Goal: Task Accomplishment & Management: Manage account settings

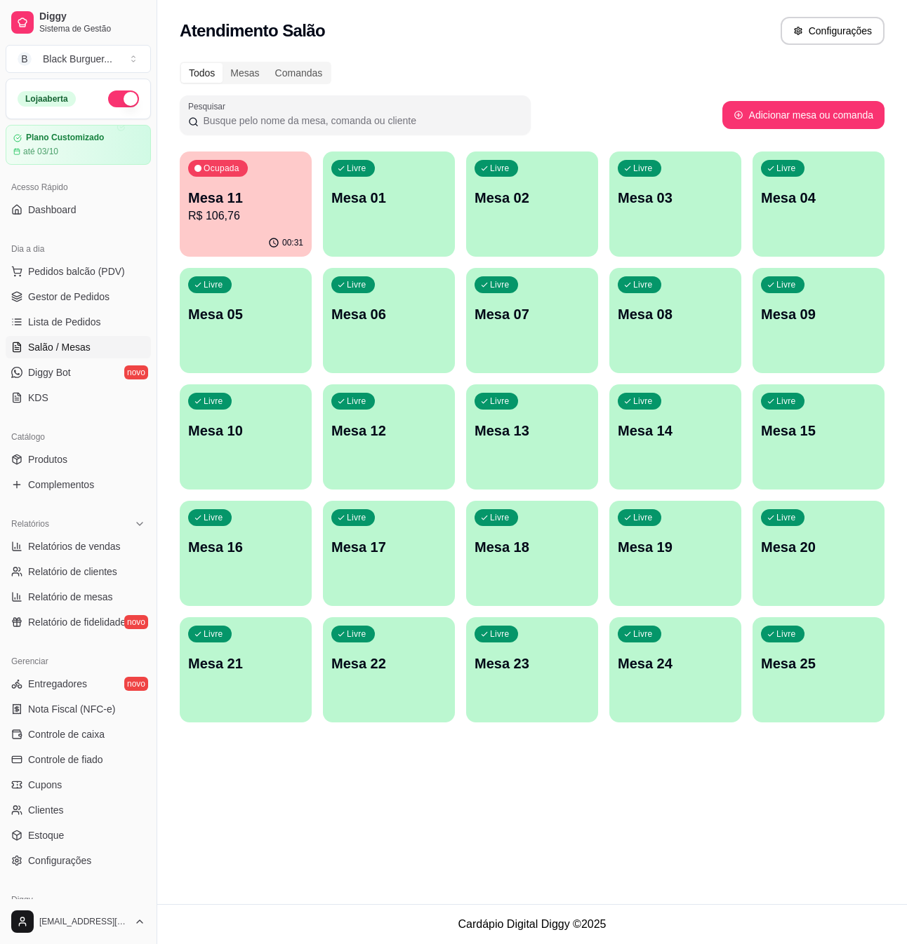
click at [241, 189] on p "Mesa 11" at bounding box center [245, 198] width 115 height 20
click at [67, 304] on span "Gestor de Pedidos" at bounding box center [68, 297] width 81 height 14
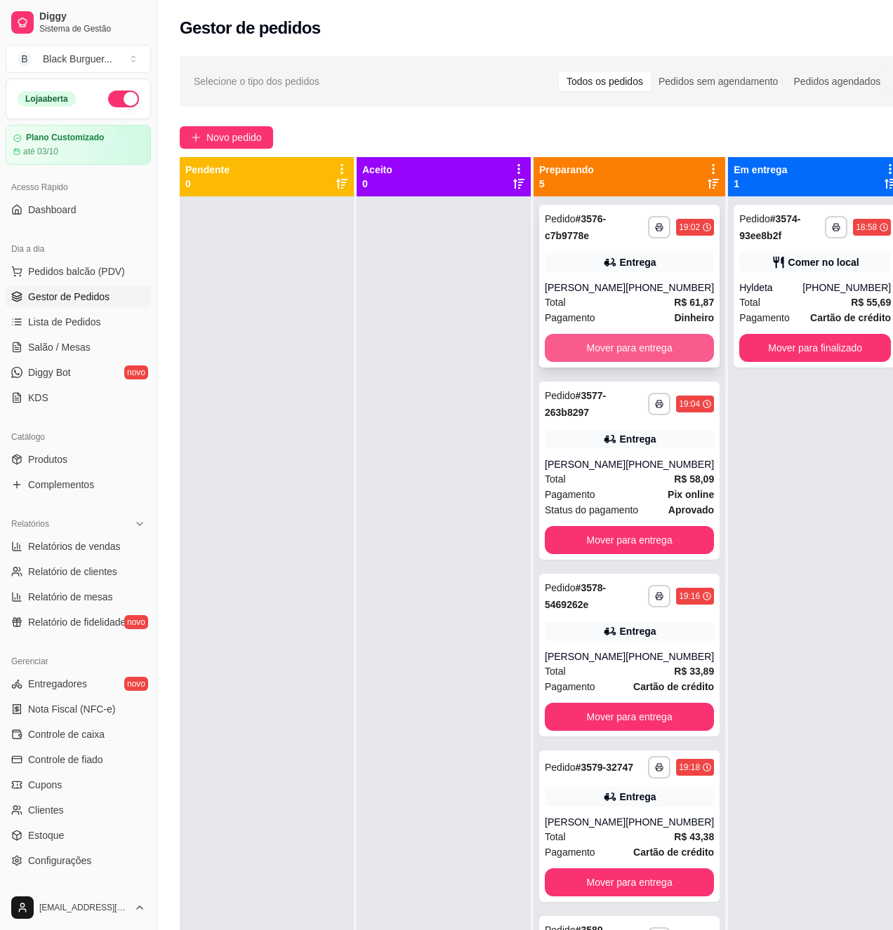
click at [615, 362] on button "Mover para entrega" at bounding box center [629, 348] width 169 height 28
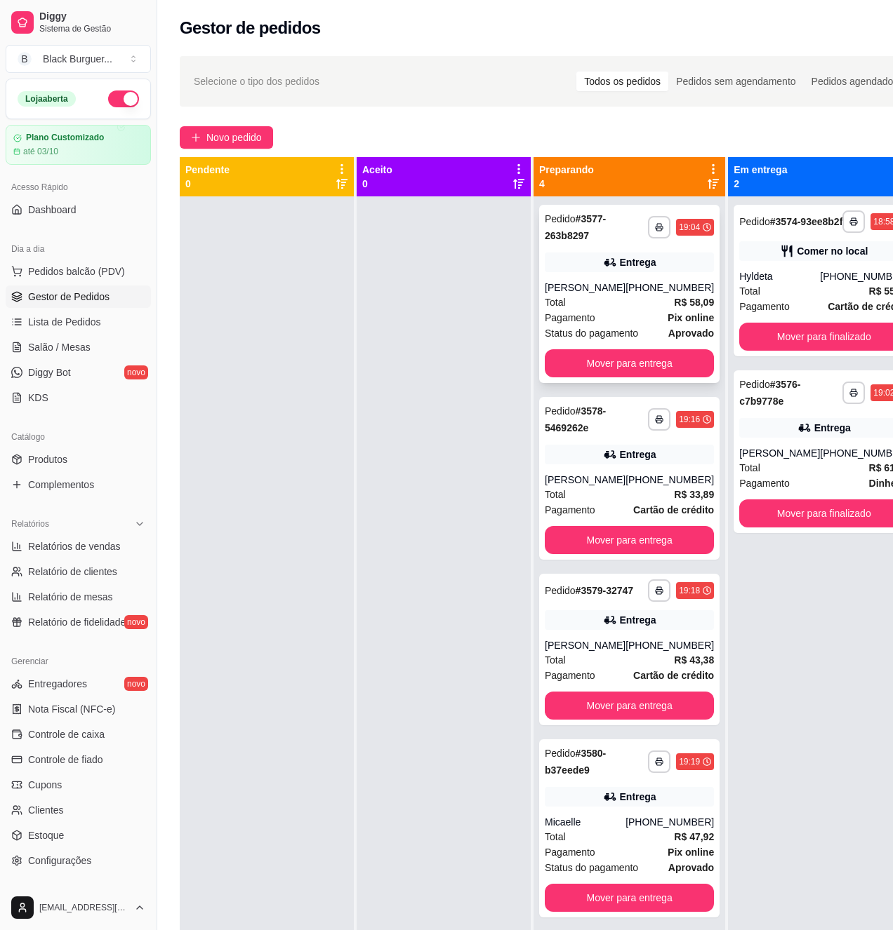
click at [683, 275] on div "**********" at bounding box center [629, 294] width 180 height 178
click at [669, 366] on button "Mover para entrega" at bounding box center [629, 363] width 164 height 27
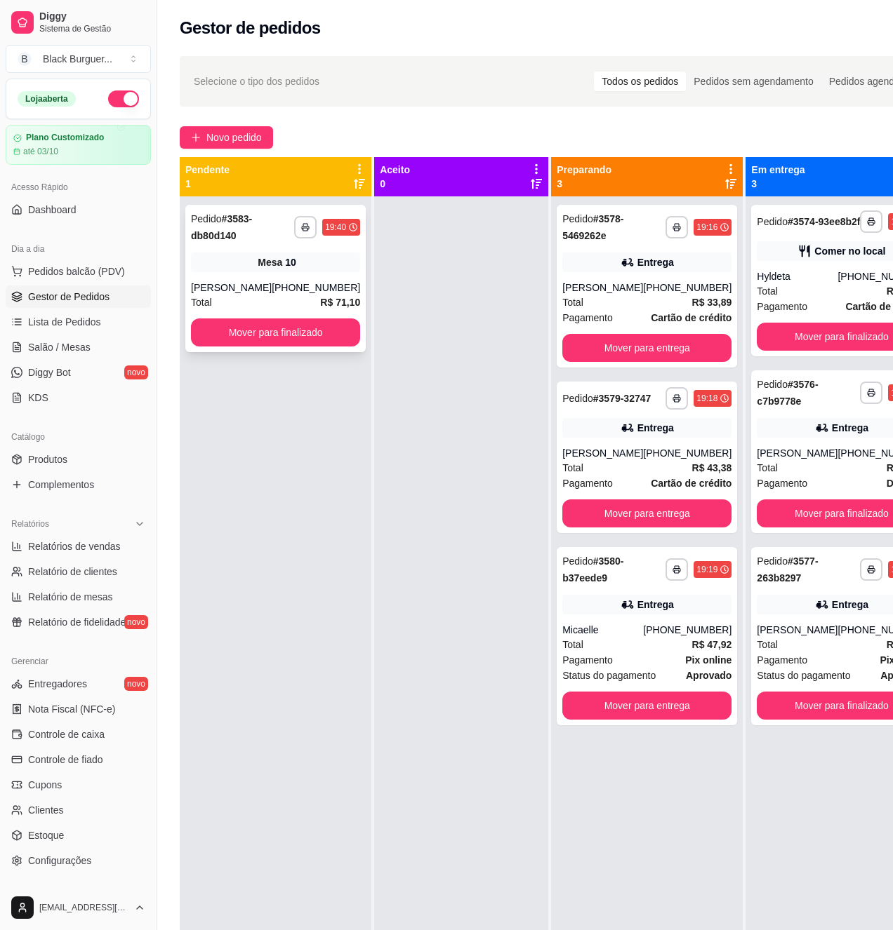
click at [315, 275] on div "**********" at bounding box center [275, 278] width 180 height 147
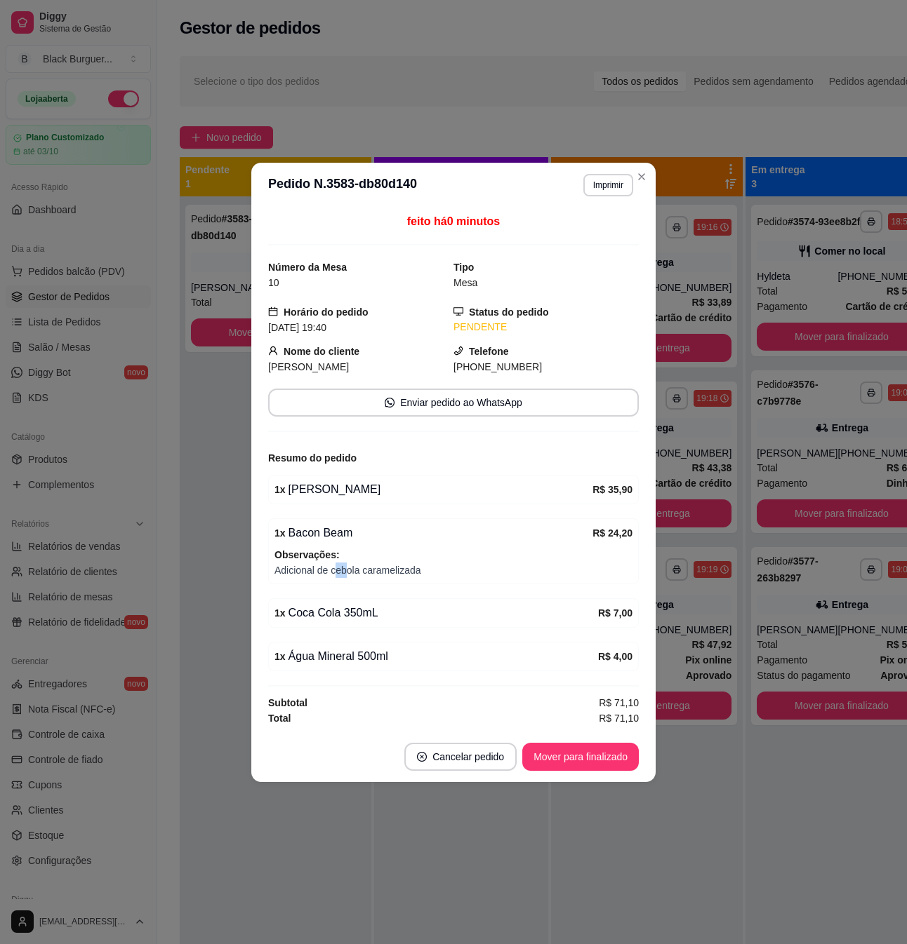
drag, startPoint x: 334, startPoint y: 576, endPoint x: 357, endPoint y: 573, distance: 23.4
click at [354, 573] on span "Adicional de cebola caramelizada" at bounding box center [453, 570] width 358 height 15
click at [372, 567] on span "Adicional de cebola caramelizada" at bounding box center [453, 570] width 358 height 15
drag, startPoint x: 349, startPoint y: 556, endPoint x: 387, endPoint y: 565, distance: 39.5
click at [383, 565] on div "Observações: Adicional de cebola caramelizada" at bounding box center [453, 562] width 358 height 31
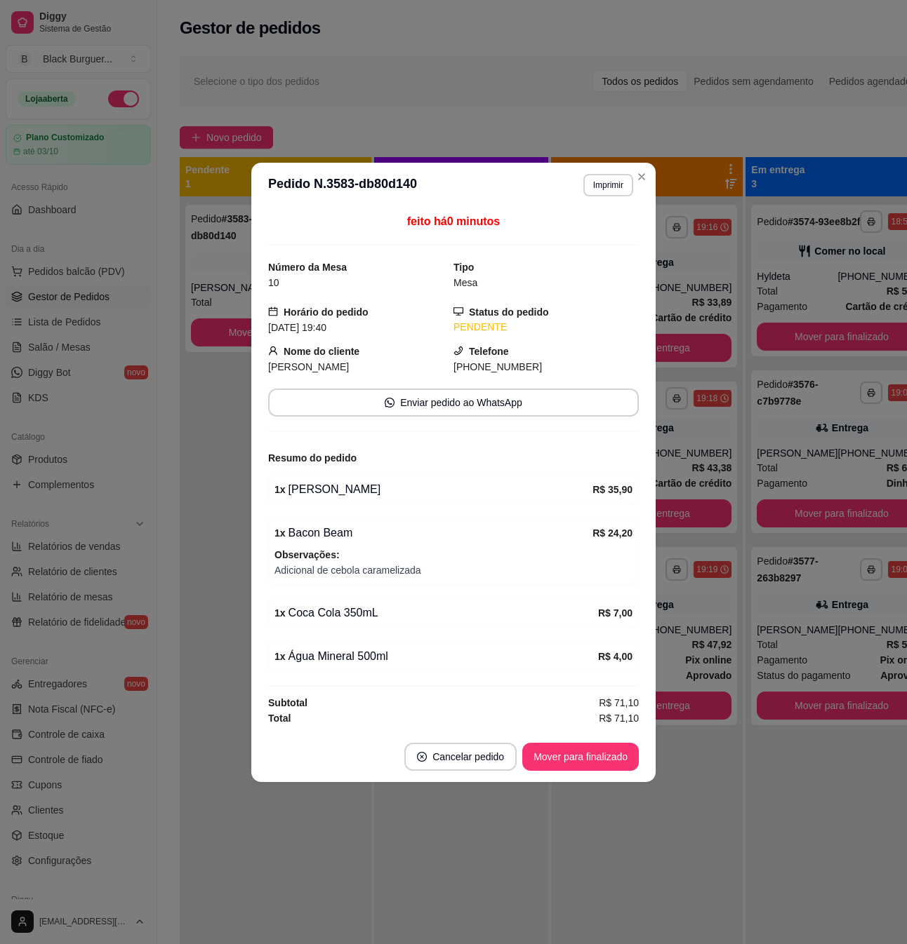
click at [388, 566] on span "Adicional de cebola caramelizada" at bounding box center [453, 570] width 358 height 15
click at [374, 571] on span "Adicional de cebola caramelizada" at bounding box center [453, 570] width 358 height 15
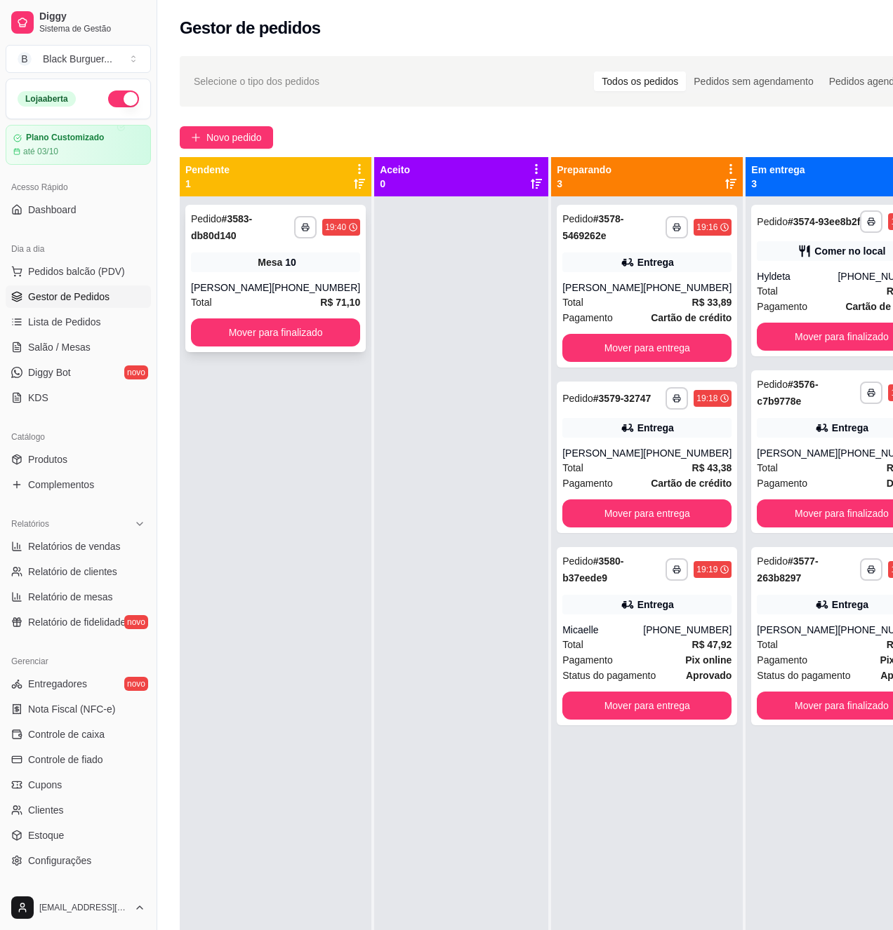
click at [226, 259] on div "Mesa 10" at bounding box center [275, 263] width 169 height 20
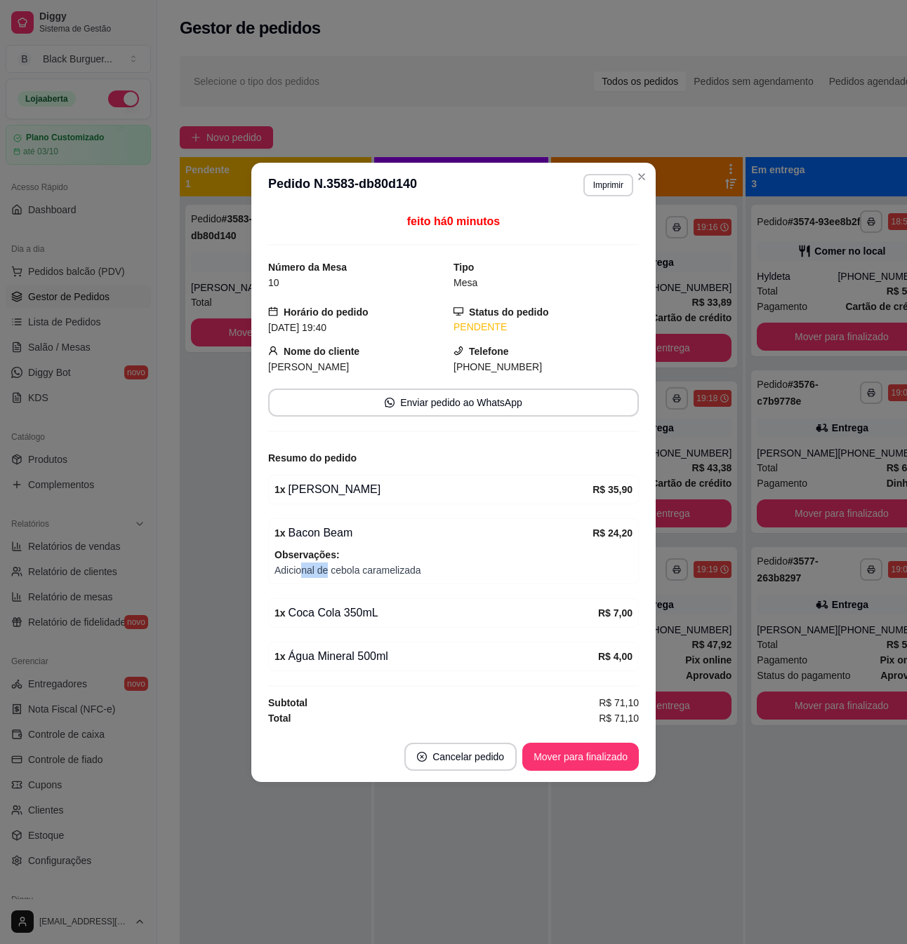
drag, startPoint x: 306, startPoint y: 570, endPoint x: 340, endPoint y: 568, distance: 34.4
click at [340, 568] on span "Adicional de cebola caramelizada" at bounding box center [453, 570] width 358 height 15
click at [344, 570] on span "Adicional de cebola caramelizada" at bounding box center [453, 570] width 358 height 15
click at [337, 570] on span "Adicional de cebola caramelizada" at bounding box center [453, 570] width 358 height 15
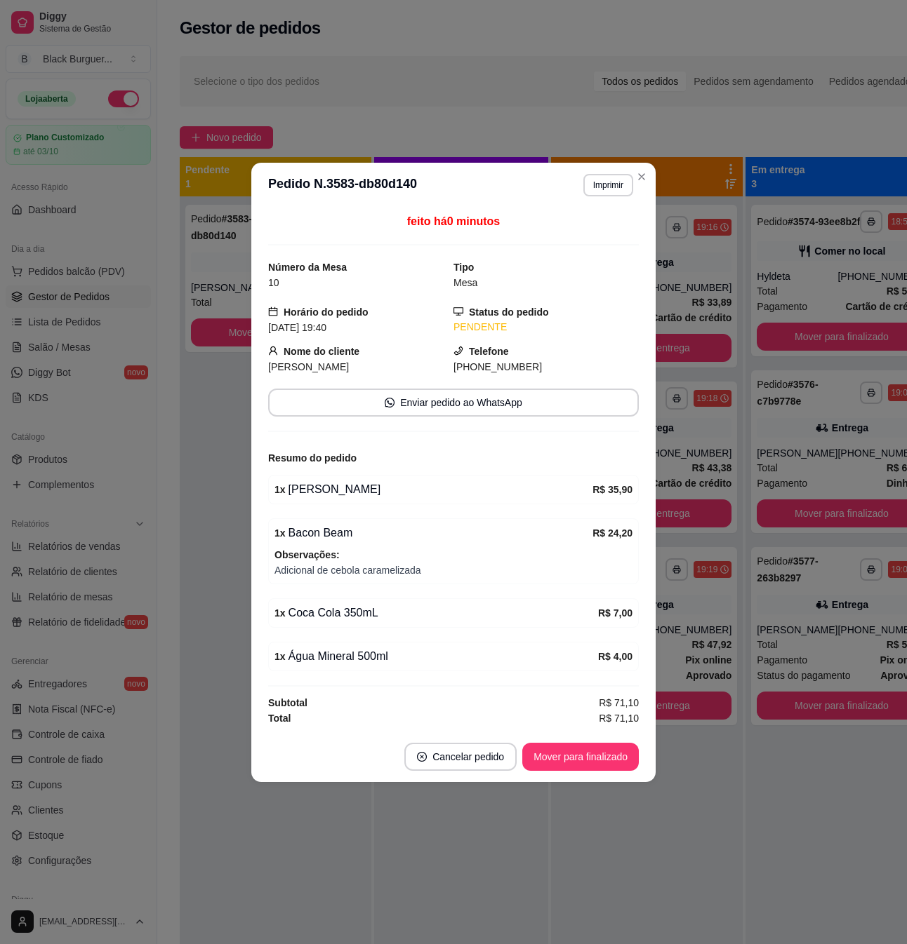
click at [324, 531] on div "1 x Bacon Beam" at bounding box center [433, 533] width 318 height 17
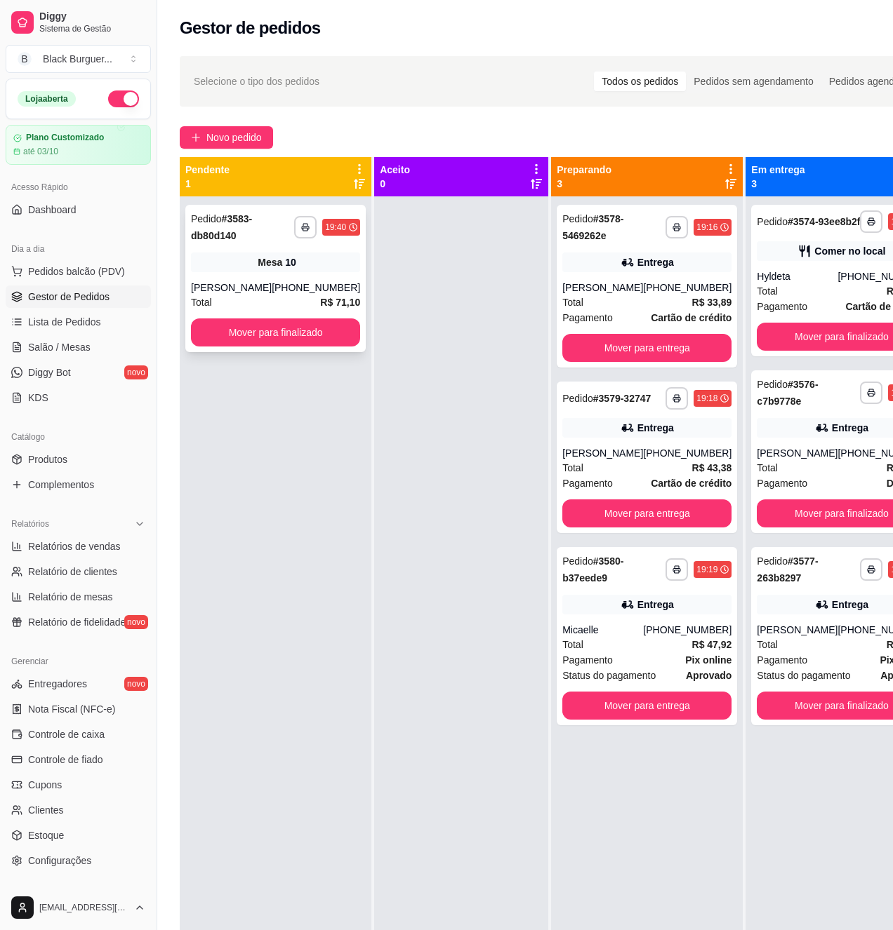
click at [255, 272] on div "Mesa 10" at bounding box center [275, 263] width 169 height 20
click at [601, 271] on div "Entrega" at bounding box center [646, 263] width 169 height 20
click at [303, 254] on div "Mesa 10" at bounding box center [275, 263] width 169 height 20
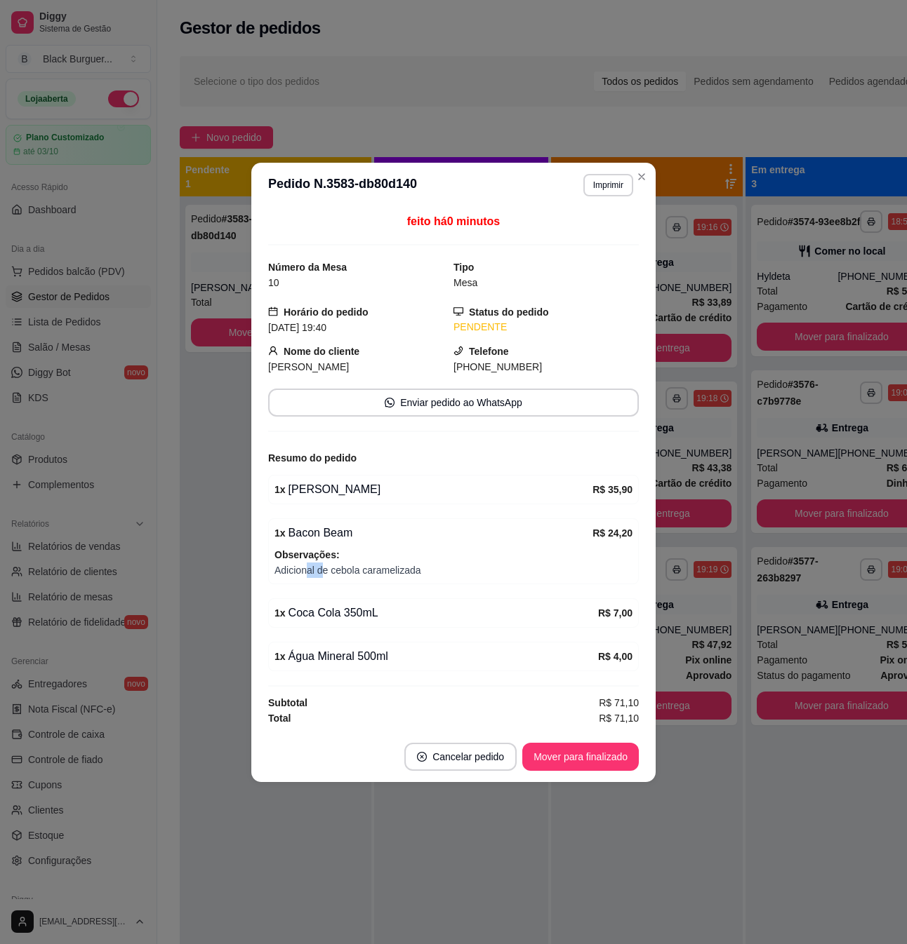
drag, startPoint x: 324, startPoint y: 570, endPoint x: 333, endPoint y: 570, distance: 8.4
click at [326, 570] on span "Adicional de cebola caramelizada" at bounding box center [453, 570] width 358 height 15
click at [333, 570] on span "Adicional de cebola caramelizada" at bounding box center [453, 570] width 358 height 15
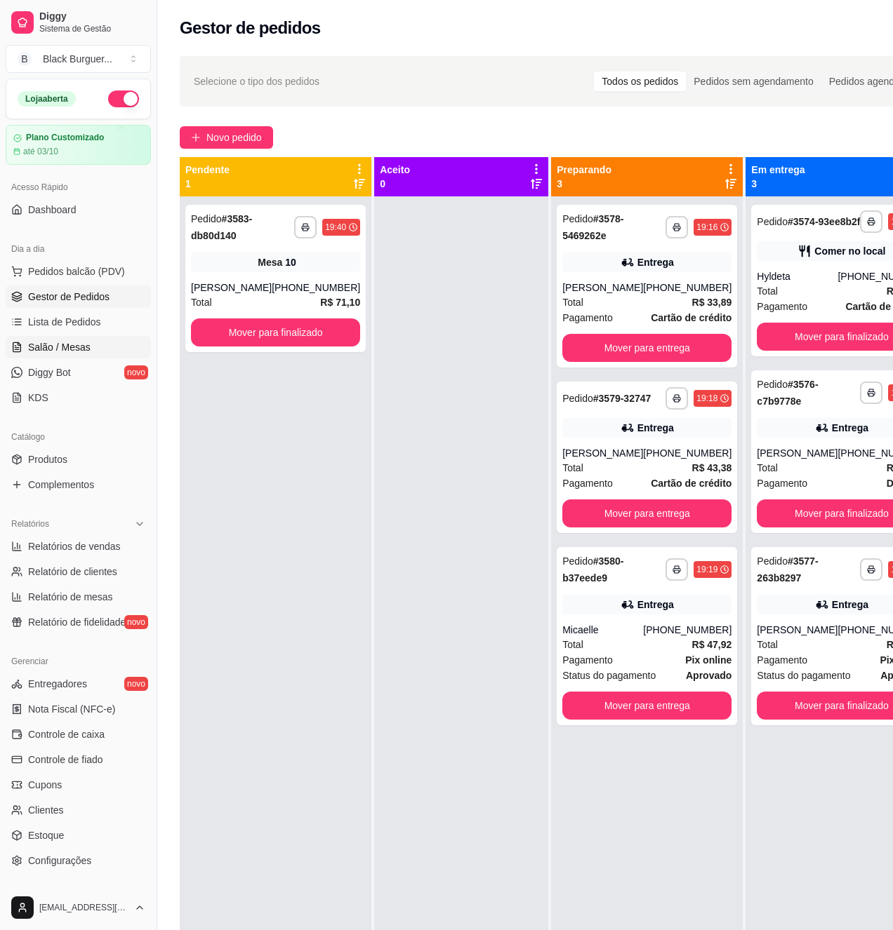
click at [82, 344] on span "Salão / Mesas" at bounding box center [59, 347] width 62 height 14
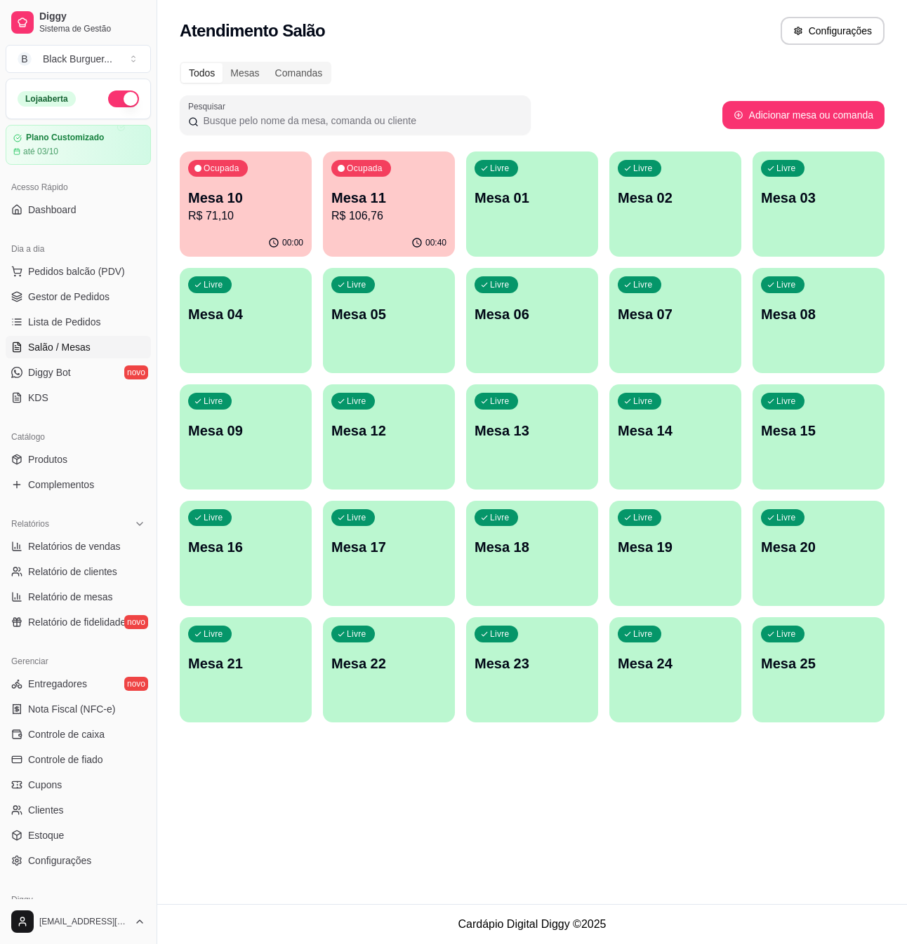
click at [274, 203] on p "Mesa 10" at bounding box center [245, 198] width 115 height 20
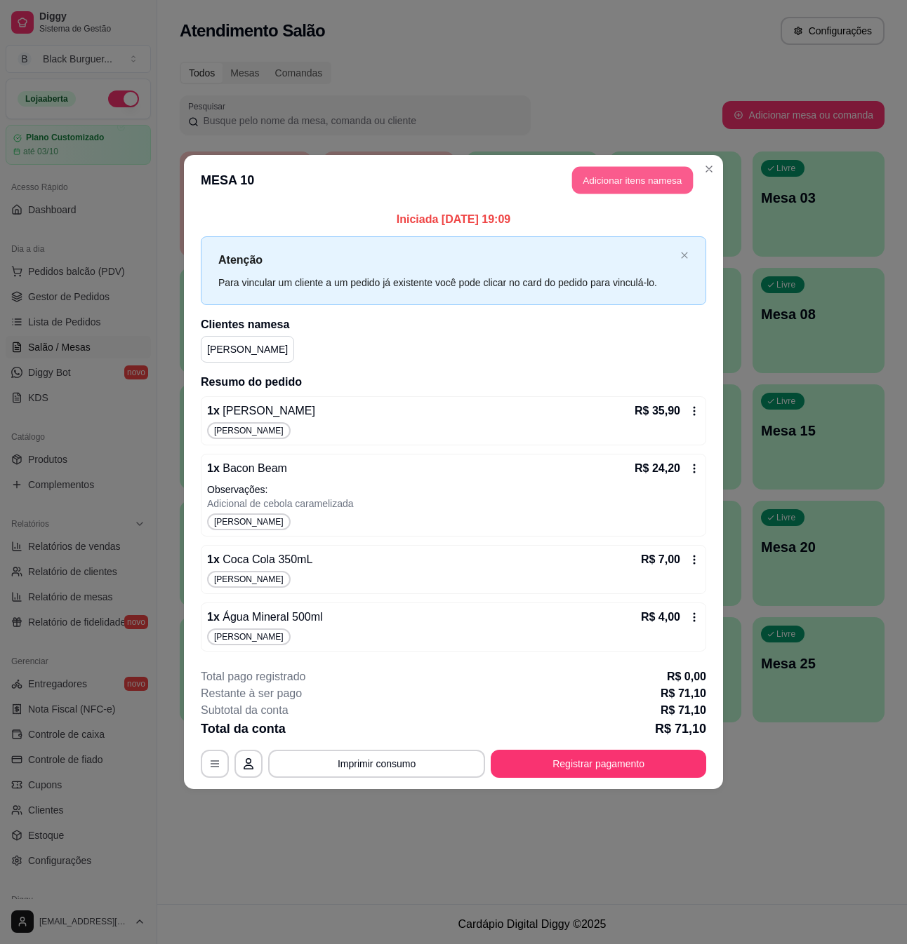
click at [598, 177] on button "Adicionar itens na mesa" at bounding box center [632, 180] width 121 height 27
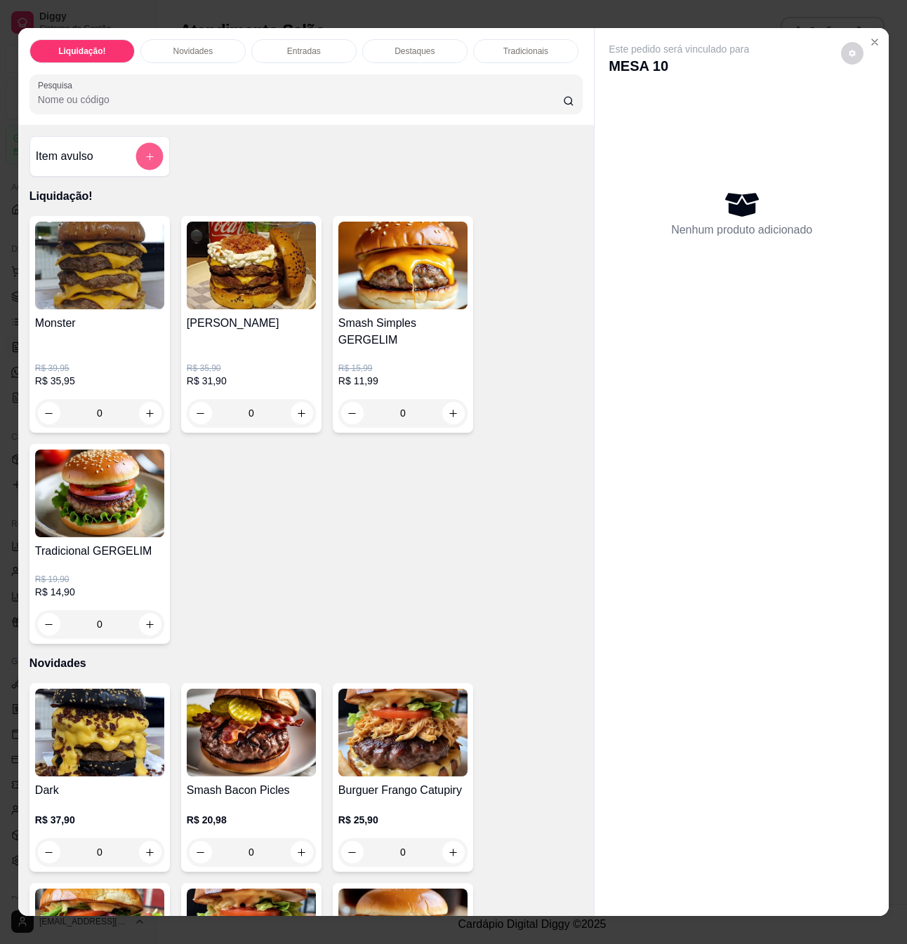
click at [135, 159] on button "add-separate-item" at bounding box center [148, 156] width 27 height 27
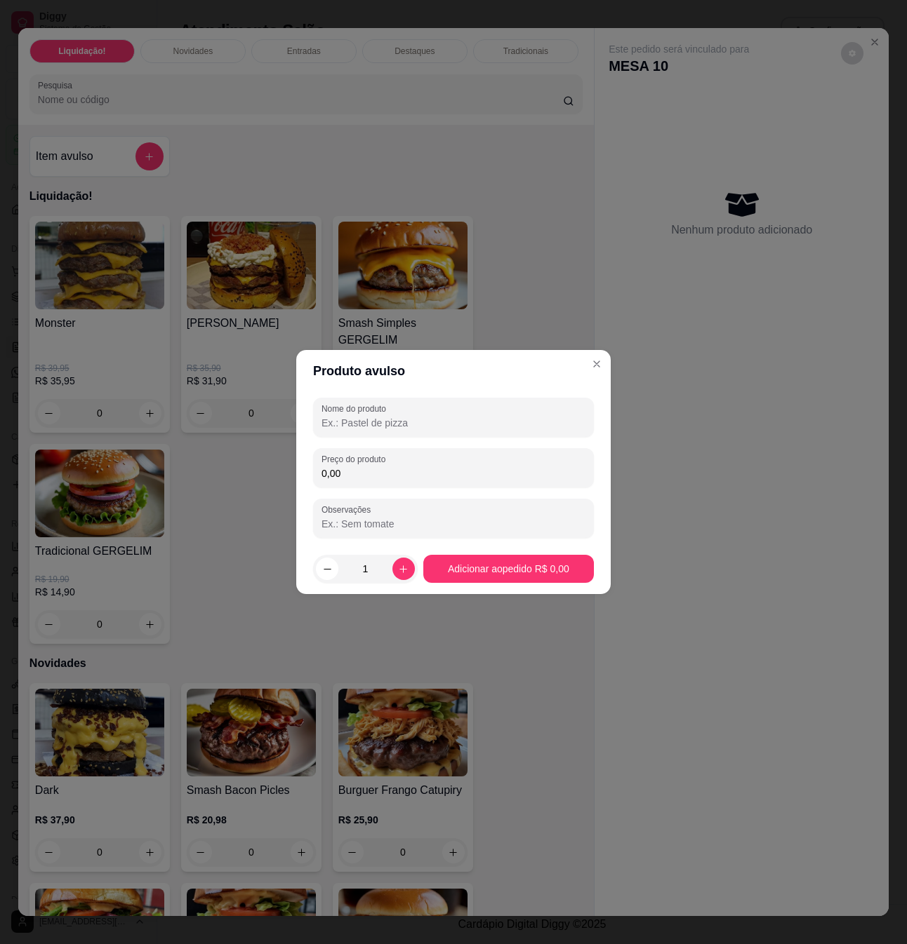
click at [369, 469] on input "0,00" at bounding box center [453, 474] width 264 height 14
type input "3,99"
click at [368, 432] on div "Nome do produto" at bounding box center [453, 417] width 281 height 39
type input "adc"
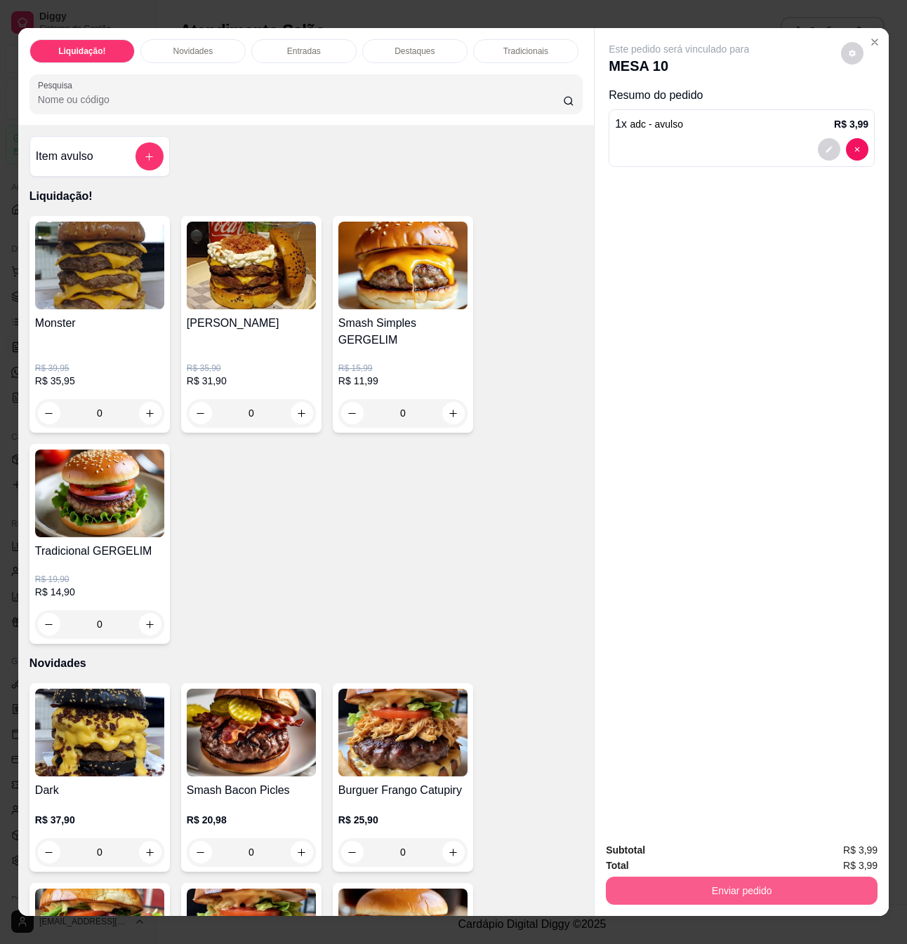
click at [750, 877] on button "Enviar pedido" at bounding box center [742, 891] width 272 height 28
click at [834, 849] on button "Sim, quero registrar" at bounding box center [827, 849] width 105 height 27
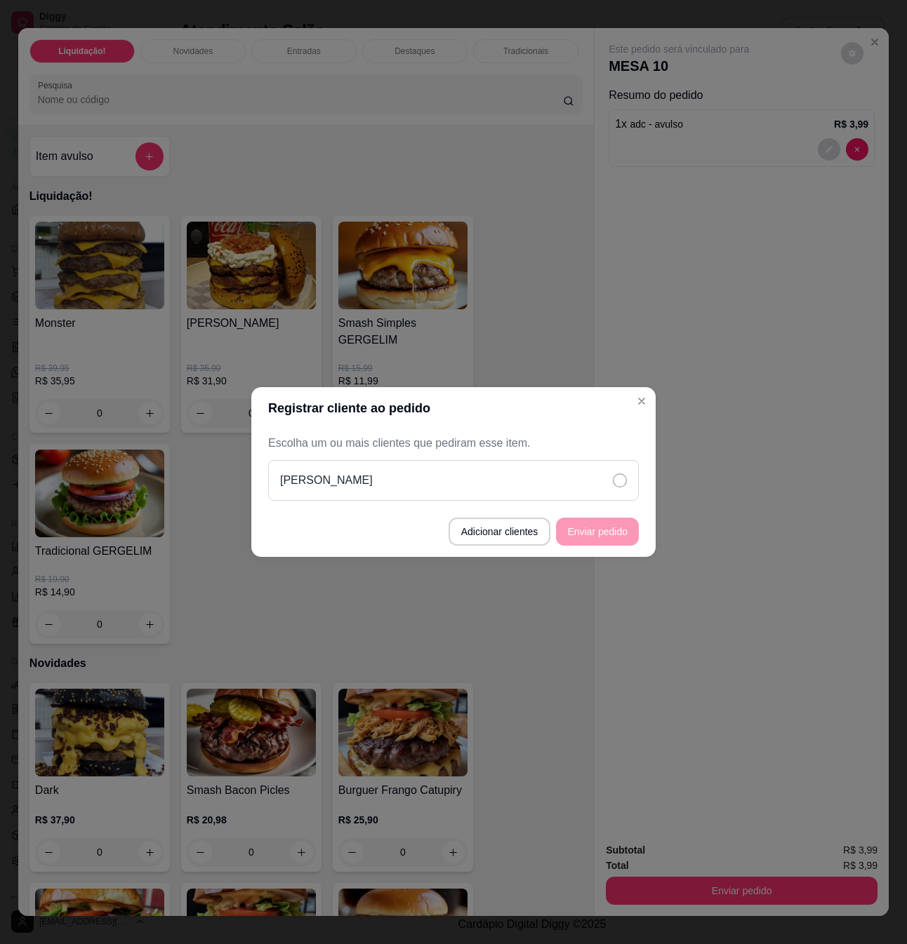
click at [606, 469] on div "[PERSON_NAME]" at bounding box center [453, 480] width 370 height 41
click at [625, 525] on button "Enviar pedido" at bounding box center [597, 532] width 83 height 28
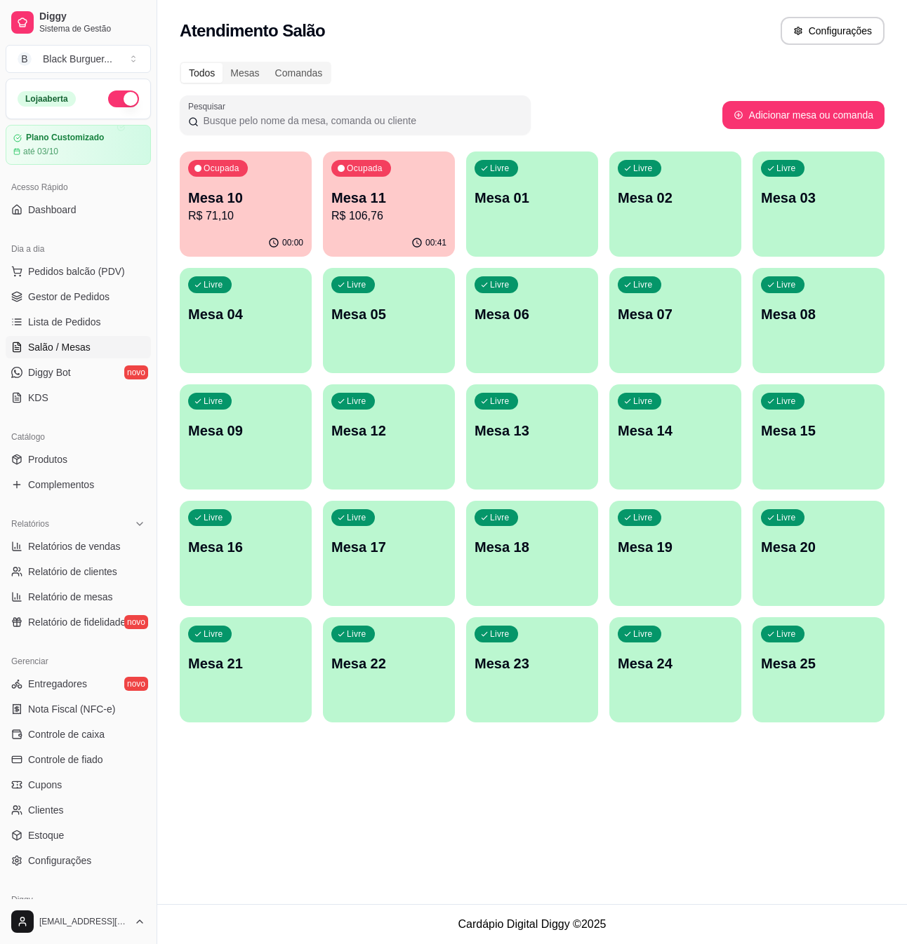
click at [196, 180] on div "Ocupada Mesa 10 R$ 71,10" at bounding box center [246, 191] width 132 height 78
click at [93, 293] on span "Gestor de Pedidos" at bounding box center [68, 297] width 81 height 14
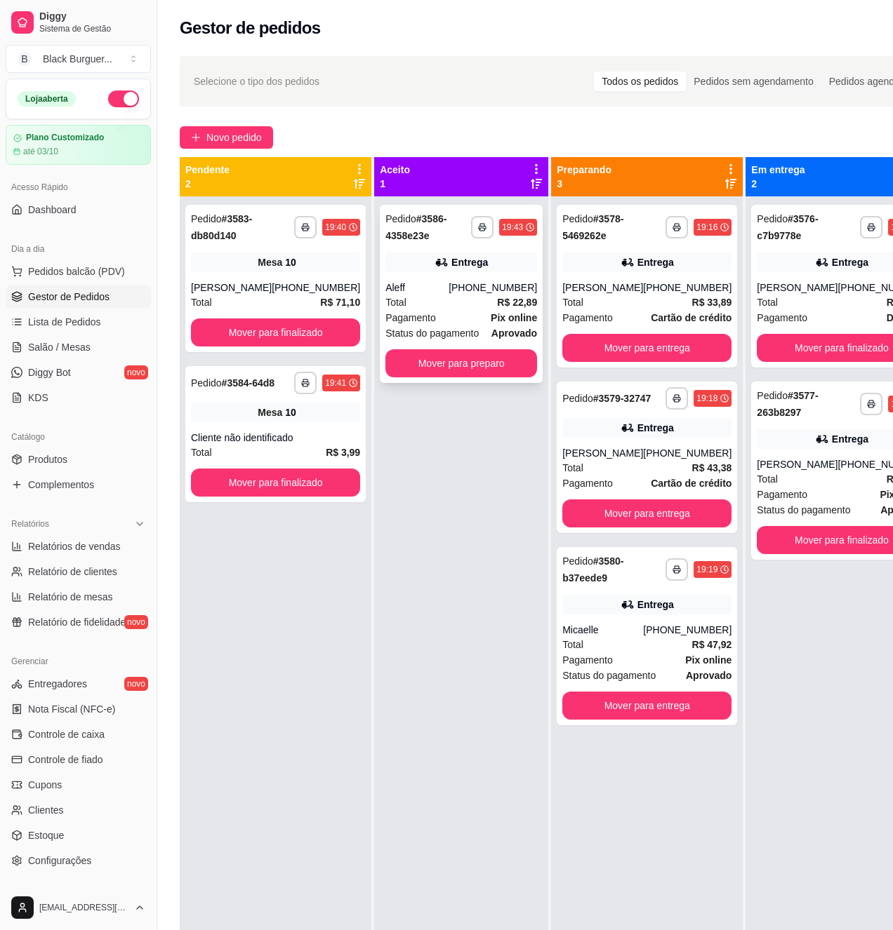
click at [486, 281] on div "[PHONE_NUMBER]" at bounding box center [492, 288] width 88 height 14
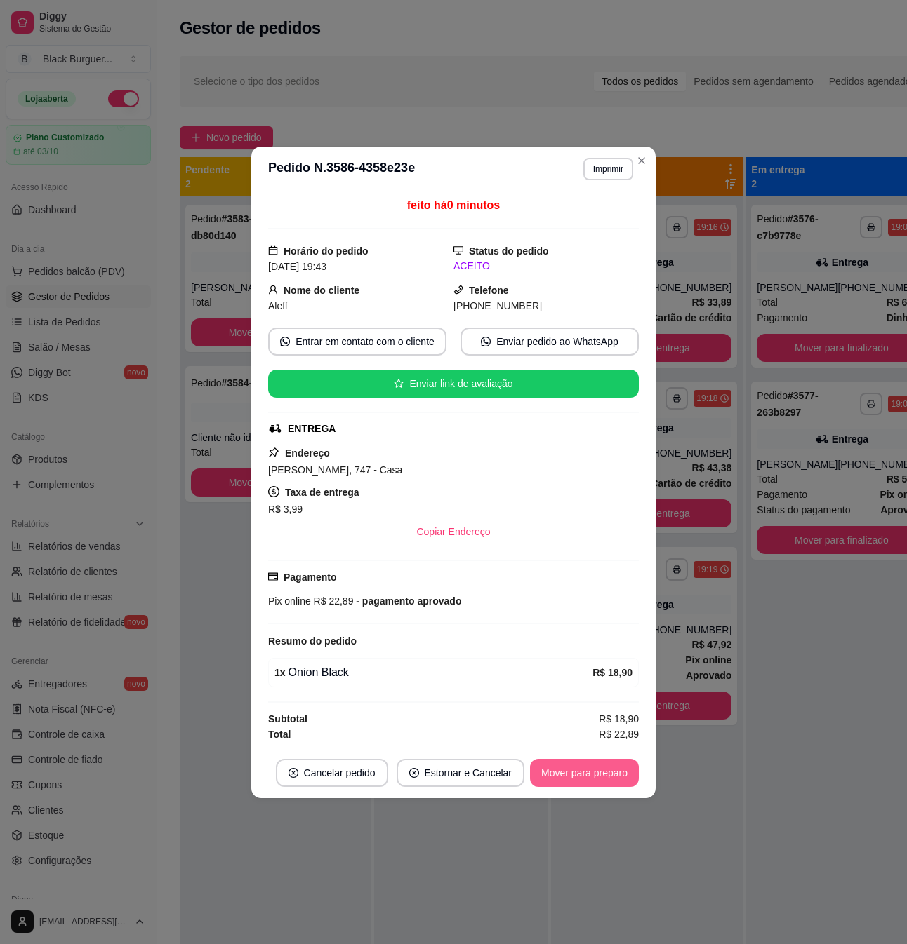
click at [585, 770] on button "Mover para preparo" at bounding box center [584, 773] width 109 height 28
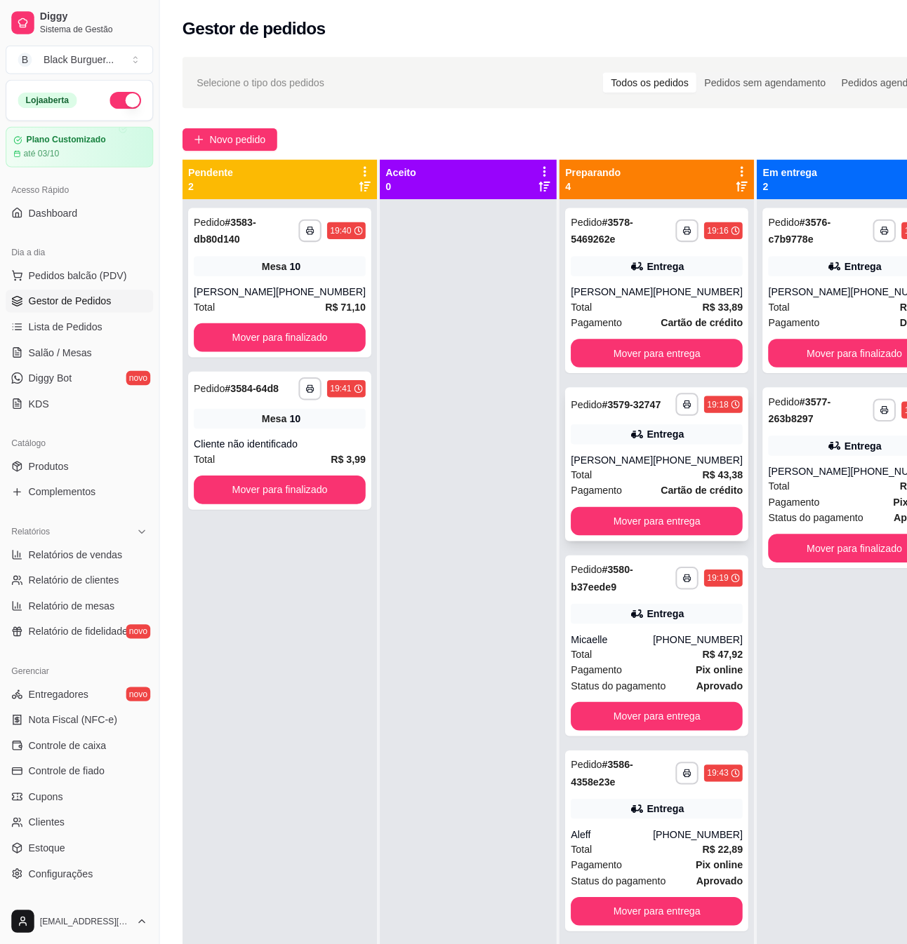
scroll to position [39, 0]
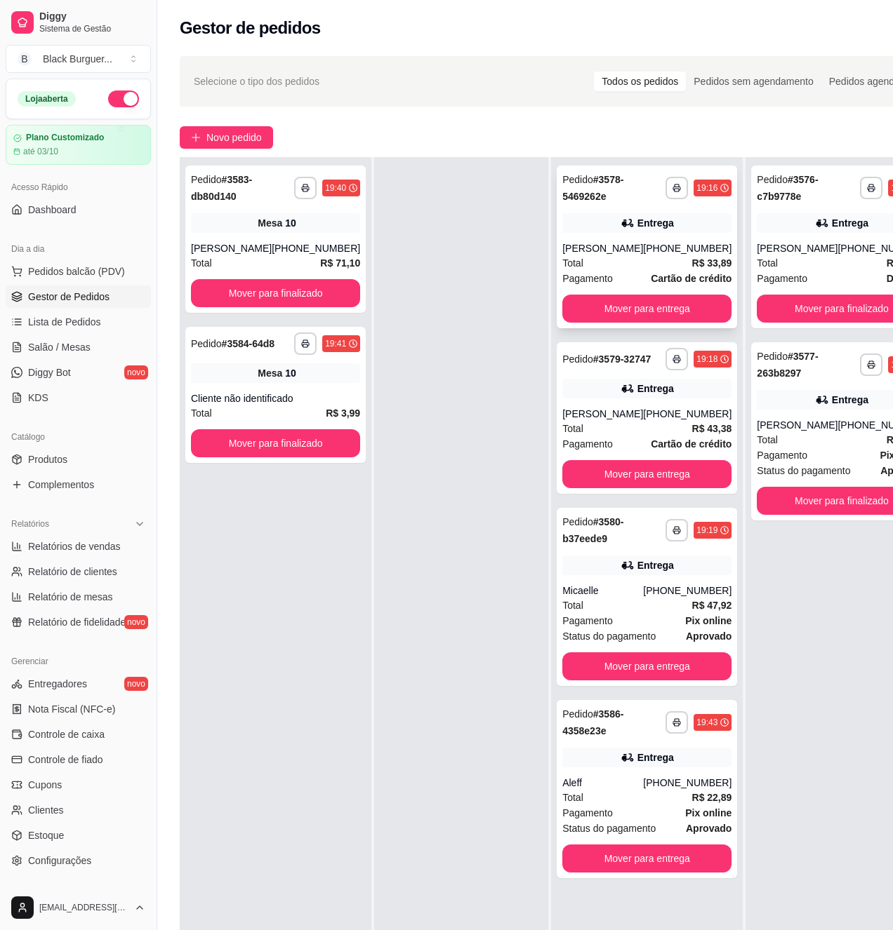
click at [625, 236] on div "**********" at bounding box center [646, 247] width 180 height 163
click at [620, 230] on icon at bounding box center [627, 223] width 14 height 14
click at [683, 417] on div "**********" at bounding box center [646, 418] width 180 height 152
click at [665, 575] on div "Entrega" at bounding box center [646, 566] width 169 height 20
click at [620, 790] on div "Aleff" at bounding box center [602, 783] width 81 height 14
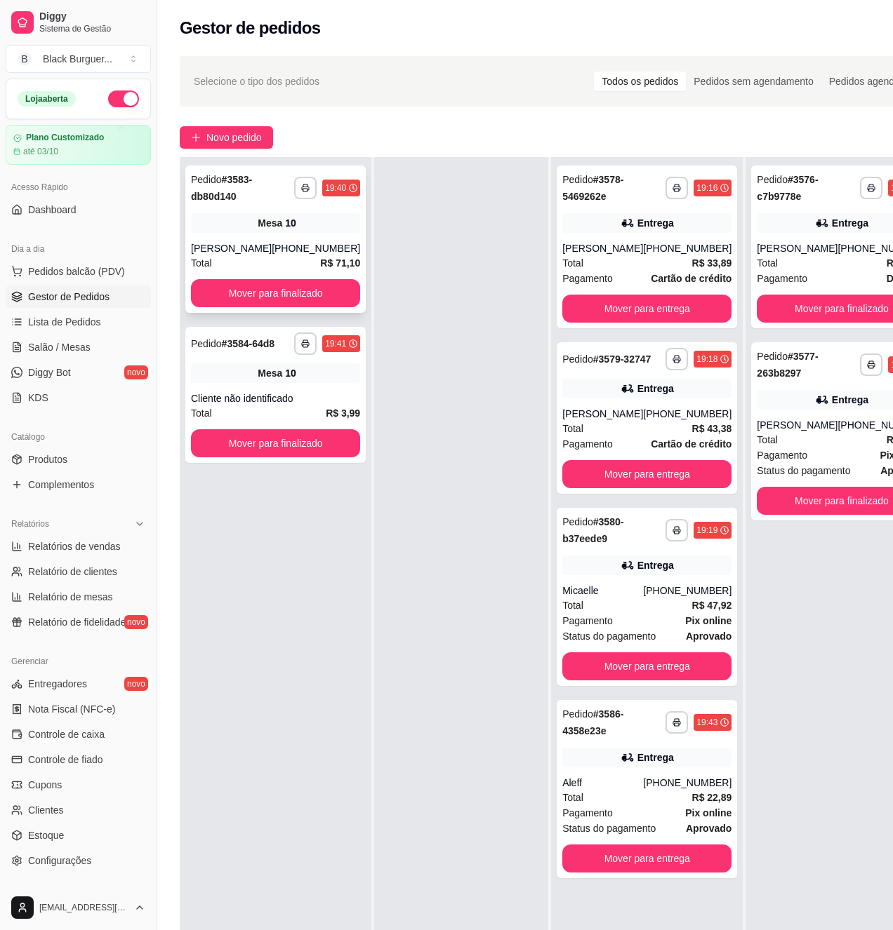
click at [222, 208] on div "**********" at bounding box center [275, 239] width 180 height 147
click at [251, 211] on div "**********" at bounding box center [275, 239] width 180 height 147
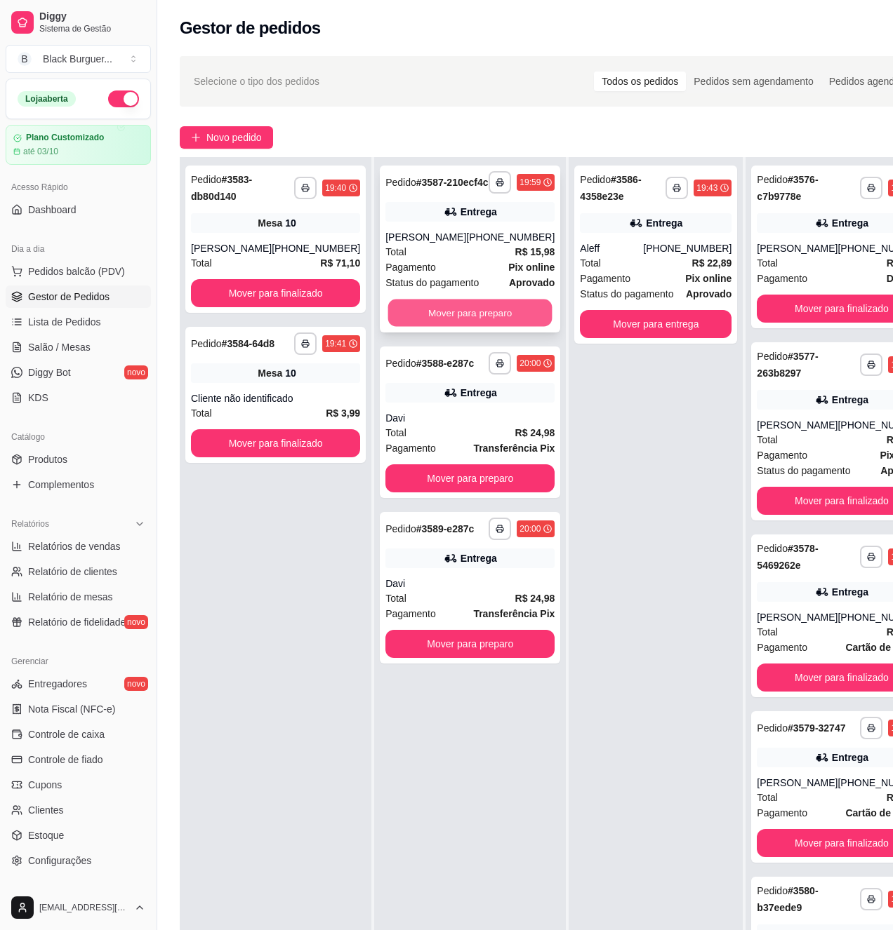
click at [483, 313] on button "Mover para preparo" at bounding box center [470, 313] width 164 height 27
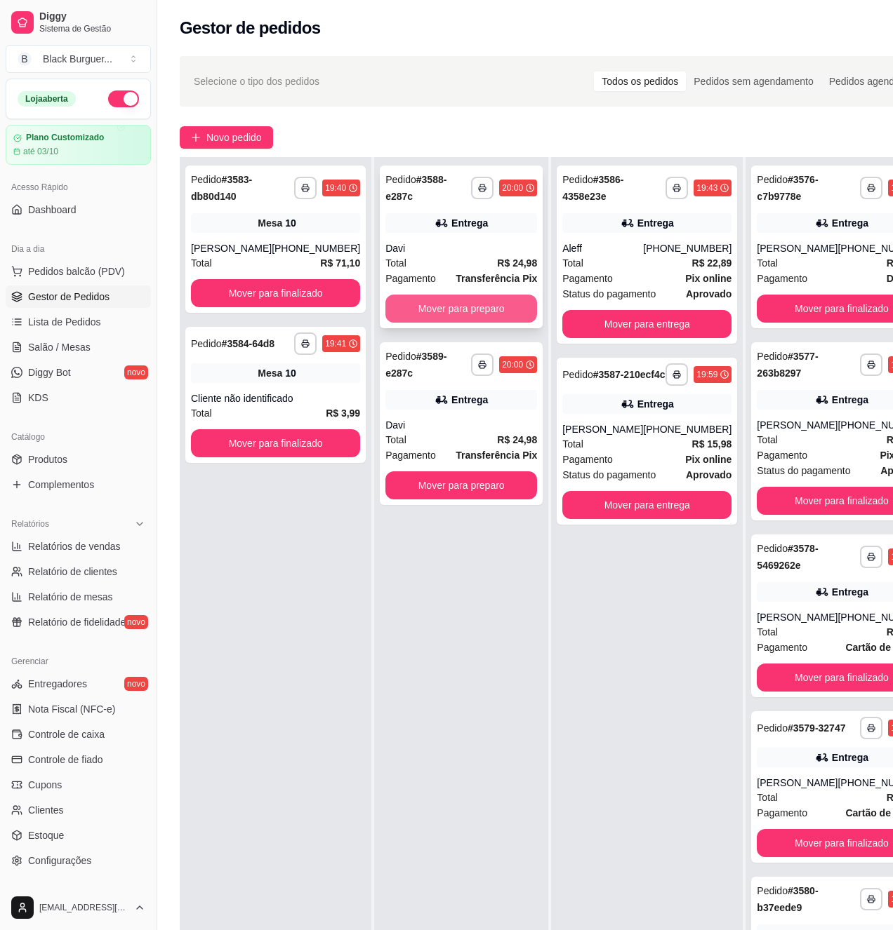
click at [505, 317] on button "Mover para preparo" at bounding box center [461, 309] width 152 height 28
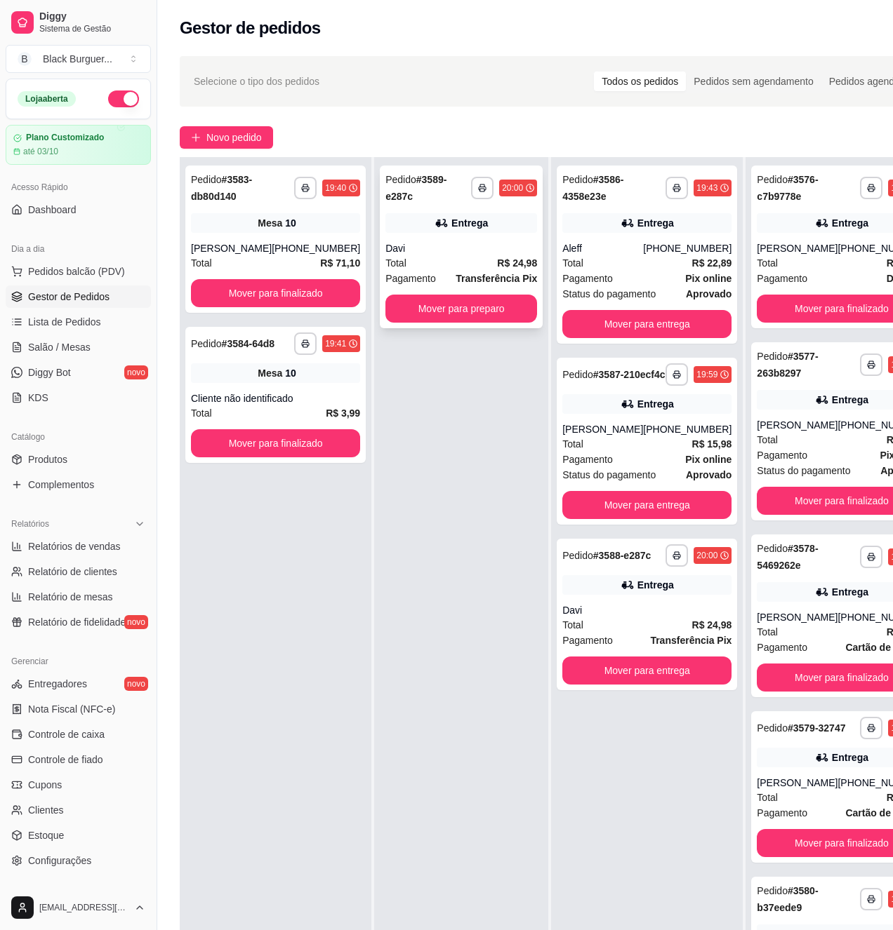
click at [502, 239] on div "**********" at bounding box center [461, 247] width 163 height 163
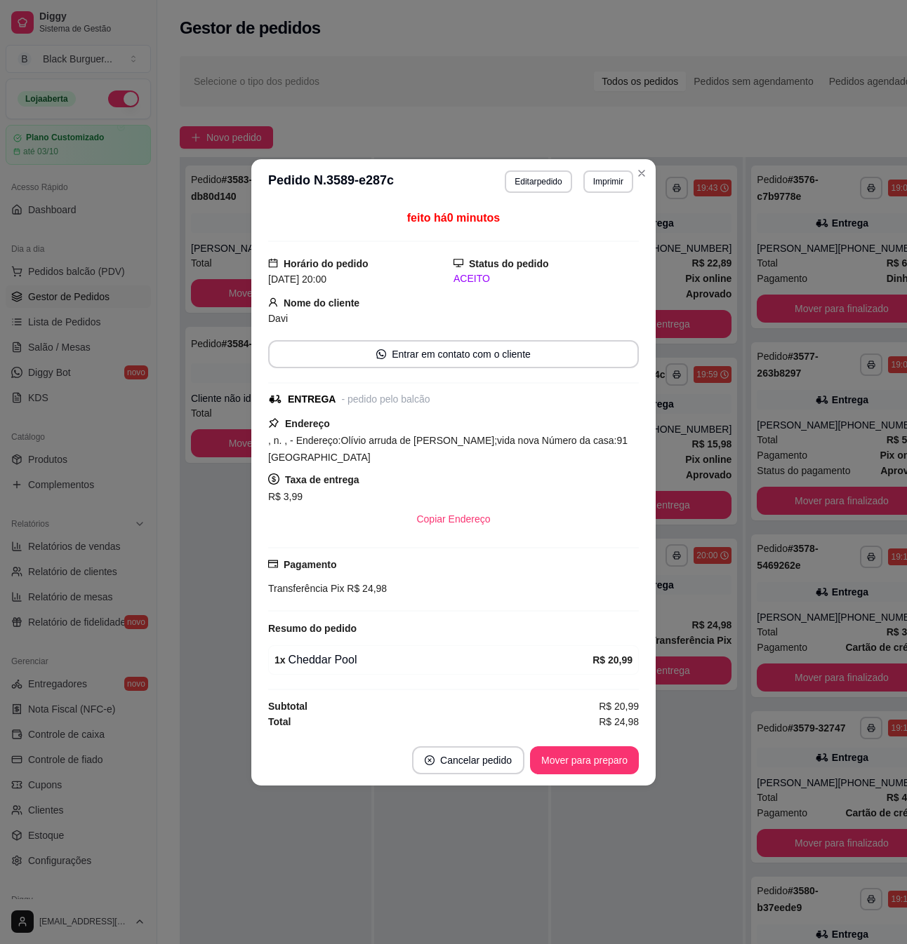
drag, startPoint x: 608, startPoint y: 445, endPoint x: 646, endPoint y: 443, distance: 37.9
click at [609, 445] on span ", n. , - Endereço:Olívio arruda de [PERSON_NAME];vida nova Número da casa:91 [G…" at bounding box center [447, 449] width 359 height 28
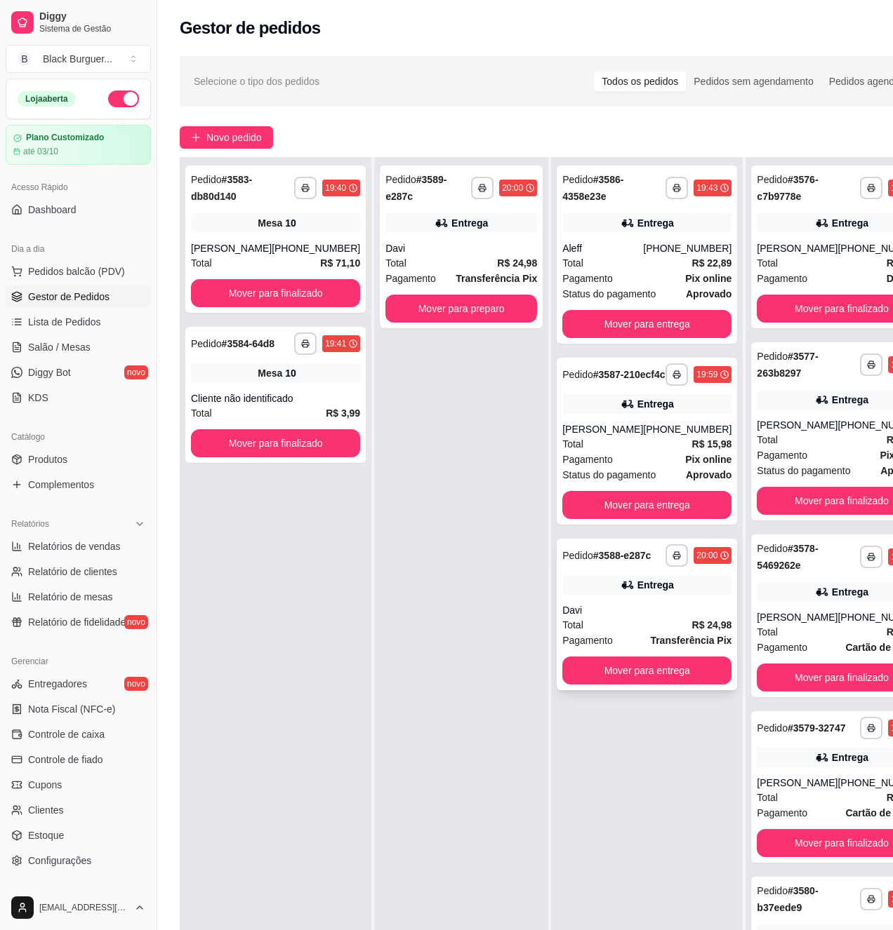
click at [637, 592] on div "Entrega" at bounding box center [655, 585] width 36 height 14
click at [460, 251] on div "Davi" at bounding box center [461, 248] width 152 height 14
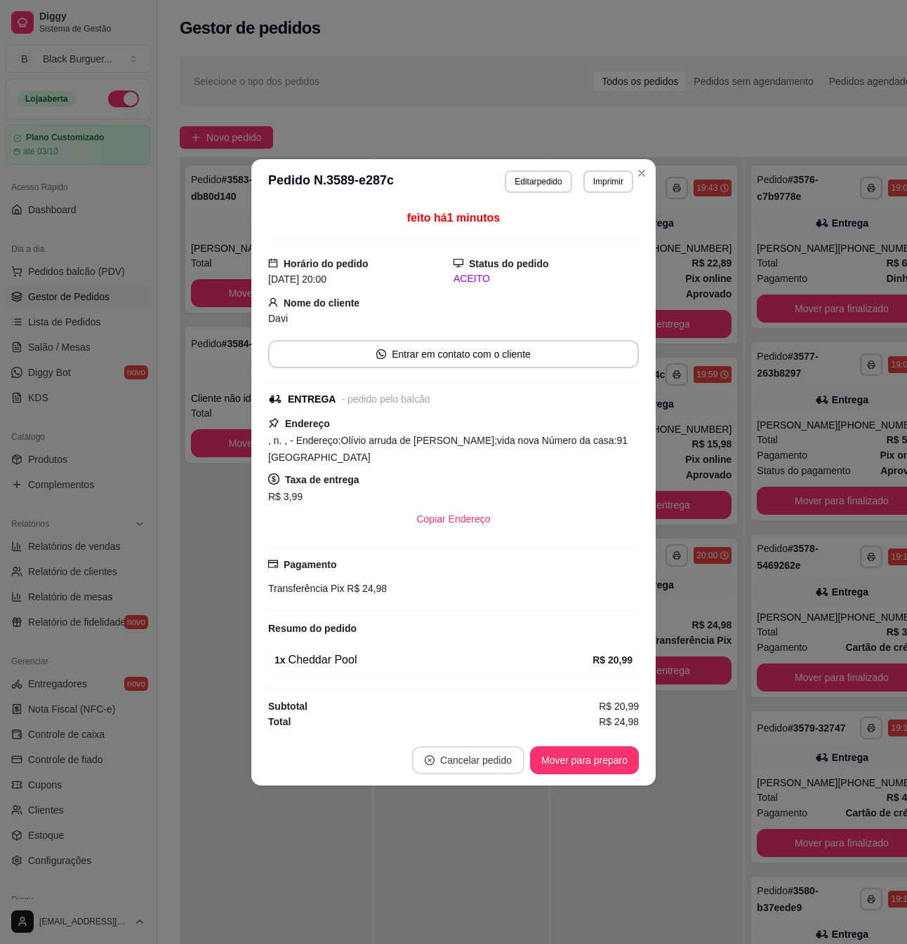
click at [466, 769] on button "Cancelar pedido" at bounding box center [468, 761] width 112 height 28
click at [523, 737] on button "Sim" at bounding box center [507, 729] width 56 height 28
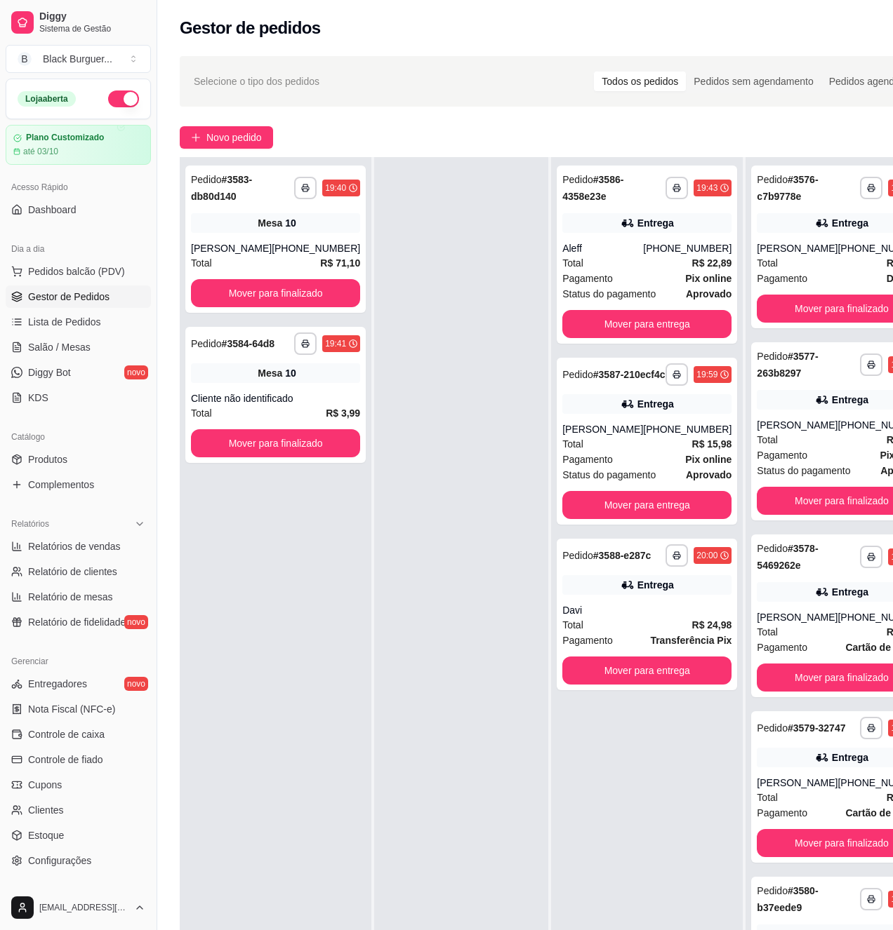
click at [745, 605] on div "**********" at bounding box center [841, 622] width 192 height 930
click at [320, 256] on span "R$ 71,10" at bounding box center [340, 262] width 40 height 15
click at [227, 445] on button "Mover para finalizado" at bounding box center [276, 443] width 164 height 27
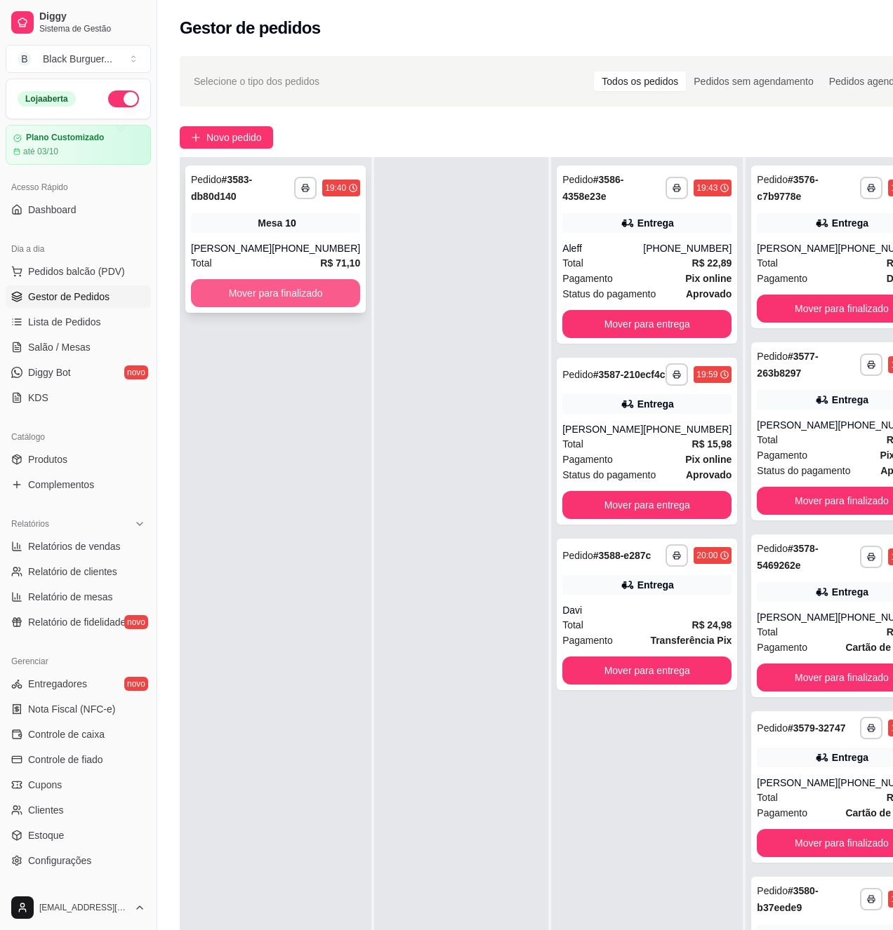
click at [288, 304] on button "Mover para finalizado" at bounding box center [275, 293] width 169 height 28
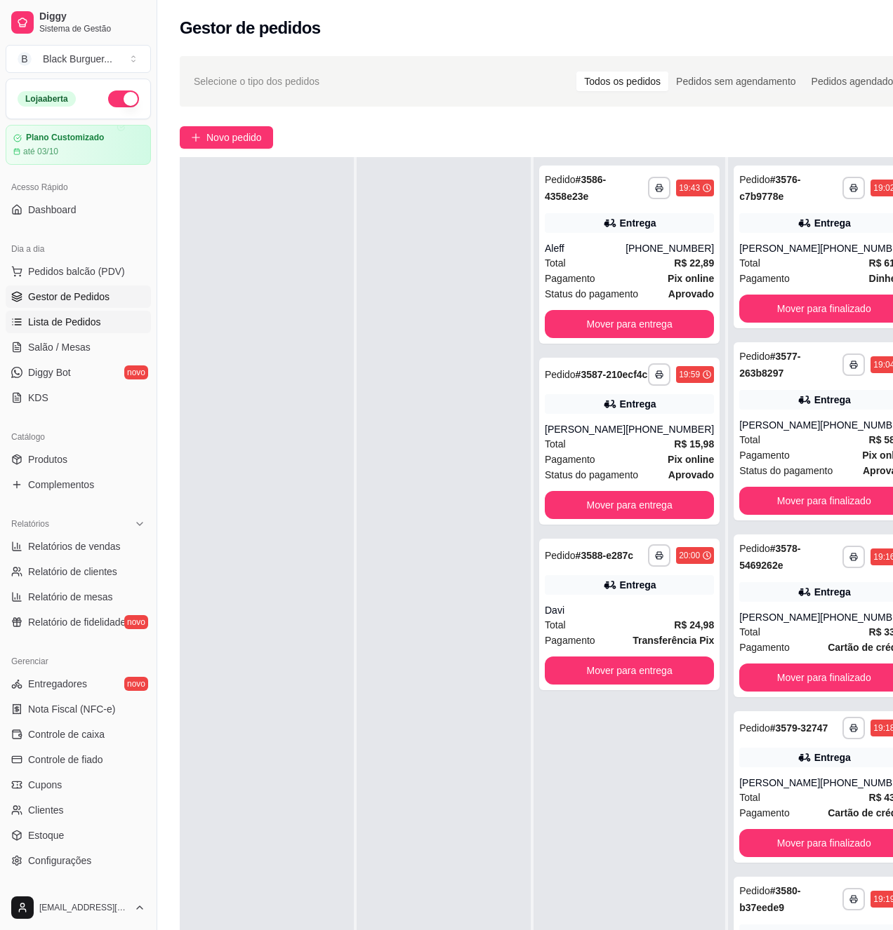
click at [86, 323] on span "Lista de Pedidos" at bounding box center [64, 322] width 73 height 14
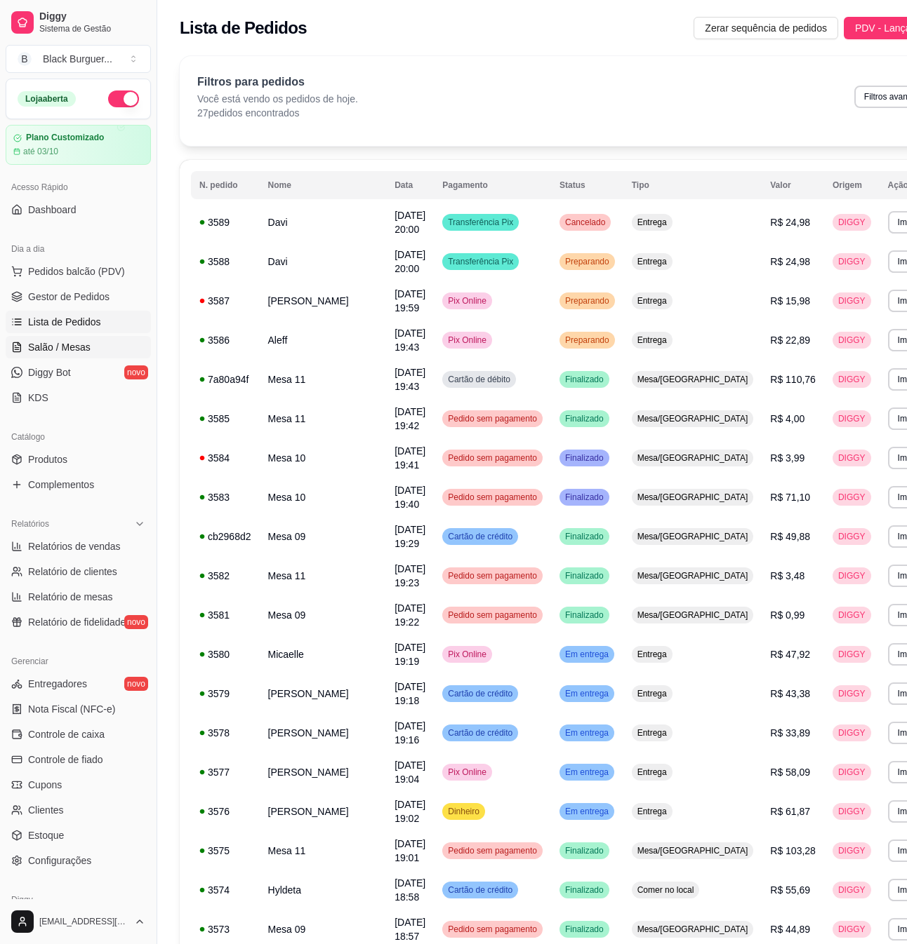
click at [86, 349] on span "Salão / Mesas" at bounding box center [59, 347] width 62 height 14
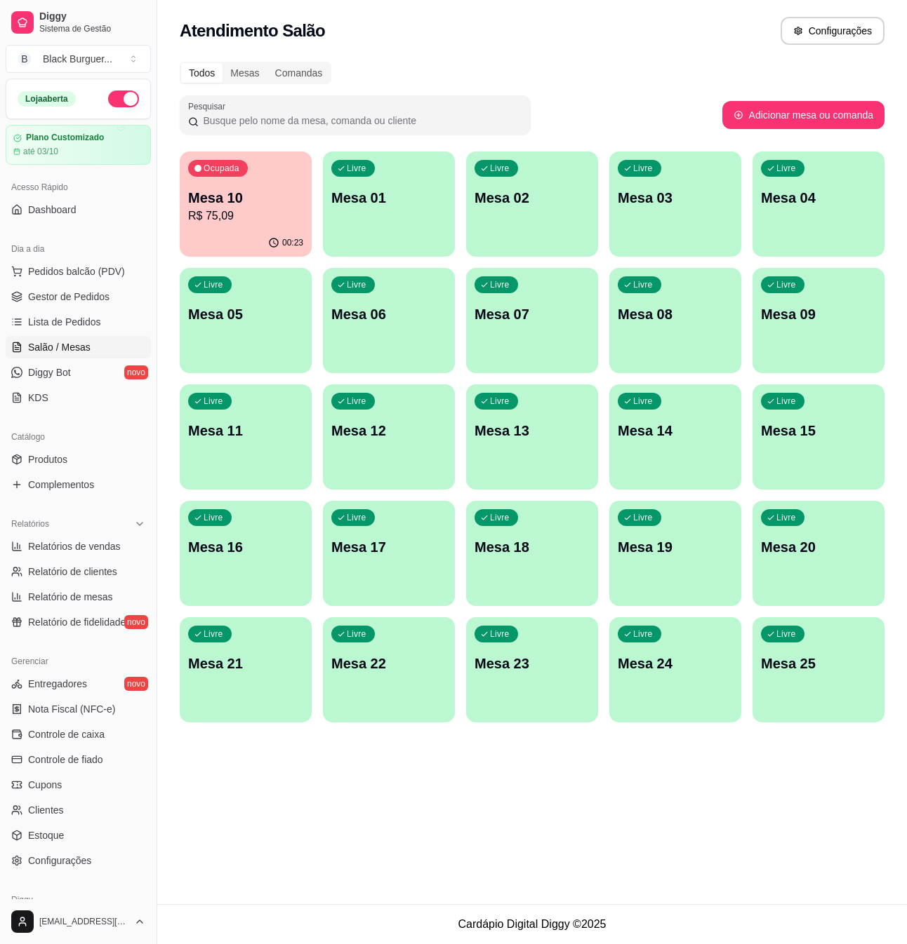
click at [267, 196] on p "Mesa 10" at bounding box center [245, 198] width 115 height 20
click at [91, 298] on span "Gestor de Pedidos" at bounding box center [68, 297] width 81 height 14
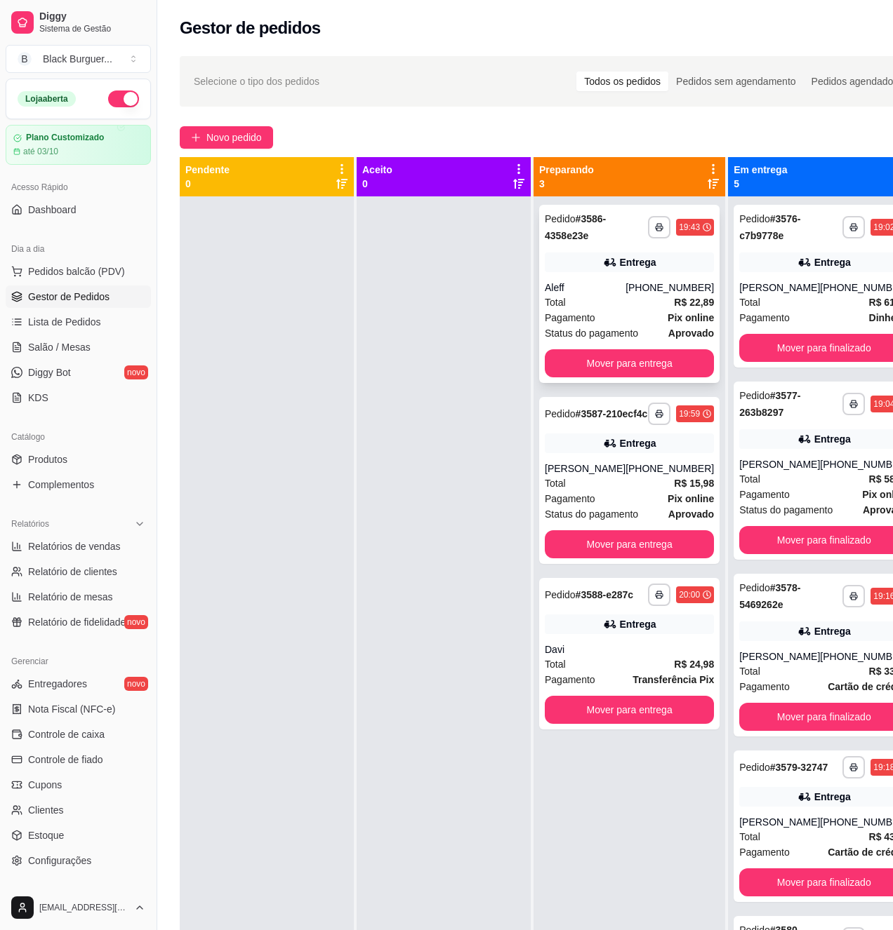
click at [643, 273] on div "**********" at bounding box center [629, 294] width 180 height 178
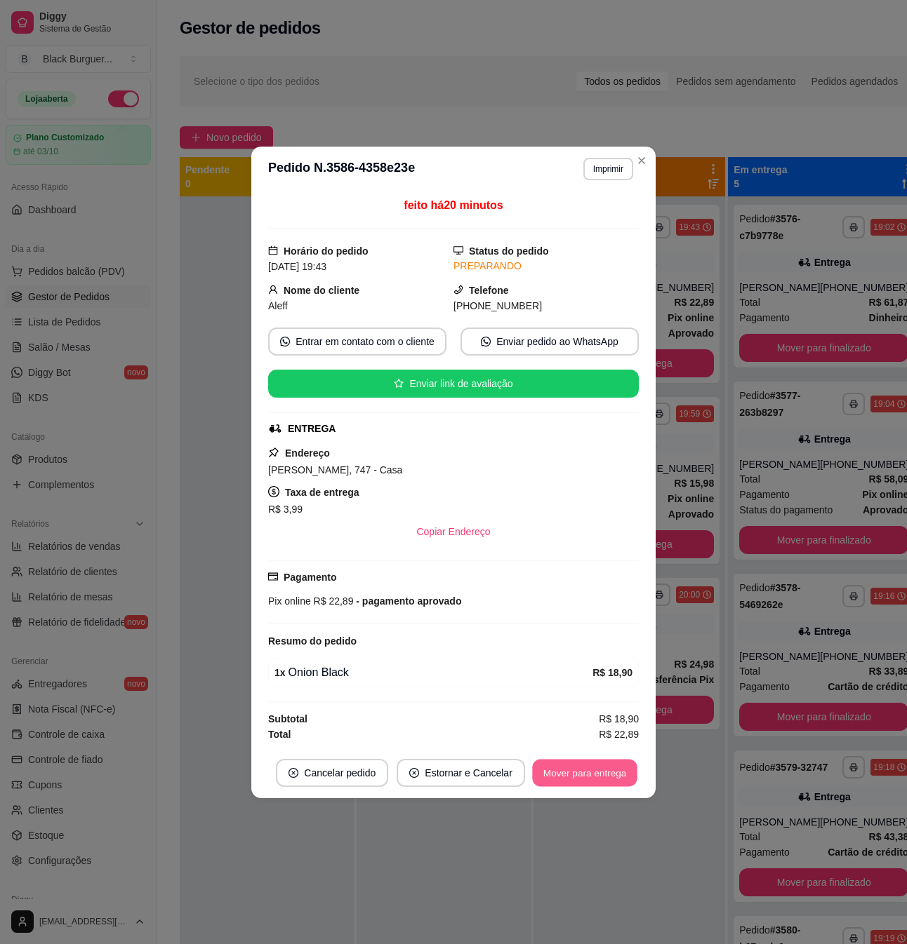
click at [615, 775] on button "Mover para entrega" at bounding box center [584, 772] width 105 height 27
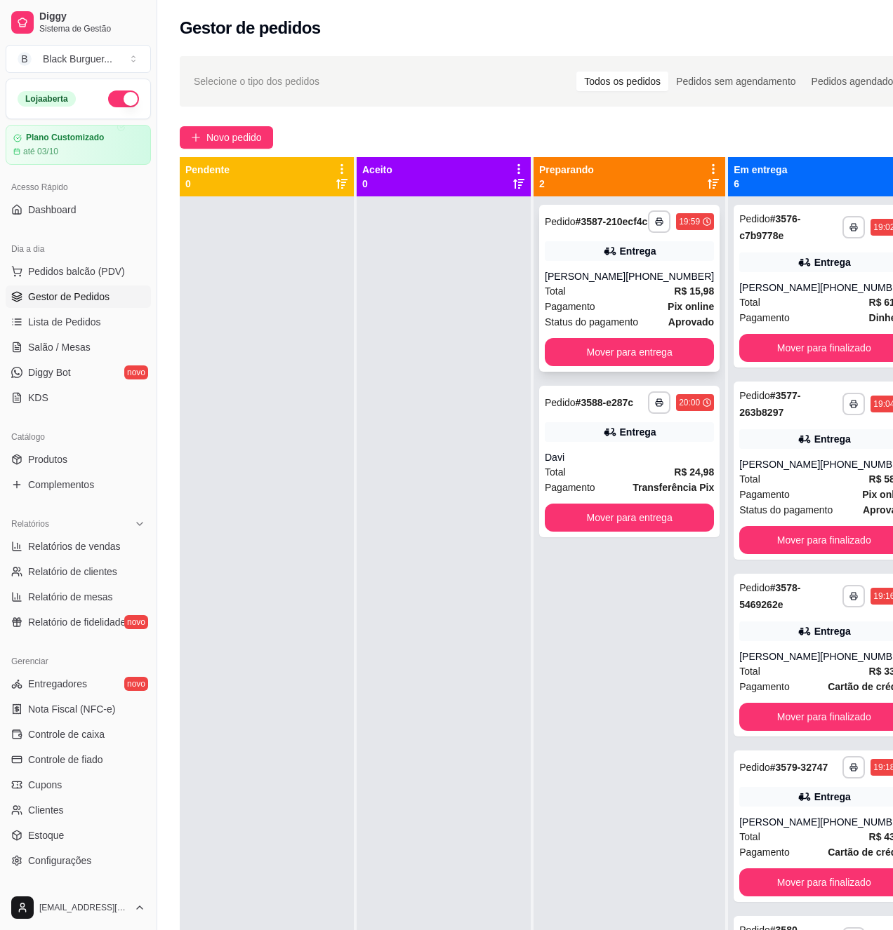
click at [658, 282] on div "[PHONE_NUMBER]" at bounding box center [669, 276] width 88 height 14
click at [675, 442] on div "Entrega" at bounding box center [629, 432] width 169 height 20
click at [660, 276] on div "**********" at bounding box center [629, 288] width 180 height 167
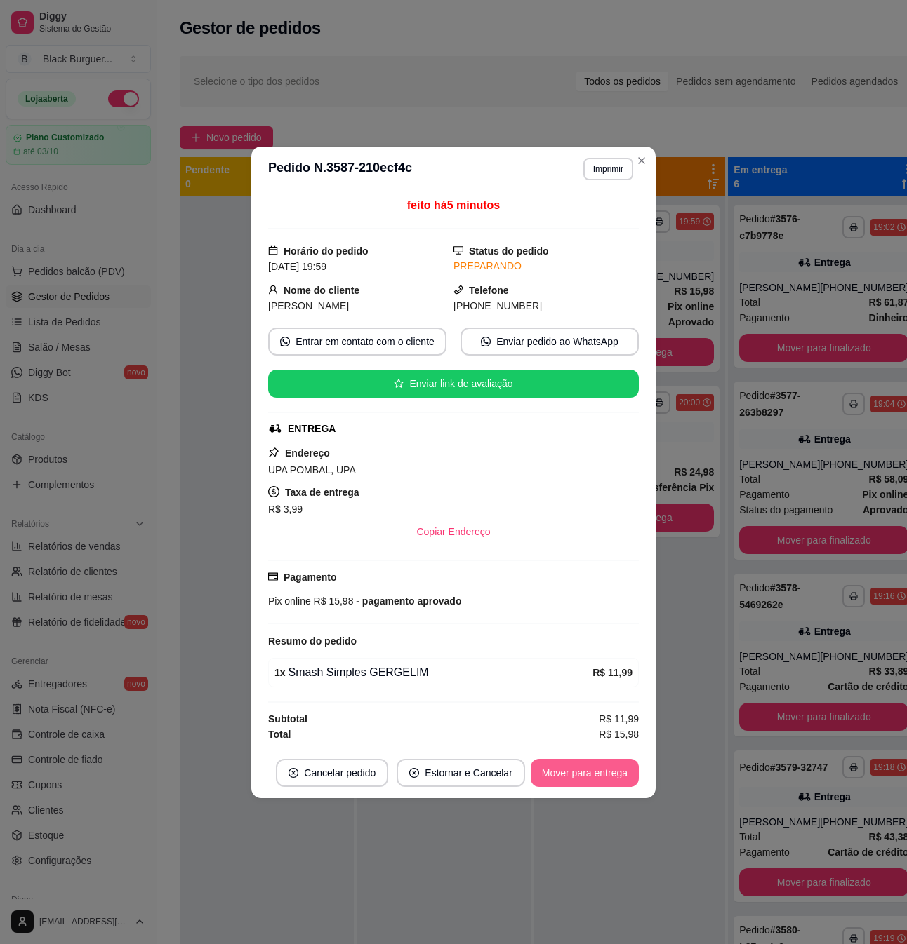
click at [601, 773] on button "Mover para entrega" at bounding box center [584, 773] width 108 height 28
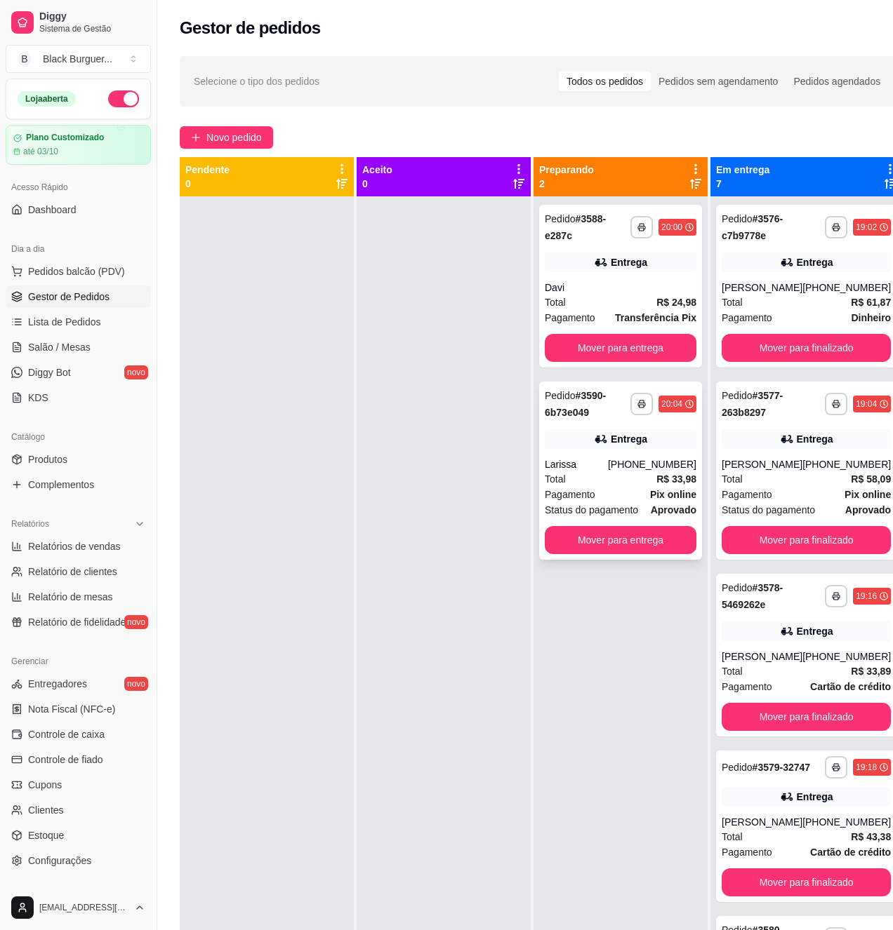
click at [613, 416] on div "Pedido # 3590-6b73e049" at bounding box center [588, 404] width 86 height 34
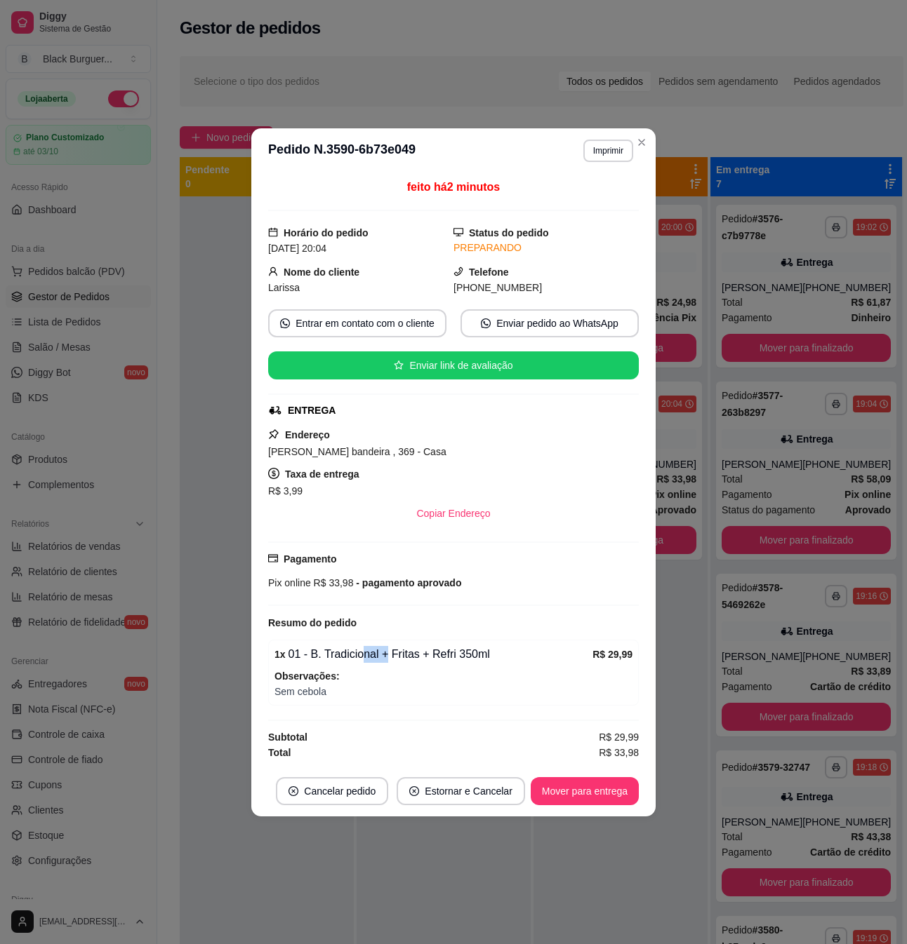
click at [382, 660] on div "1 x 01 - B. Tradicional + Fritas + Refri 350ml" at bounding box center [433, 654] width 318 height 17
click at [385, 660] on div "1 x 01 - B. Tradicional + Fritas + Refri 350ml" at bounding box center [433, 654] width 318 height 17
click at [425, 662] on div "1 x 01 - B. Tradicional + Fritas + Refri 350ml" at bounding box center [433, 654] width 318 height 17
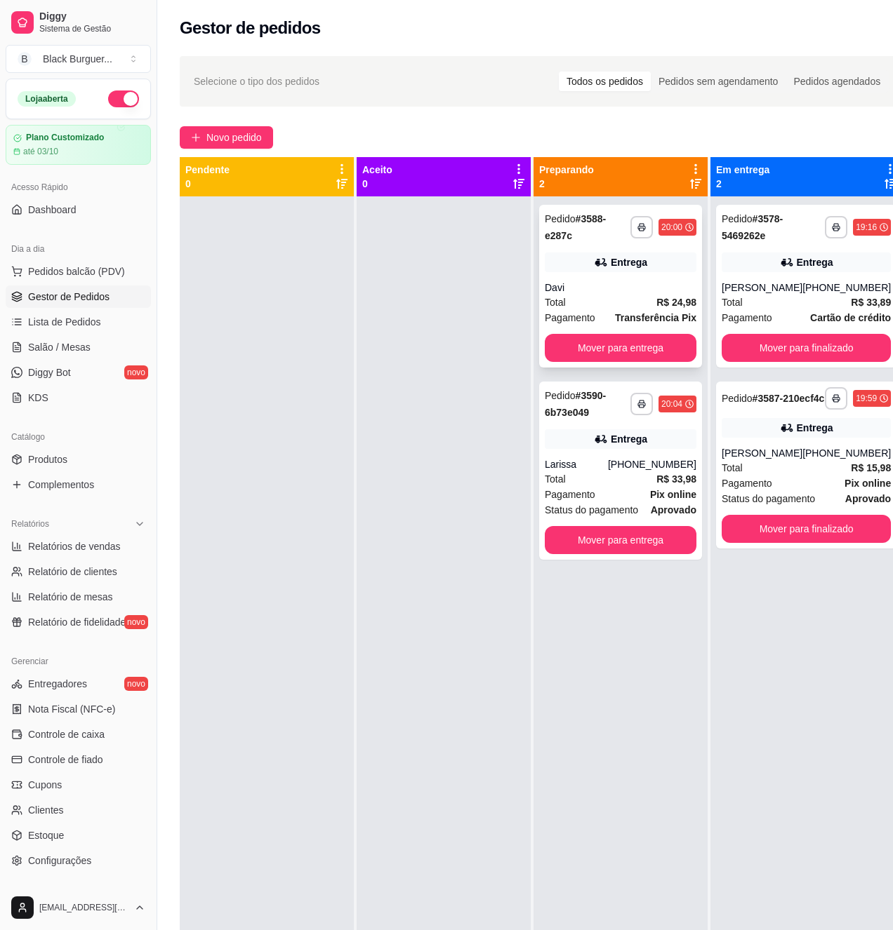
click at [603, 262] on icon at bounding box center [601, 262] width 14 height 14
click at [568, 291] on div "Davi" at bounding box center [621, 288] width 152 height 14
click at [651, 427] on div "**********" at bounding box center [620, 471] width 163 height 178
click at [780, 435] on icon at bounding box center [787, 428] width 14 height 14
click at [790, 271] on div "Entrega" at bounding box center [805, 263] width 169 height 20
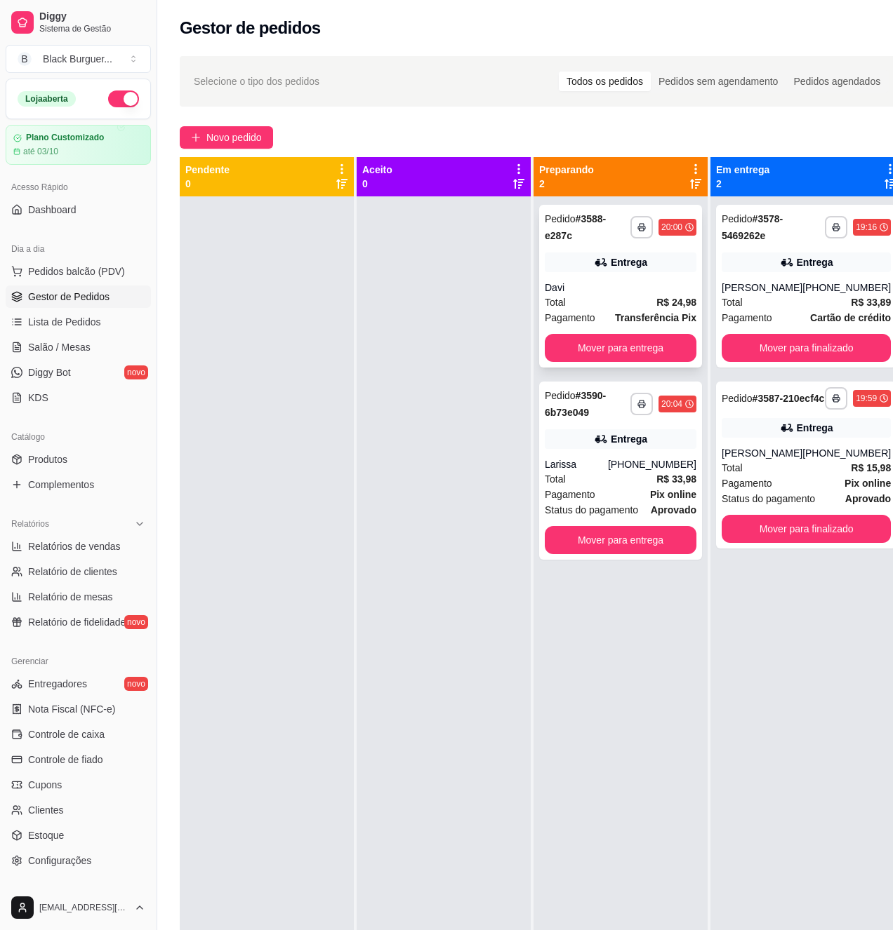
click at [660, 274] on div "**********" at bounding box center [620, 286] width 163 height 163
click at [629, 470] on div "[PHONE_NUMBER]" at bounding box center [652, 465] width 88 height 14
click at [550, 262] on div "Entrega" at bounding box center [621, 263] width 152 height 20
click at [250, 131] on span "Novo pedido" at bounding box center [233, 137] width 55 height 15
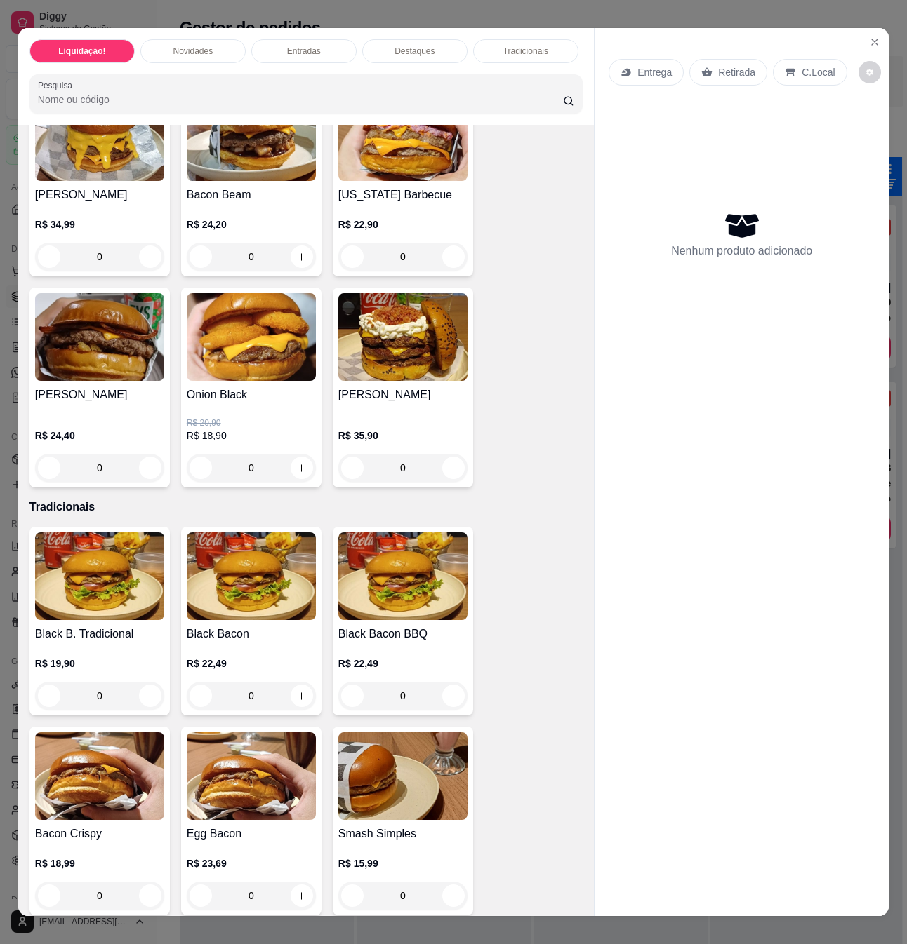
scroll to position [2058, 0]
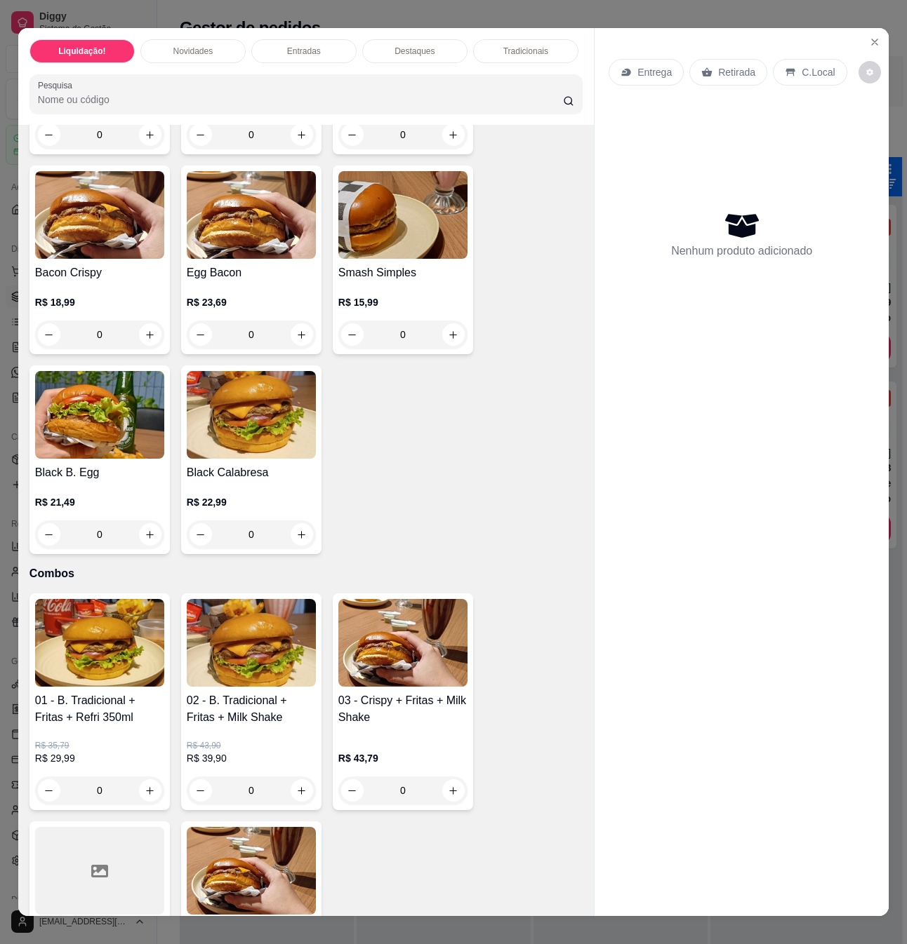
click at [121, 678] on div "01 - B. Tradicional + Fritas + Refri 350ml R$ 35,79 R$ 29,99 0" at bounding box center [99, 702] width 140 height 217
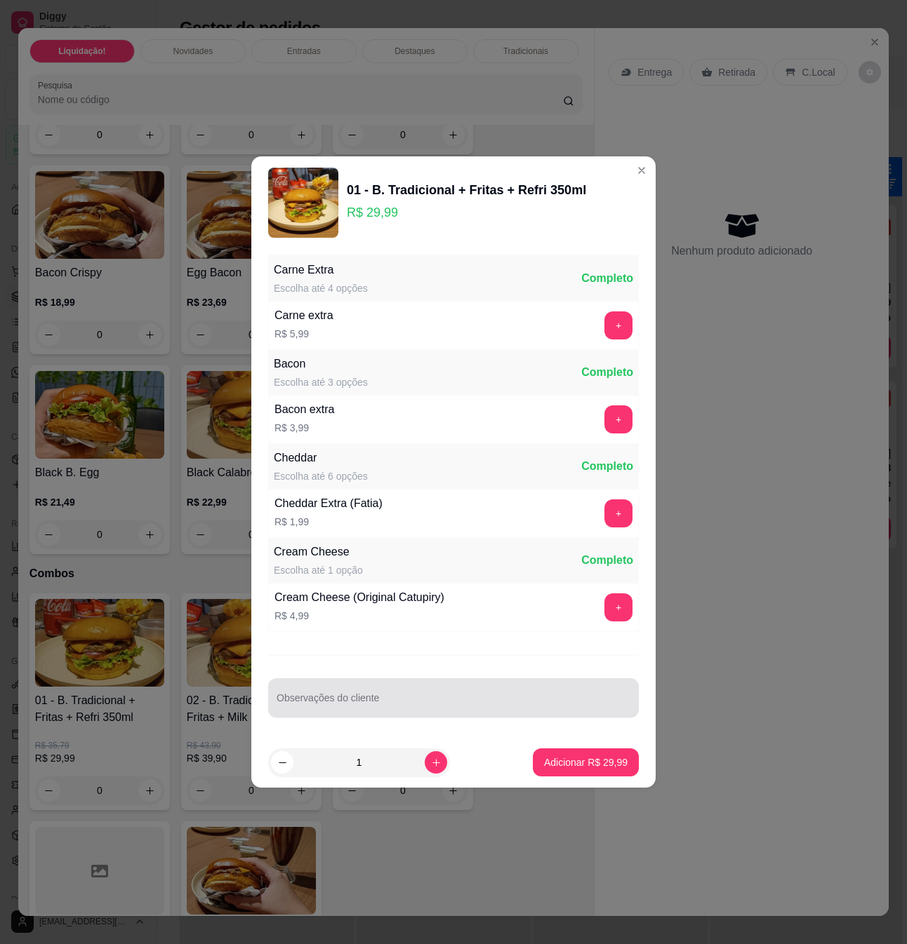
click at [445, 700] on input "Observações do cliente" at bounding box center [453, 704] width 354 height 14
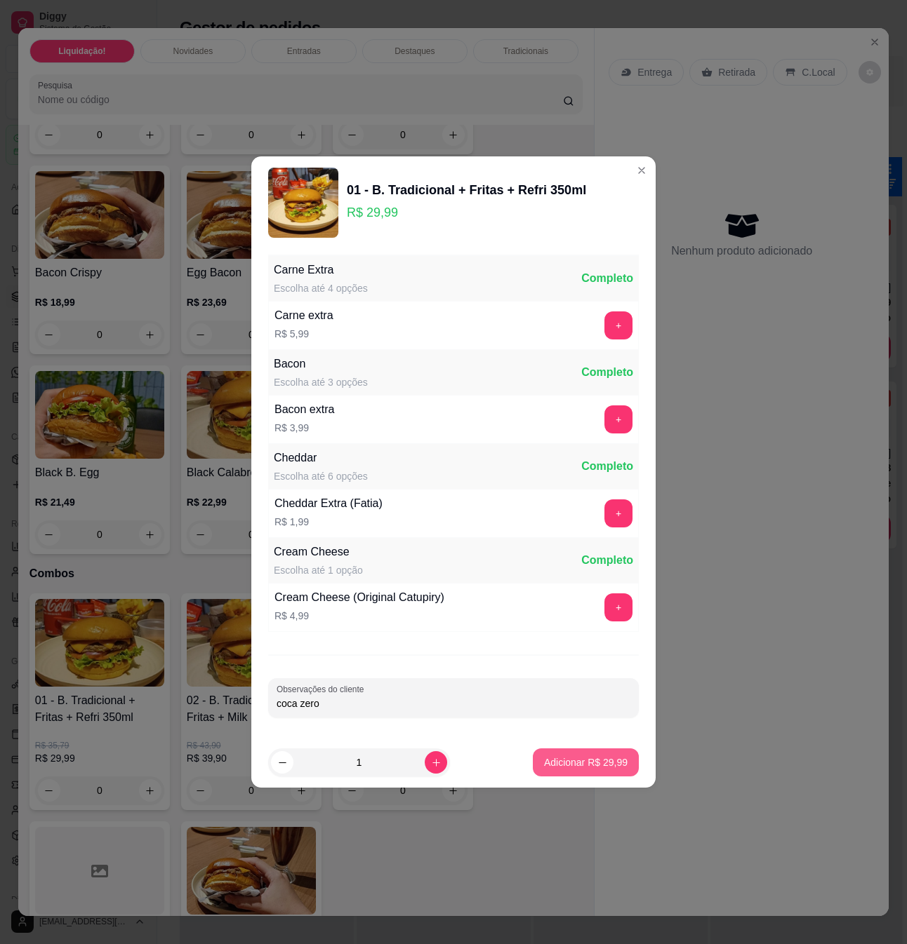
type input "coca zero"
click at [584, 762] on p "Adicionar R$ 29,99" at bounding box center [585, 762] width 81 height 13
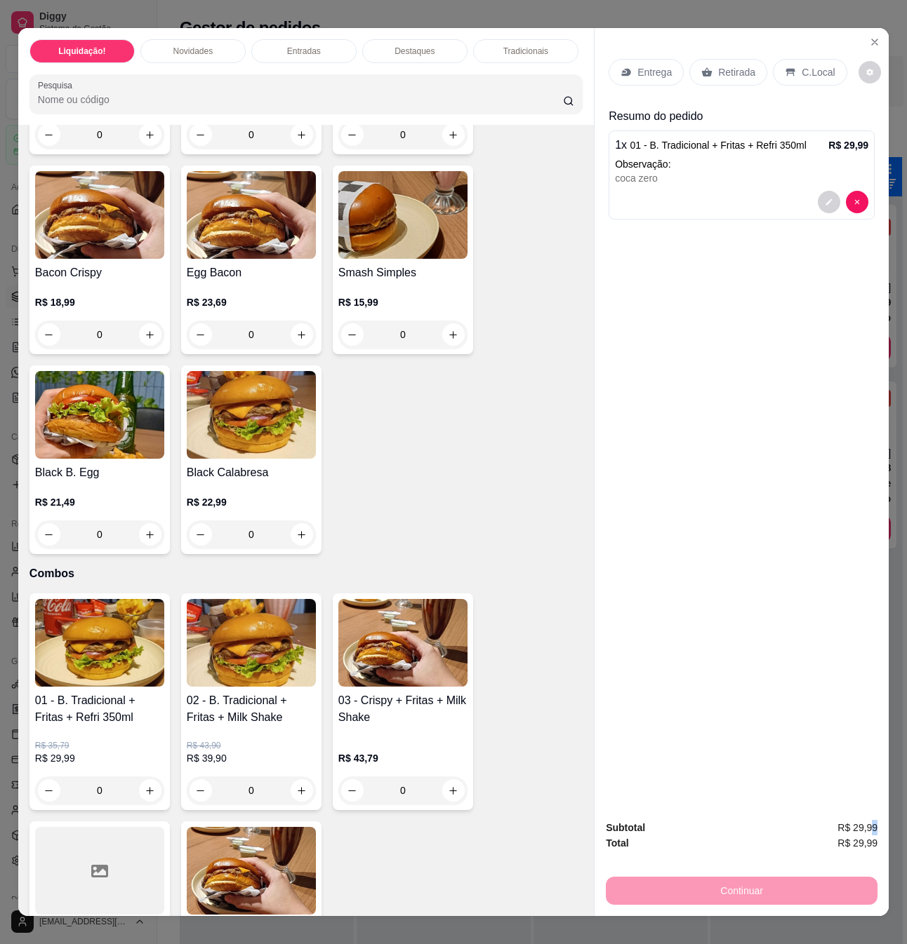
click at [869, 809] on div "Subtotal R$ 29,99 Total R$ 29,99 Continuar" at bounding box center [741, 862] width 294 height 107
click at [866, 820] on span "R$ 29,99" at bounding box center [857, 827] width 40 height 15
drag, startPoint x: 860, startPoint y: 799, endPoint x: 794, endPoint y: 696, distance: 121.5
click at [860, 798] on div "Entrega Retirada C.Local Resumo do pedido 1 x 01 - B. Tradicional + Fritas + Re…" at bounding box center [741, 418] width 294 height 780
click at [767, 591] on div "Entrega Retirada C.Local Resumo do pedido 1 x 01 - B. Tradicional + Fritas + Re…" at bounding box center [741, 418] width 294 height 780
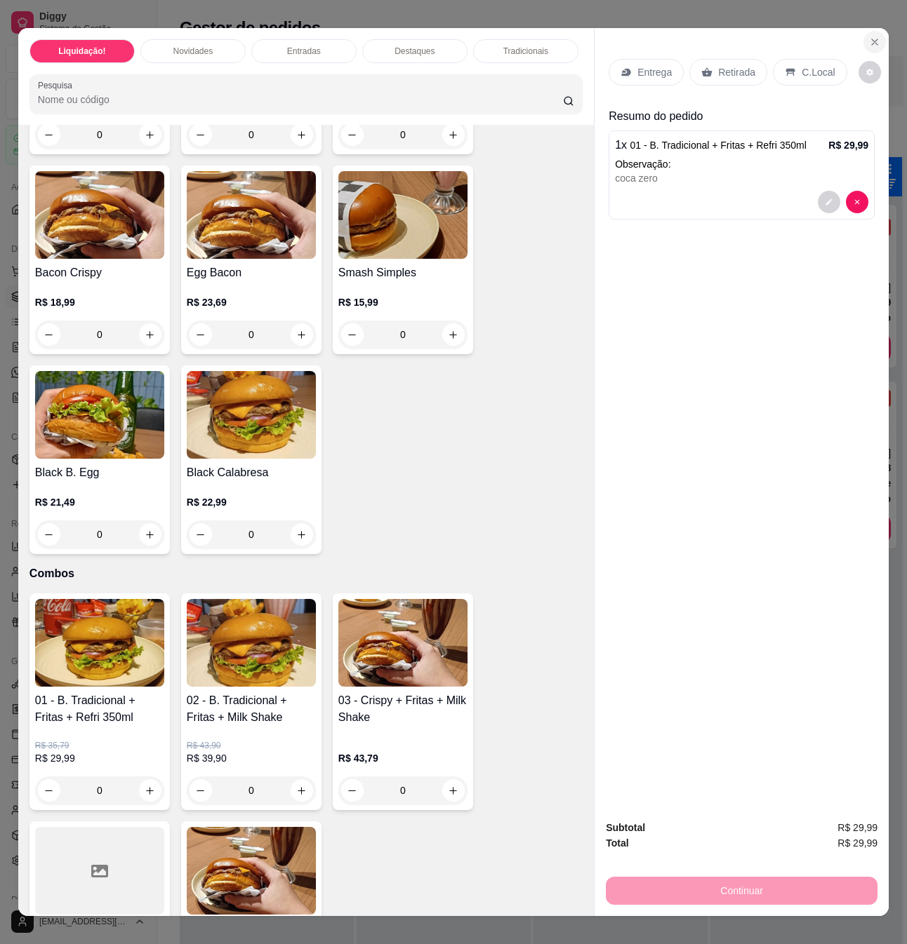
click at [869, 36] on icon "Close" at bounding box center [874, 41] width 11 height 11
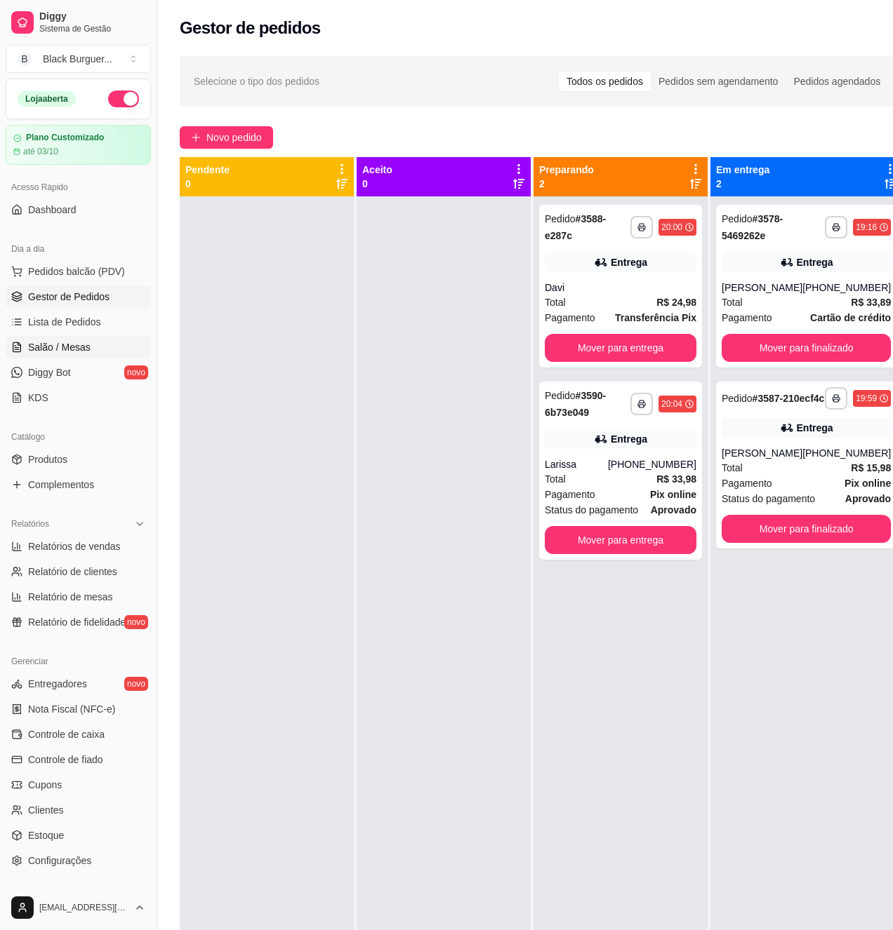
click at [76, 346] on span "Salão / Mesas" at bounding box center [59, 347] width 62 height 14
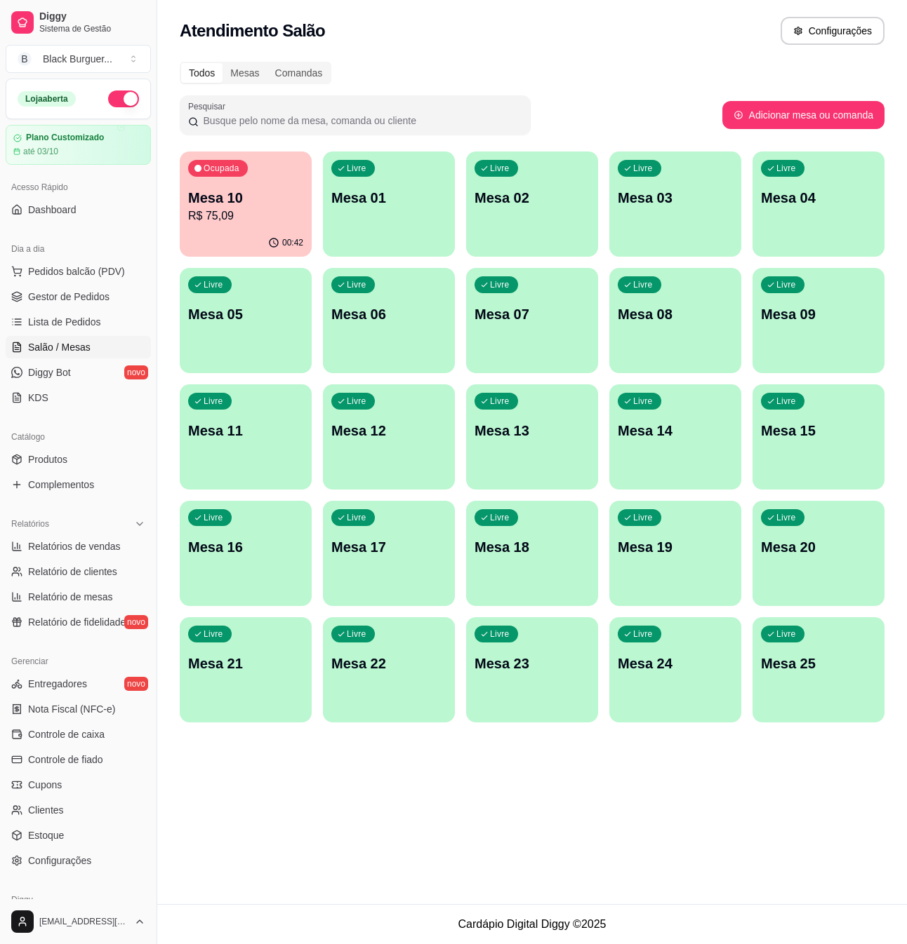
click at [404, 194] on p "Mesa 01" at bounding box center [388, 198] width 115 height 20
click at [540, 219] on div "Livre Mesa 02" at bounding box center [532, 196] width 128 height 86
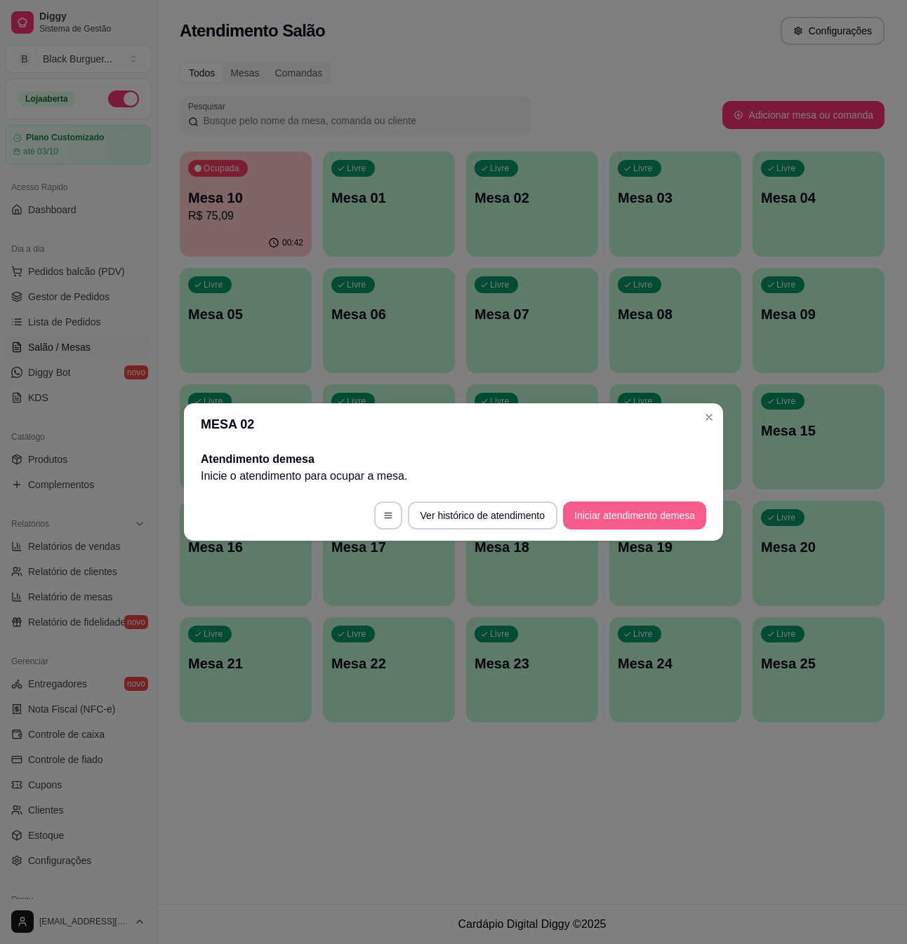
click at [623, 516] on button "Iniciar atendimento de mesa" at bounding box center [634, 516] width 143 height 28
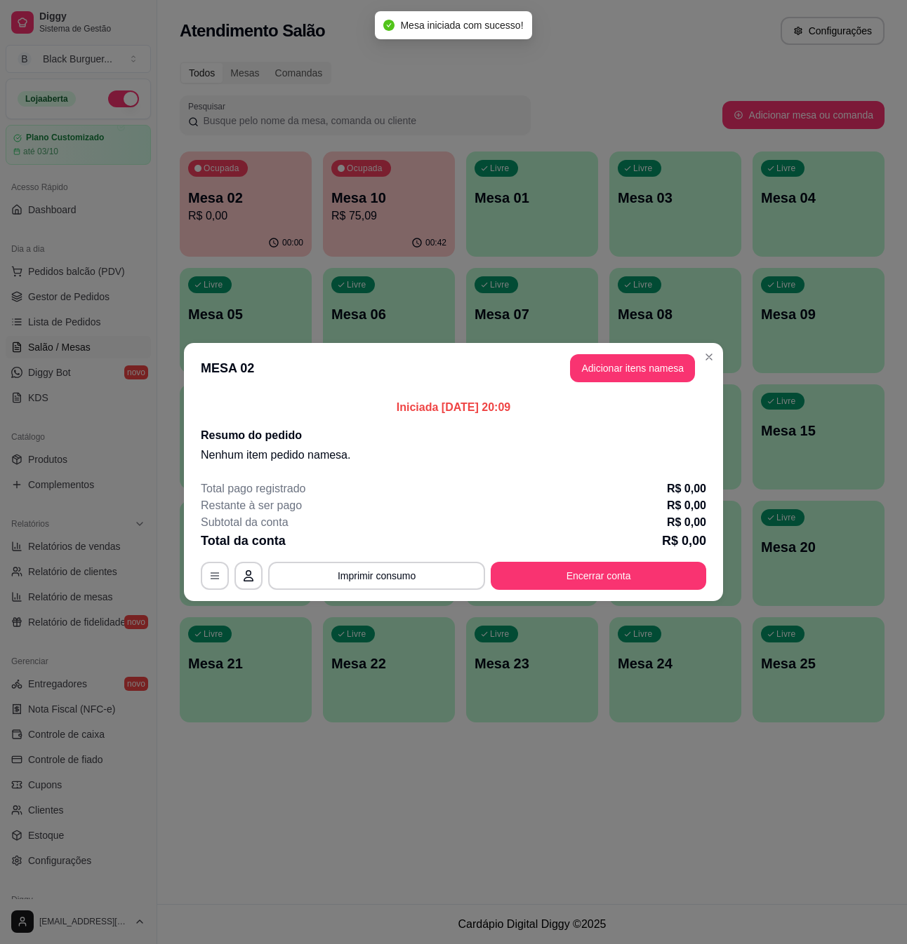
click at [655, 383] on header "MESA 02 Adicionar itens na mesa" at bounding box center [453, 368] width 539 height 51
click at [655, 379] on button "Adicionar itens na mesa" at bounding box center [632, 368] width 125 height 28
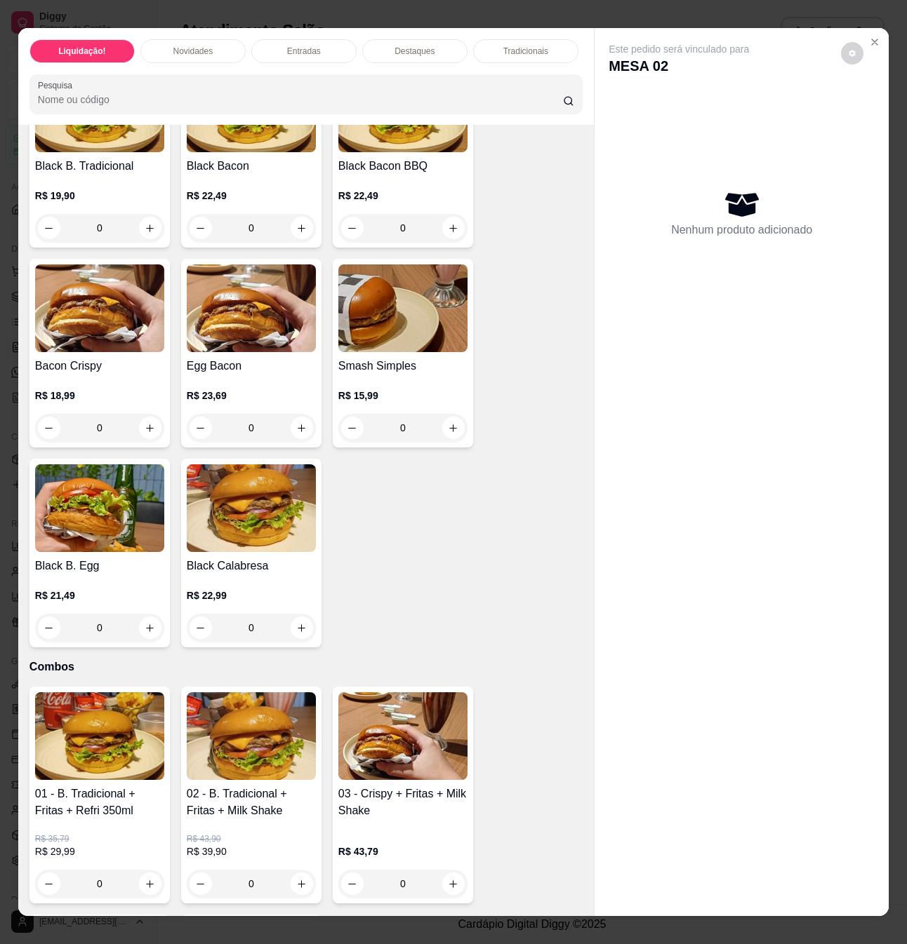
scroll to position [2058, 0]
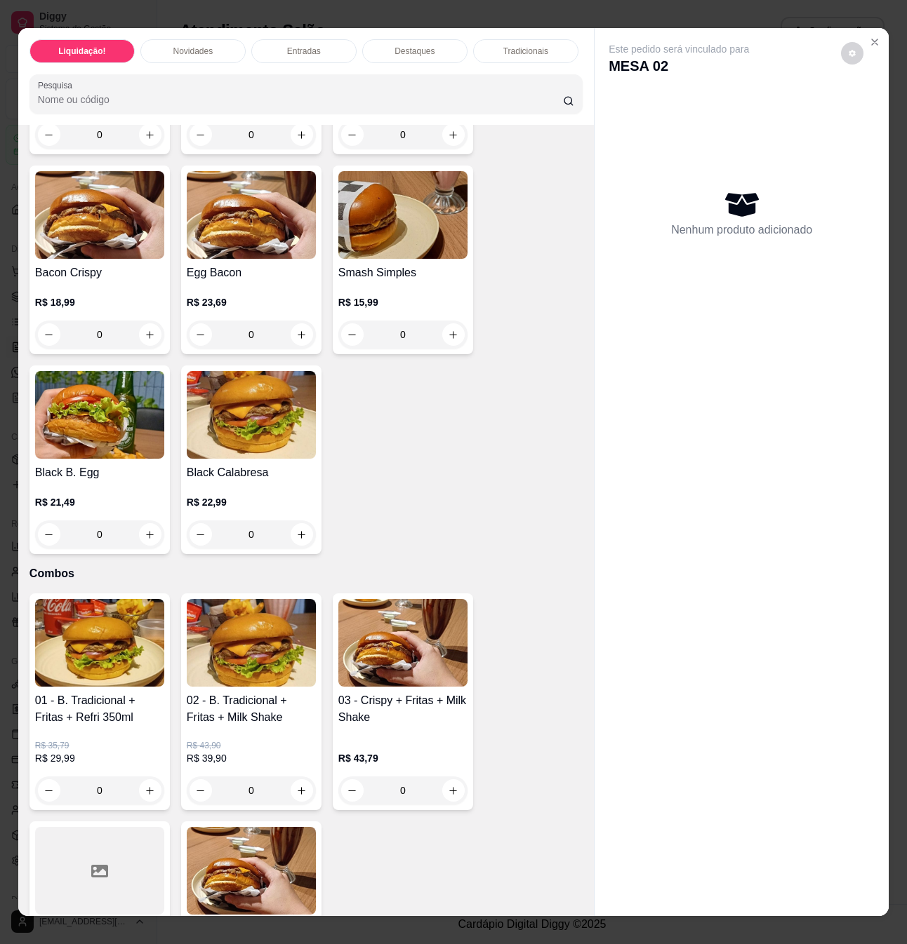
click at [128, 693] on h4 "01 - B. Tradicional + Fritas + Refri 350ml" at bounding box center [99, 710] width 129 height 34
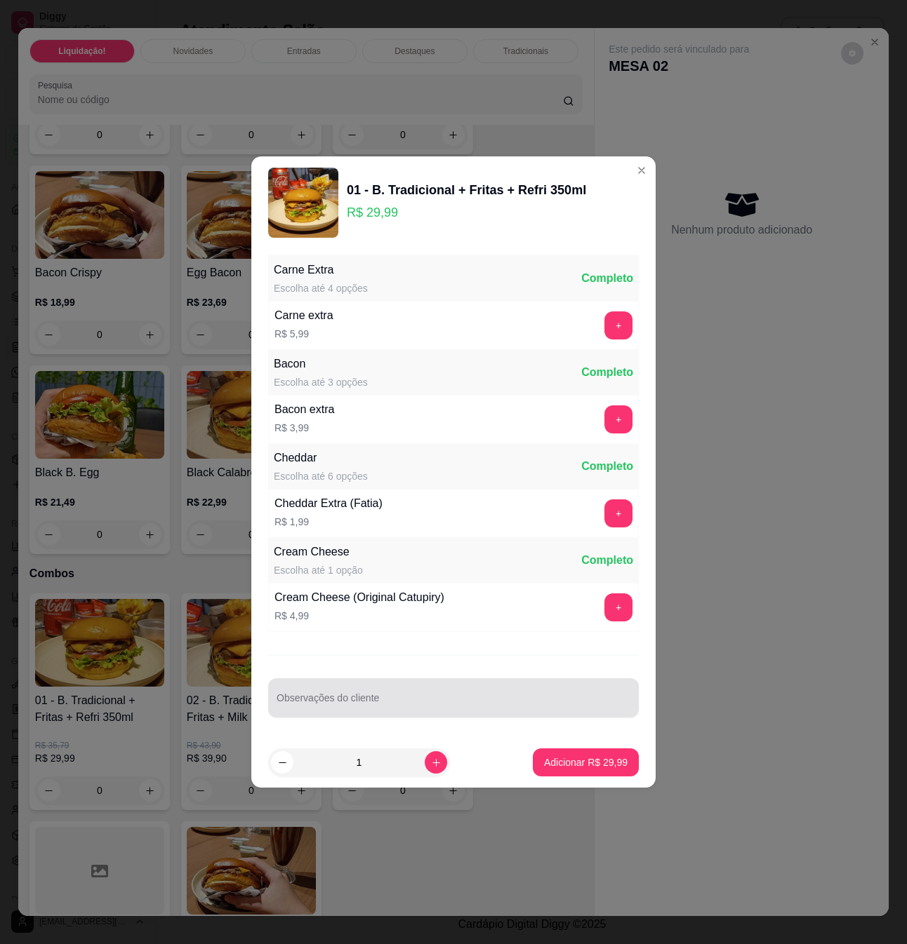
click at [378, 686] on div at bounding box center [453, 698] width 354 height 28
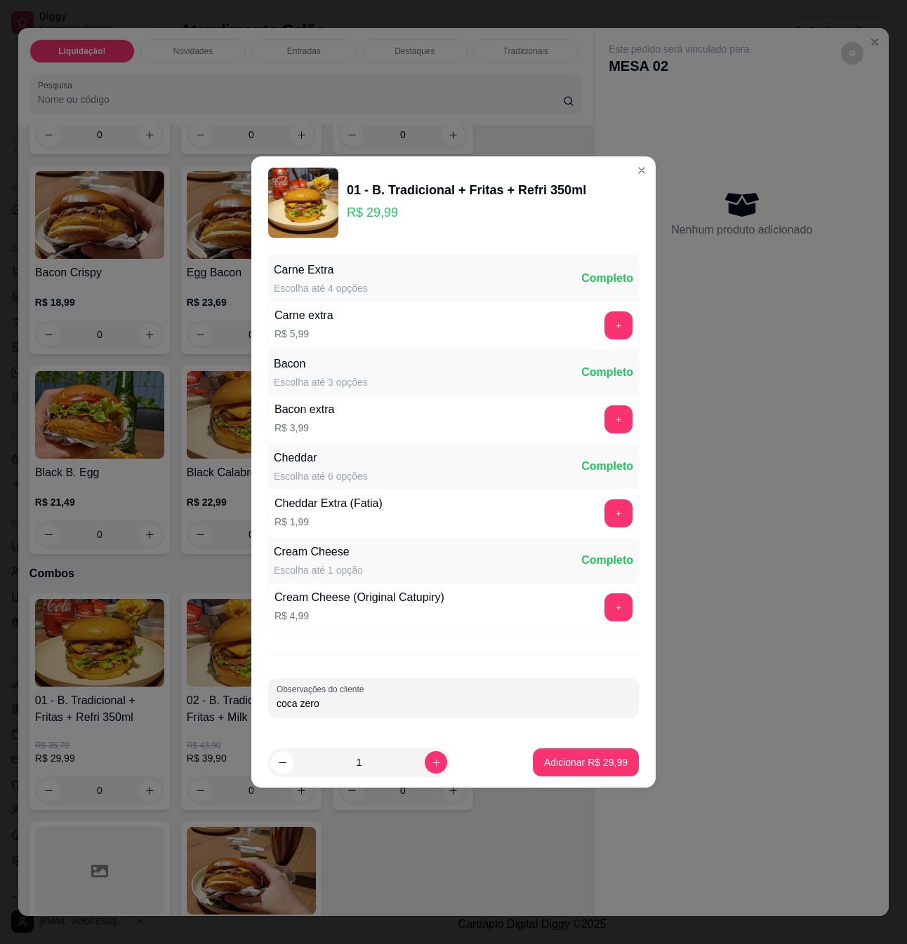
type input "coca zero"
click at [556, 778] on footer "1 Adicionar R$ 29,99" at bounding box center [453, 762] width 404 height 51
click at [560, 777] on button "Adicionar R$ 29,99" at bounding box center [586, 763] width 106 height 28
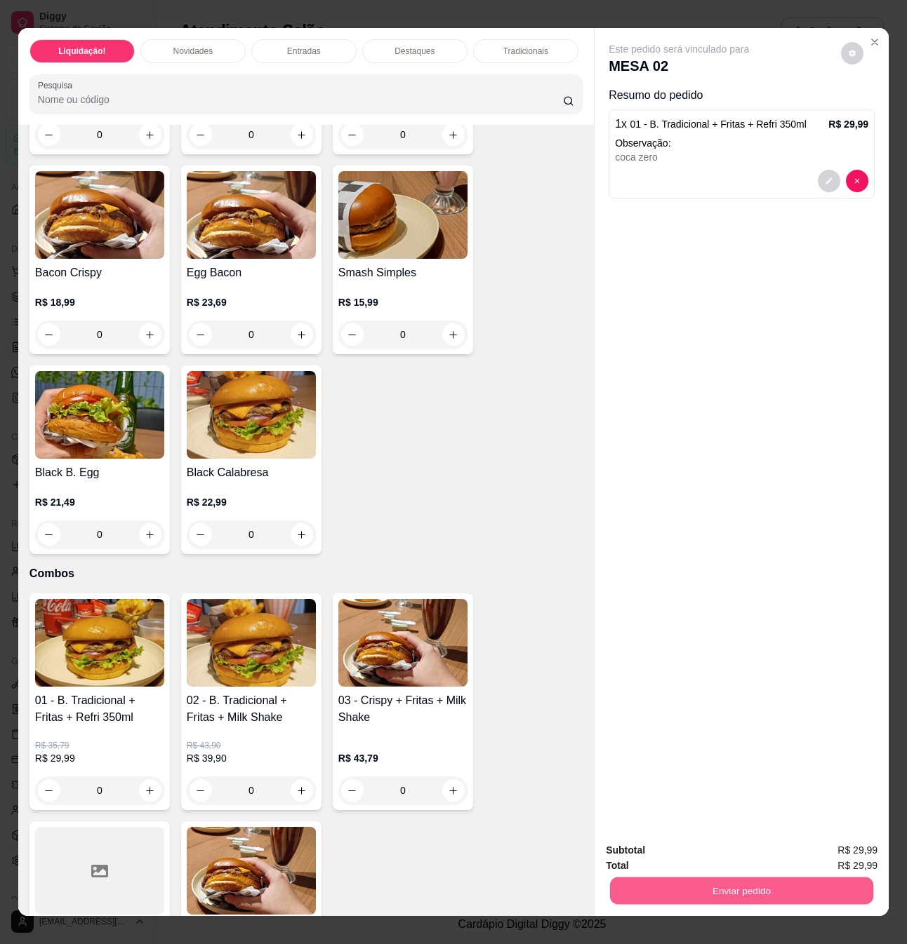
click at [712, 877] on button "Enviar pedido" at bounding box center [741, 890] width 263 height 27
click at [731, 852] on button "Não registrar e enviar pedido" at bounding box center [693, 849] width 146 height 27
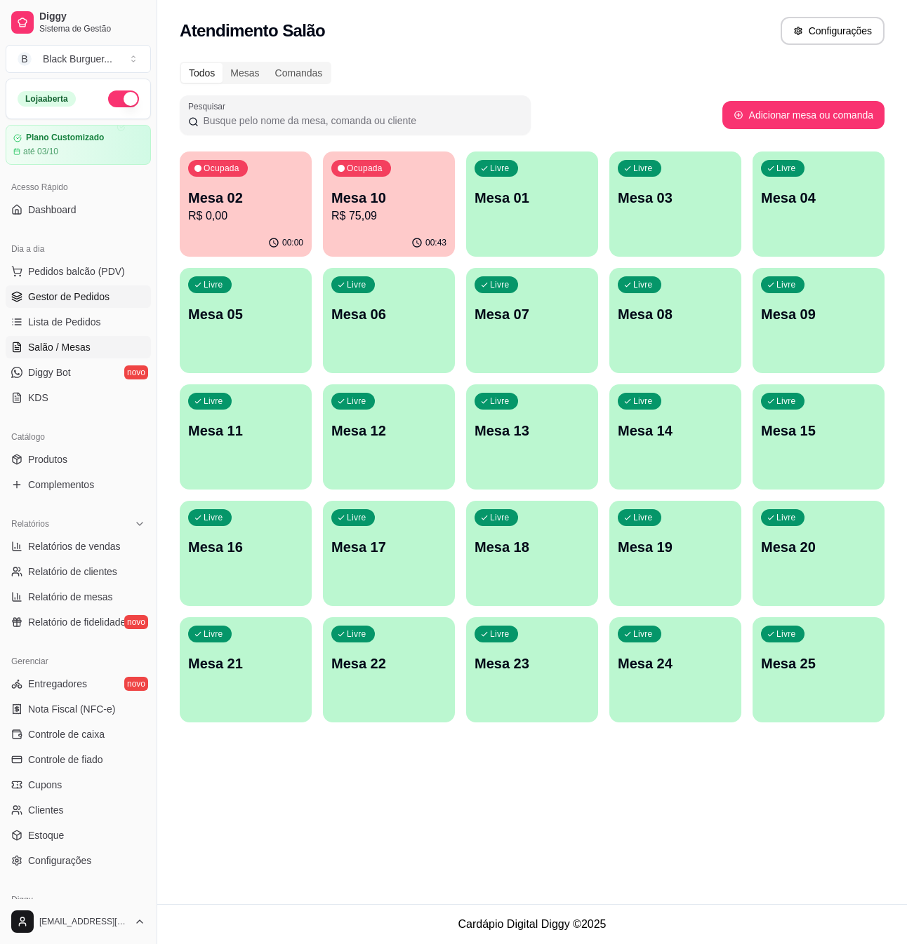
click at [80, 288] on link "Gestor de Pedidos" at bounding box center [78, 297] width 145 height 22
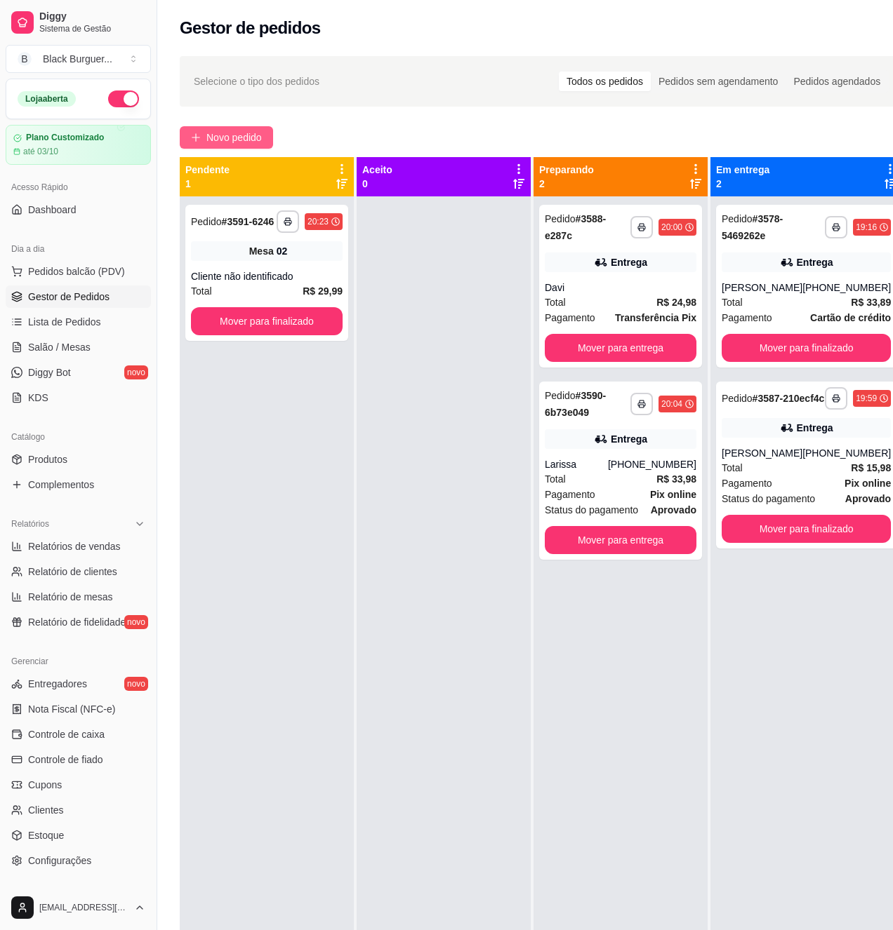
click at [233, 143] on span "Novo pedido" at bounding box center [233, 137] width 55 height 15
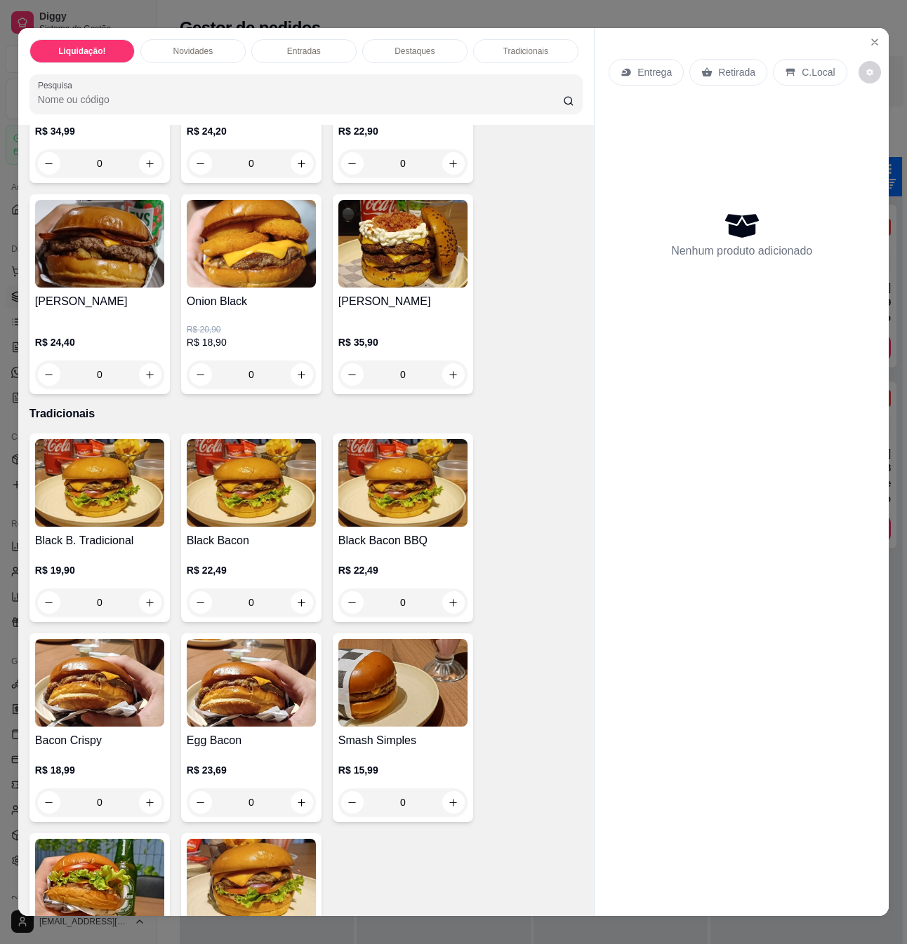
scroll to position [1777, 0]
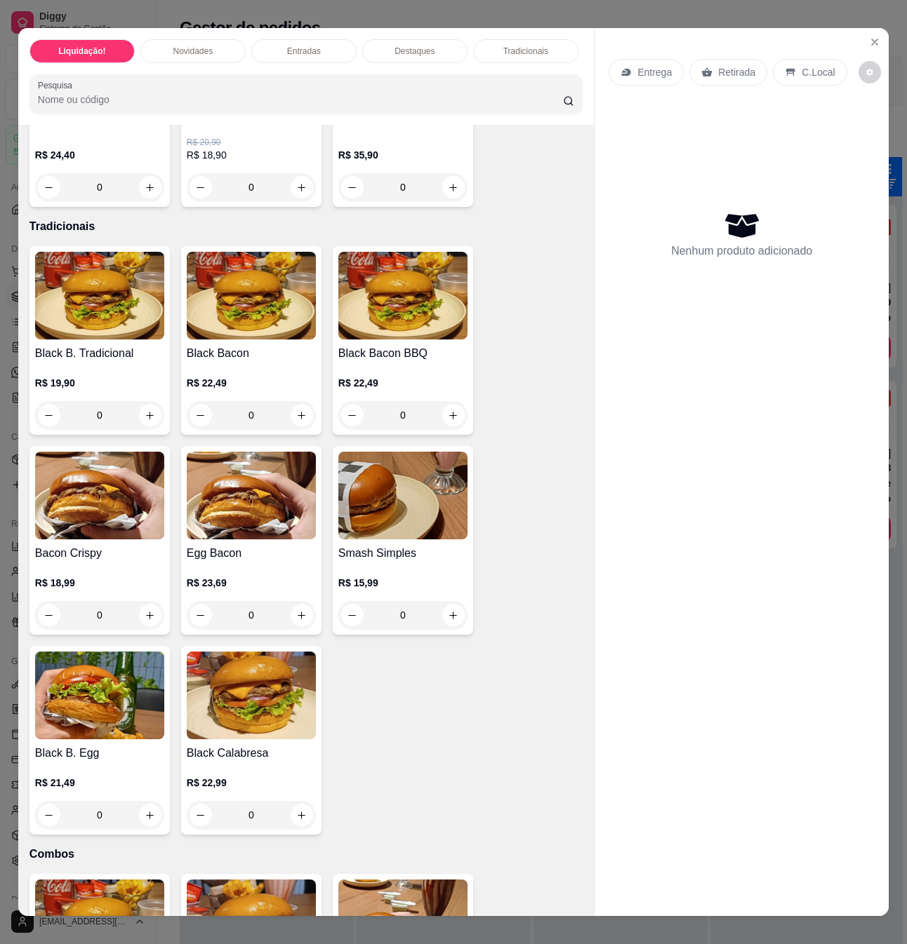
click at [99, 562] on div "R$ 18,99 0" at bounding box center [99, 595] width 129 height 67
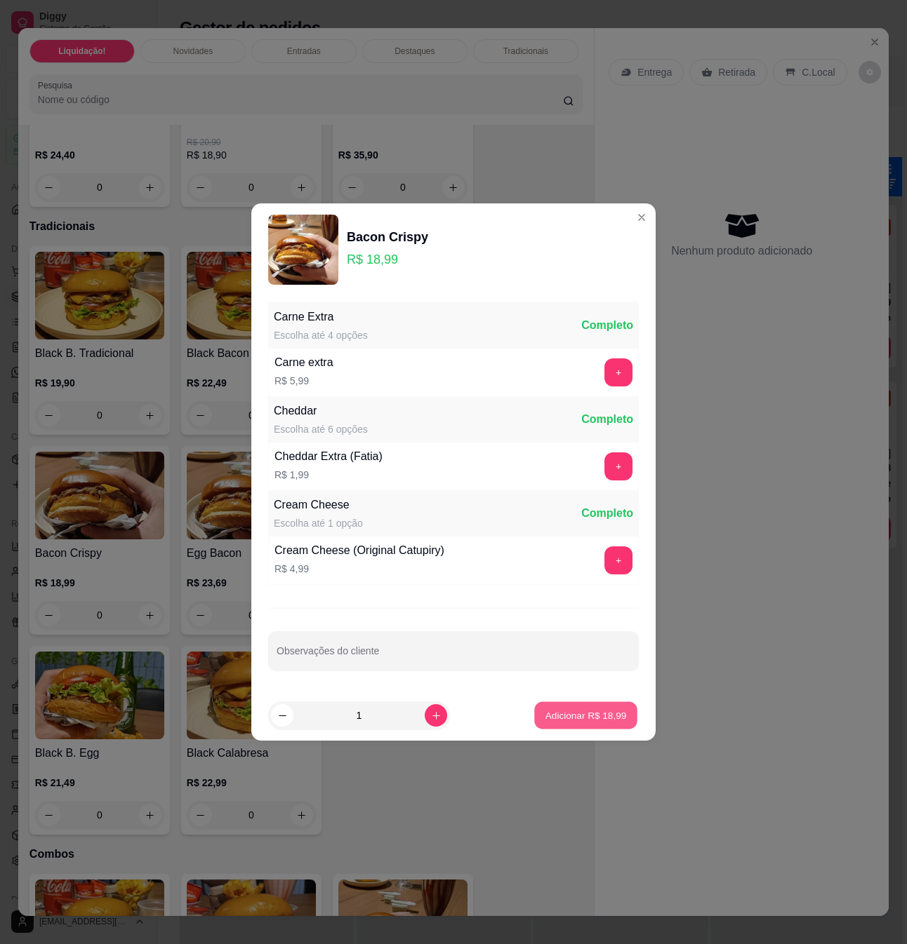
click at [576, 717] on p "Adicionar R$ 18,99" at bounding box center [585, 715] width 81 height 13
type input "1"
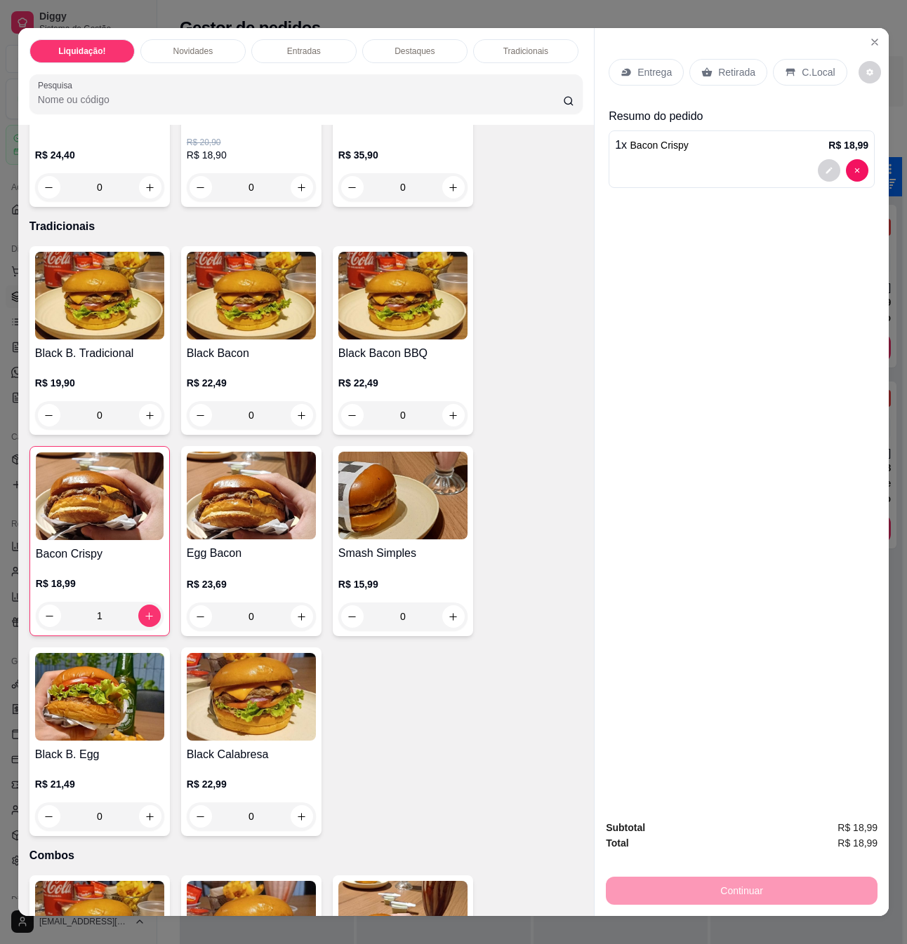
drag, startPoint x: 820, startPoint y: 472, endPoint x: 829, endPoint y: 459, distance: 16.2
click at [829, 469] on div "Entrega Retirada C.Local Resumo do pedido 1 x Bacon Crispy R$ 18,99" at bounding box center [741, 418] width 294 height 780
click at [796, 335] on div "Entrega Retirada C.Local Resumo do pedido 1 x Bacon Crispy R$ 18,99" at bounding box center [741, 418] width 294 height 780
click at [818, 66] on p "C.Local" at bounding box center [817, 72] width 33 height 14
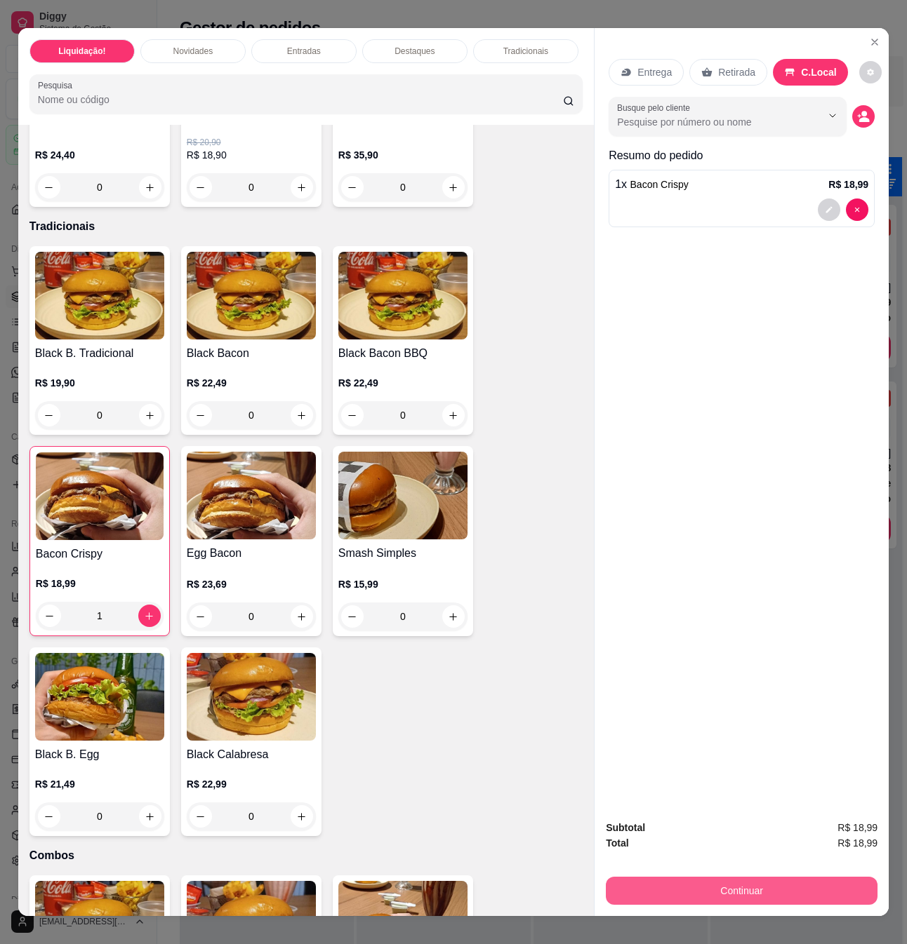
click at [789, 890] on button "Continuar" at bounding box center [742, 891] width 272 height 28
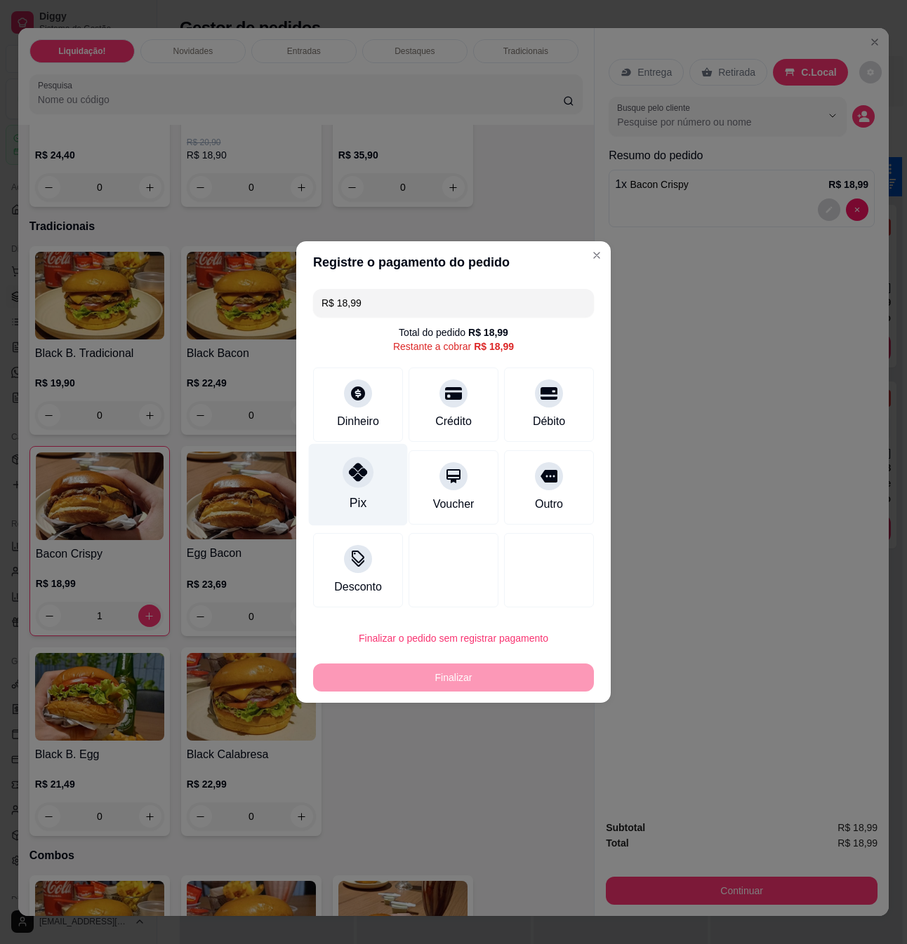
click at [366, 477] on div at bounding box center [357, 472] width 31 height 31
type input "R$ 0,00"
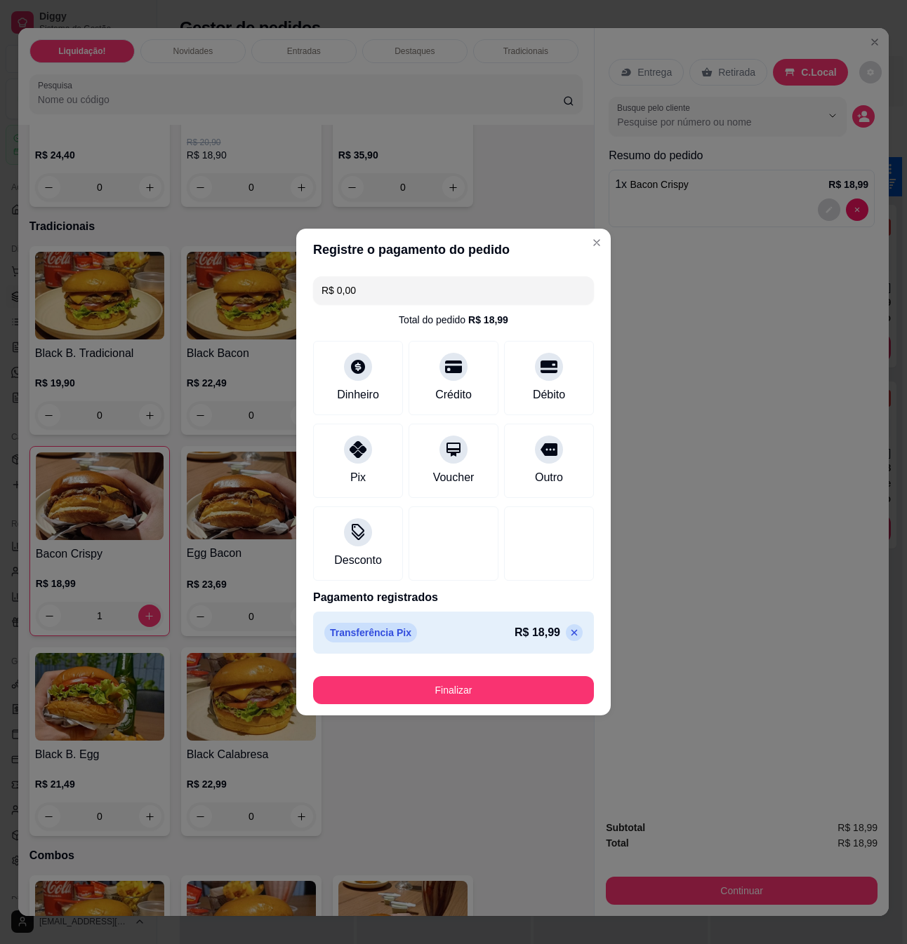
click at [519, 702] on button "Finalizar" at bounding box center [453, 690] width 281 height 28
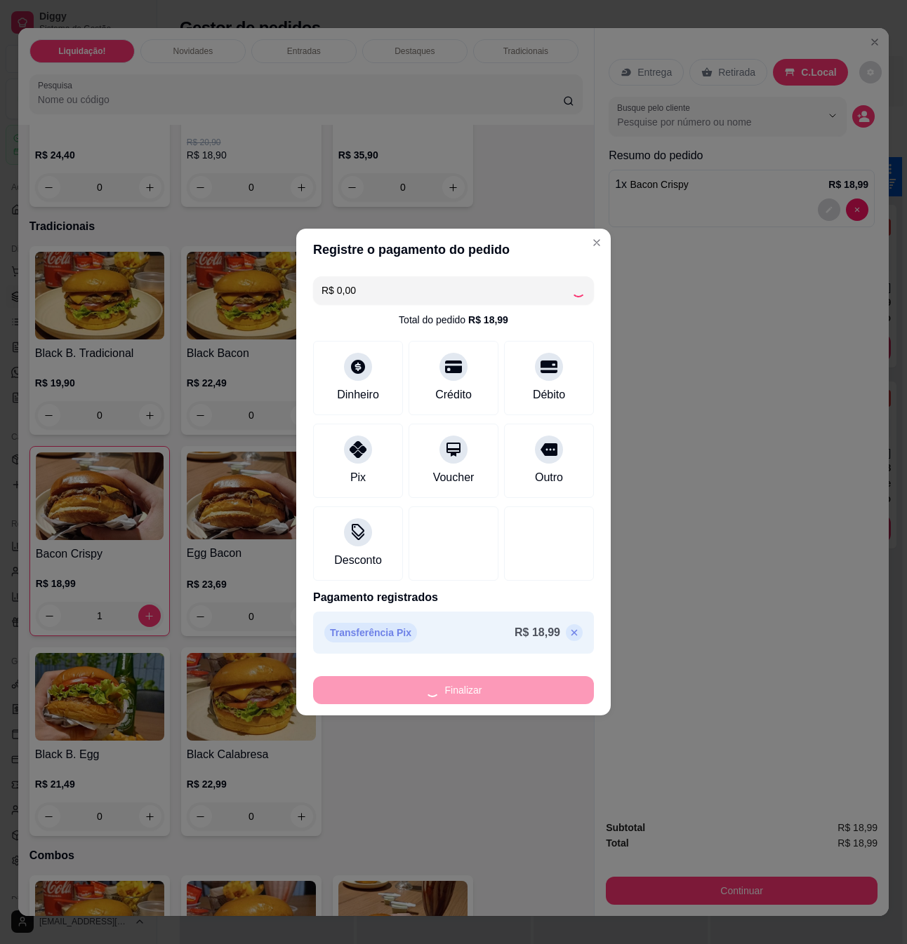
type input "0"
type input "-R$ 18,99"
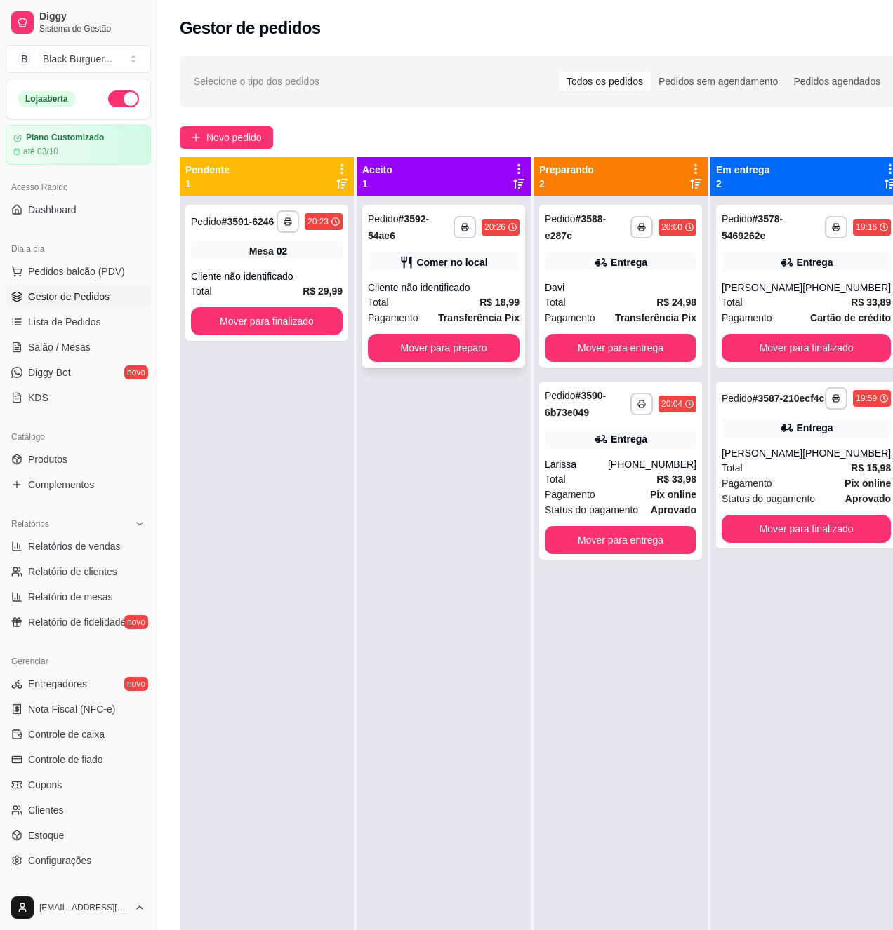
click at [449, 290] on div "Cliente não identificado" at bounding box center [444, 288] width 152 height 14
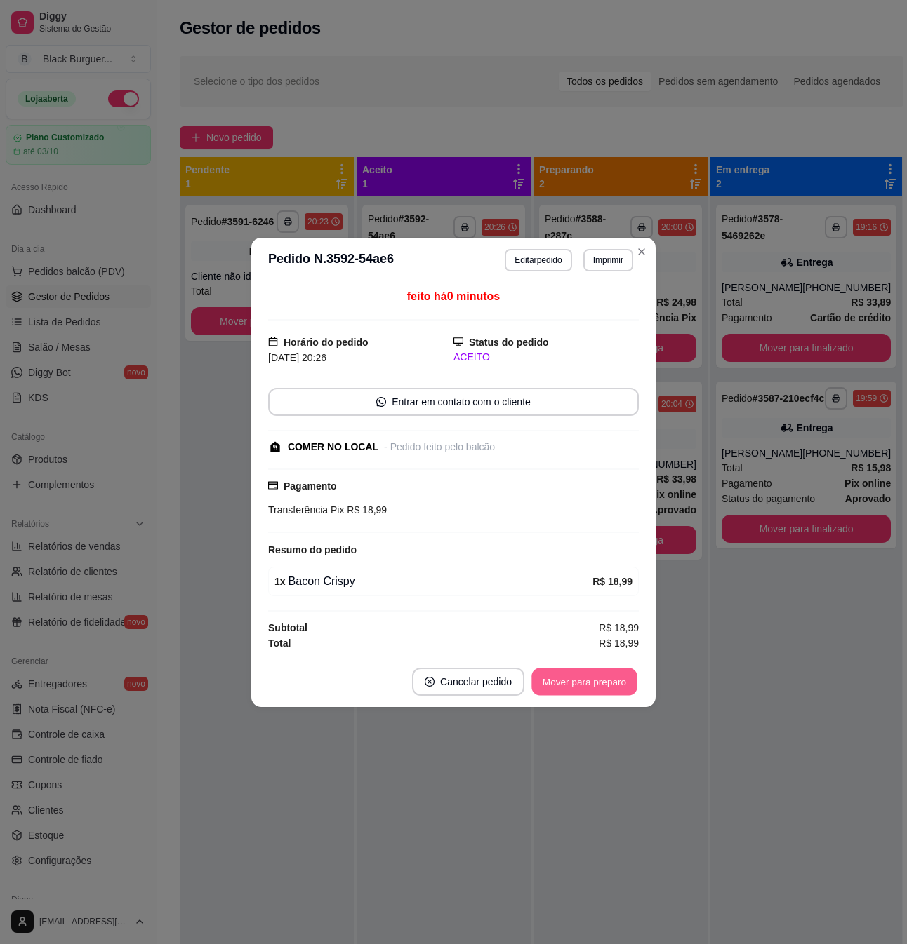
click at [587, 683] on button "Mover para preparo" at bounding box center [583, 681] width 105 height 27
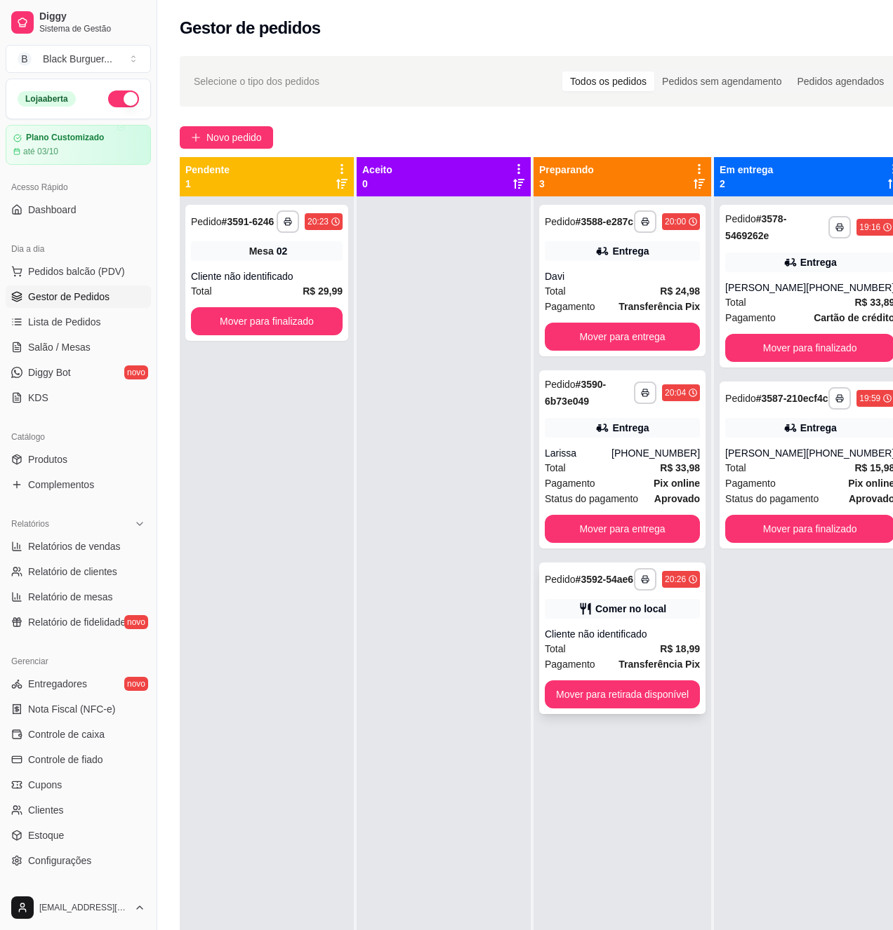
click at [610, 619] on div "Comer no local" at bounding box center [622, 609] width 155 height 20
click at [256, 234] on div "**********" at bounding box center [266, 273] width 163 height 136
click at [62, 352] on span "Salão / Mesas" at bounding box center [59, 347] width 62 height 14
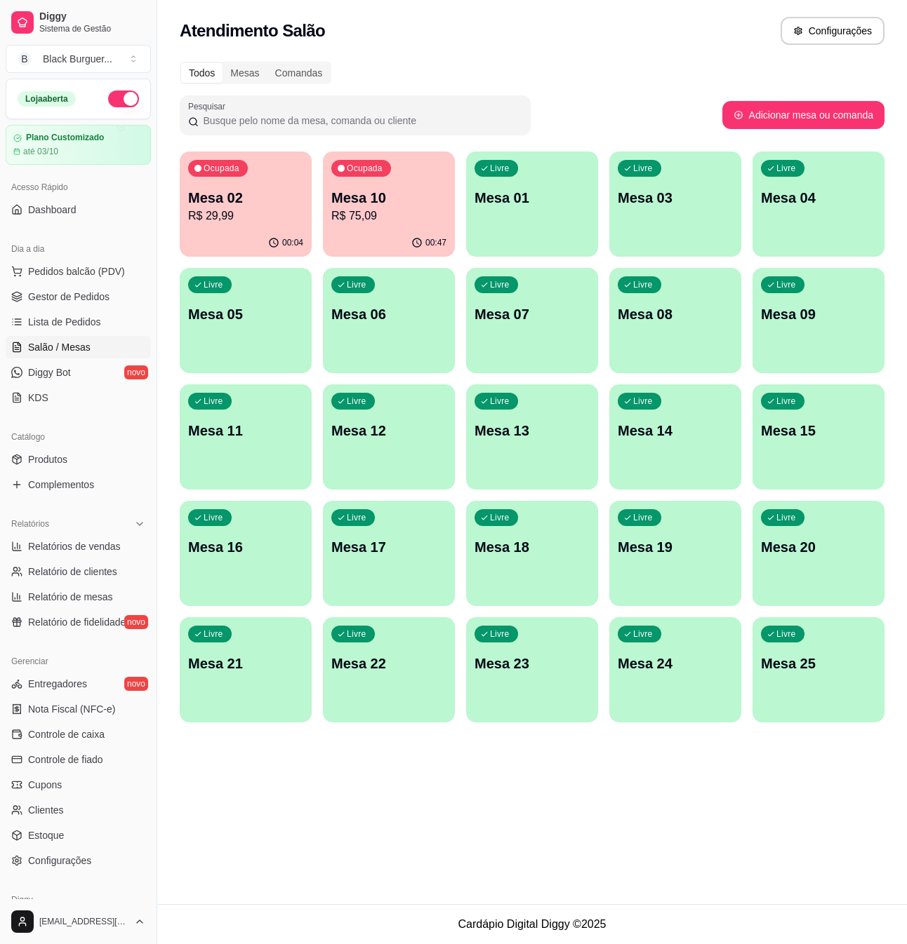
click at [375, 191] on p "Mesa 10" at bounding box center [388, 198] width 115 height 20
click at [407, 213] on p "R$ 75,09" at bounding box center [388, 216] width 115 height 17
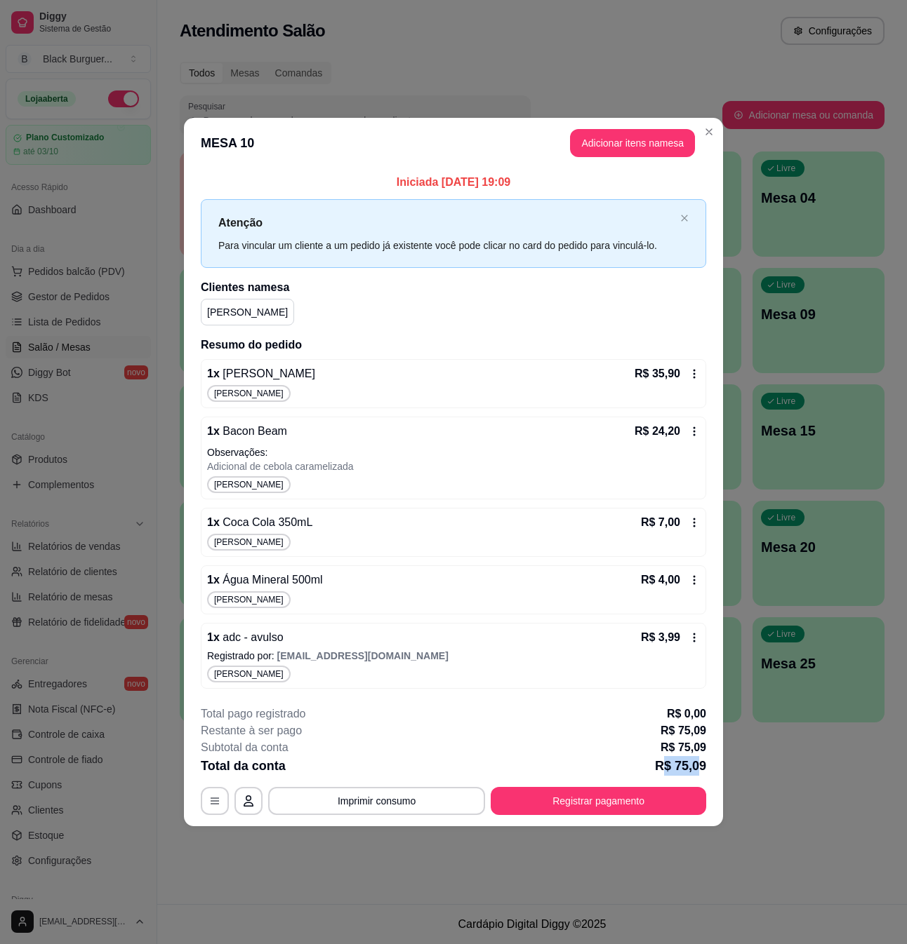
drag, startPoint x: 678, startPoint y: 763, endPoint x: 700, endPoint y: 758, distance: 23.1
click at [700, 758] on p "R$ 75,09" at bounding box center [680, 766] width 51 height 20
click at [688, 739] on p "R$ 75,09" at bounding box center [683, 731] width 46 height 17
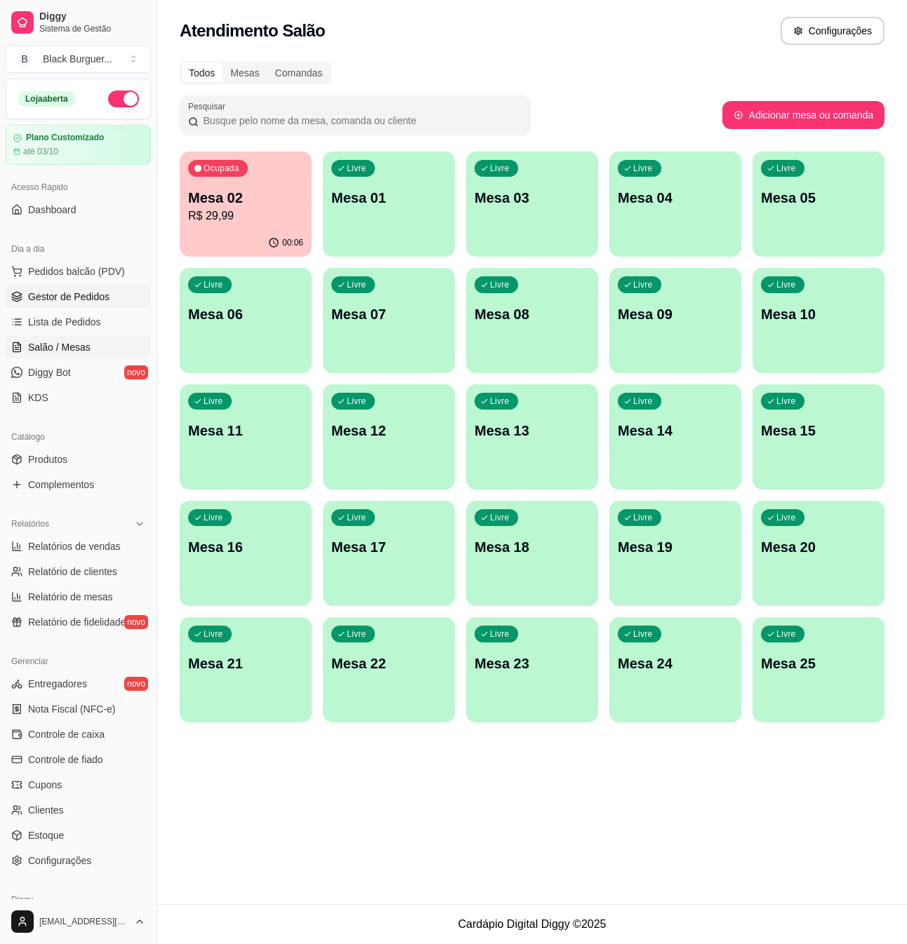
click at [87, 292] on span "Gestor de Pedidos" at bounding box center [68, 297] width 81 height 14
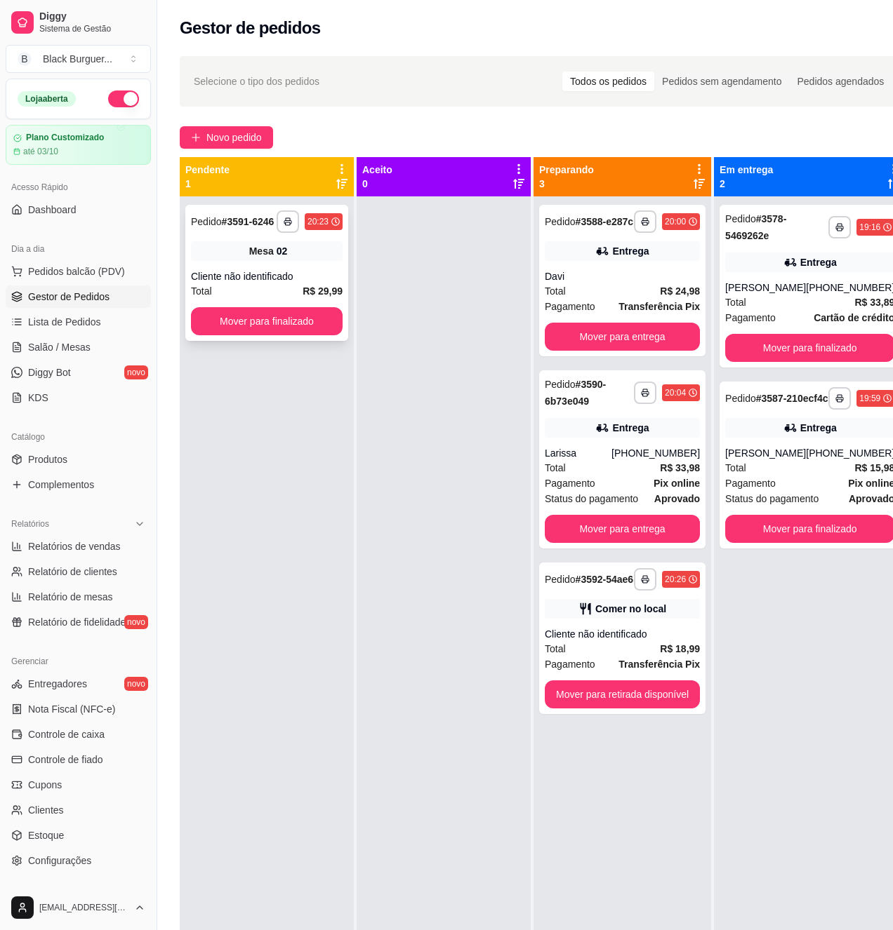
click at [300, 251] on div "Mesa 02" at bounding box center [267, 251] width 152 height 20
click at [95, 349] on link "Salão / Mesas" at bounding box center [78, 347] width 145 height 22
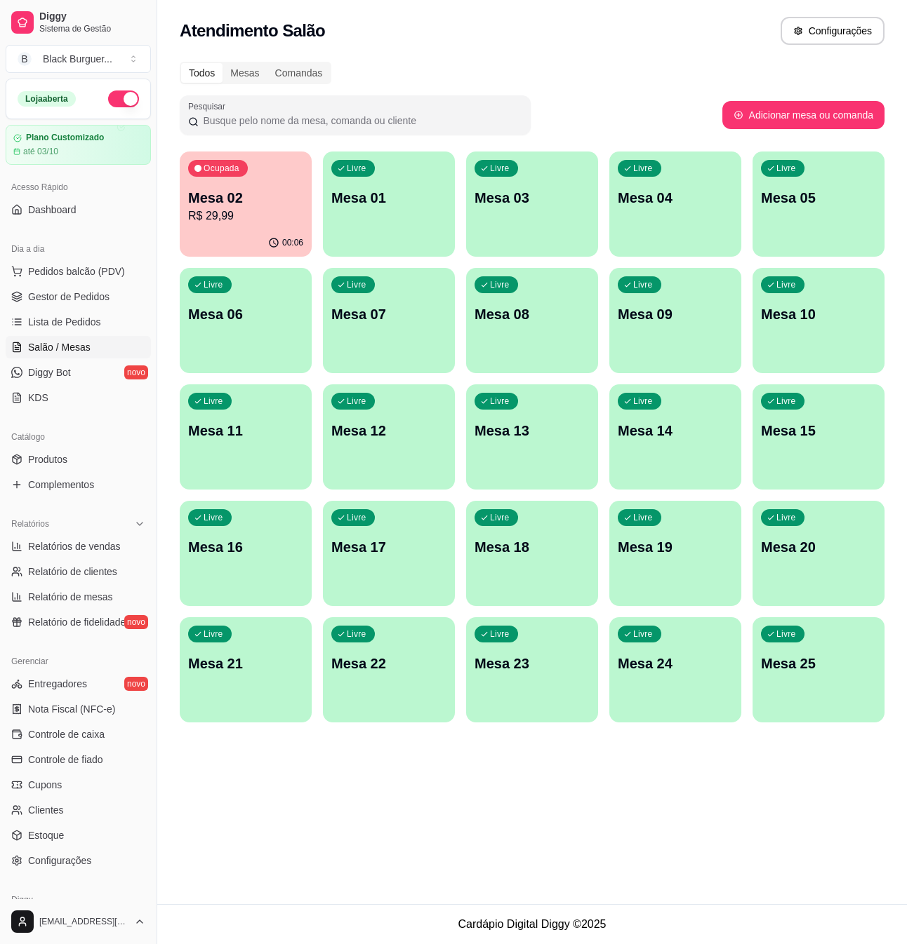
click at [251, 202] on p "Mesa 02" at bounding box center [245, 198] width 115 height 20
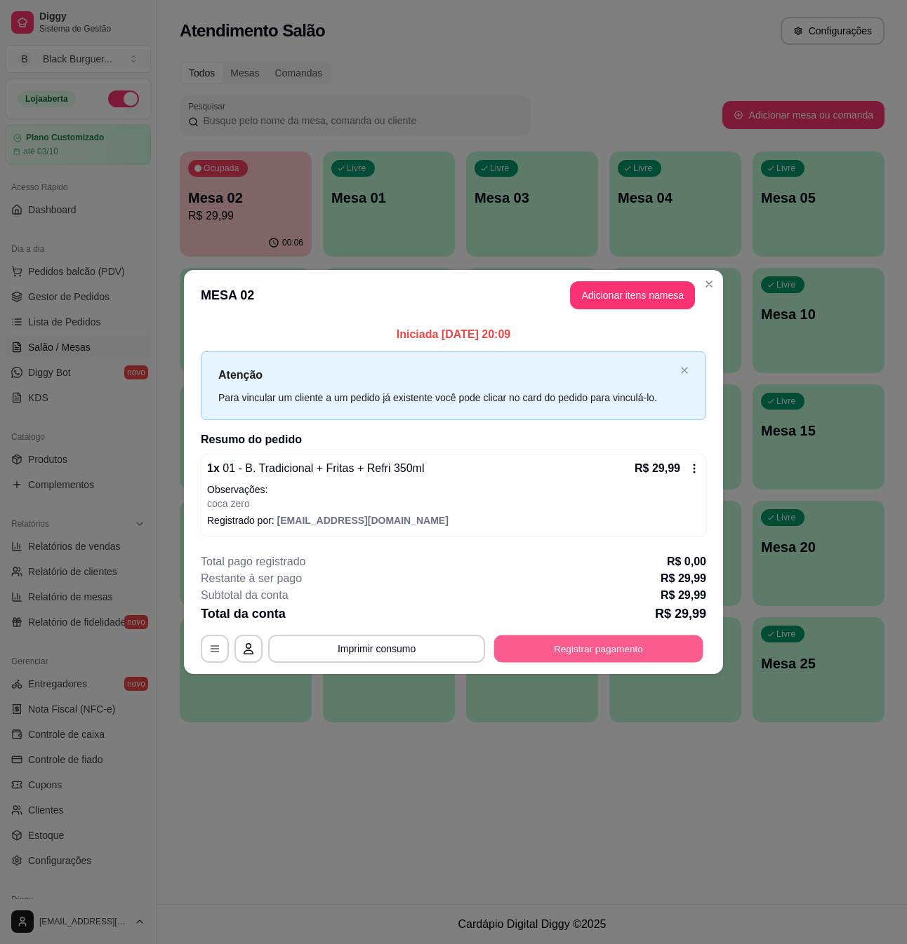
click at [567, 648] on button "Registrar pagamento" at bounding box center [598, 648] width 209 height 27
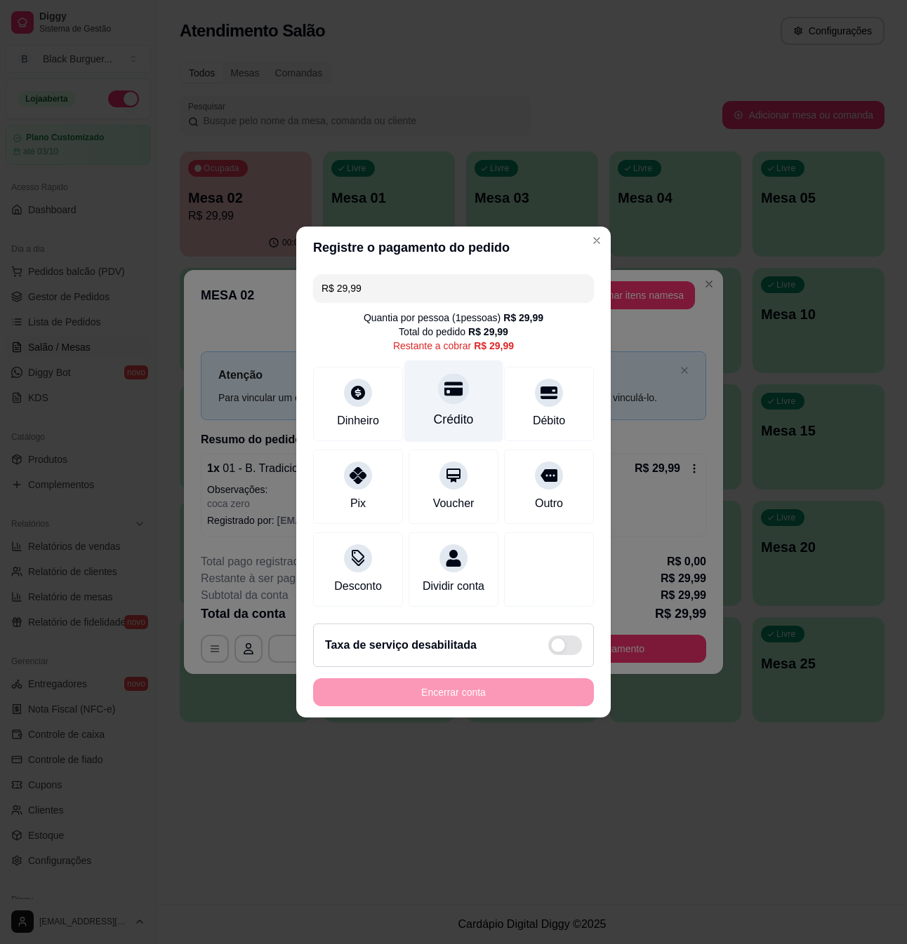
click at [445, 387] on icon at bounding box center [453, 389] width 18 height 14
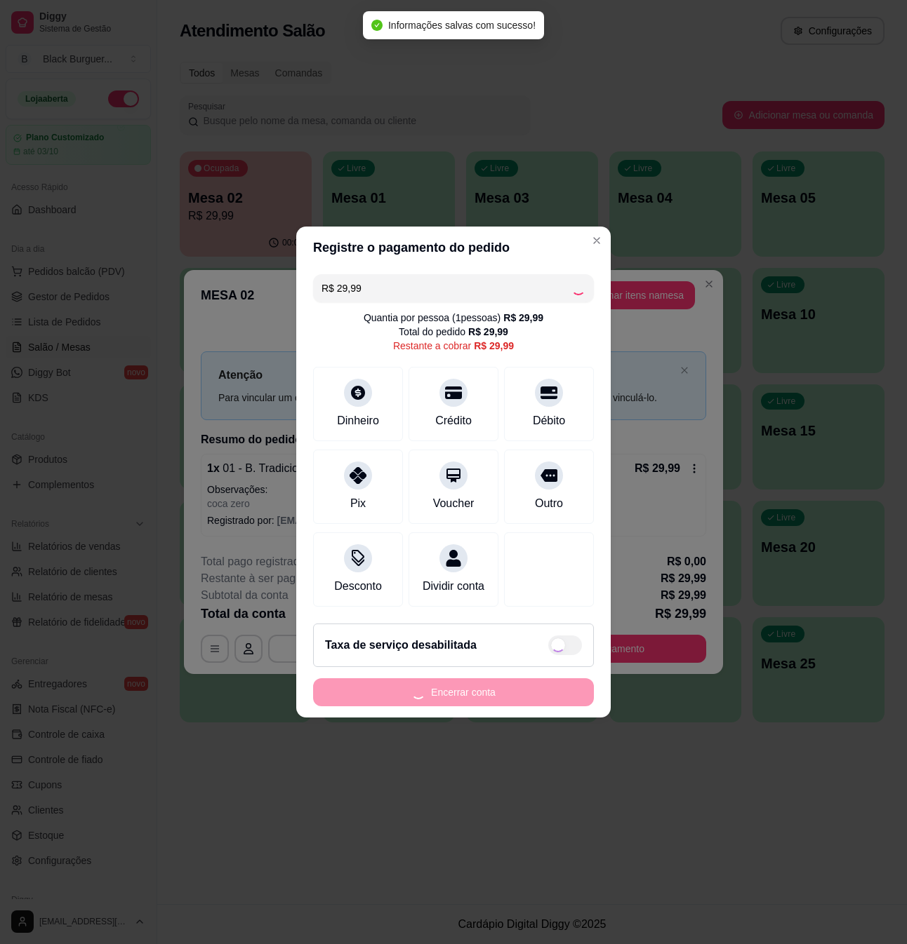
type input "R$ 0,00"
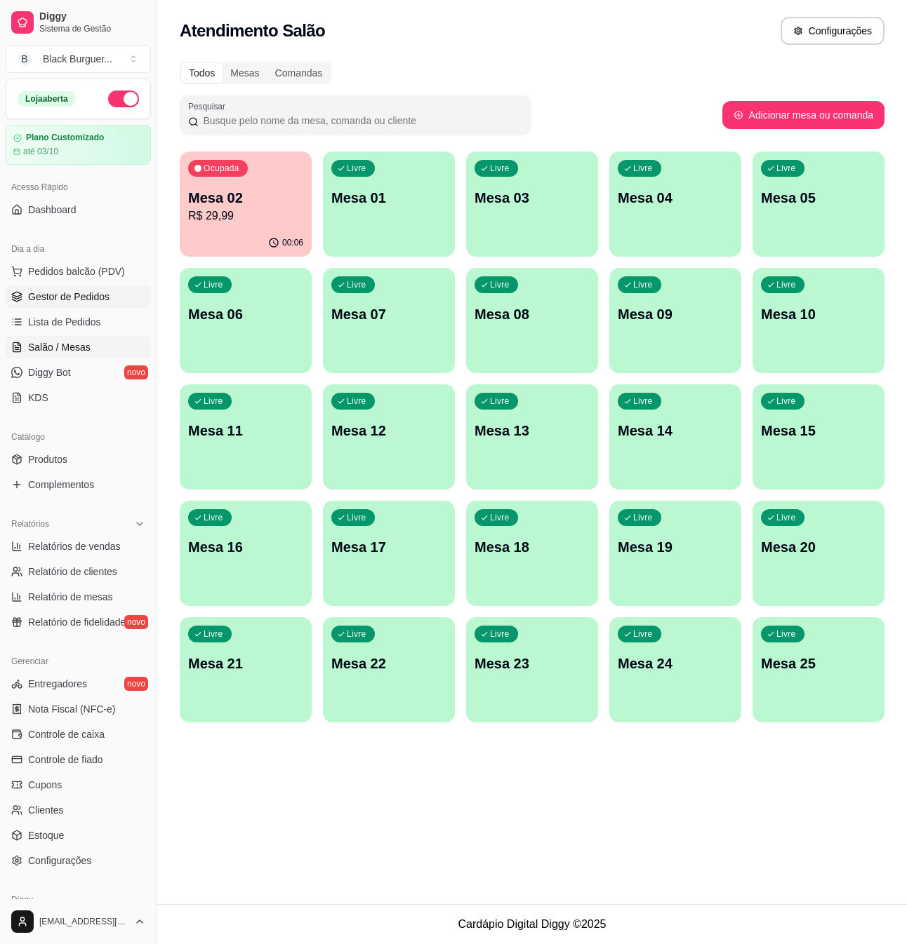
click at [60, 302] on span "Gestor de Pedidos" at bounding box center [68, 297] width 81 height 14
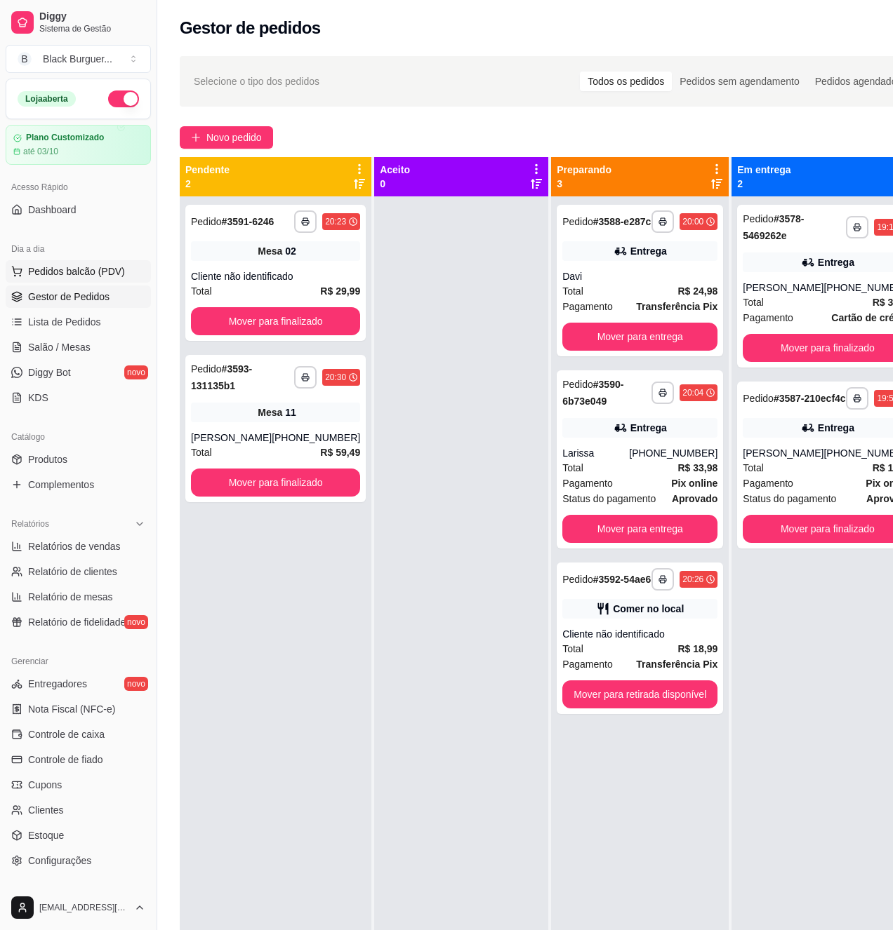
click at [79, 265] on span "Pedidos balcão (PDV)" at bounding box center [76, 272] width 97 height 14
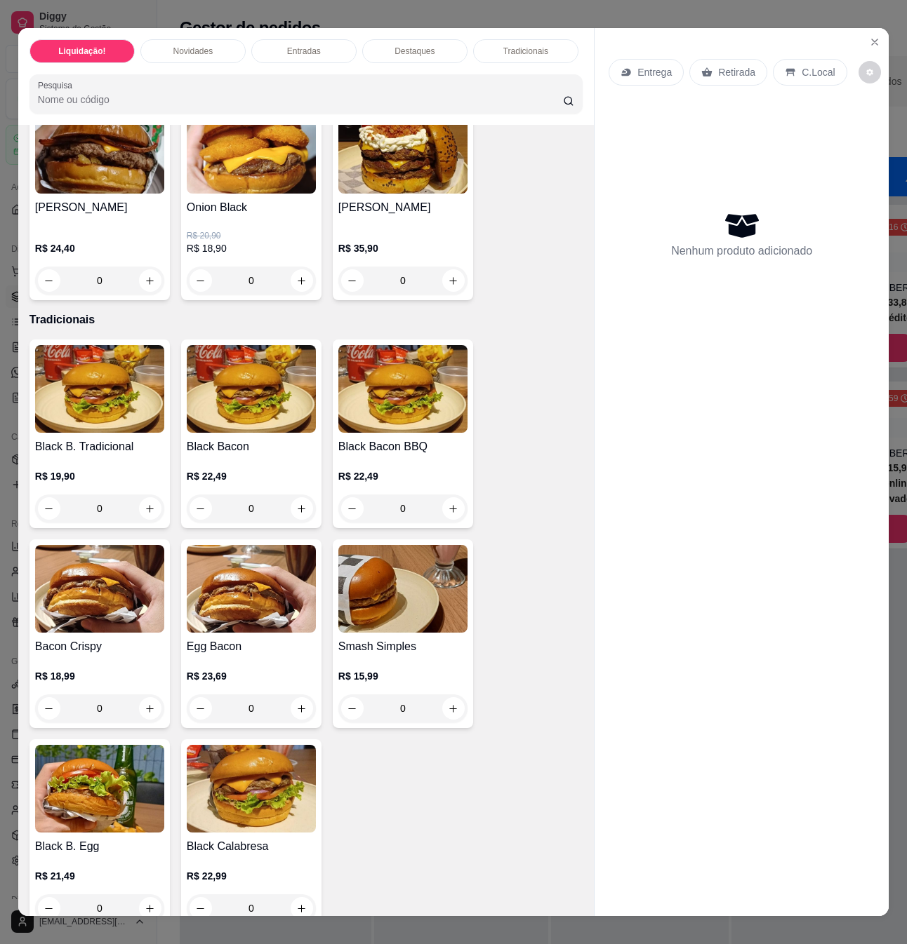
scroll to position [1777, 0]
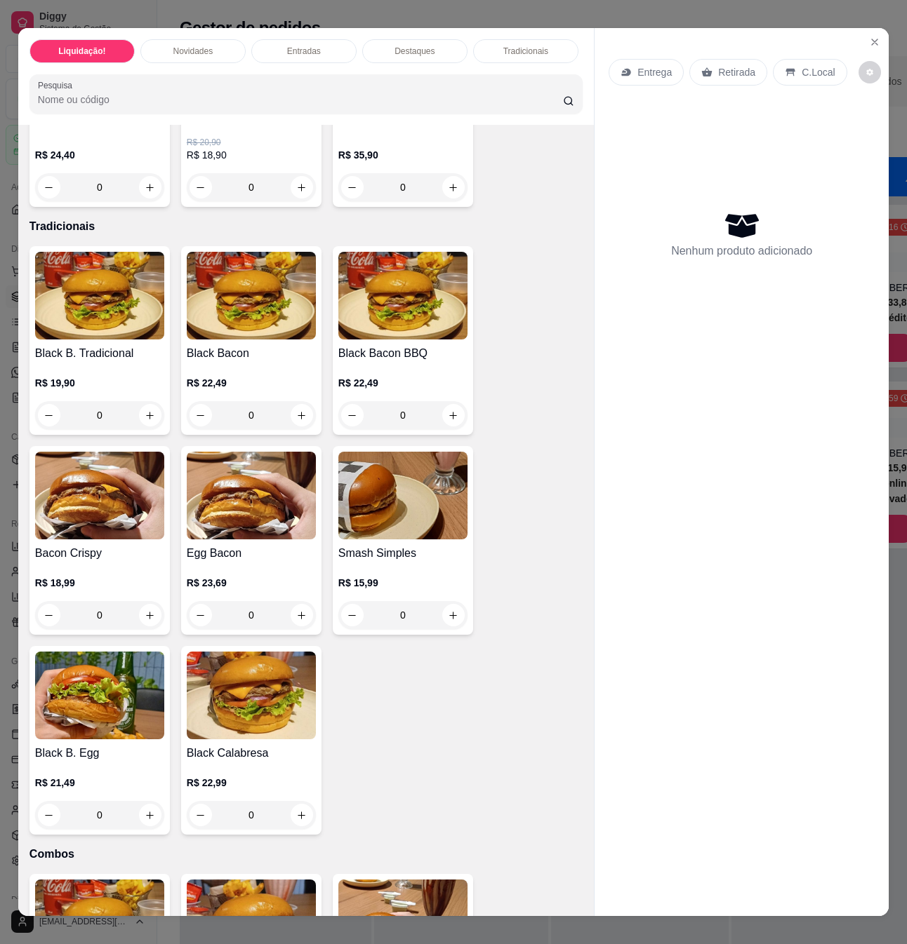
click at [392, 562] on div "R$ 15,99 0" at bounding box center [402, 595] width 129 height 67
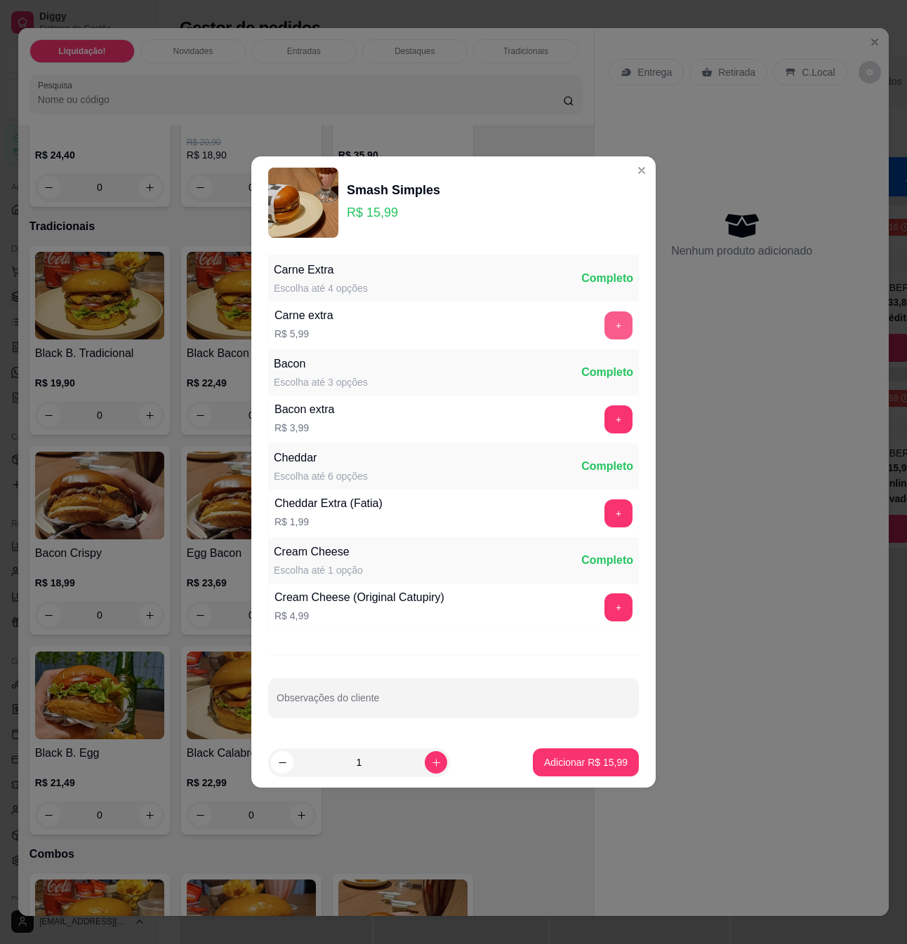
click at [607, 332] on button "+" at bounding box center [618, 326] width 28 height 28
click at [608, 417] on button "+" at bounding box center [618, 419] width 27 height 27
click at [615, 420] on button "+" at bounding box center [618, 419] width 27 height 27
click at [556, 756] on p "Adicionar R$ 29,96" at bounding box center [586, 763] width 84 height 14
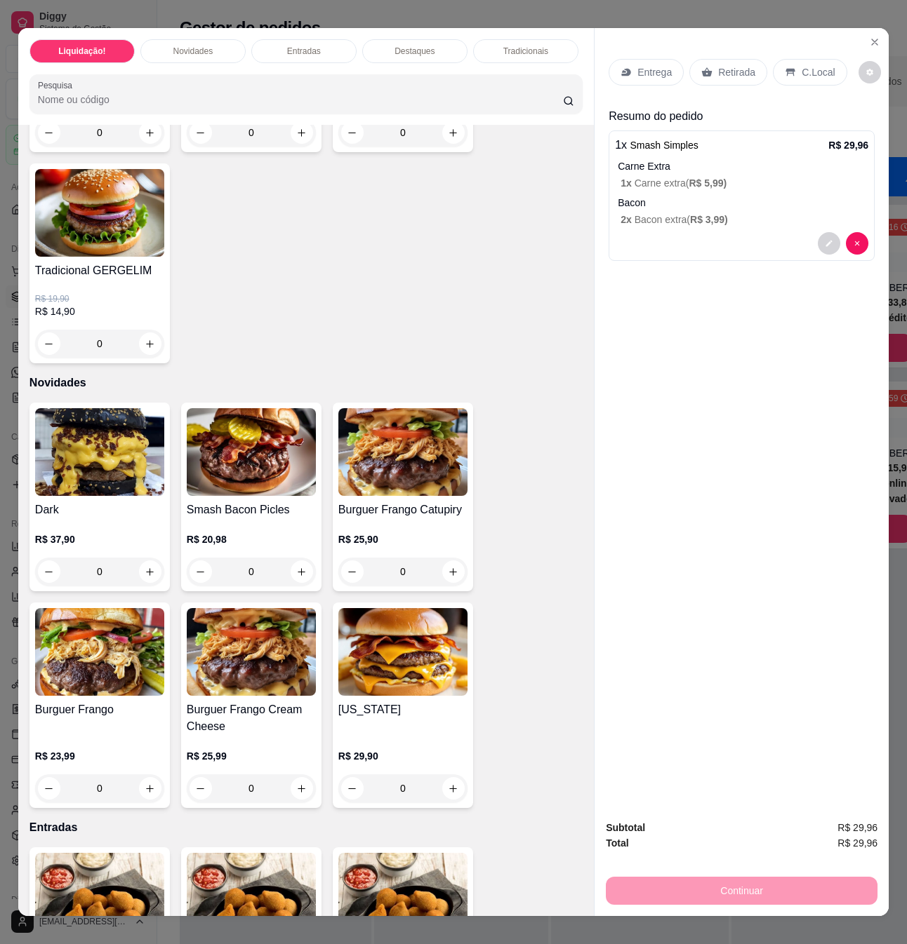
scroll to position [0, 0]
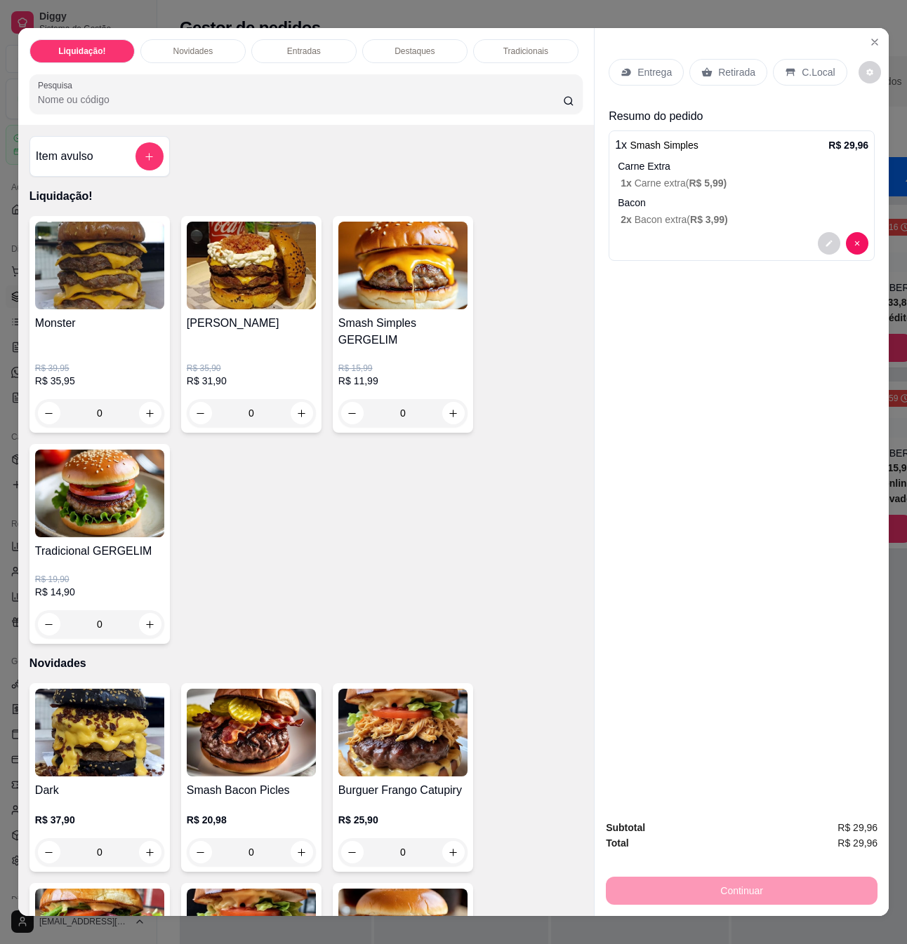
click at [441, 400] on div "0" at bounding box center [402, 413] width 129 height 28
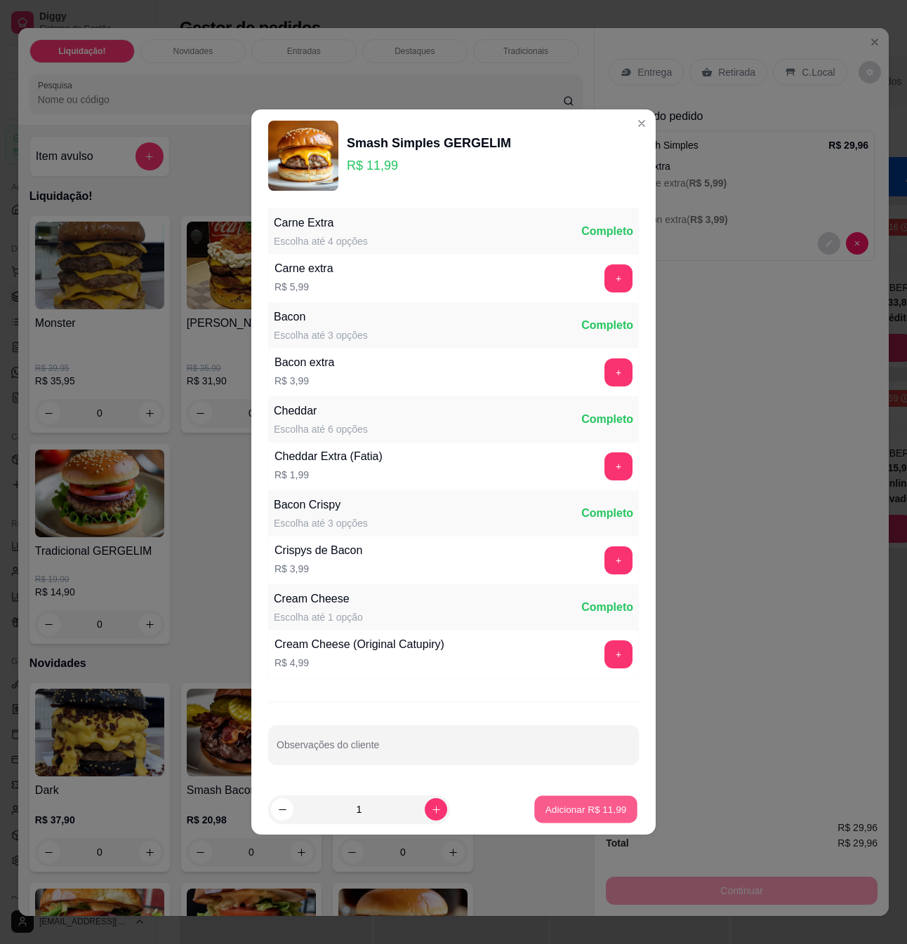
click at [549, 803] on button "Adicionar R$ 11,99" at bounding box center [585, 809] width 103 height 27
type input "1"
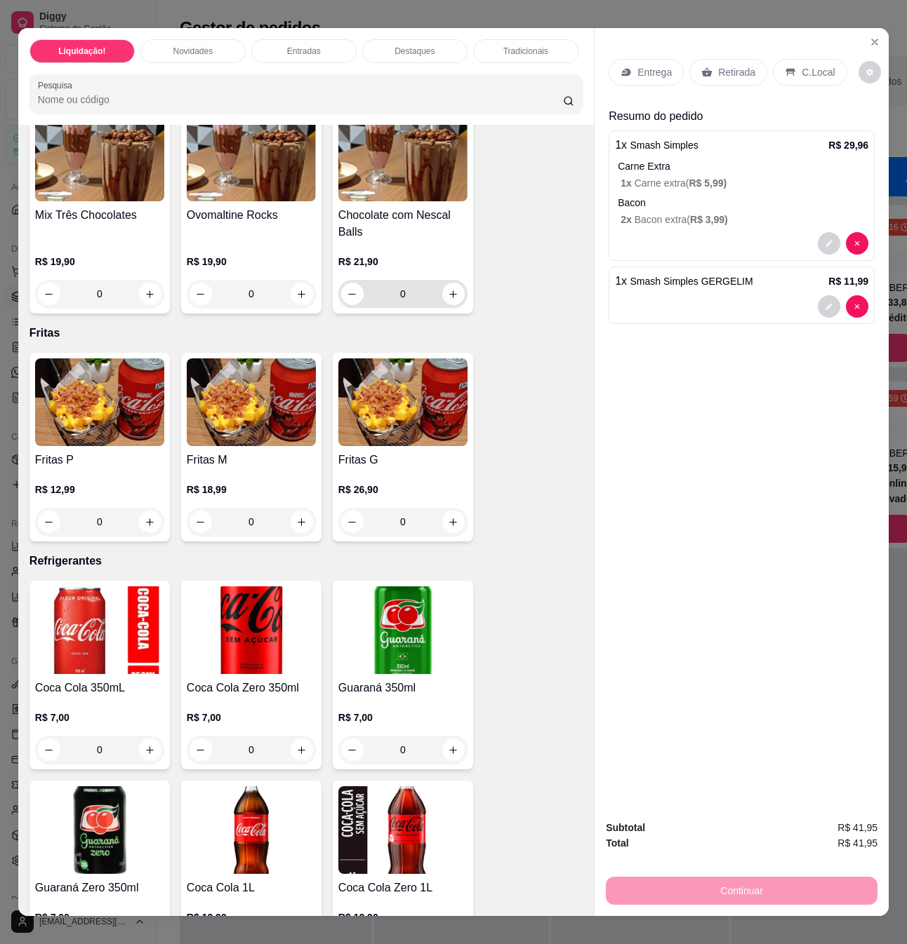
scroll to position [3368, 0]
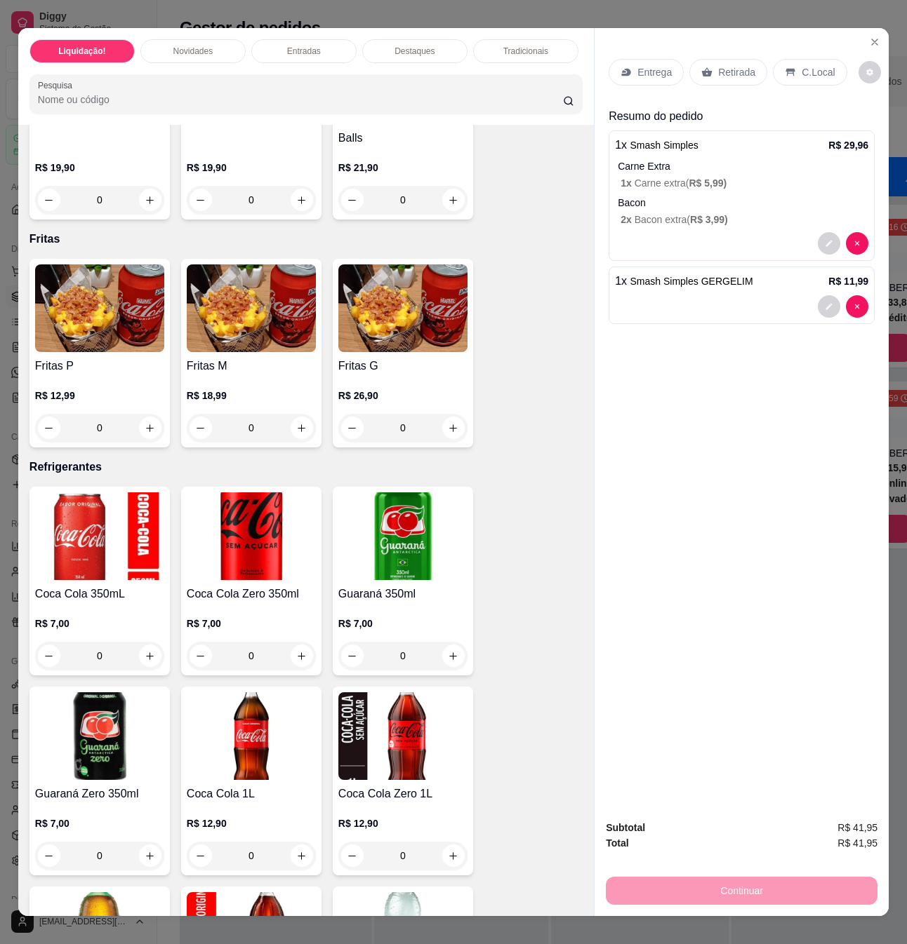
click at [293, 429] on div "0" at bounding box center [251, 428] width 129 height 28
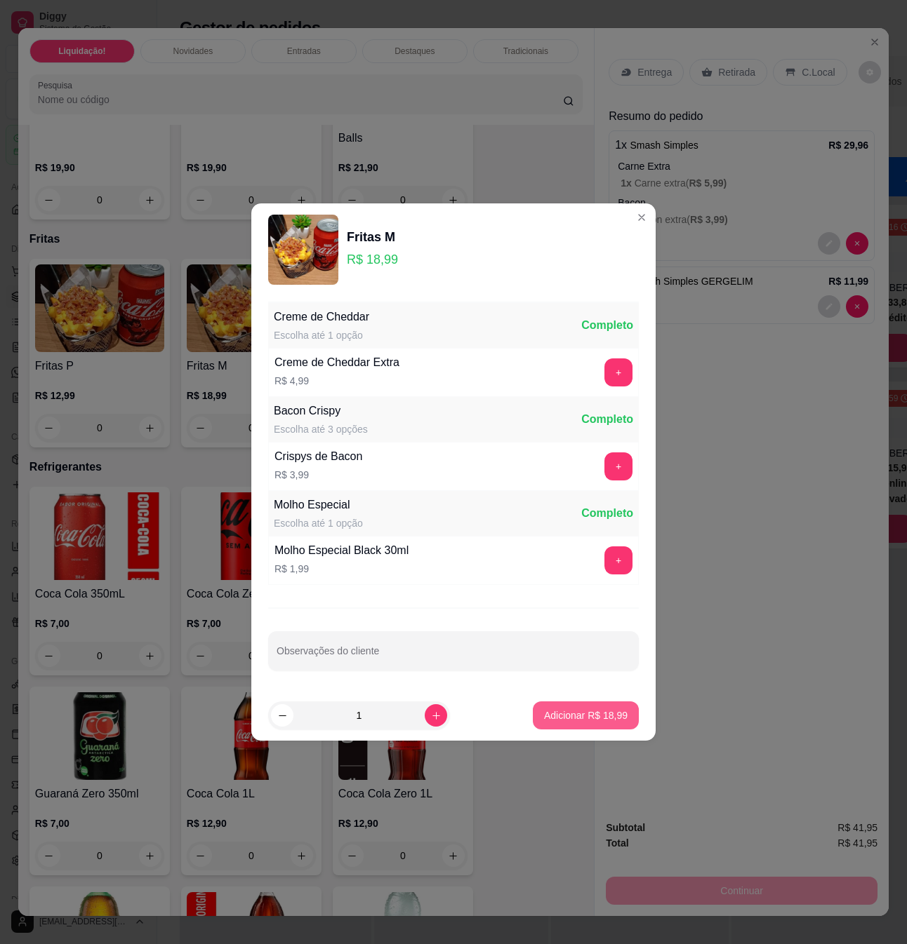
click at [549, 725] on button "Adicionar R$ 18,99" at bounding box center [586, 716] width 106 height 28
type input "1"
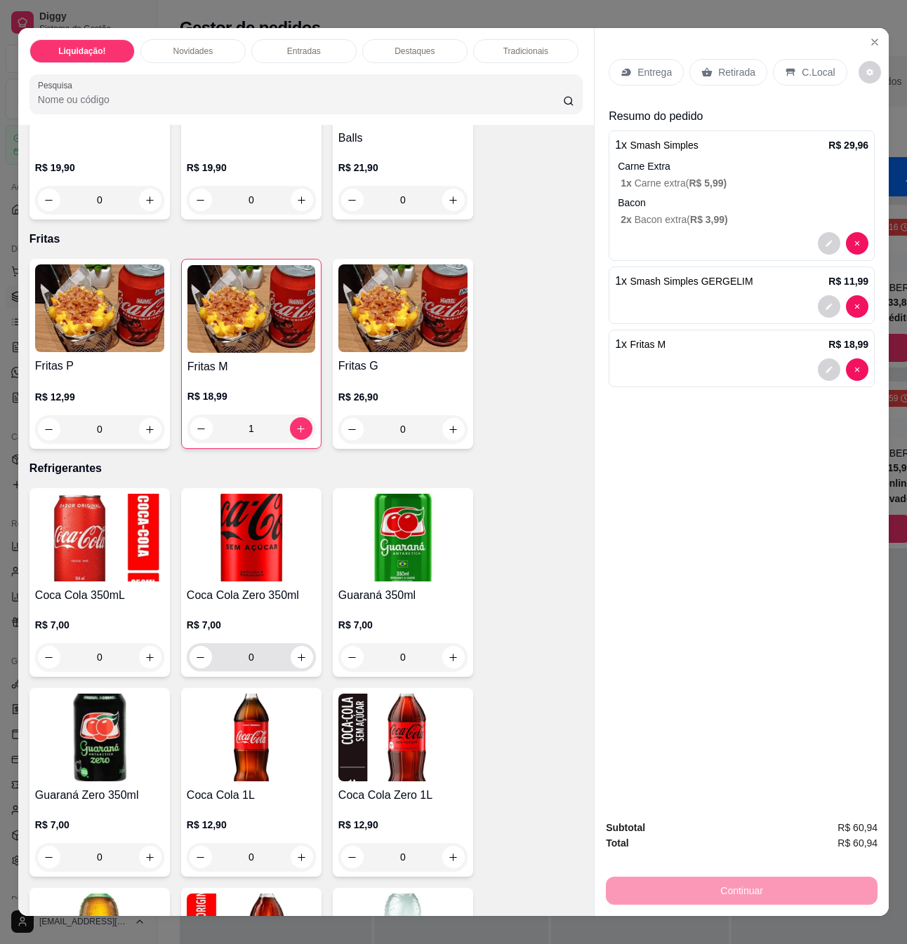
scroll to position [3555, 0]
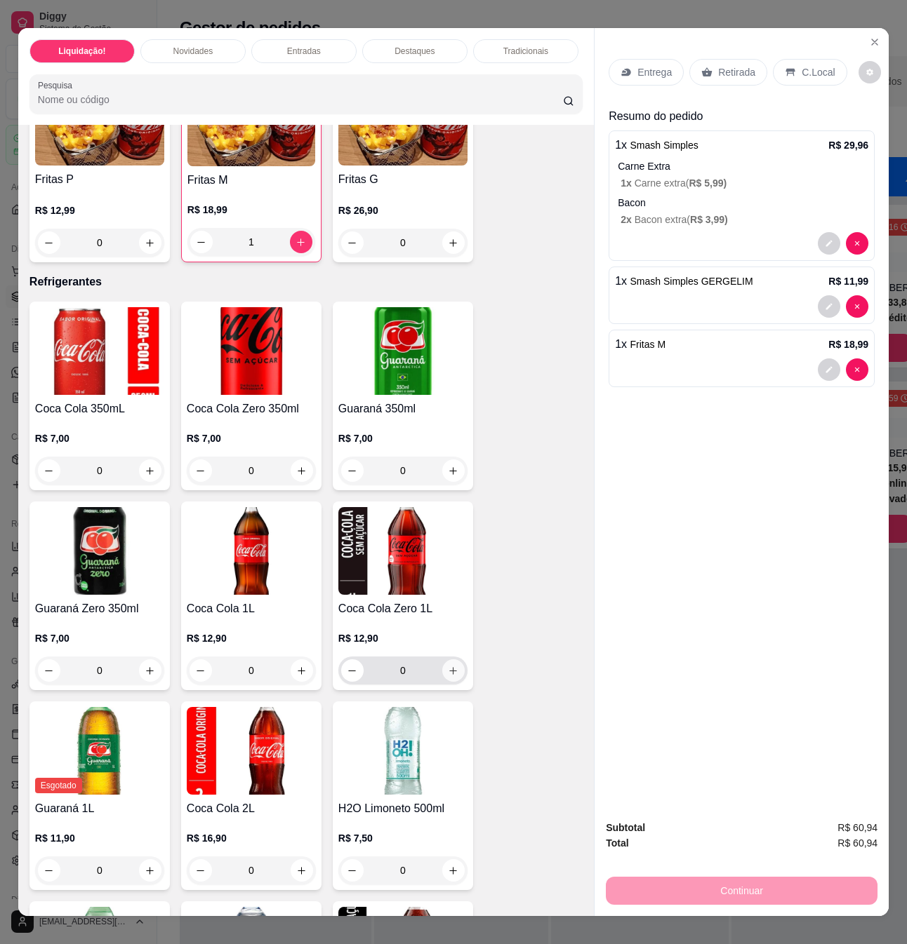
click at [450, 675] on icon "increase-product-quantity" at bounding box center [454, 671] width 8 height 8
type input "1"
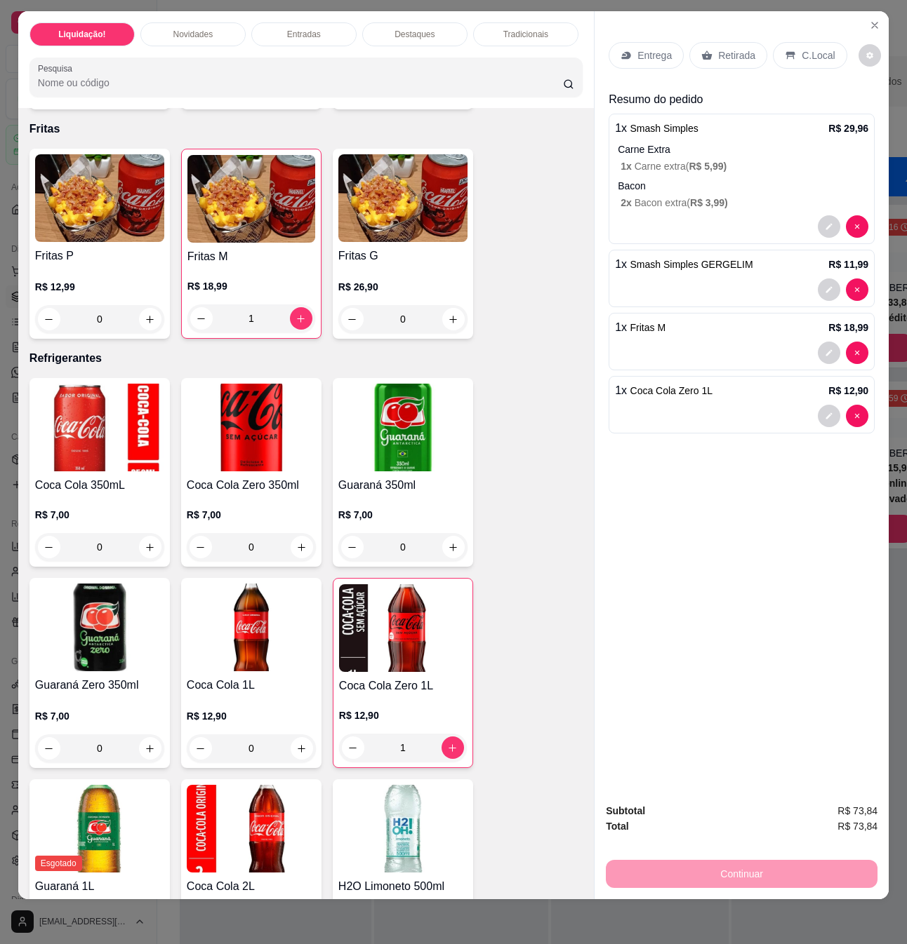
scroll to position [0, 0]
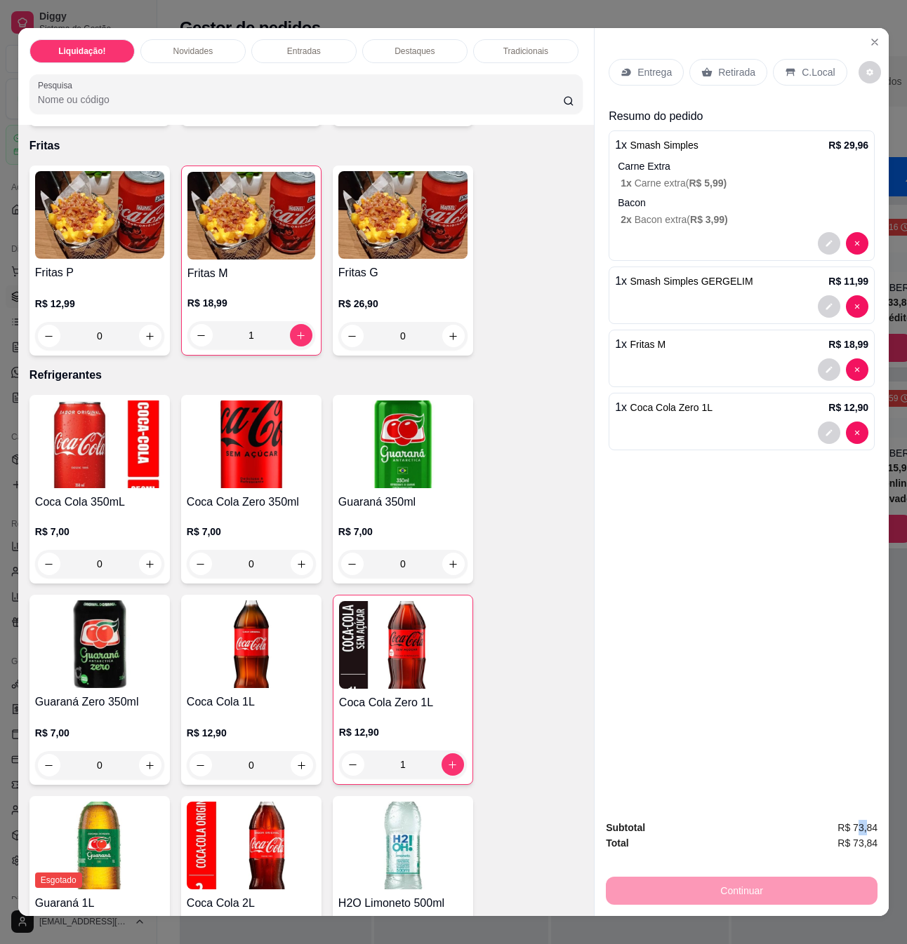
drag, startPoint x: 850, startPoint y: 824, endPoint x: 860, endPoint y: 824, distance: 9.8
click at [860, 824] on span "R$ 73,84" at bounding box center [857, 827] width 40 height 15
click at [866, 820] on span "R$ 73,84" at bounding box center [857, 827] width 40 height 15
click at [832, 59] on div "C.Local" at bounding box center [810, 72] width 74 height 27
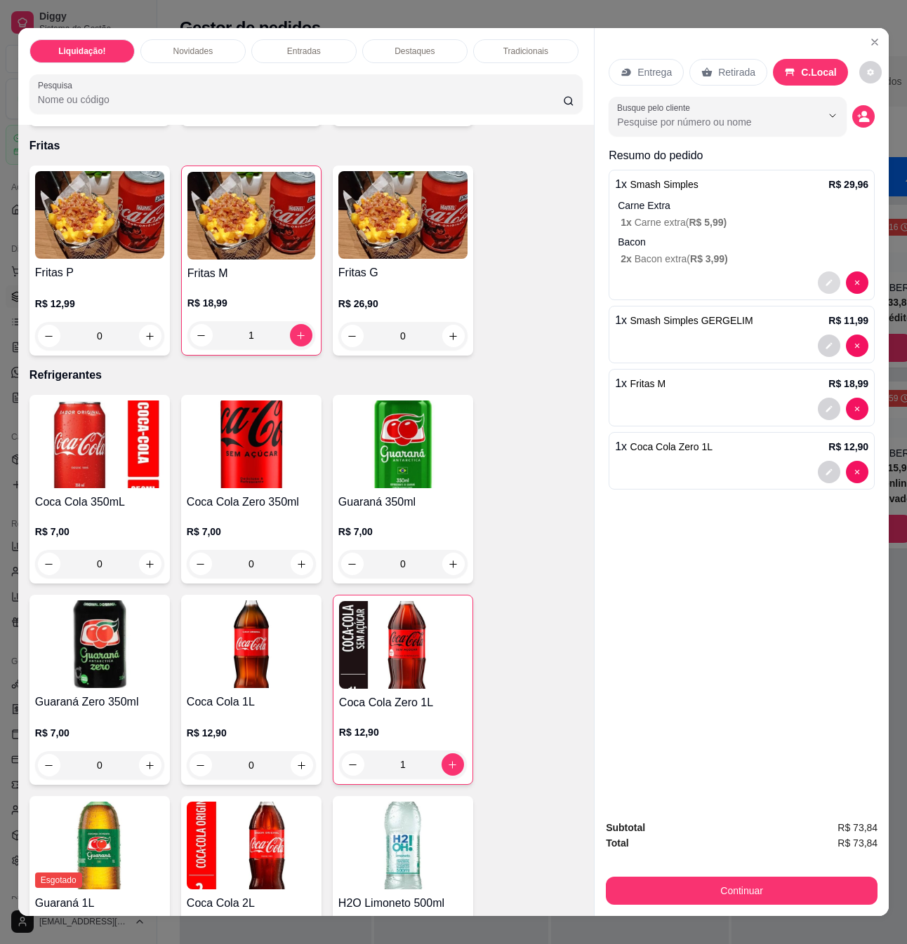
click at [826, 280] on icon "decrease-product-quantity" at bounding box center [829, 283] width 6 height 6
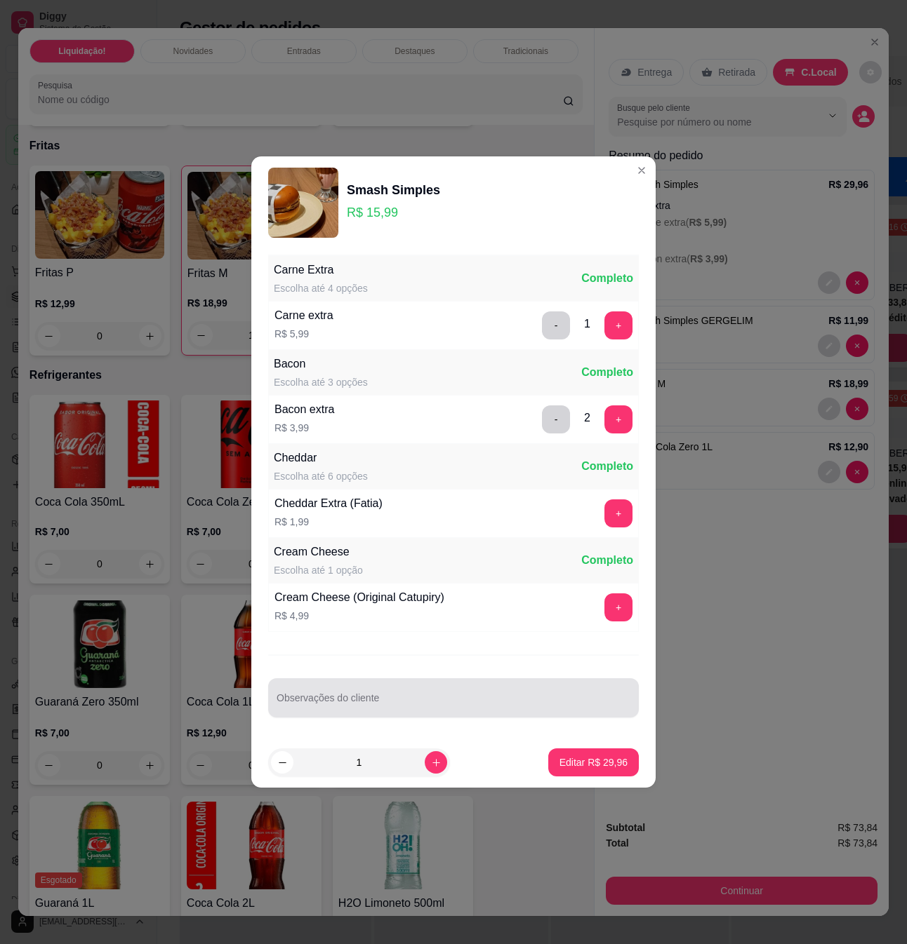
click at [464, 705] on input "Observações do cliente" at bounding box center [453, 704] width 354 height 14
type input "blackout"
click at [567, 761] on p "Editar R$ 29,96" at bounding box center [593, 763] width 68 height 14
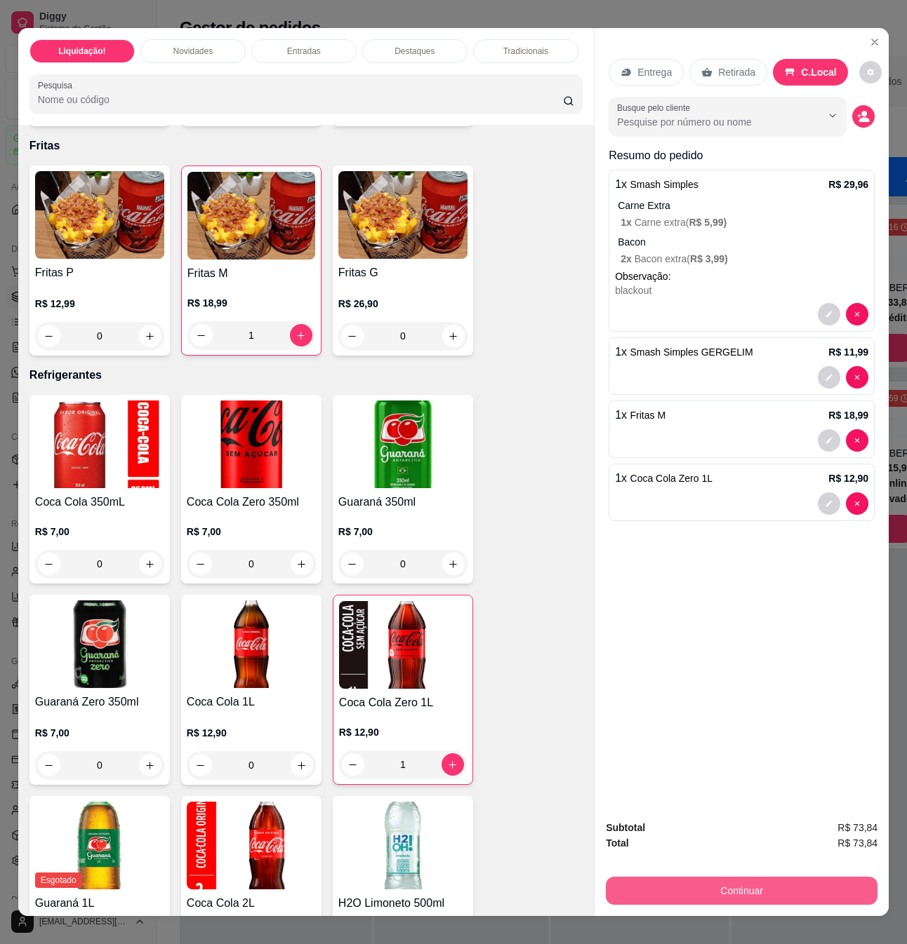
click at [770, 894] on button "Continuar" at bounding box center [742, 891] width 272 height 28
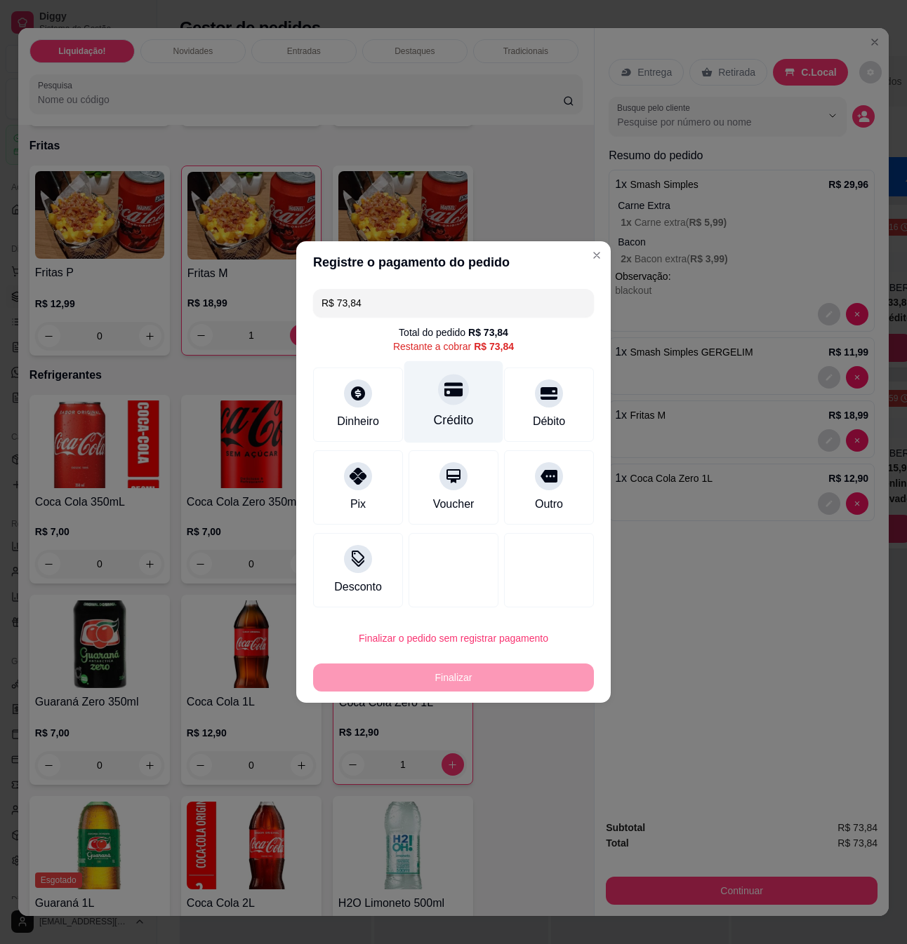
click at [456, 393] on div at bounding box center [453, 389] width 31 height 31
type input "R$ 0,00"
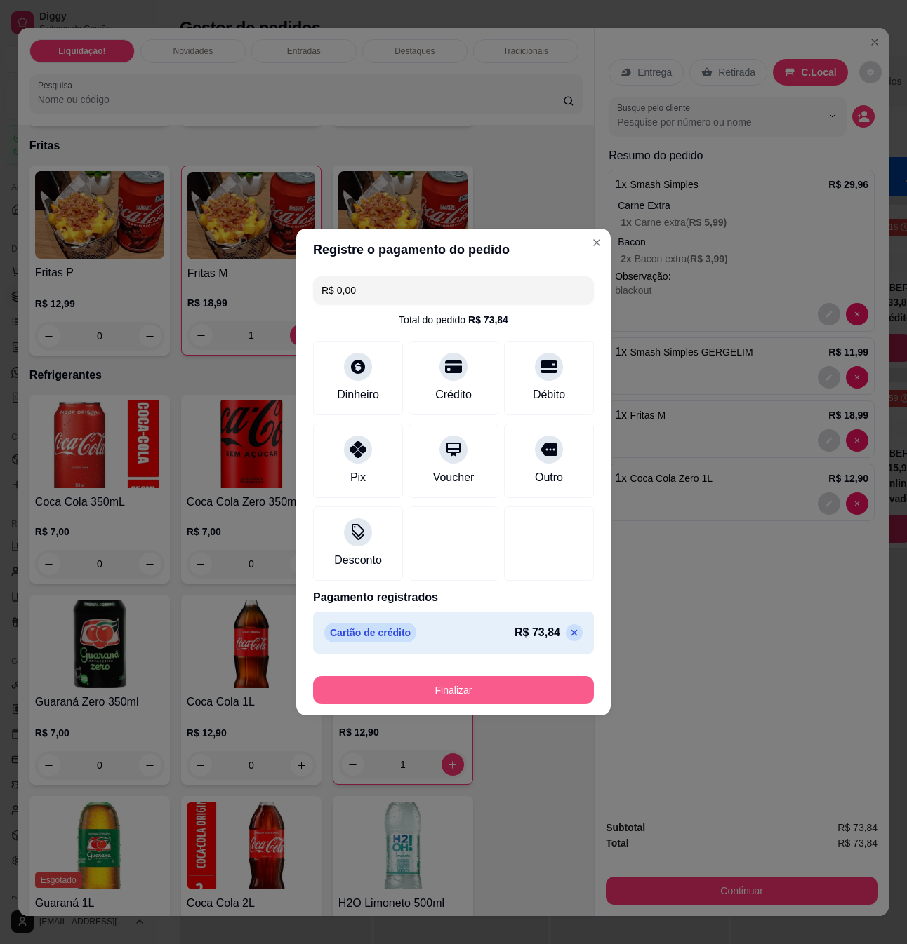
click at [508, 689] on button "Finalizar" at bounding box center [453, 690] width 281 height 28
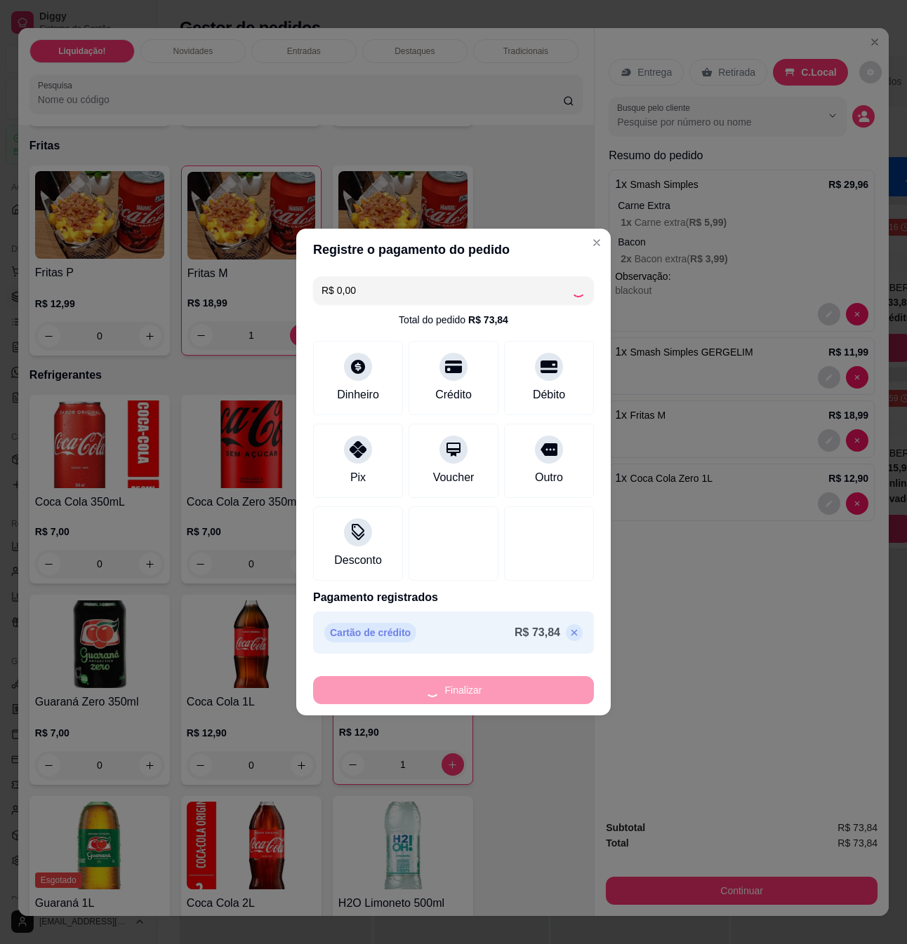
type input "0"
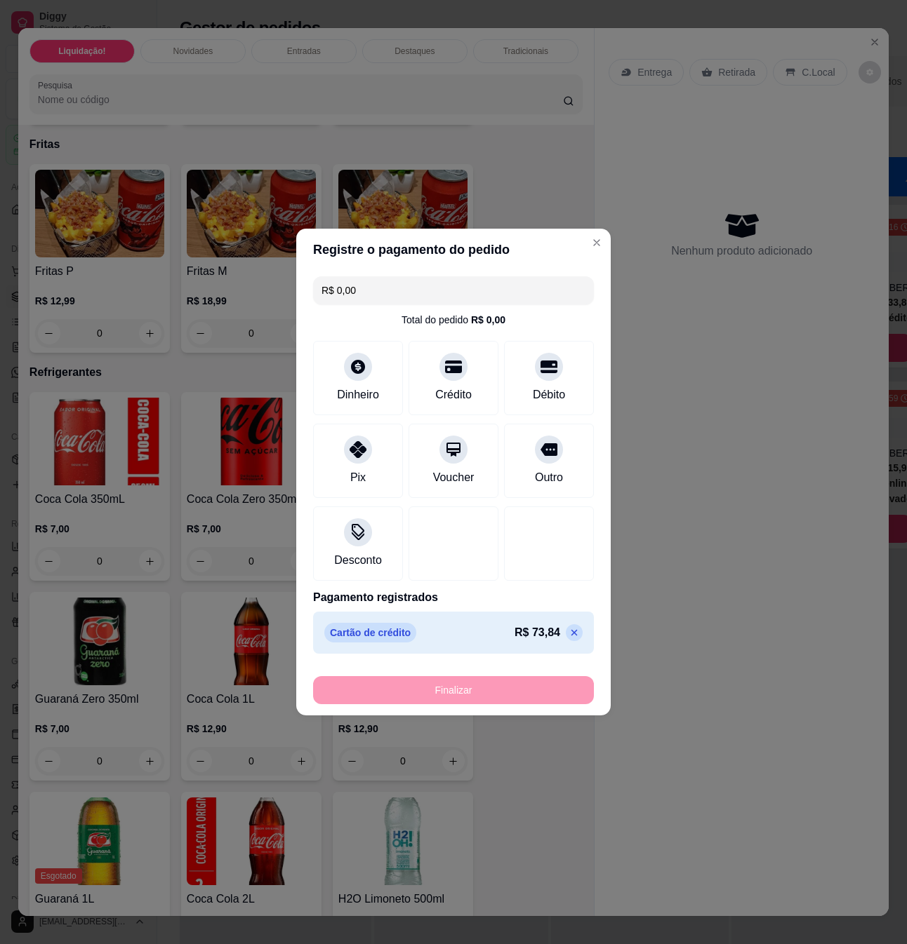
type input "-R$ 73,84"
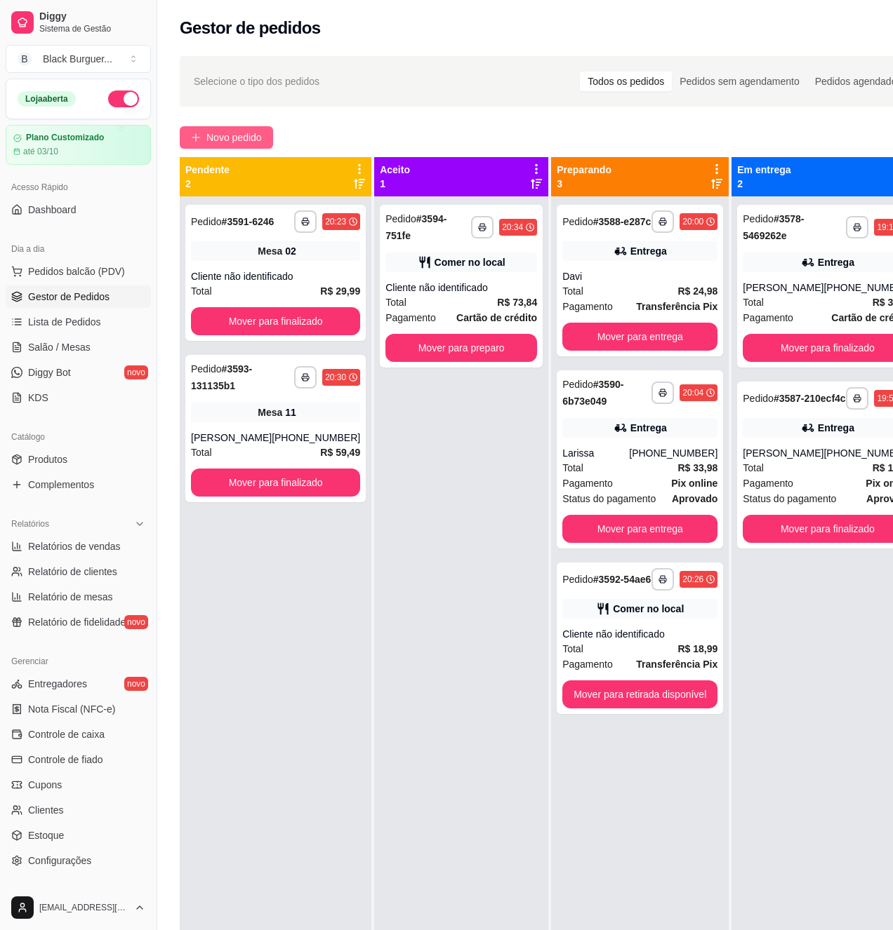
click at [259, 144] on span "Novo pedido" at bounding box center [233, 137] width 55 height 15
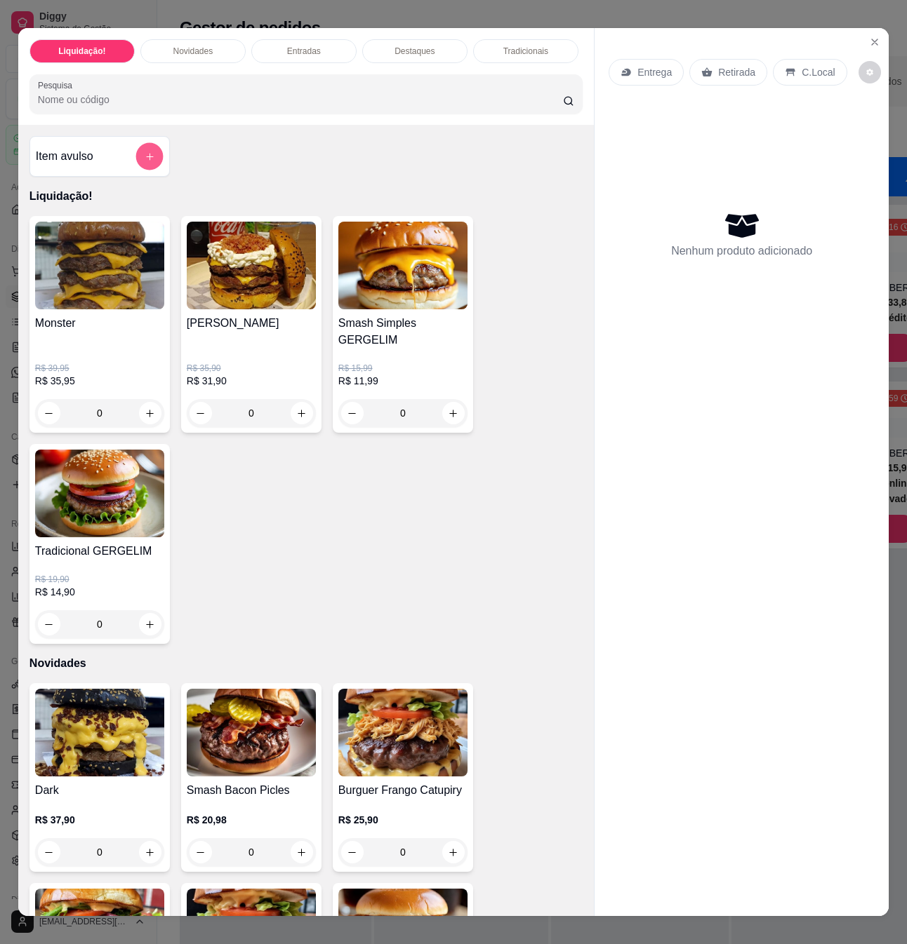
click at [145, 162] on icon "add-separate-item" at bounding box center [150, 157] width 11 height 11
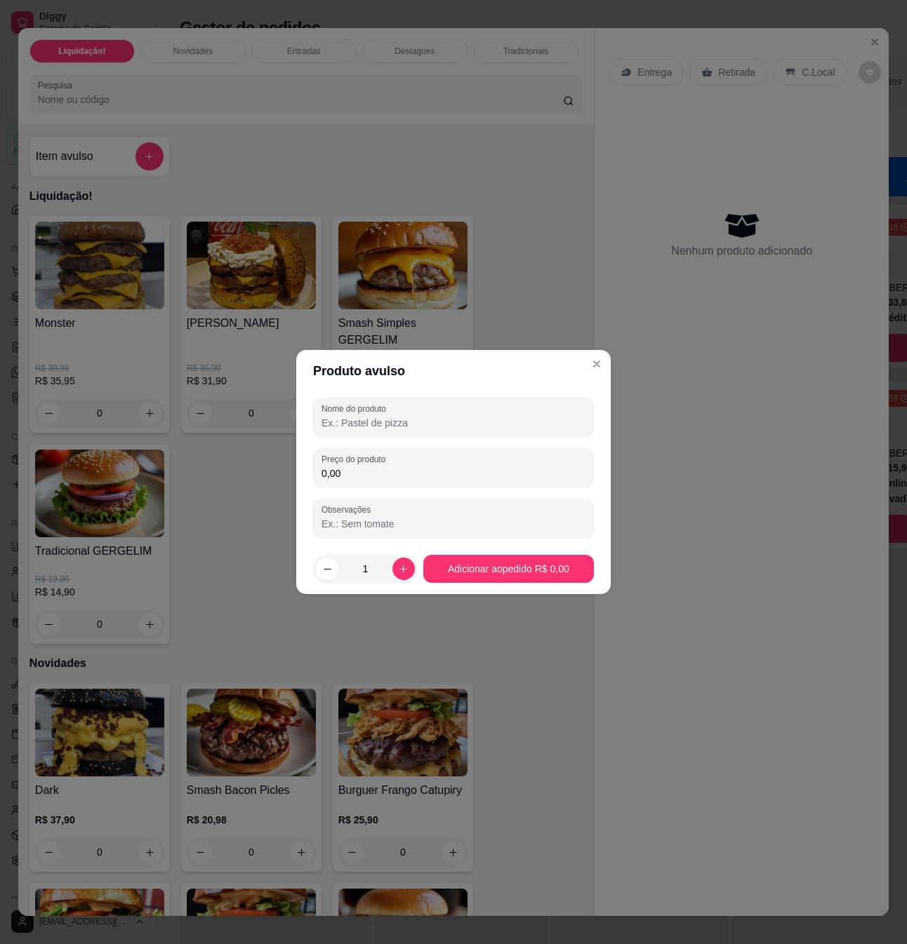
click at [387, 479] on input "0,00" at bounding box center [453, 474] width 264 height 14
type input "6,45"
click at [477, 570] on button "Adicionar ao pedido R$ 6,45" at bounding box center [508, 569] width 166 height 27
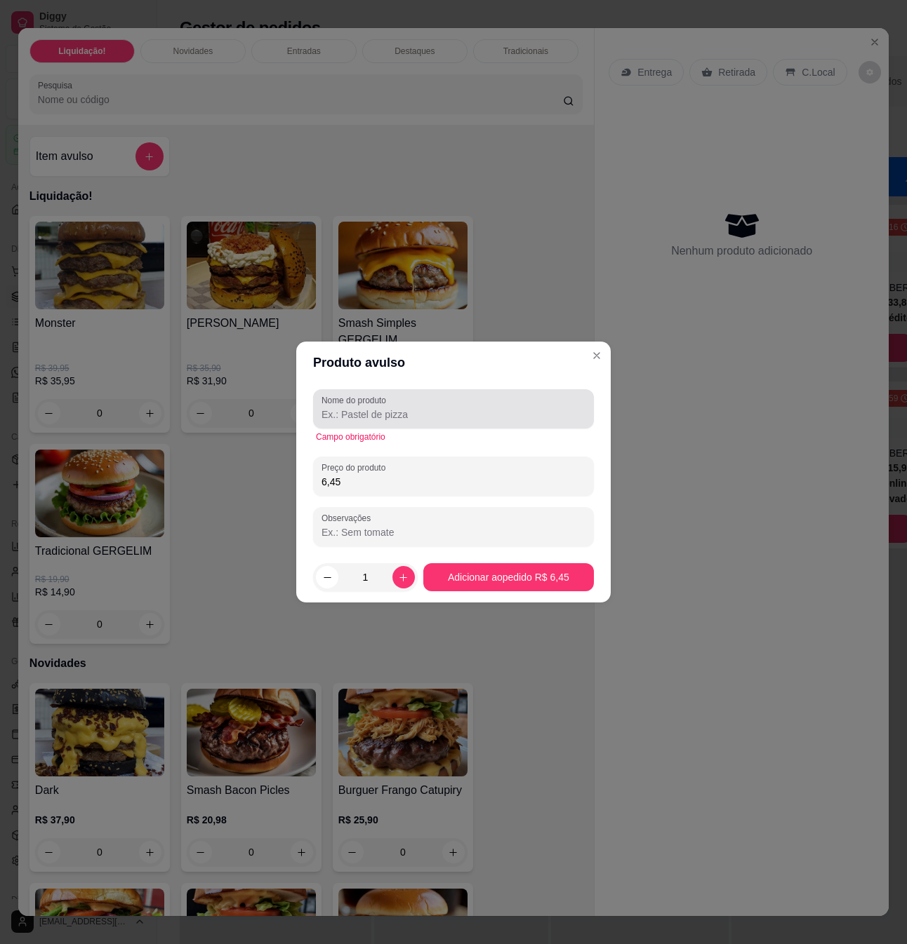
click at [452, 402] on div at bounding box center [453, 409] width 264 height 28
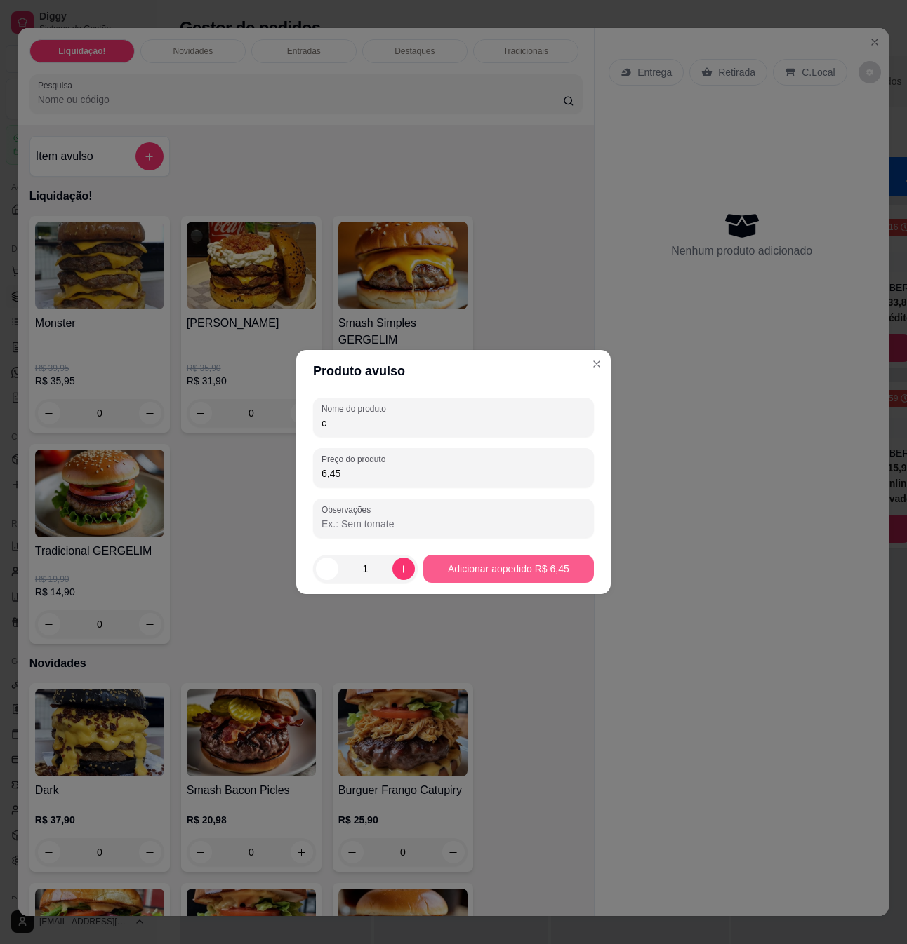
type input "c"
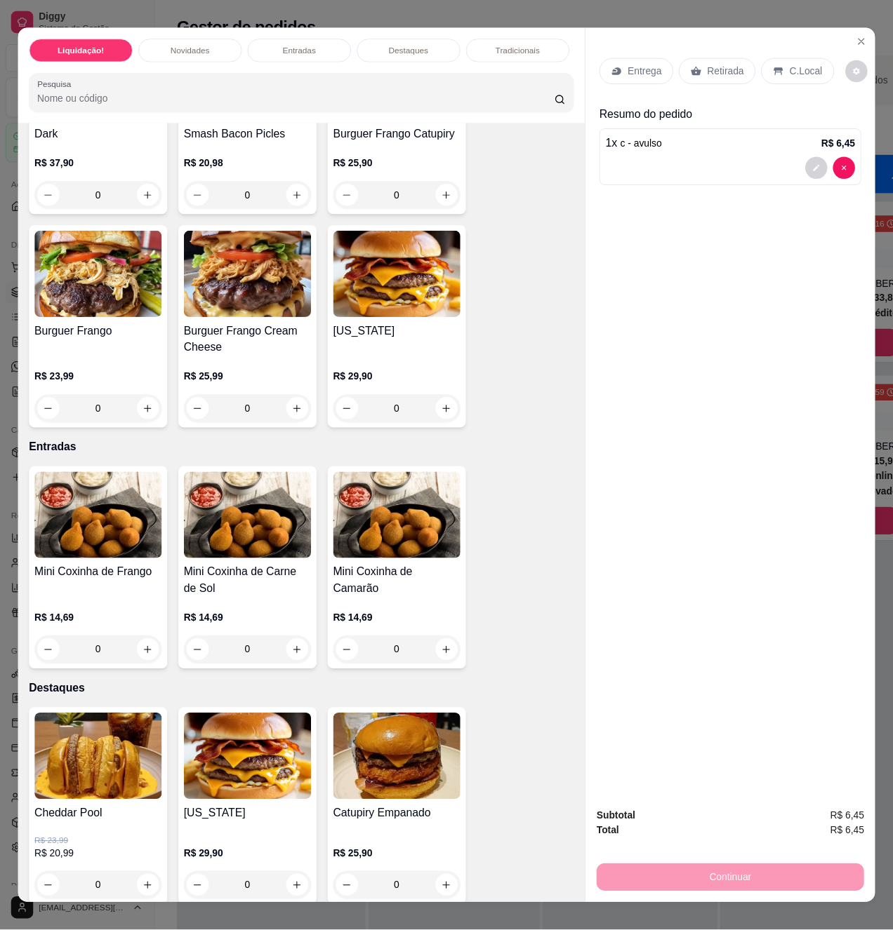
scroll to position [748, 0]
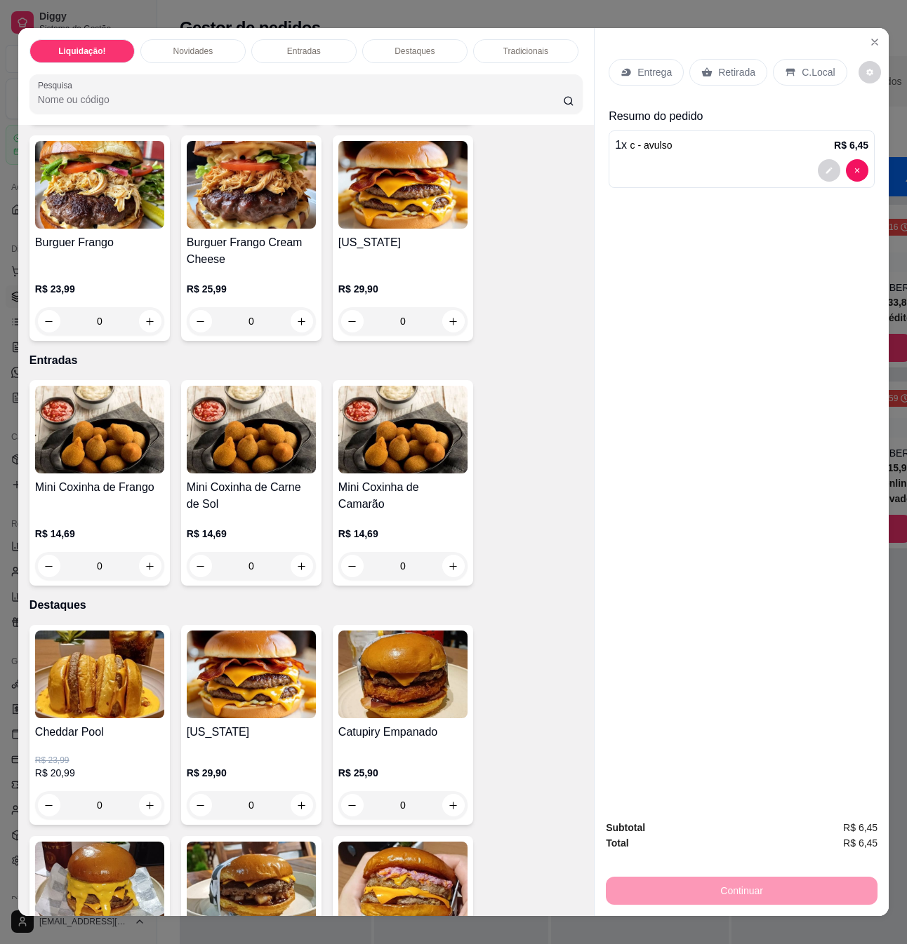
click at [141, 798] on div "0" at bounding box center [99, 806] width 129 height 28
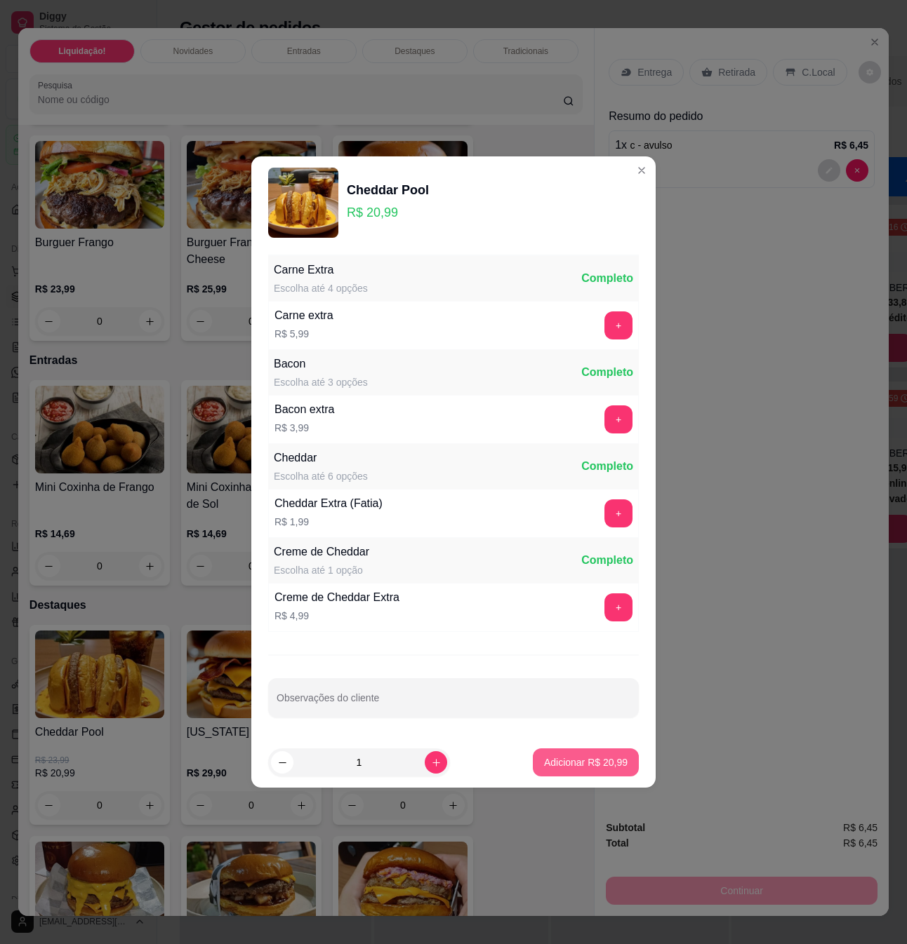
click at [601, 769] on p "Adicionar R$ 20,99" at bounding box center [586, 763] width 84 height 14
type input "1"
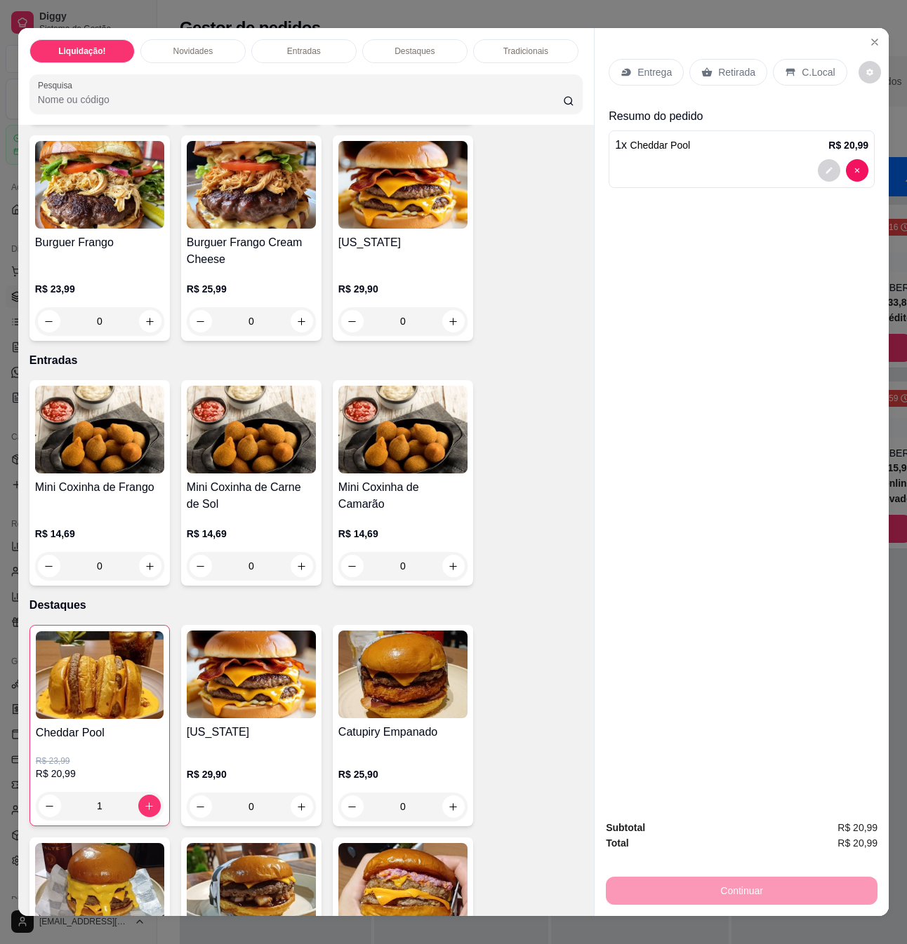
click at [828, 66] on div "C.Local" at bounding box center [810, 72] width 74 height 27
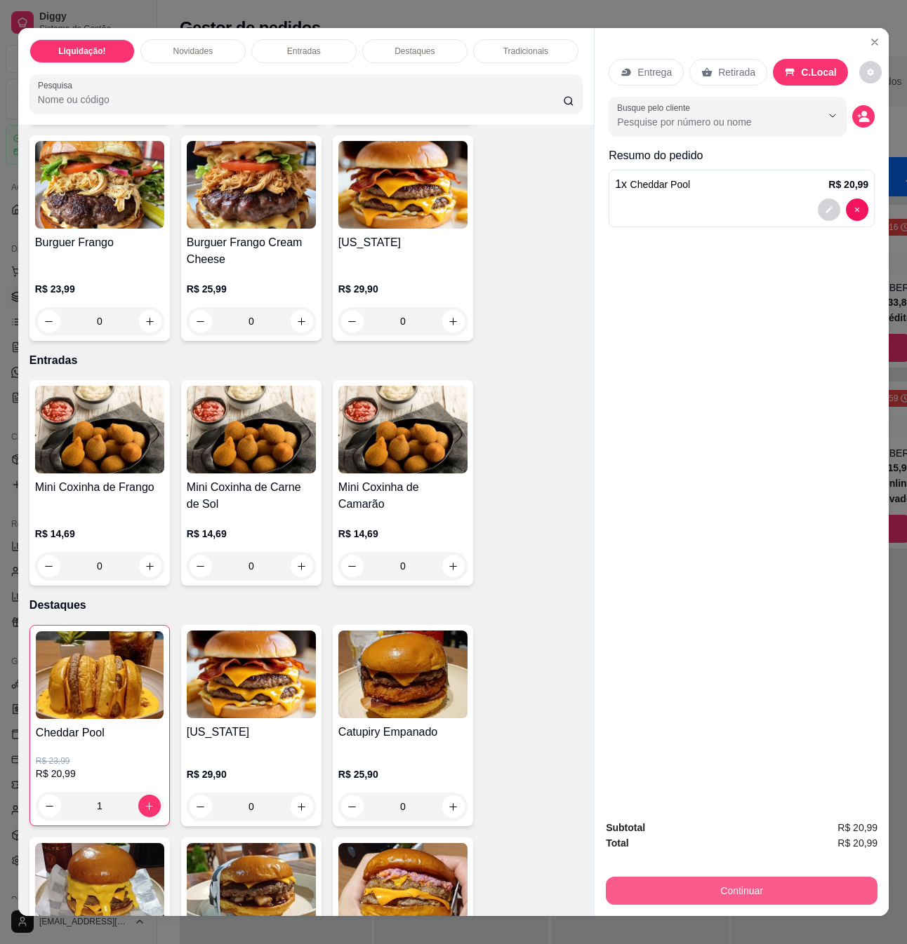
click at [789, 881] on button "Continuar" at bounding box center [742, 891] width 272 height 28
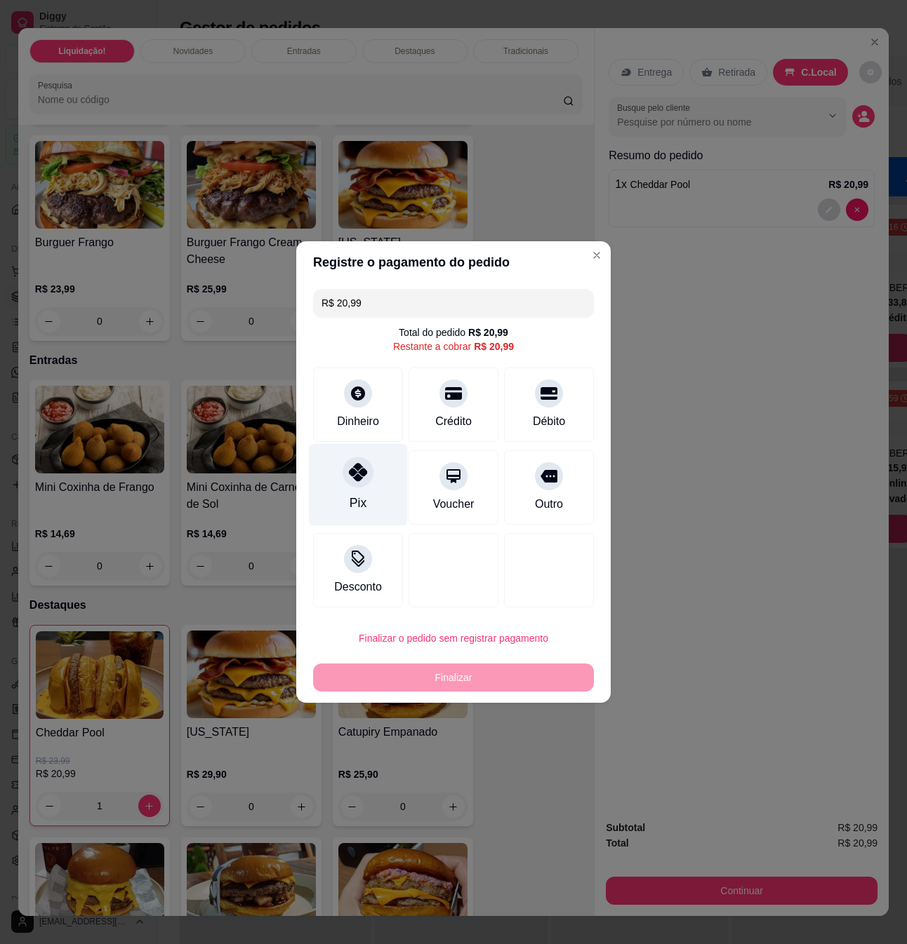
click at [360, 483] on div at bounding box center [357, 472] width 31 height 31
type input "R$ 0,00"
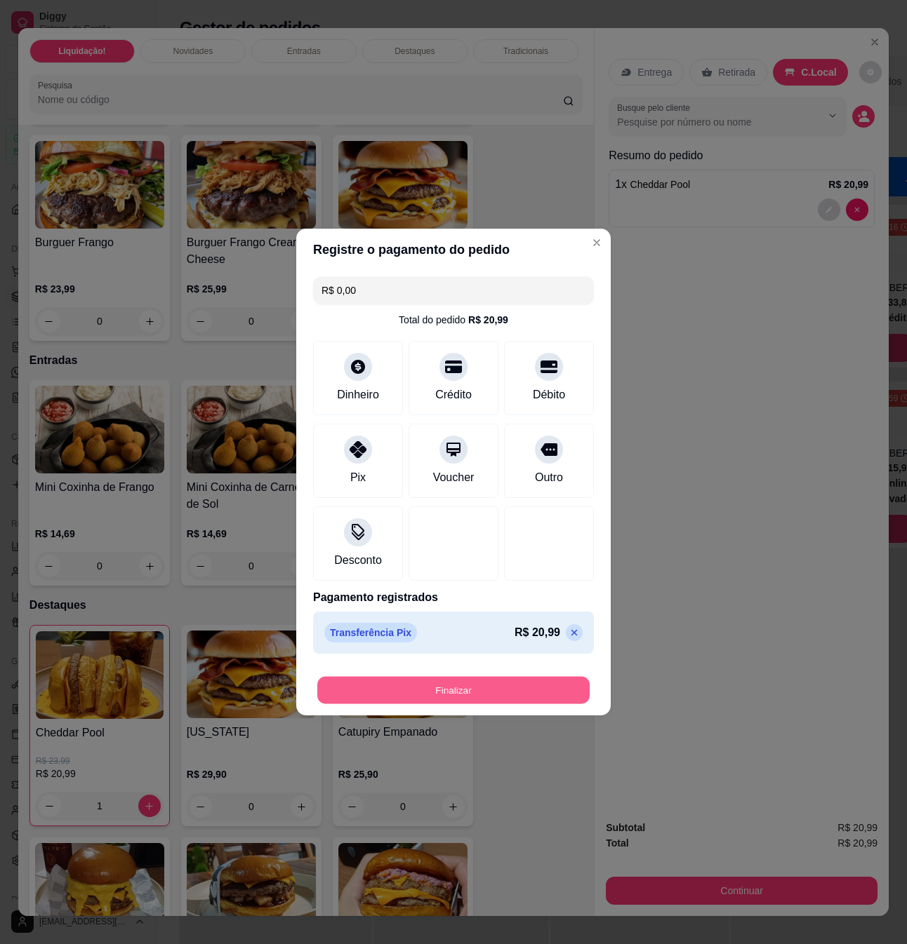
click at [465, 696] on button "Finalizar" at bounding box center [453, 690] width 272 height 27
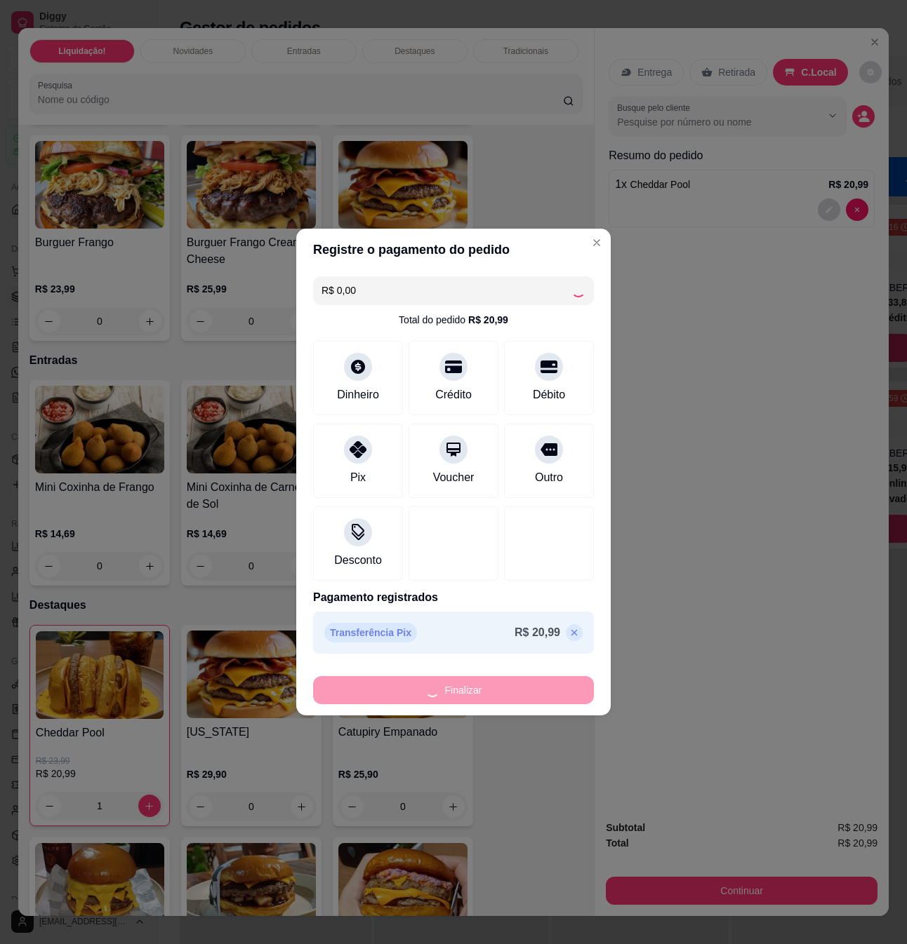
type input "0"
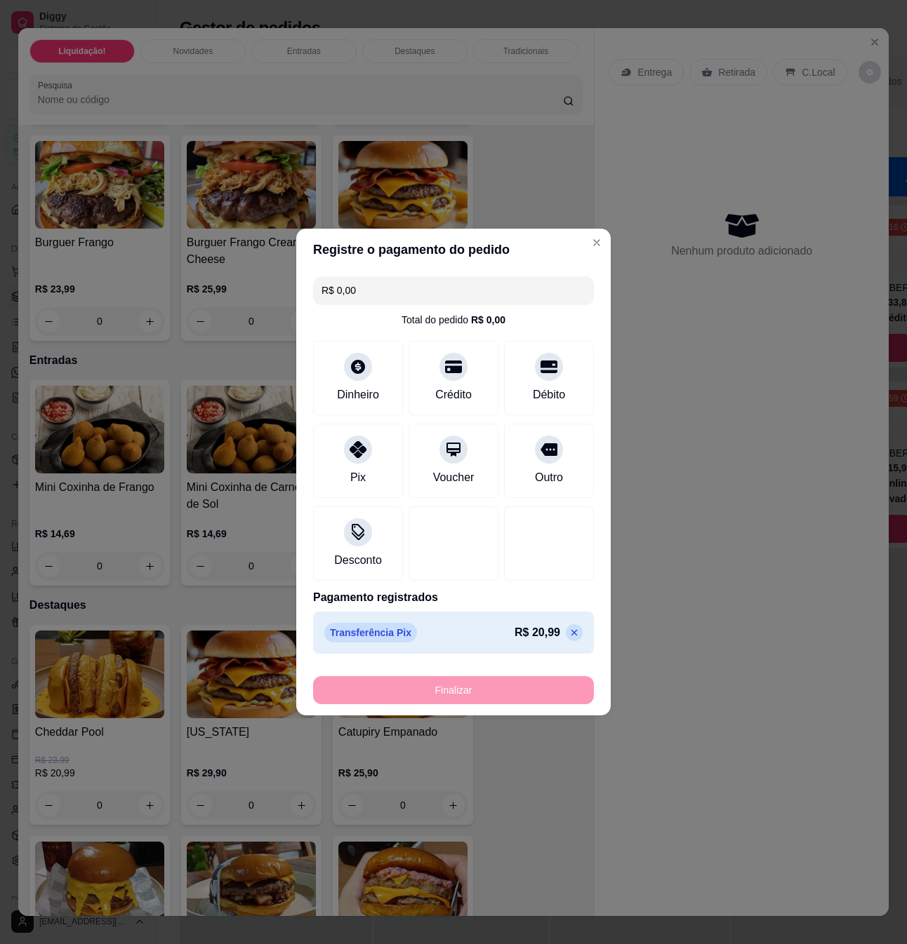
type input "-R$ 20,99"
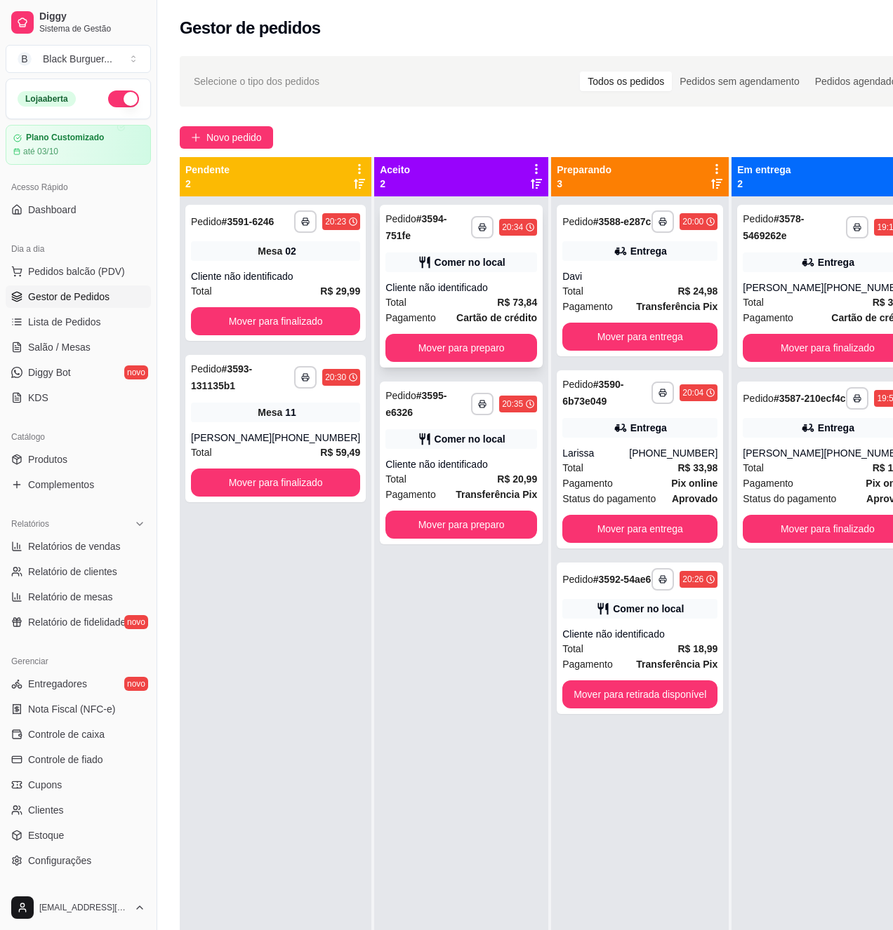
click at [435, 300] on div "Total R$ 73,84" at bounding box center [461, 302] width 152 height 15
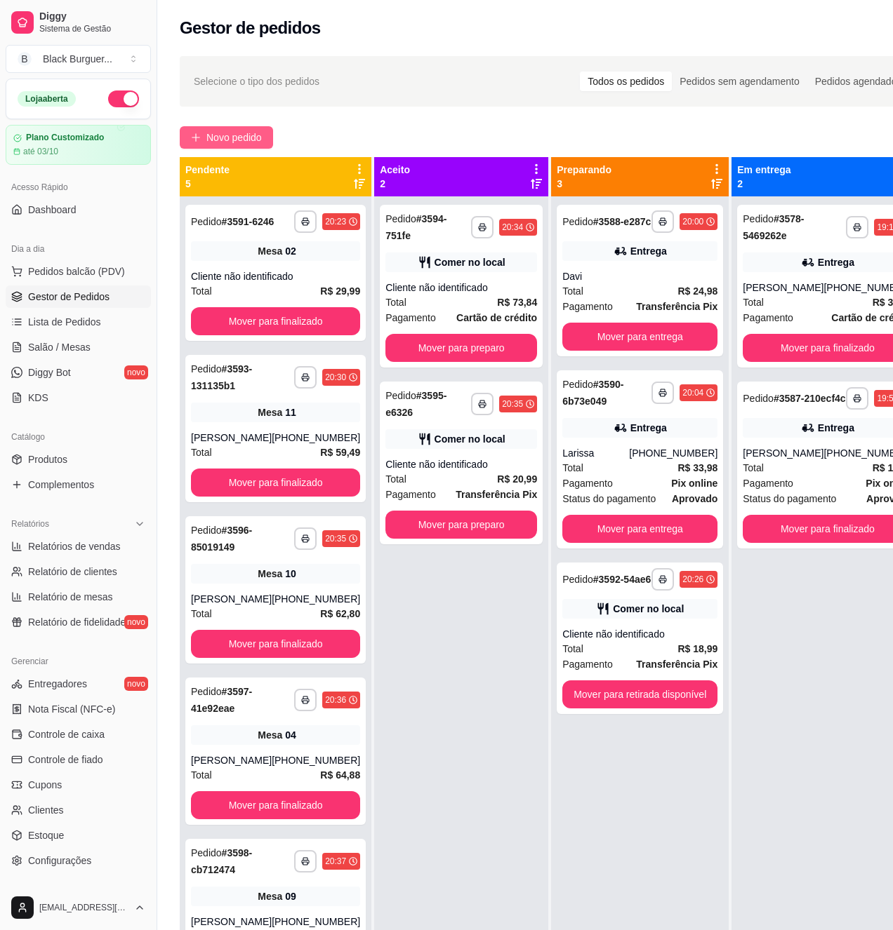
click at [230, 146] on button "Novo pedido" at bounding box center [226, 137] width 93 height 22
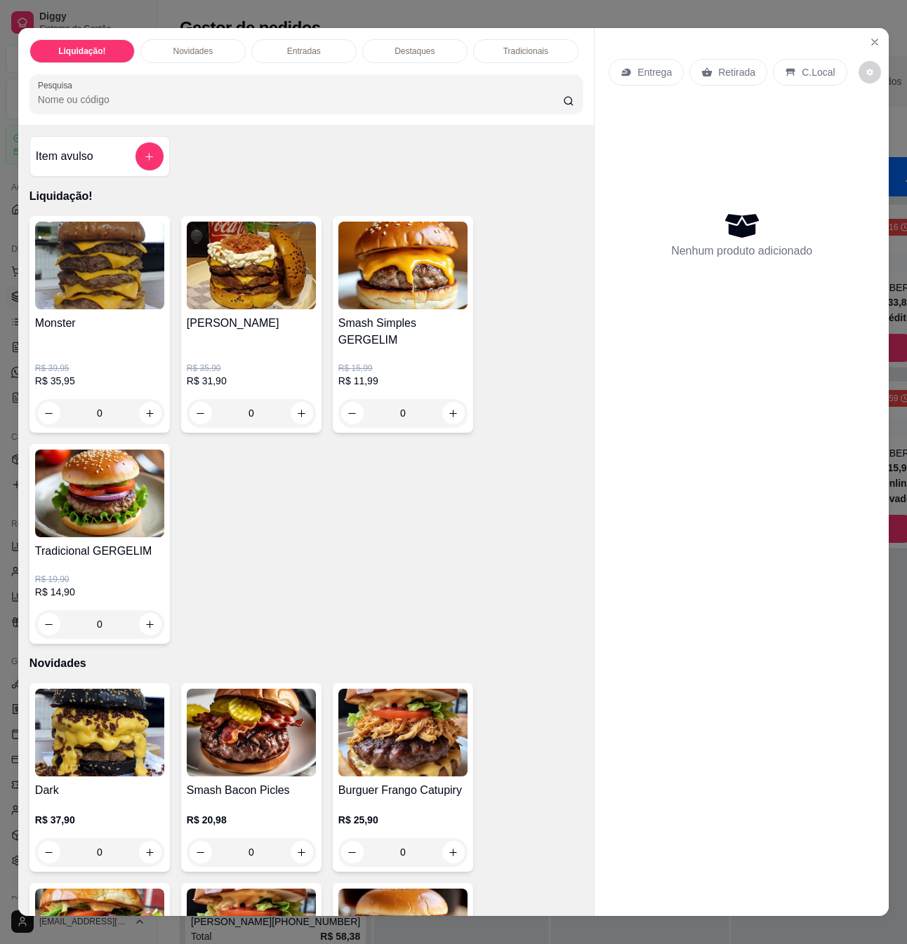
click at [105, 560] on div "R$ 19,90 R$ 14,90 0" at bounding box center [99, 599] width 129 height 79
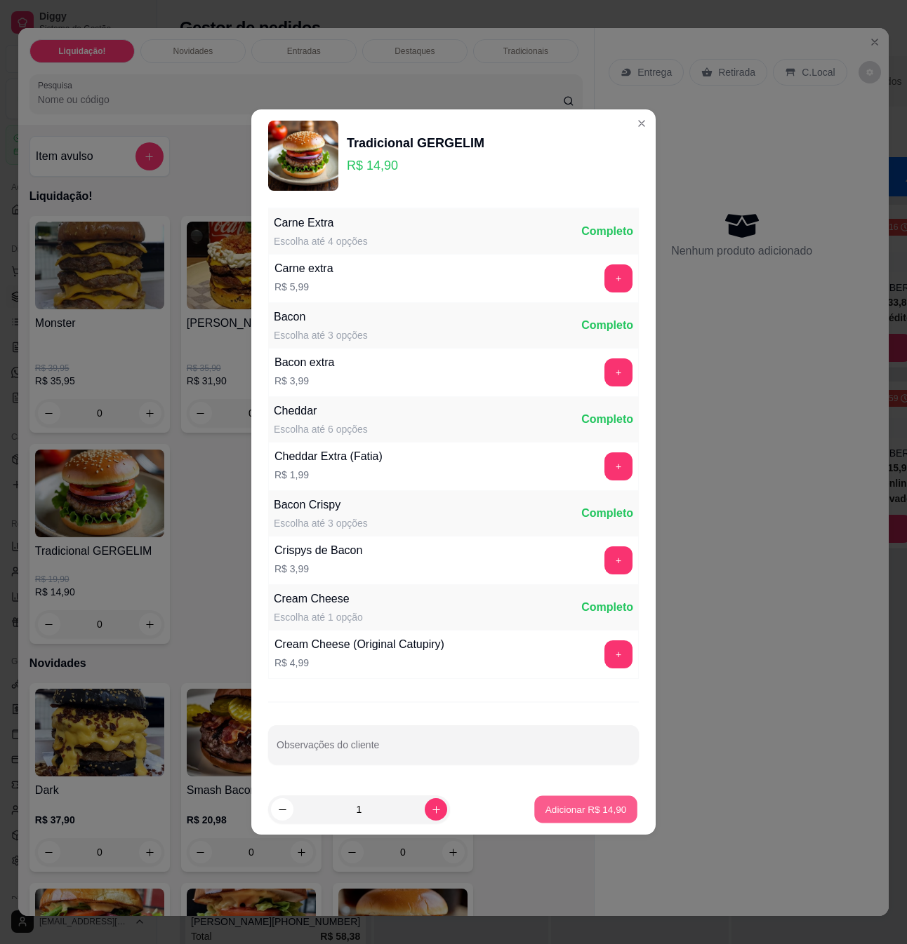
click at [615, 815] on button "Adicionar R$ 14,90" at bounding box center [585, 809] width 103 height 27
type input "1"
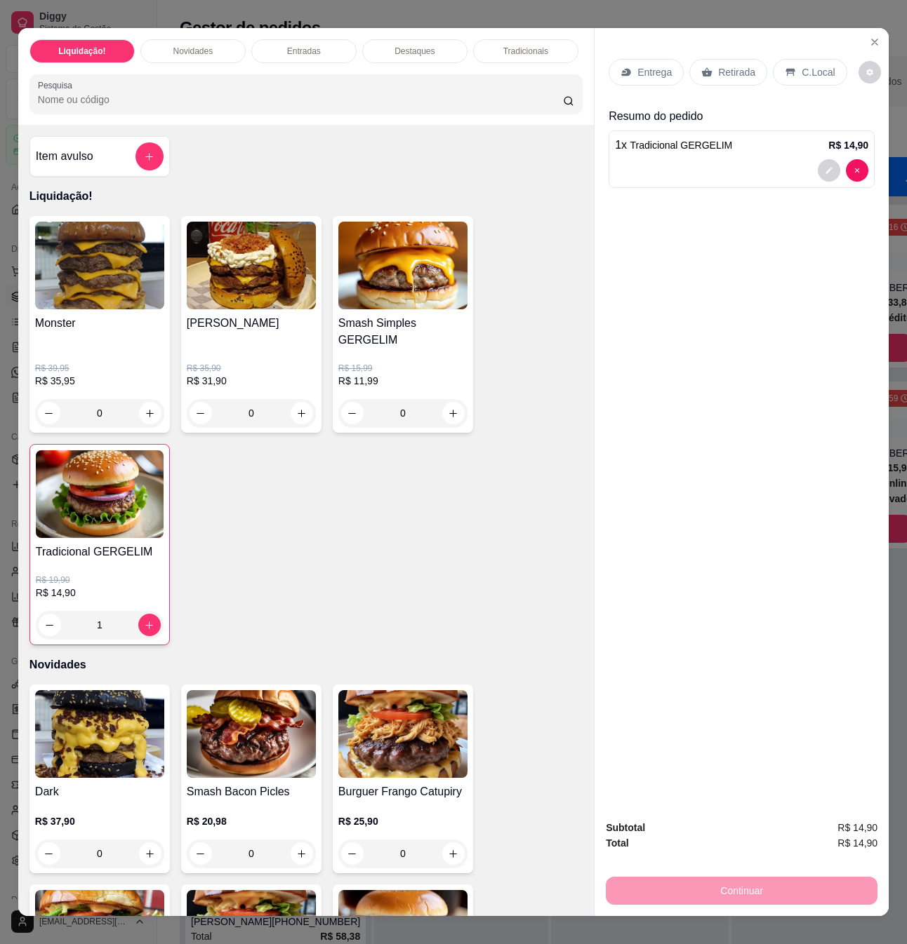
click at [804, 65] on p "C.Local" at bounding box center [817, 72] width 33 height 14
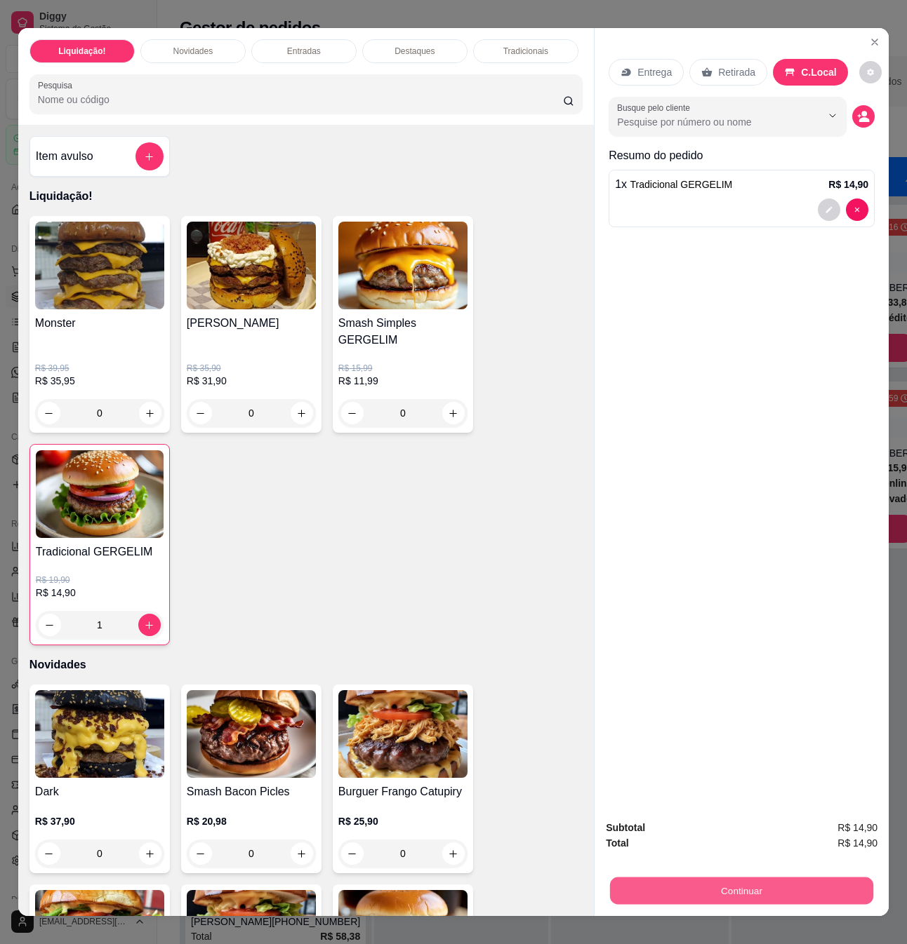
click at [776, 897] on button "Continuar" at bounding box center [741, 890] width 263 height 27
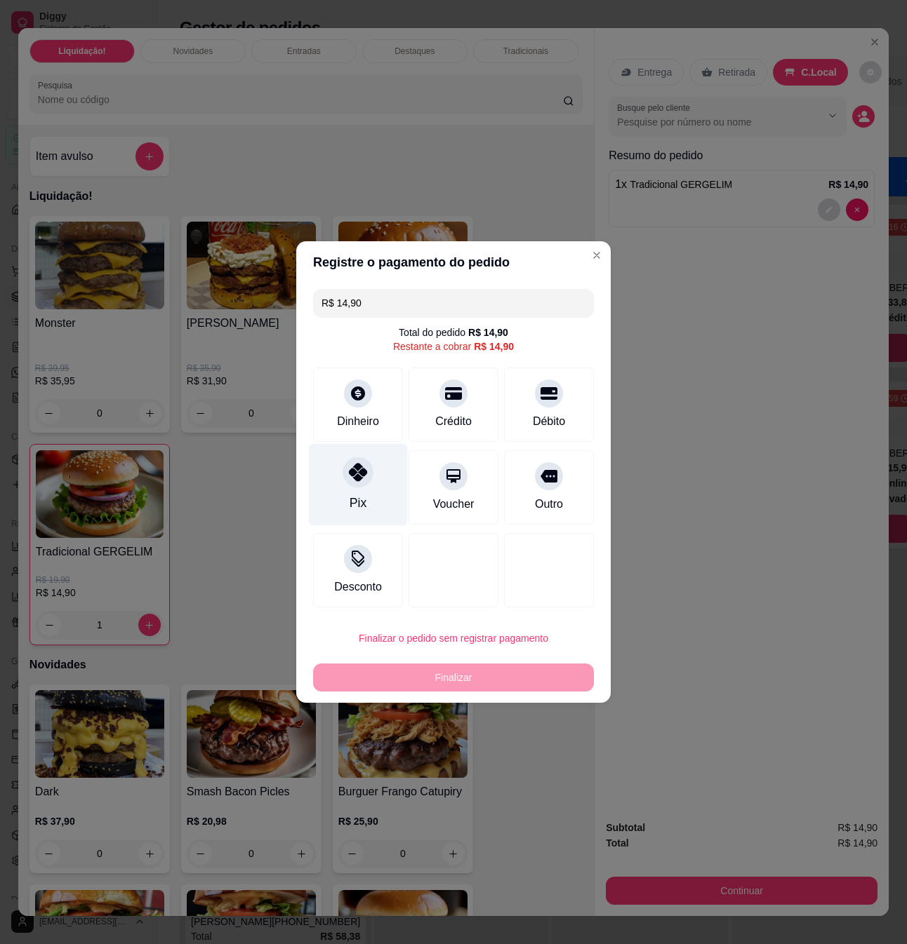
click at [380, 478] on div "Pix" at bounding box center [358, 485] width 99 height 82
type input "R$ 0,00"
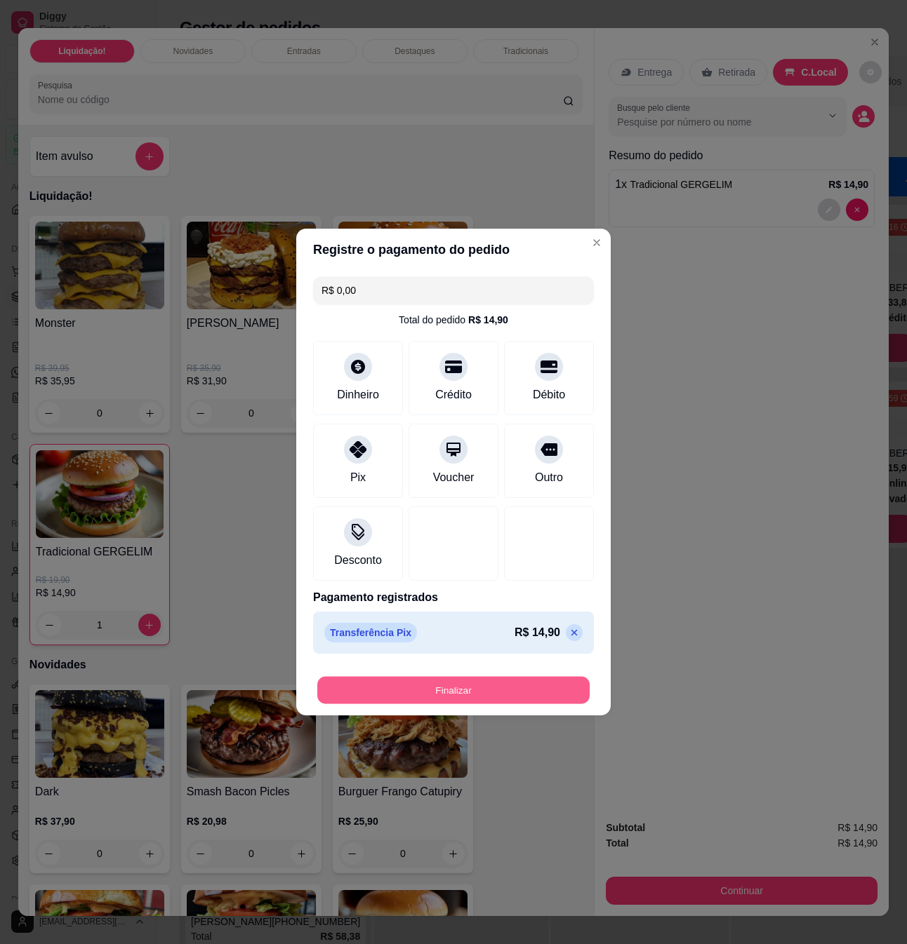
click at [507, 700] on button "Finalizar" at bounding box center [453, 690] width 272 height 27
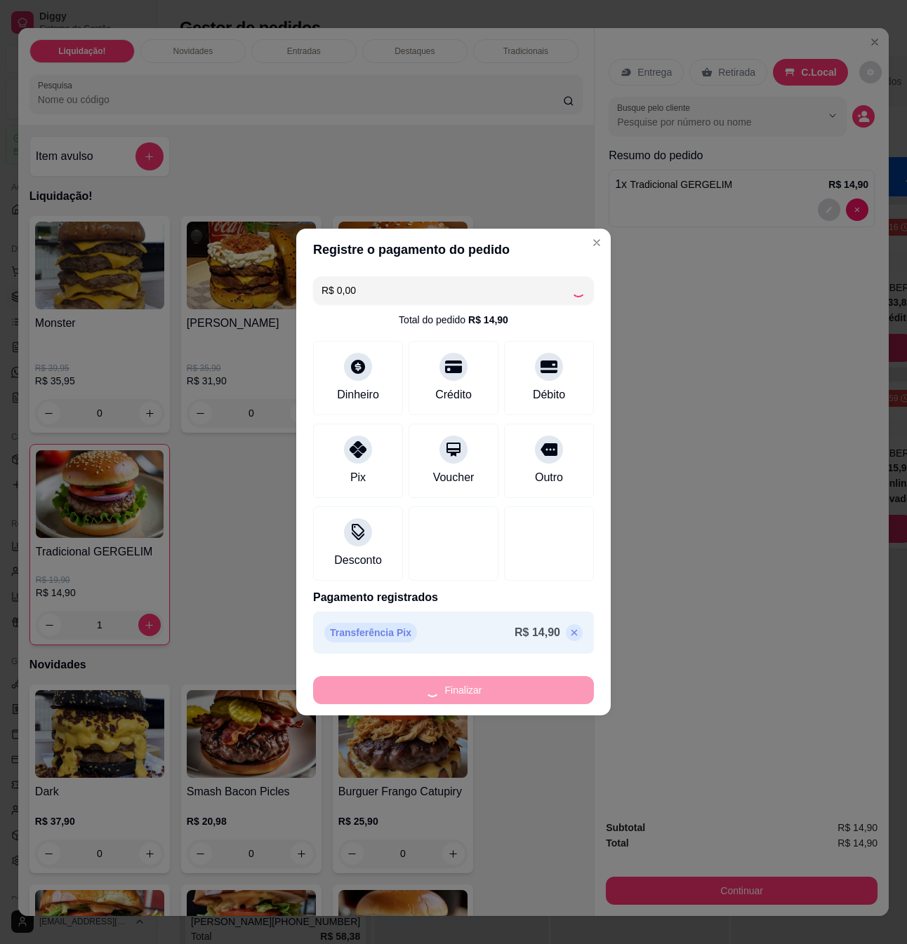
type input "0"
type input "-R$ 14,90"
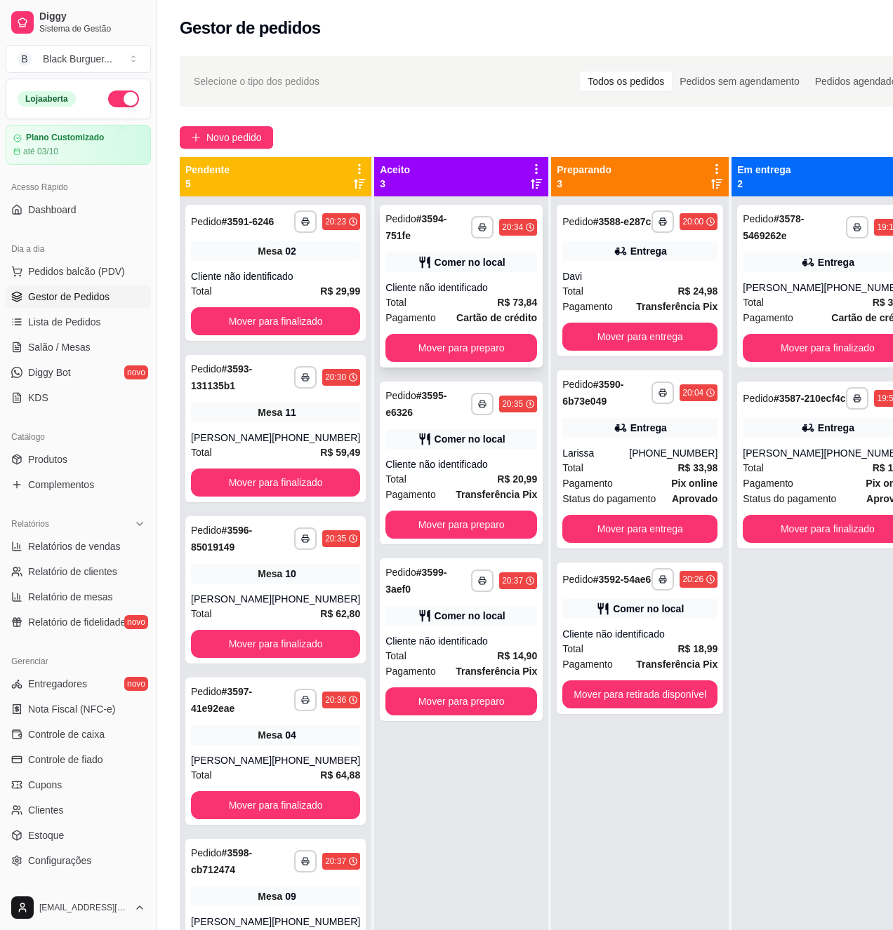
click at [491, 288] on div "Cliente não identificado" at bounding box center [461, 288] width 152 height 14
click at [270, 257] on span "Mesa" at bounding box center [270, 251] width 25 height 14
click at [686, 299] on span "R$ 24,98" at bounding box center [697, 290] width 40 height 15
click at [683, 347] on button "Mover para entrega" at bounding box center [639, 337] width 155 height 28
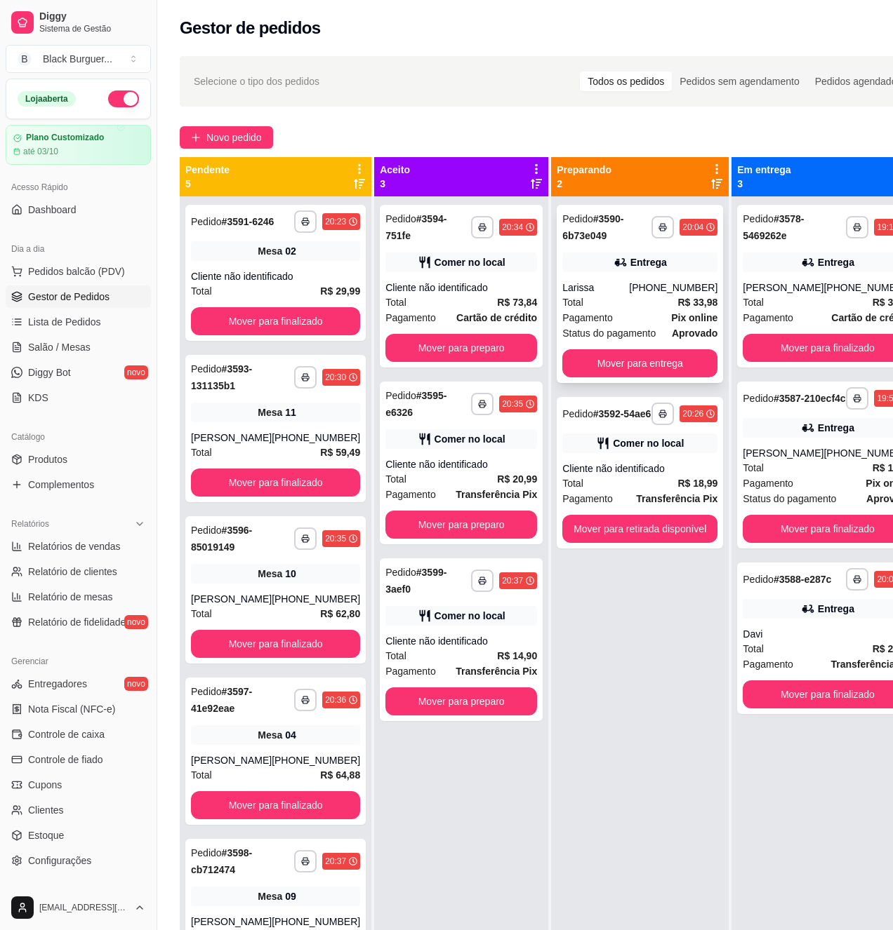
click at [649, 293] on div "[PHONE_NUMBER]" at bounding box center [673, 288] width 88 height 14
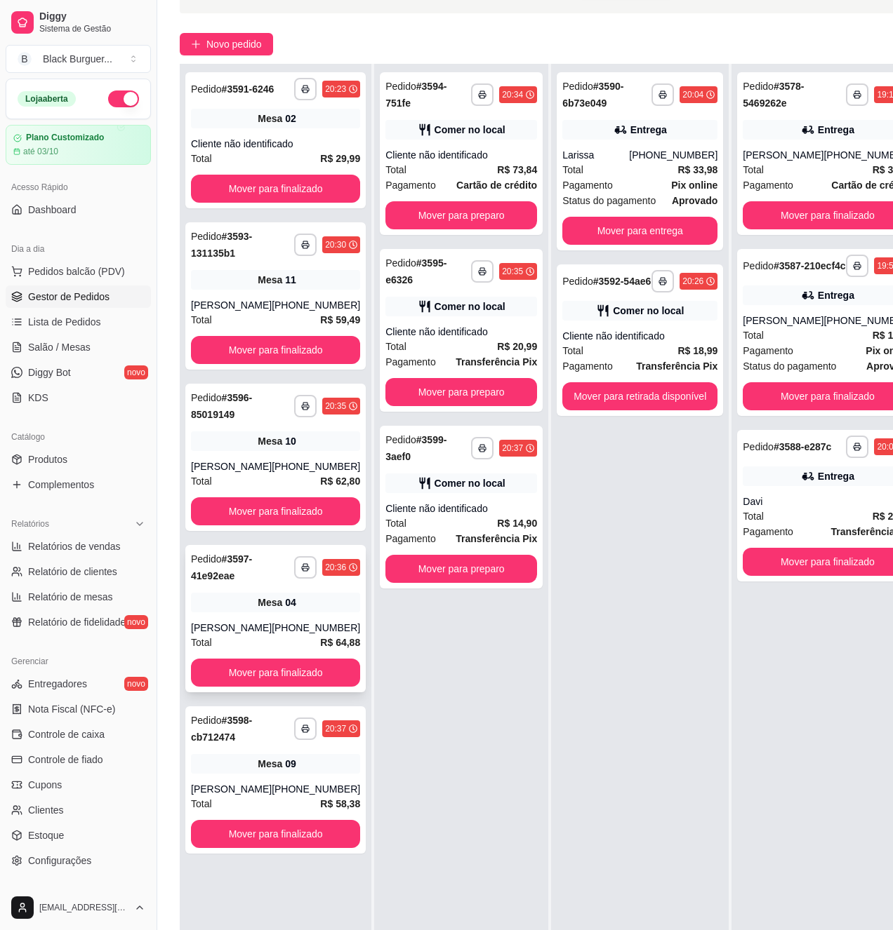
scroll to position [187, 0]
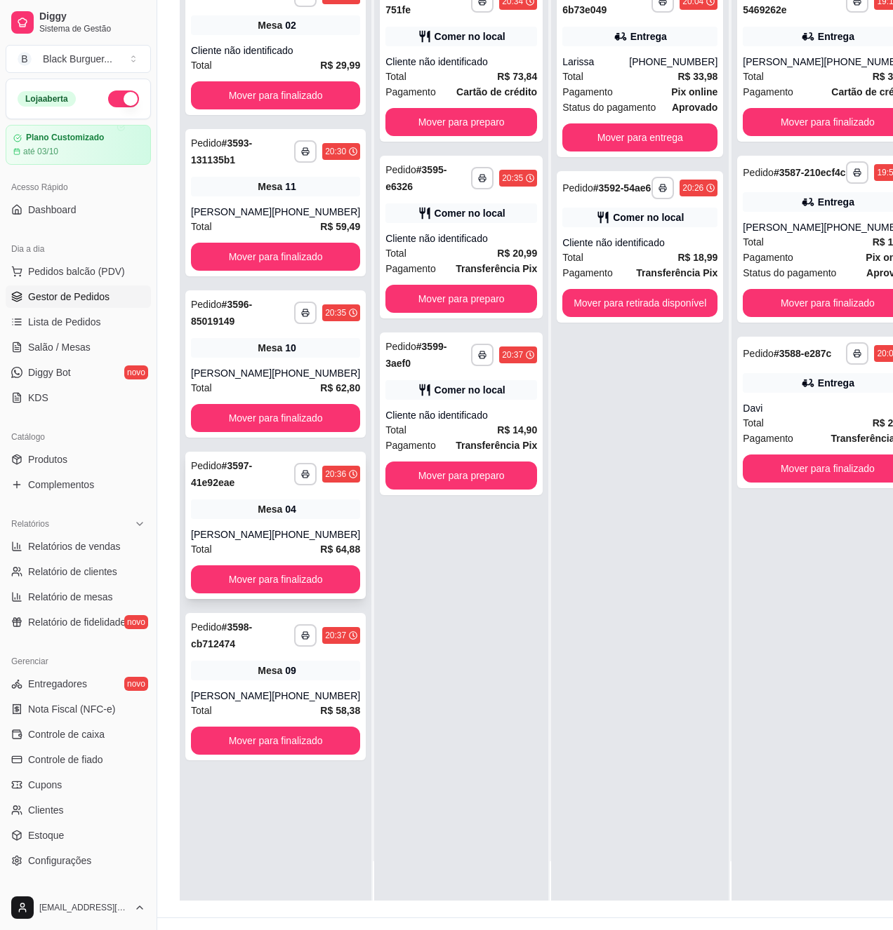
click at [269, 516] on span "Mesa" at bounding box center [270, 509] width 25 height 14
click at [211, 509] on div "Mesa 04" at bounding box center [275, 510] width 169 height 20
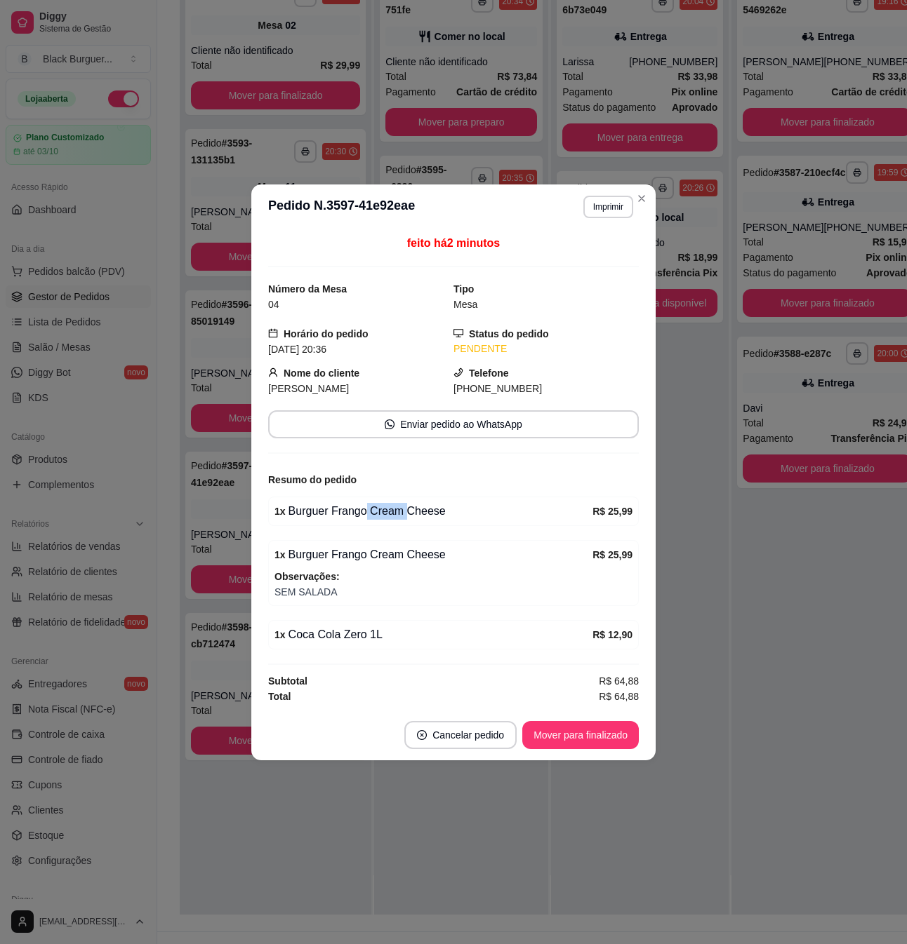
drag, startPoint x: 361, startPoint y: 509, endPoint x: 408, endPoint y: 516, distance: 48.3
click at [408, 516] on div "1 x Burguer Frango Cream Cheese" at bounding box center [433, 511] width 318 height 17
click at [410, 516] on div "1 x Burguer Frango Cream Cheese" at bounding box center [433, 511] width 318 height 17
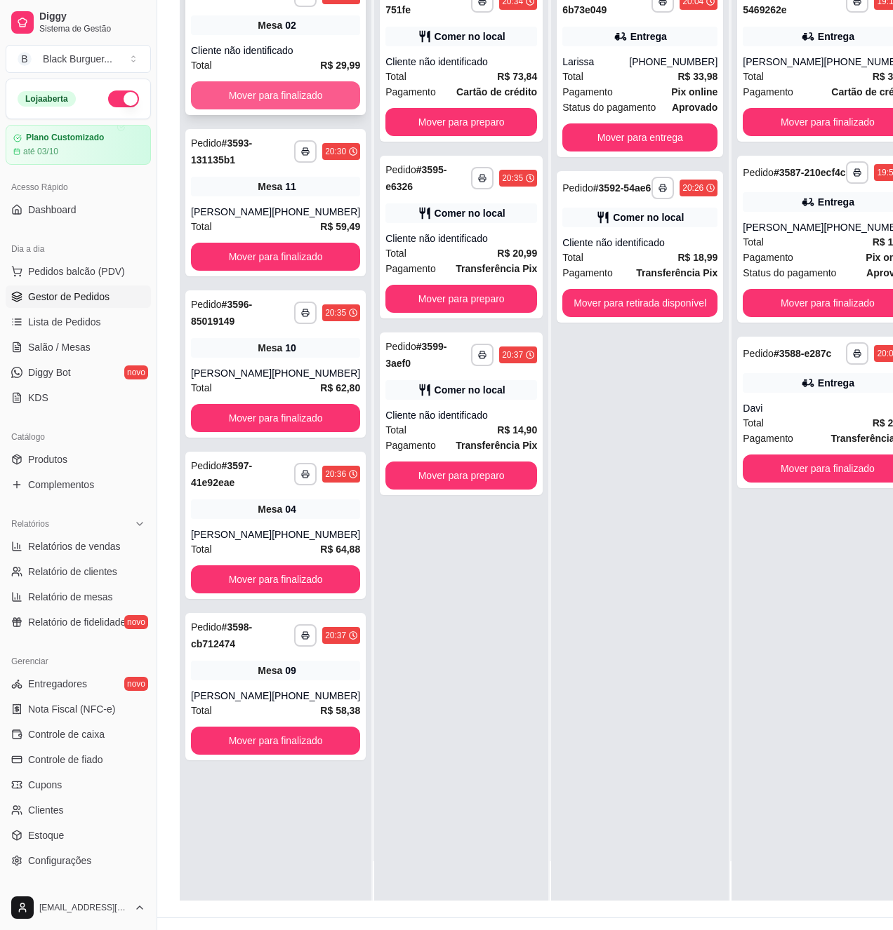
scroll to position [0, 0]
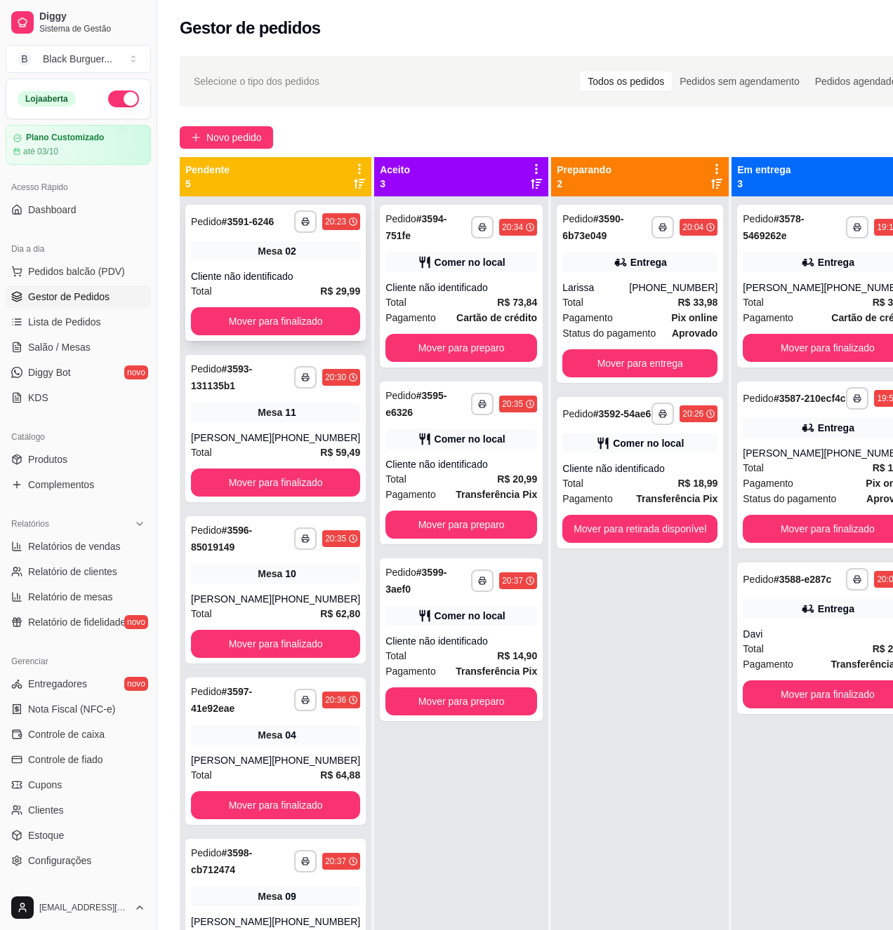
click at [320, 270] on div "Cliente não identificado" at bounding box center [275, 276] width 169 height 14
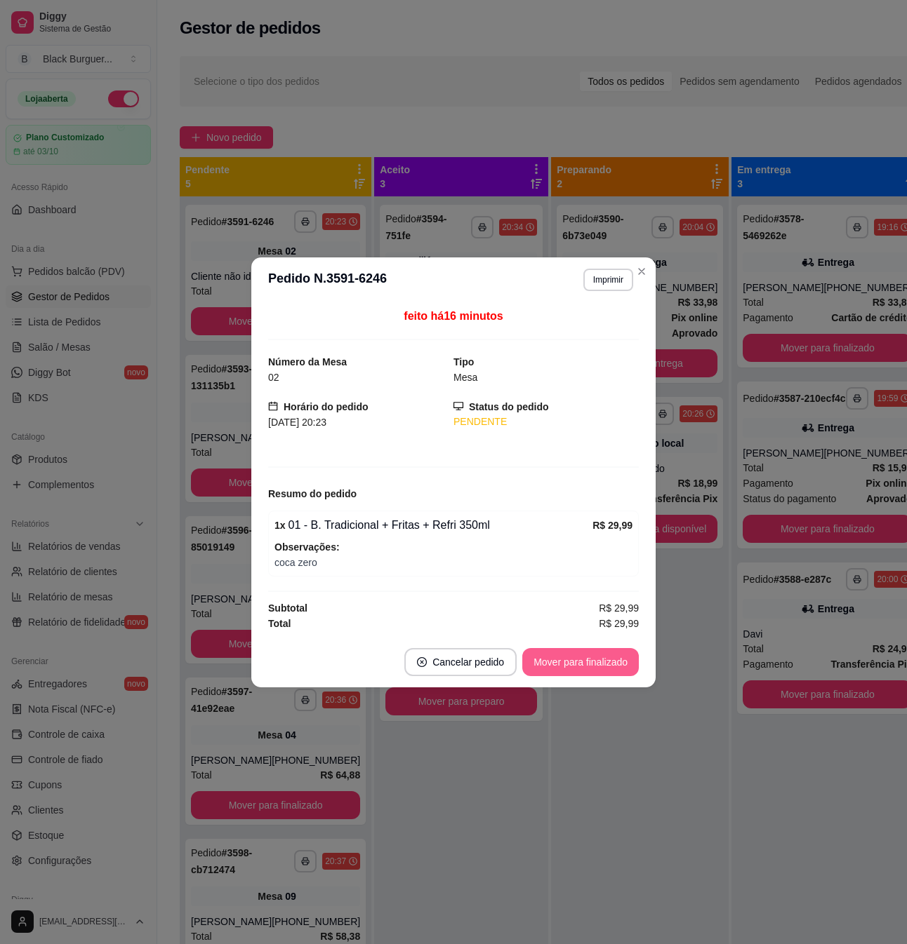
click at [608, 669] on button "Mover para finalizado" at bounding box center [580, 662] width 116 height 28
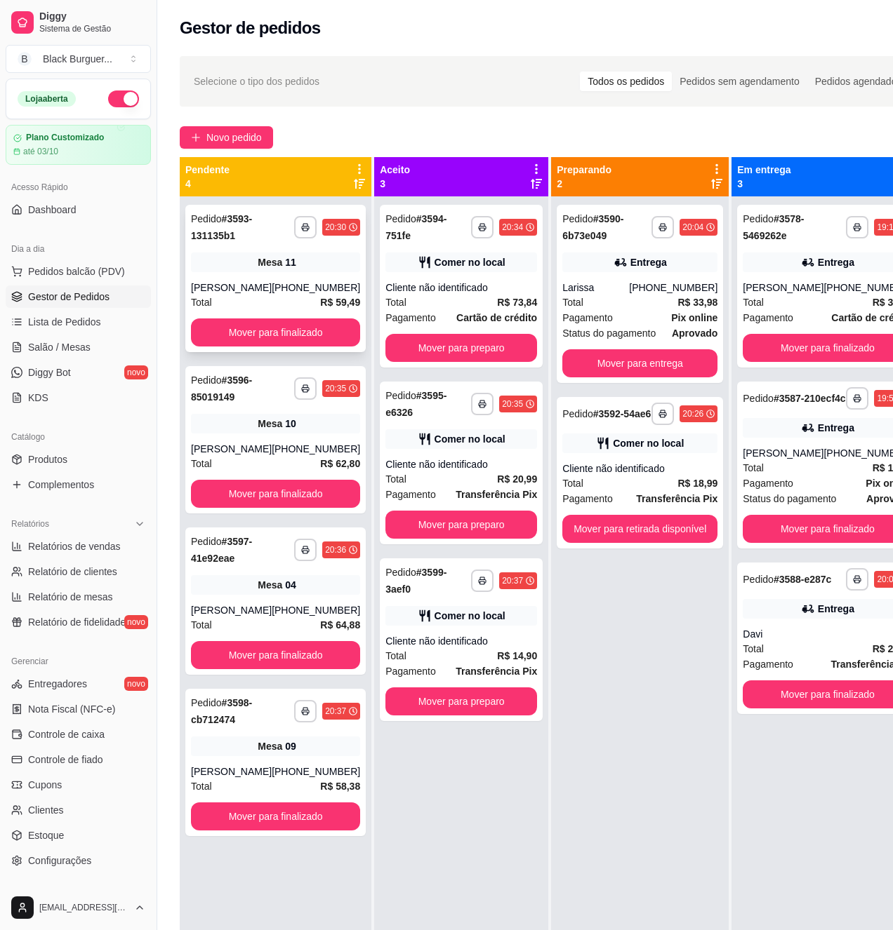
click at [247, 272] on div "Mesa 11" at bounding box center [275, 263] width 169 height 20
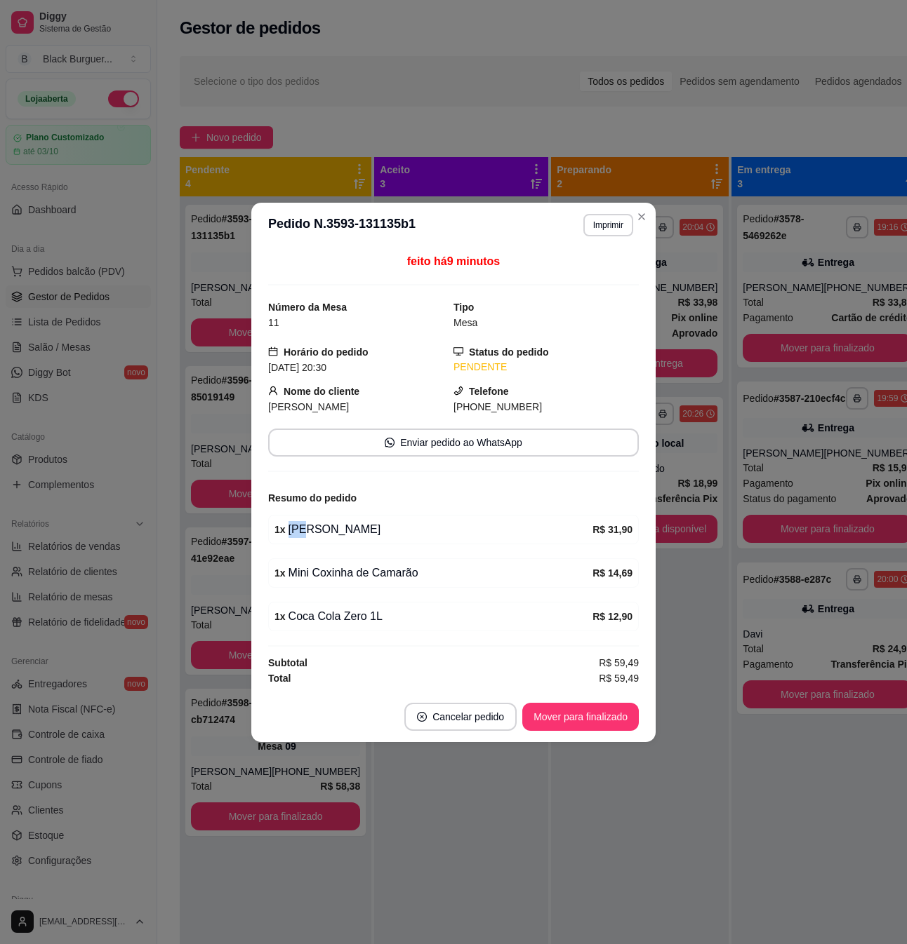
drag, startPoint x: 284, startPoint y: 542, endPoint x: 314, endPoint y: 533, distance: 31.3
click at [304, 537] on div "1 x [PERSON_NAME] R$ 31,90" at bounding box center [453, 529] width 370 height 29
click at [321, 530] on div "1 x [PERSON_NAME]" at bounding box center [433, 529] width 318 height 17
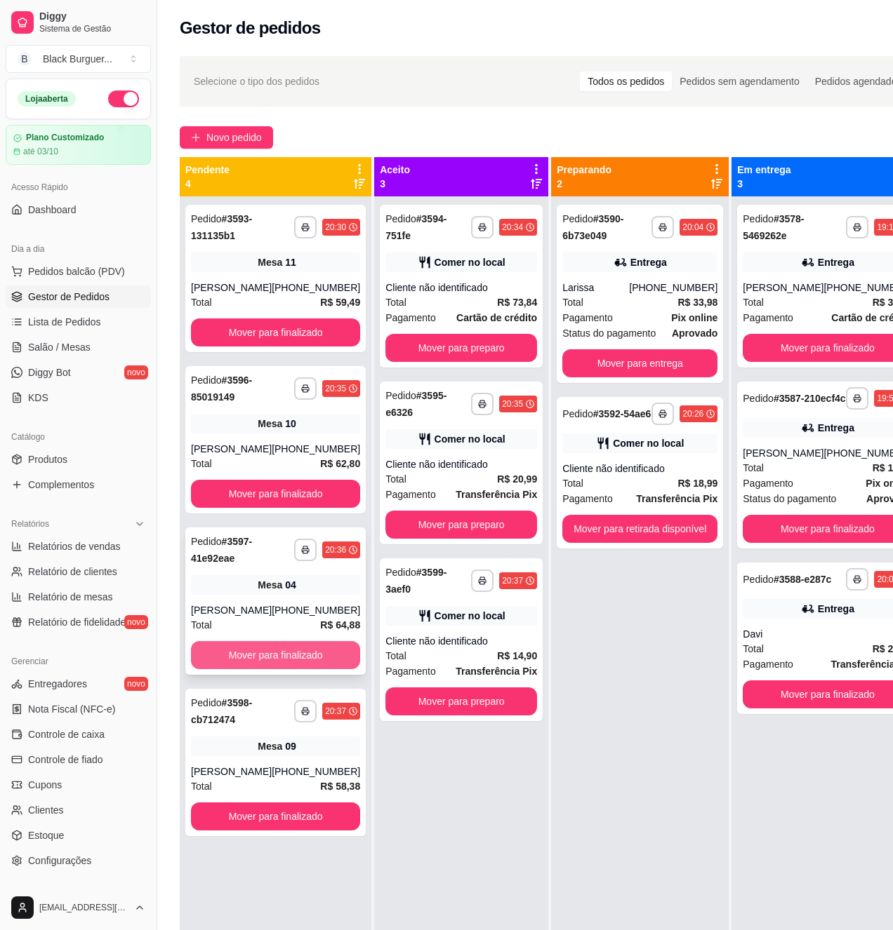
scroll to position [39, 0]
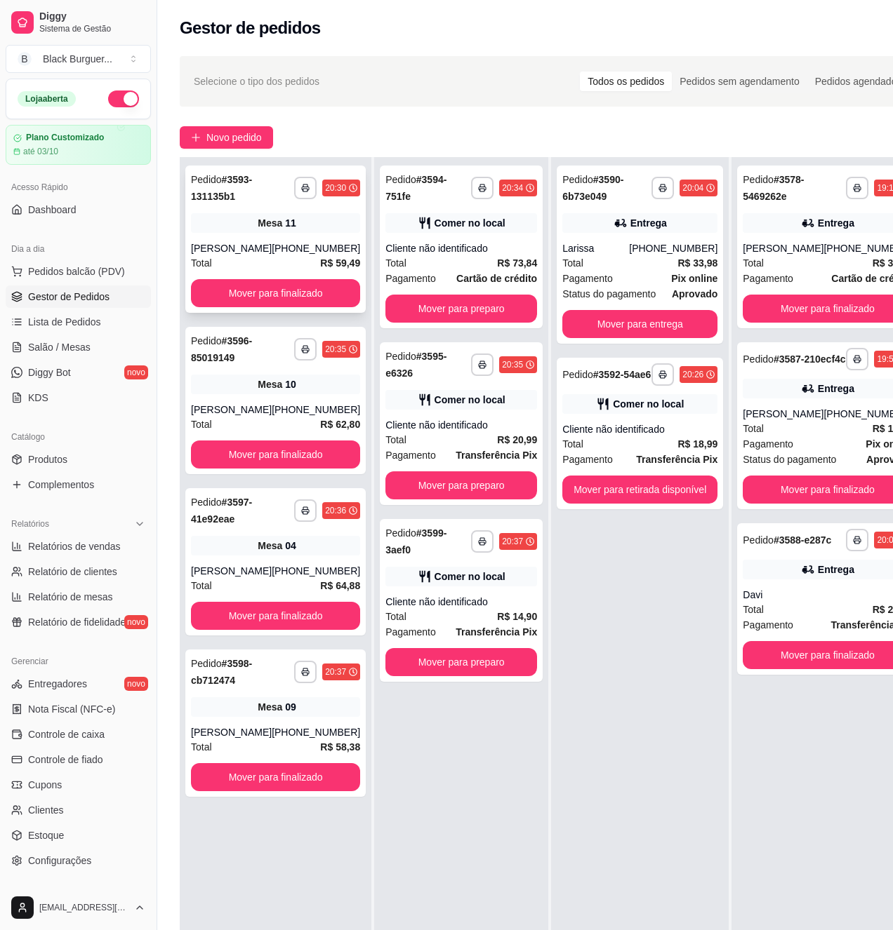
click at [323, 228] on div "Mesa 11" at bounding box center [275, 223] width 169 height 20
click at [393, 253] on div "Cliente não identificado" at bounding box center [461, 248] width 152 height 14
click at [264, 242] on div "[PERSON_NAME]" at bounding box center [231, 248] width 81 height 14
click at [206, 139] on span "Novo pedido" at bounding box center [233, 137] width 55 height 15
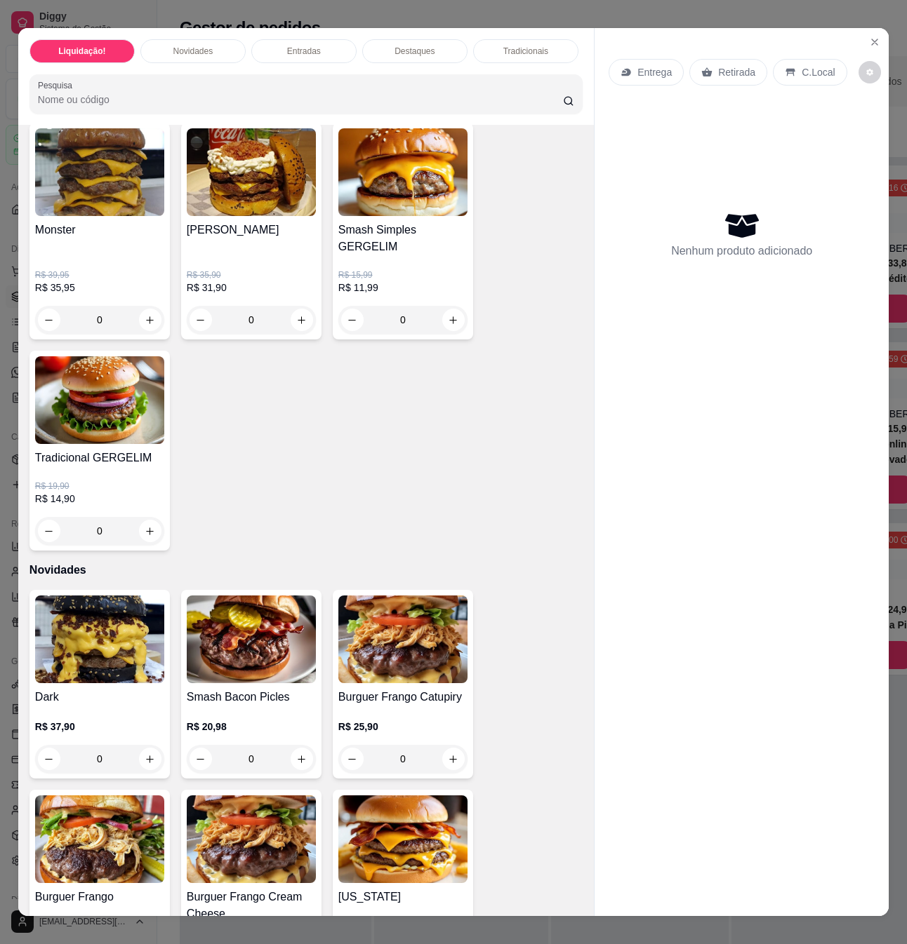
scroll to position [374, 0]
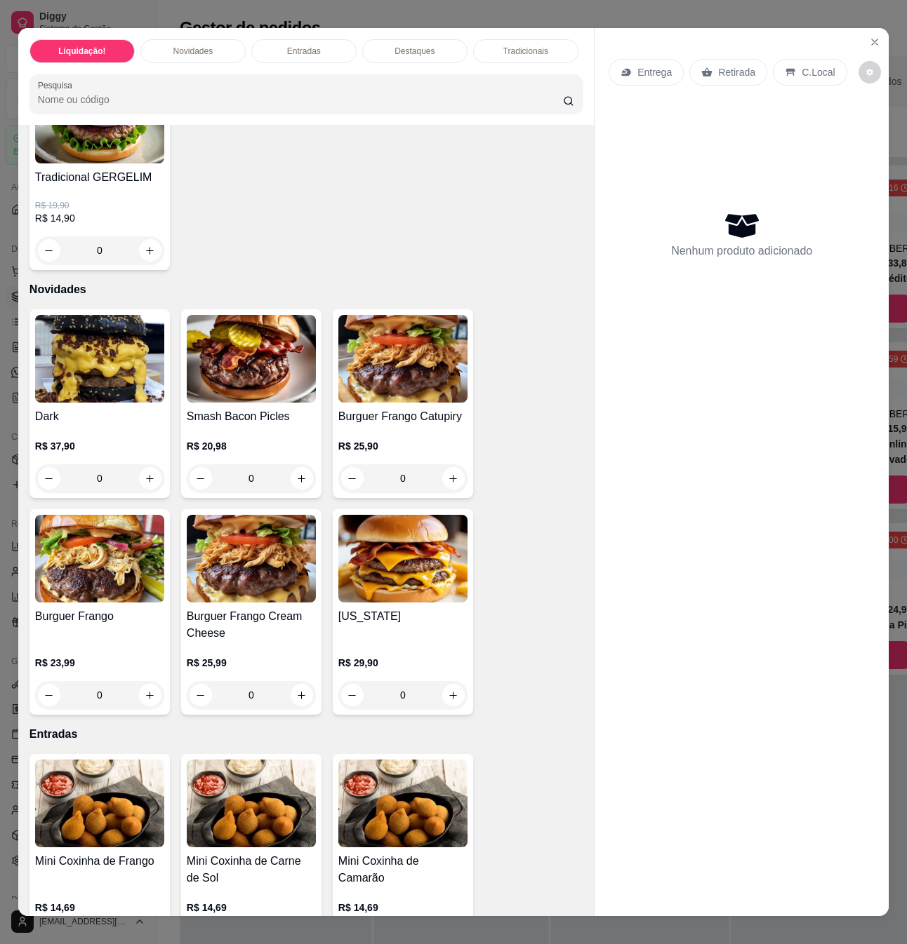
click at [85, 408] on h4 "Dark" at bounding box center [99, 416] width 129 height 17
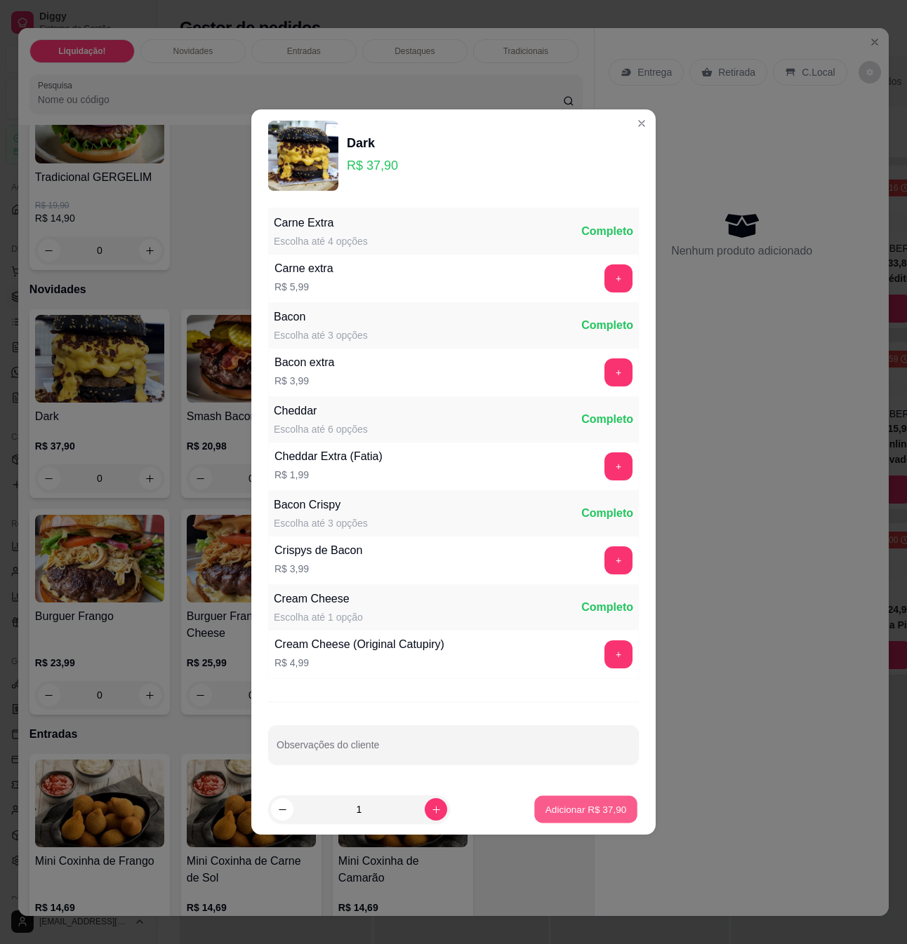
click at [559, 815] on p "Adicionar R$ 37,90" at bounding box center [585, 809] width 81 height 13
type input "1"
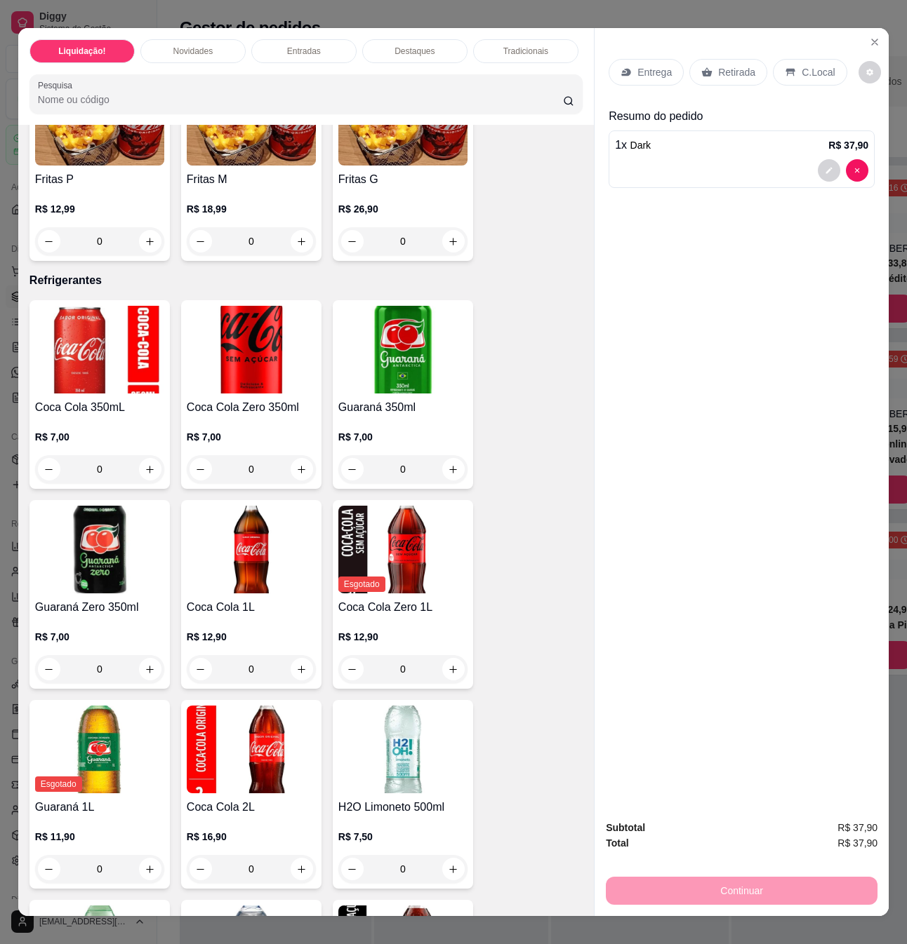
scroll to position [4023, 0]
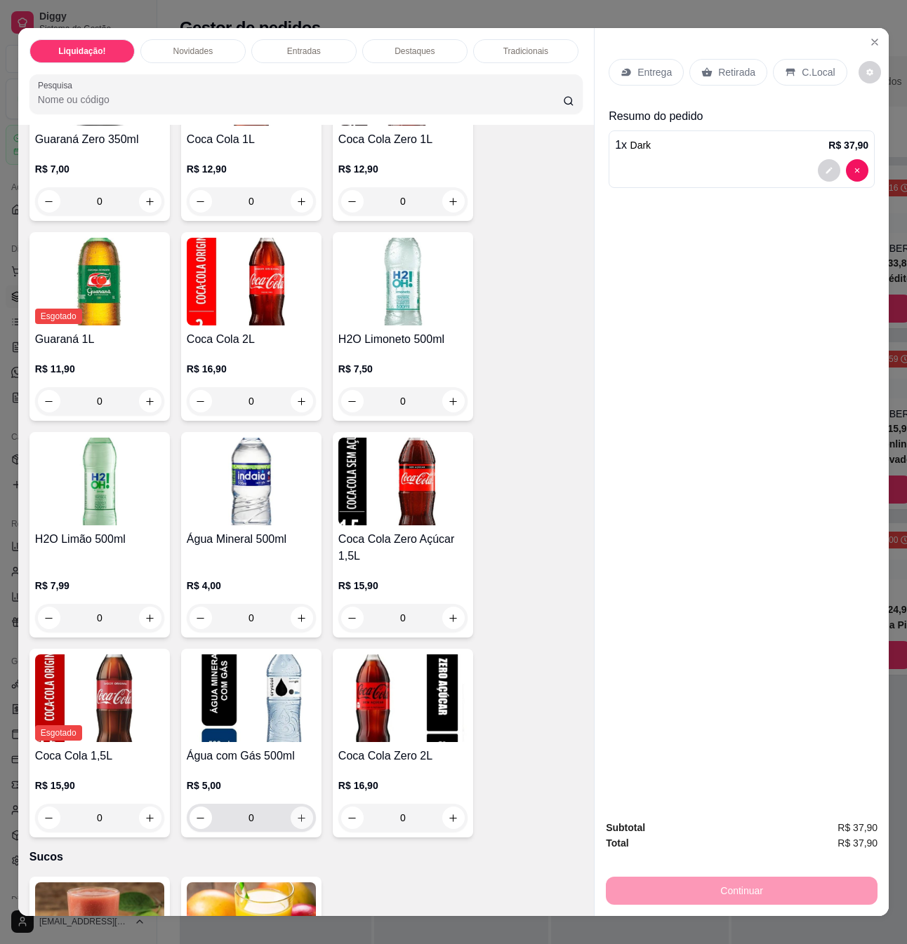
click at [299, 813] on icon "increase-product-quantity" at bounding box center [301, 818] width 11 height 11
type input "1"
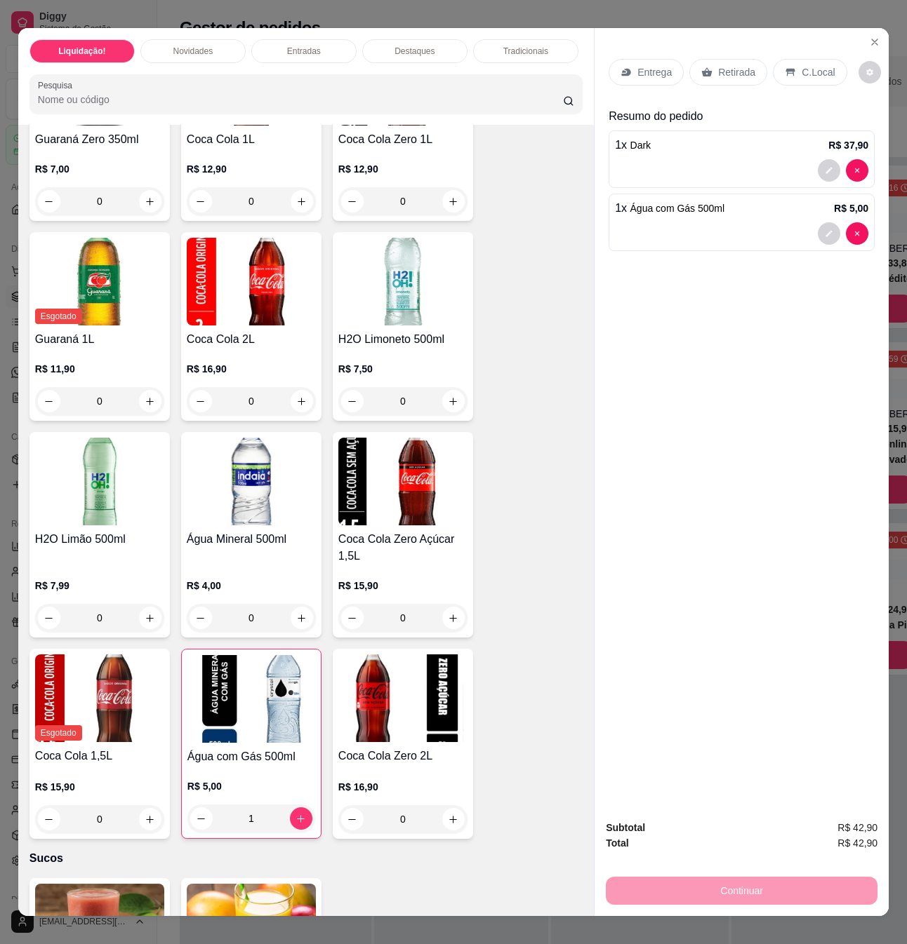
click at [657, 70] on p "Entrega" at bounding box center [654, 72] width 34 height 14
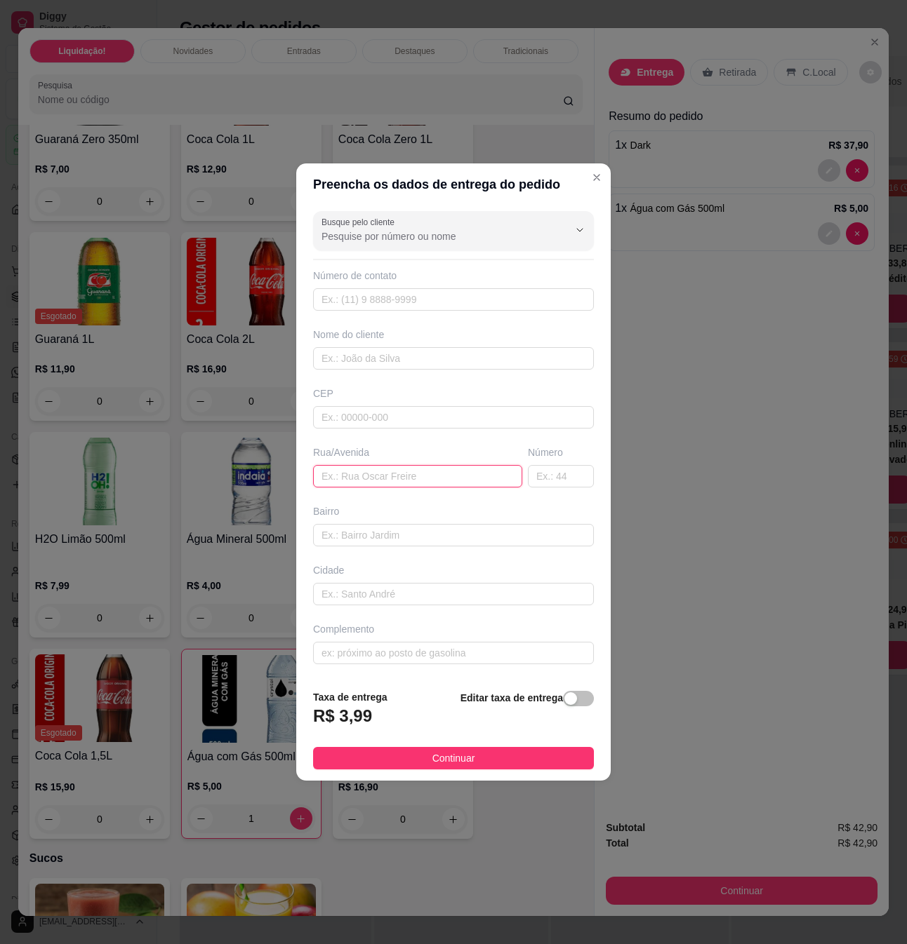
click at [385, 478] on input "text" at bounding box center [417, 476] width 209 height 22
paste input "Rua [GEOGRAPHIC_DATA][PERSON_NAME]"
type input "Rua [GEOGRAPHIC_DATA][PERSON_NAME]"
click at [549, 463] on div "Número" at bounding box center [561, 467] width 72 height 42
click at [547, 467] on input "text" at bounding box center [561, 476] width 66 height 22
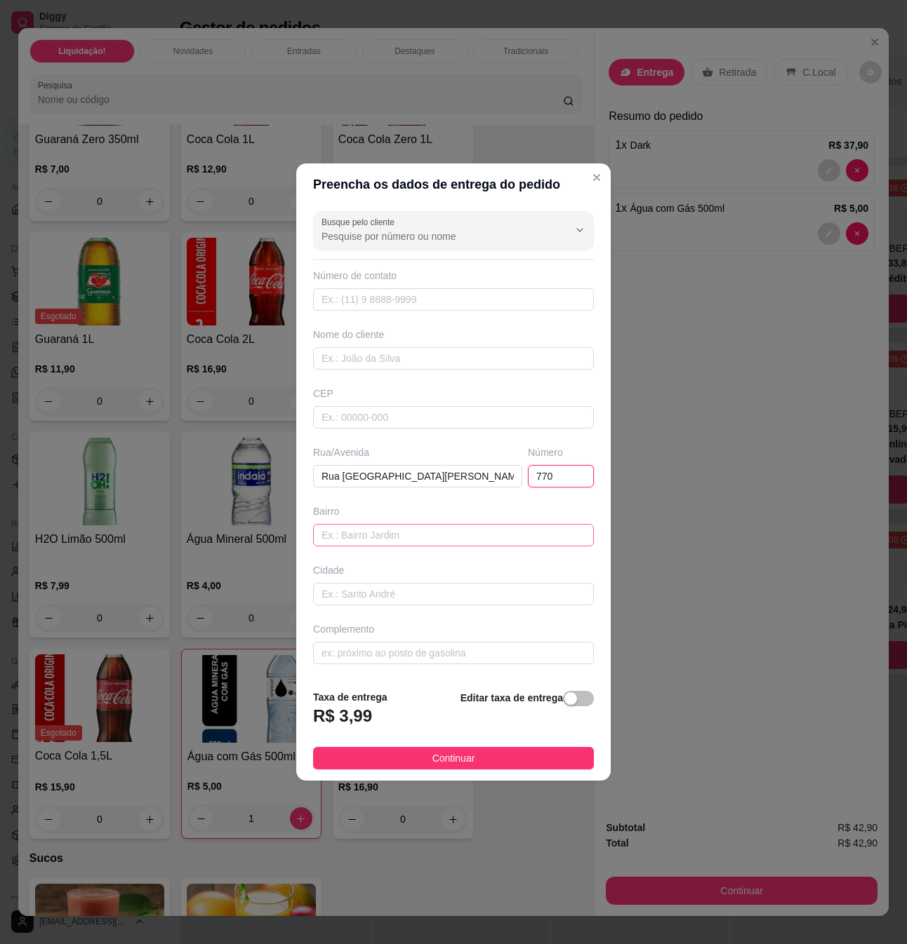
type input "770"
click at [422, 546] on input "text" at bounding box center [453, 535] width 281 height 22
type input "Jardim rogério"
click at [455, 654] on input "text" at bounding box center [453, 653] width 281 height 22
paste input "Casa de [PERSON_NAME]"
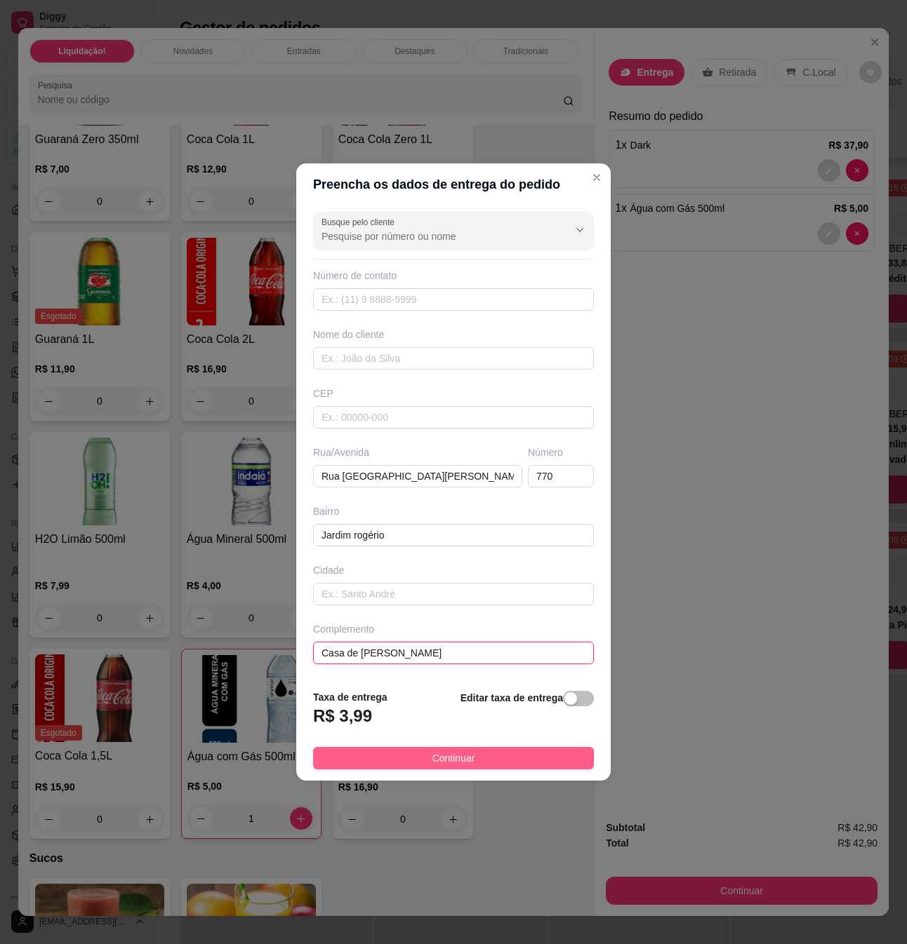
type input "Casa de [PERSON_NAME]"
click at [505, 753] on button "Continuar" at bounding box center [453, 758] width 281 height 22
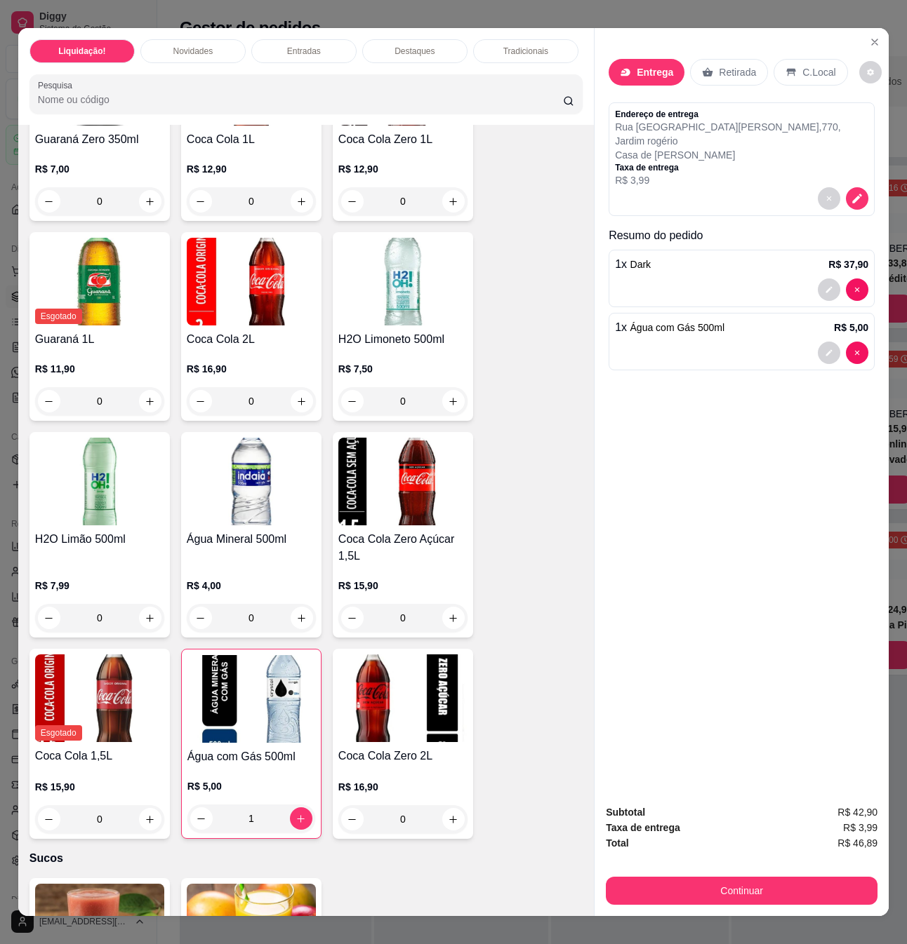
scroll to position [3835, 0]
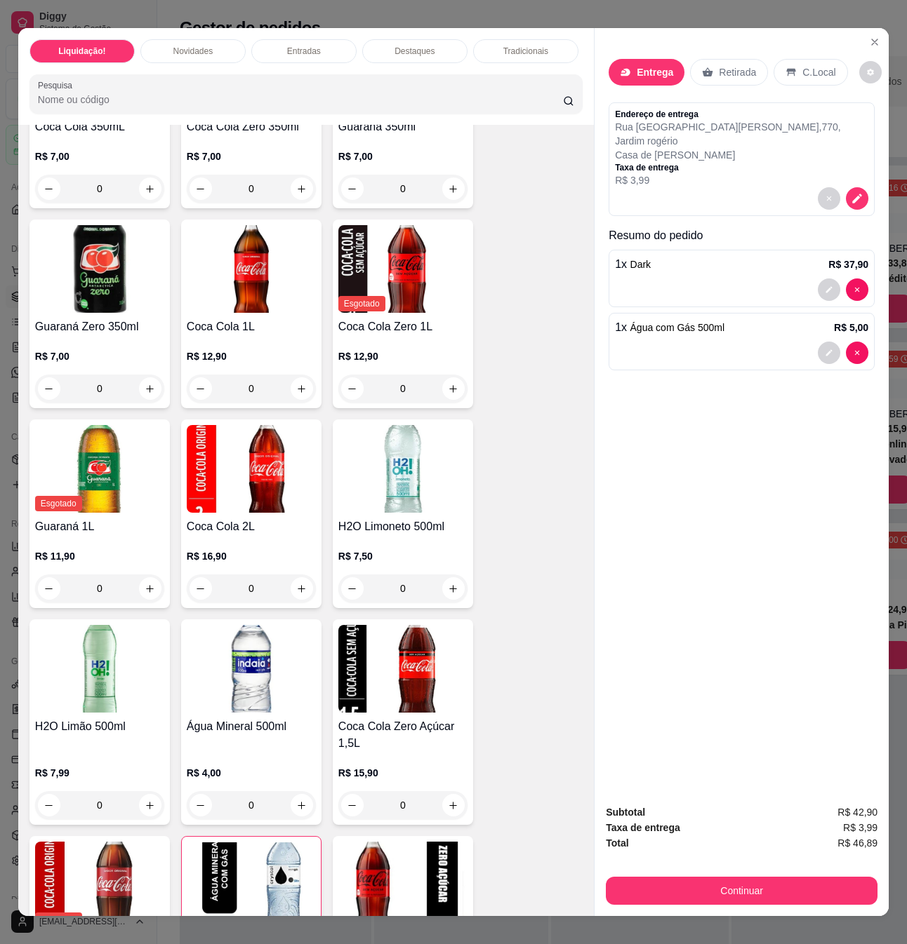
click at [619, 390] on div "Entrega Retirada C.Local Endereço de entrega [STREET_ADDRESS][PERSON_NAME] Taxa…" at bounding box center [741, 410] width 294 height 765
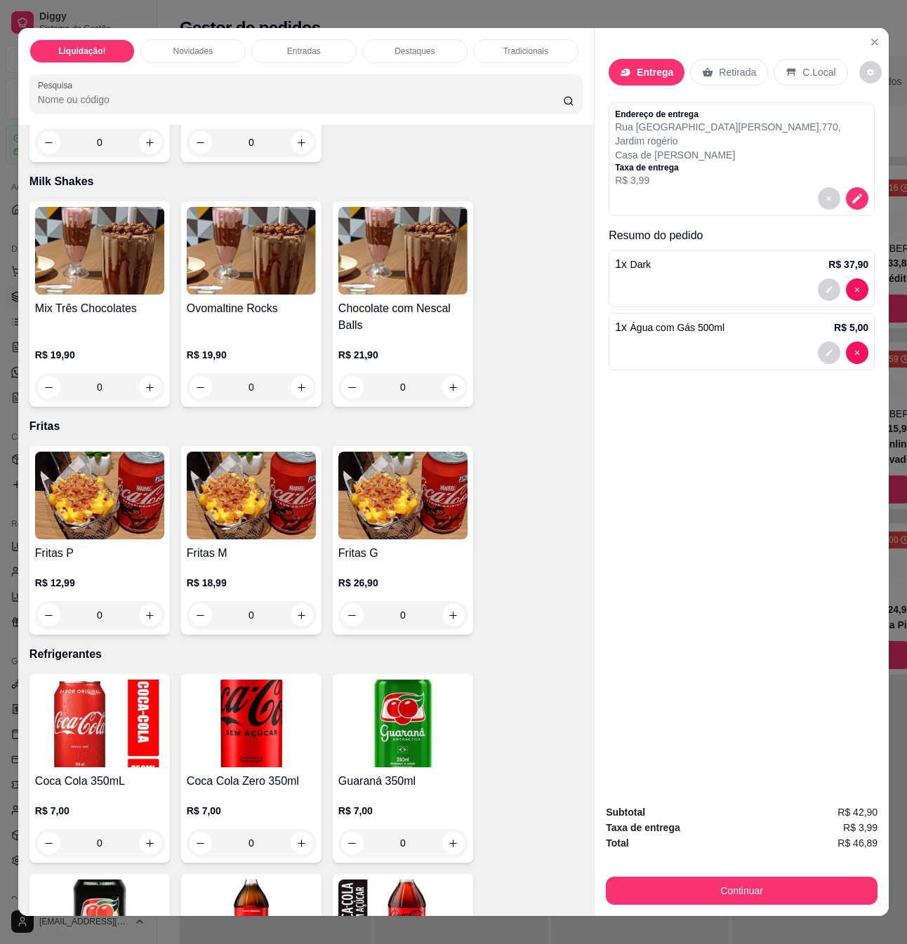
scroll to position [2993, 0]
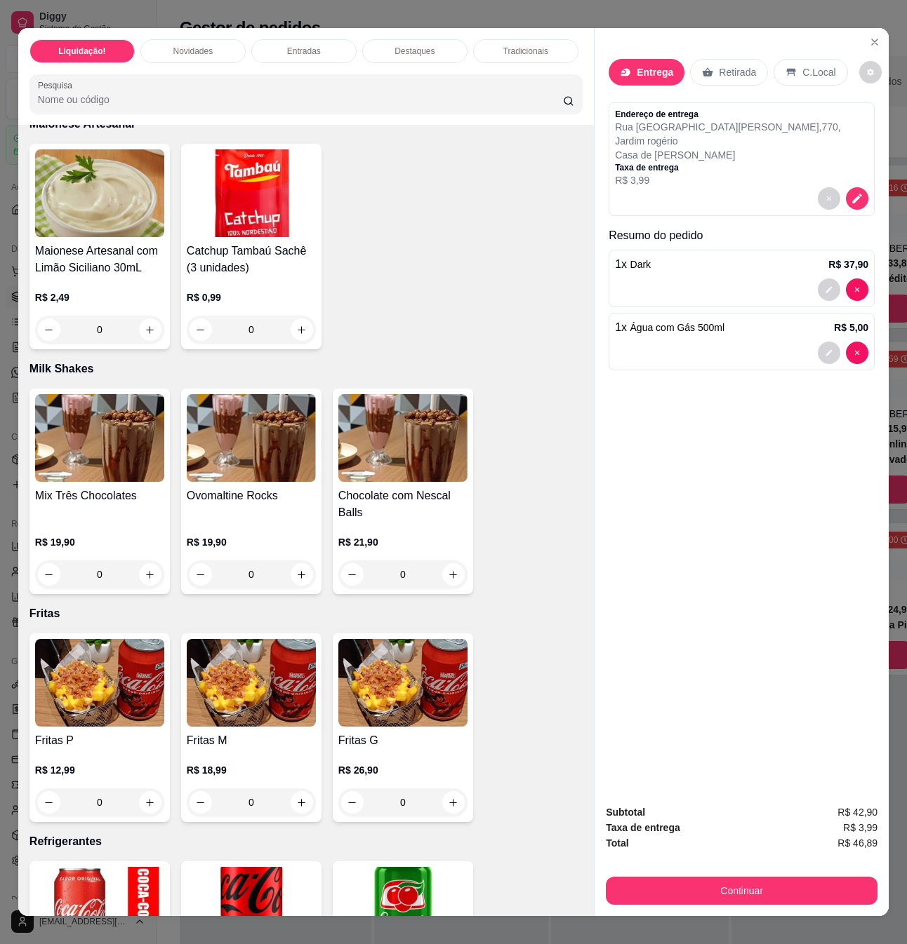
click at [860, 187] on div at bounding box center [741, 198] width 253 height 22
click at [852, 192] on icon "decrease-product-quantity" at bounding box center [856, 198] width 13 height 13
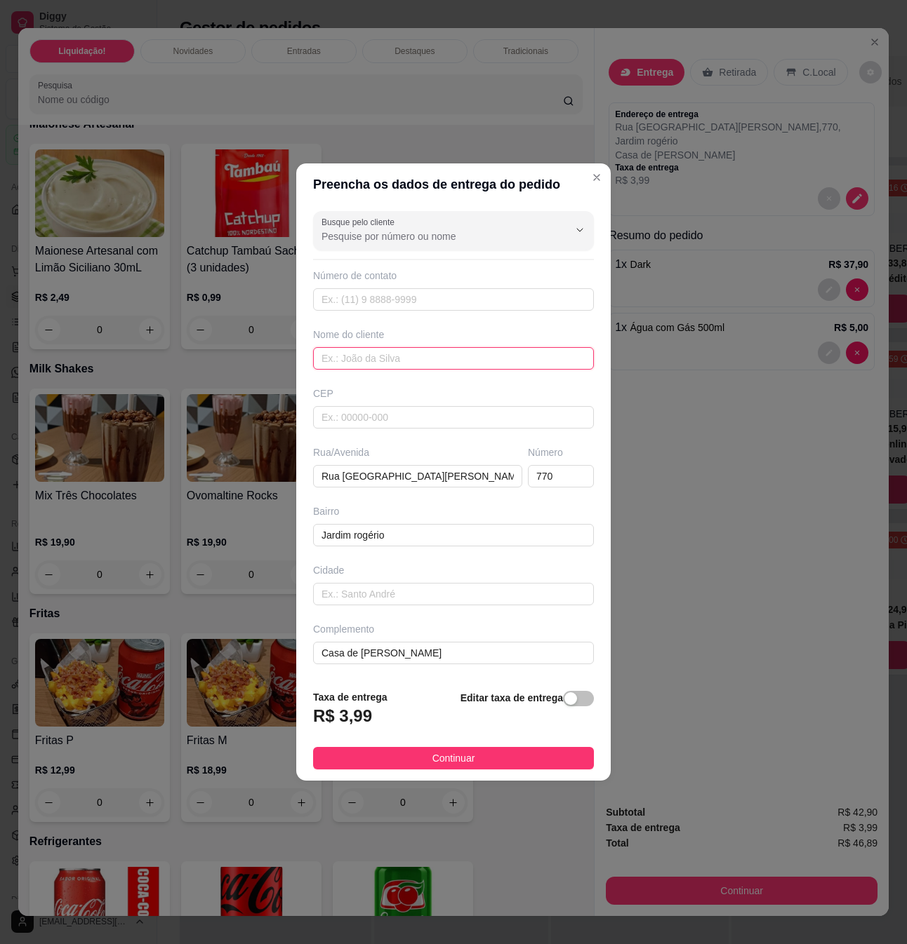
click at [405, 365] on input "text" at bounding box center [453, 358] width 281 height 22
type input "[PERSON_NAME]"
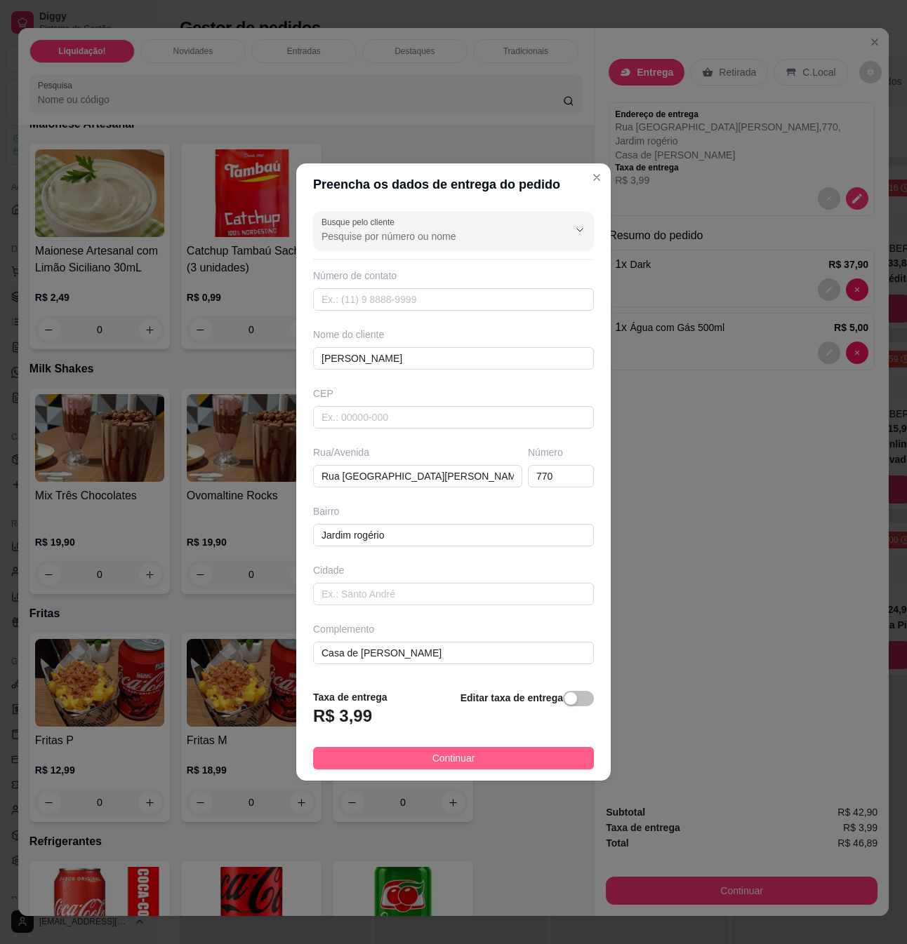
click at [489, 768] on button "Continuar" at bounding box center [453, 758] width 281 height 22
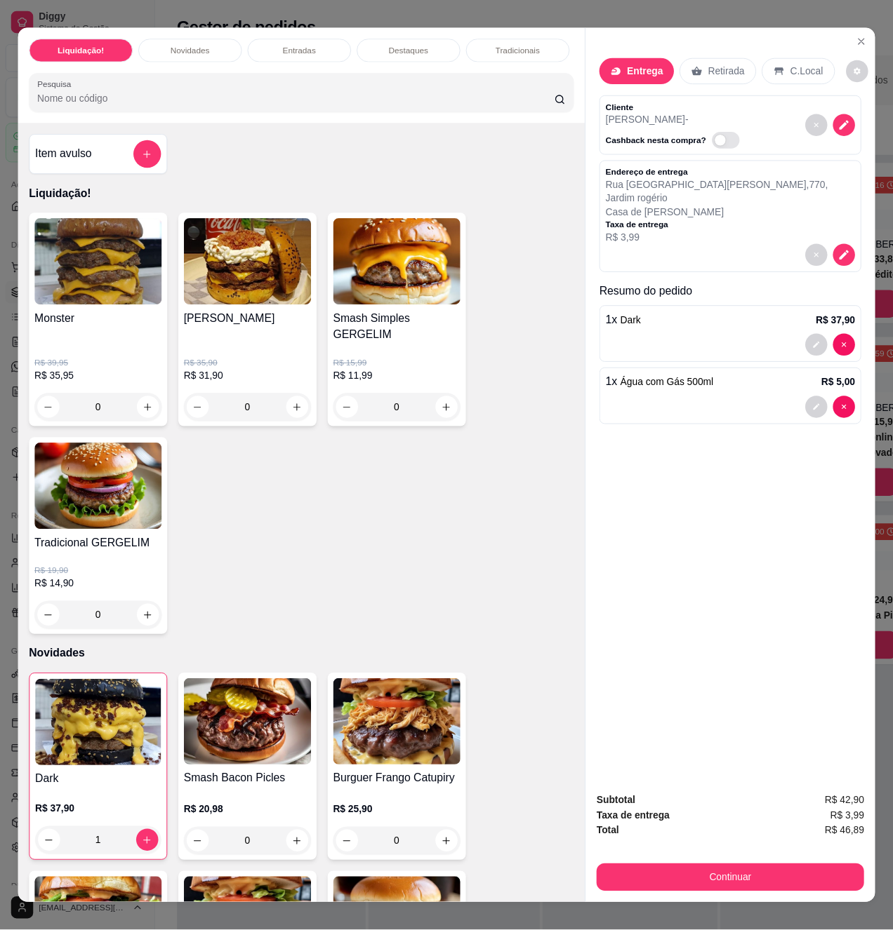
scroll to position [23, 0]
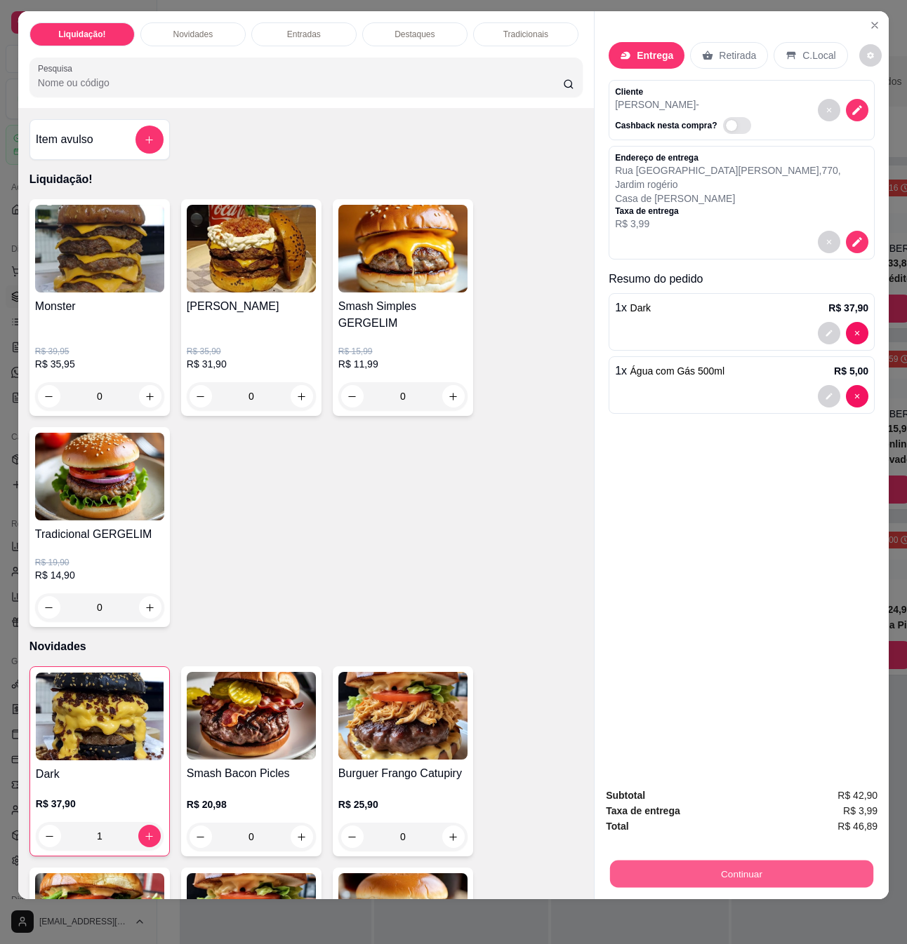
click at [700, 860] on button "Continuar" at bounding box center [741, 873] width 263 height 27
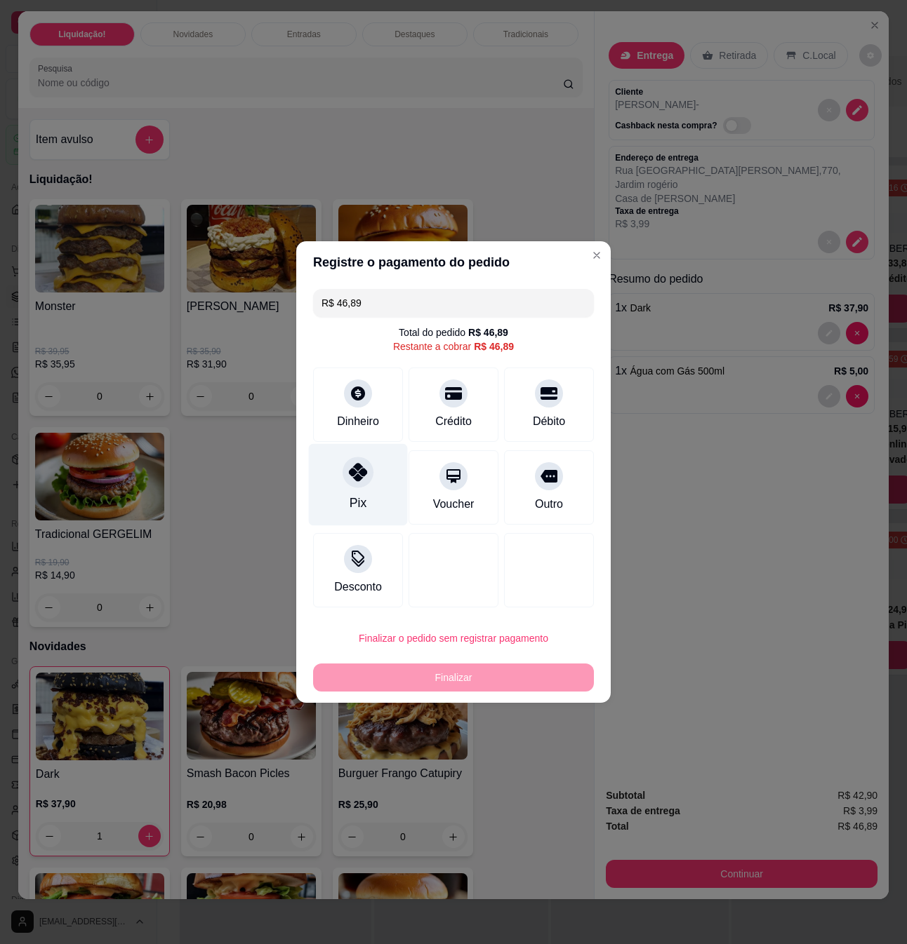
click at [354, 493] on div "Pix" at bounding box center [358, 485] width 99 height 82
type input "R$ 0,00"
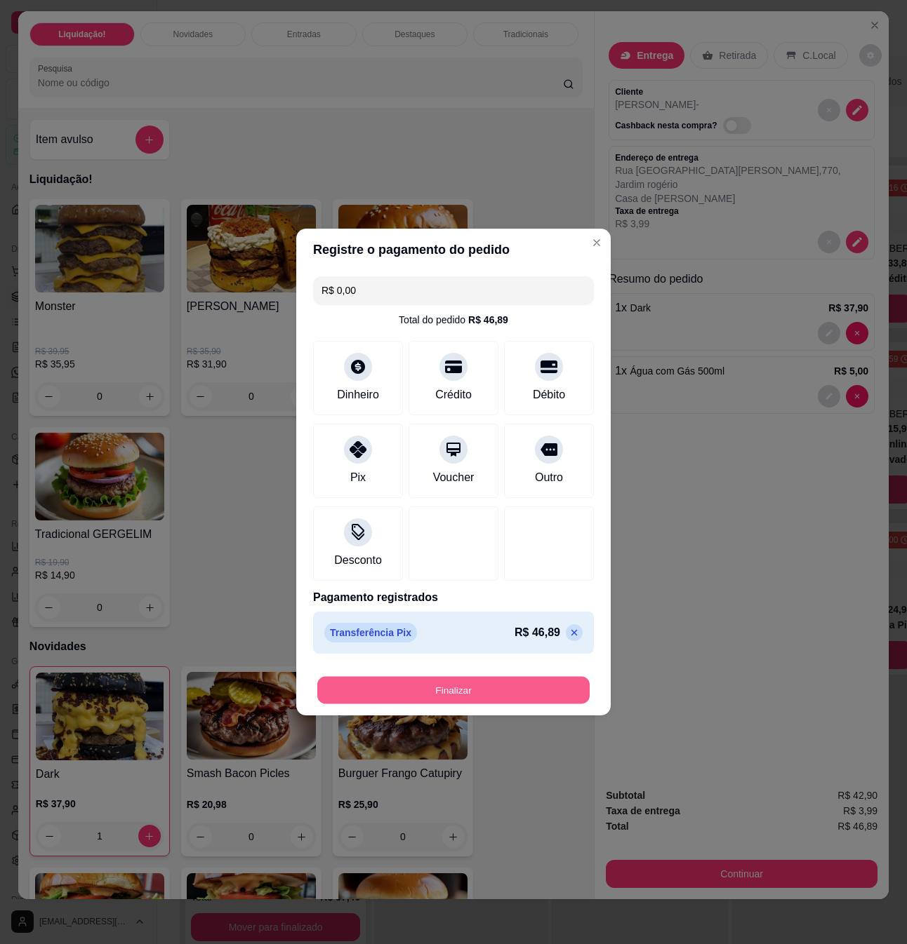
click at [528, 681] on button "Finalizar" at bounding box center [453, 690] width 272 height 27
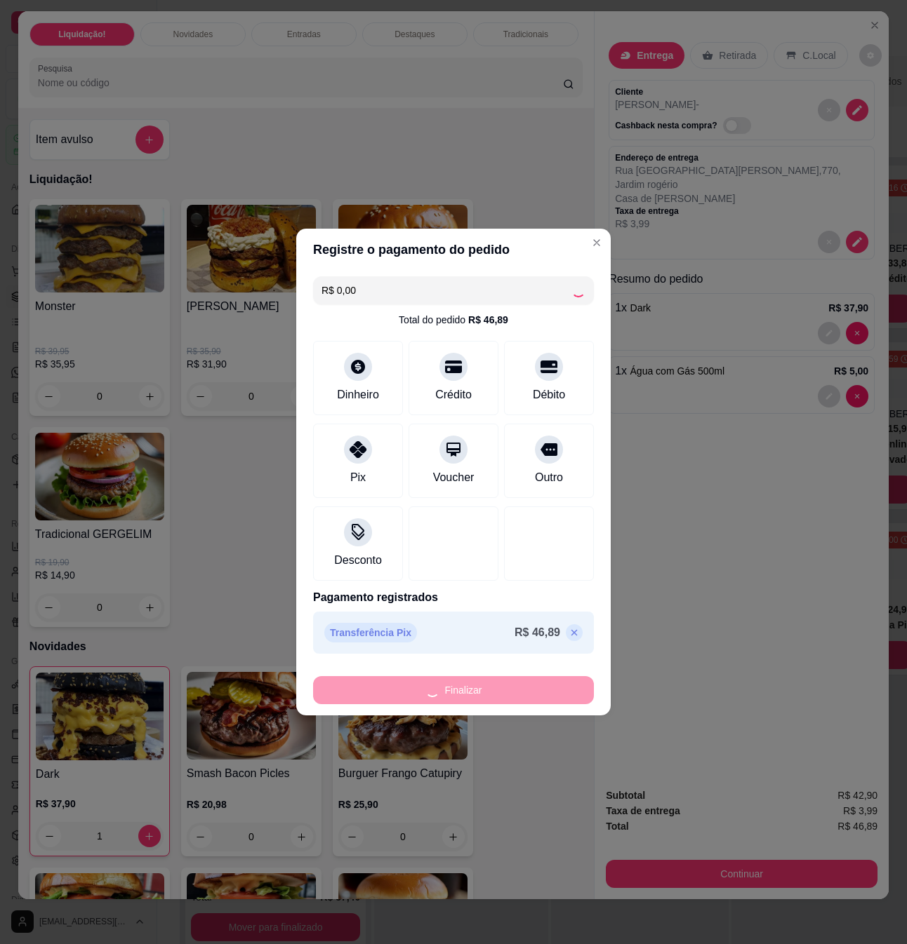
type input "0"
type input "-R$ 46,89"
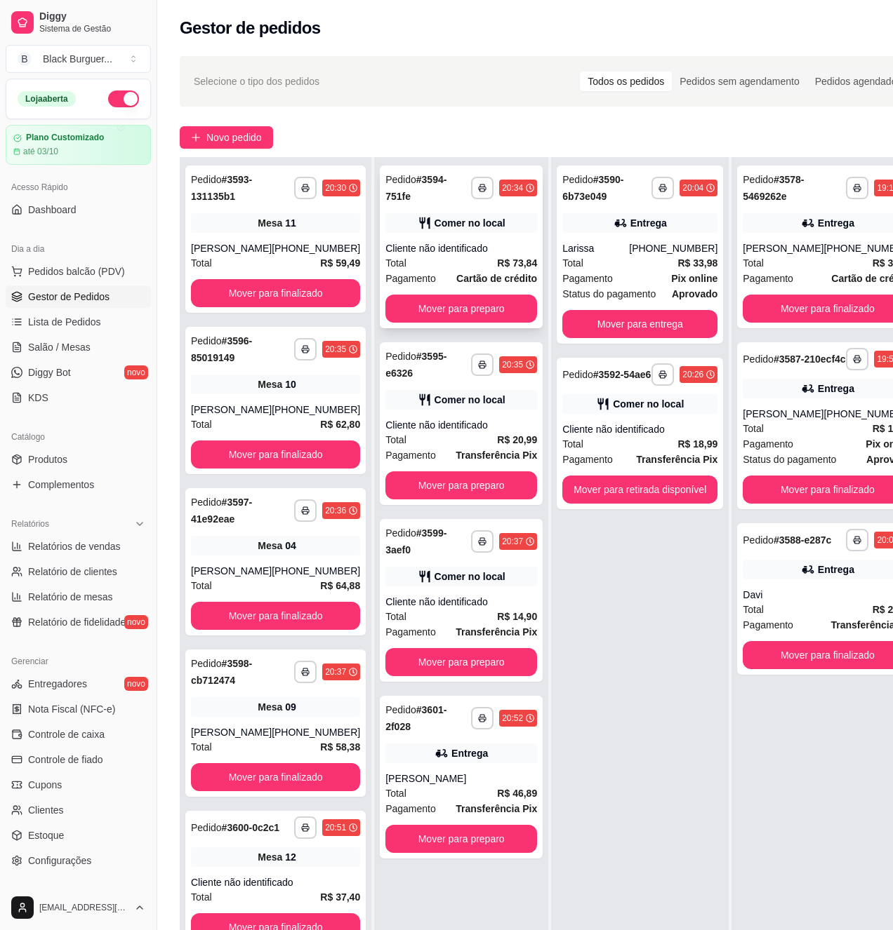
click at [498, 265] on strong "R$ 73,84" at bounding box center [517, 263] width 40 height 11
click at [228, 233] on div "Mesa 11" at bounding box center [275, 223] width 169 height 20
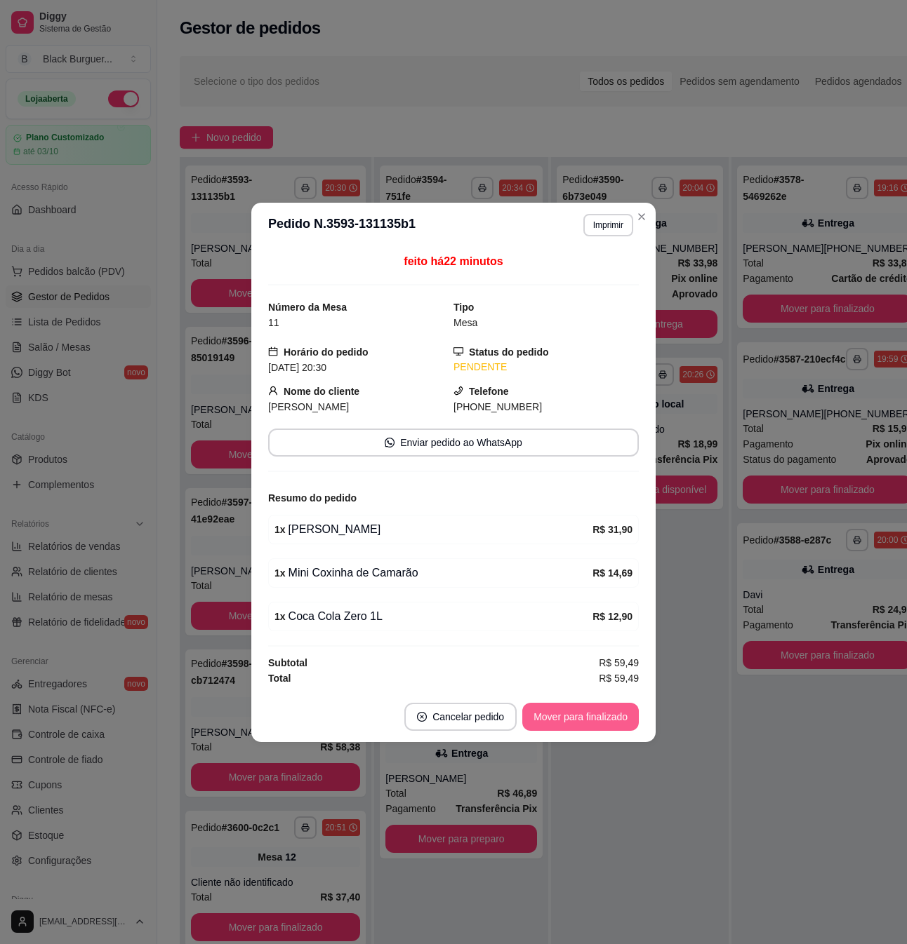
click at [617, 714] on button "Mover para finalizado" at bounding box center [580, 717] width 116 height 28
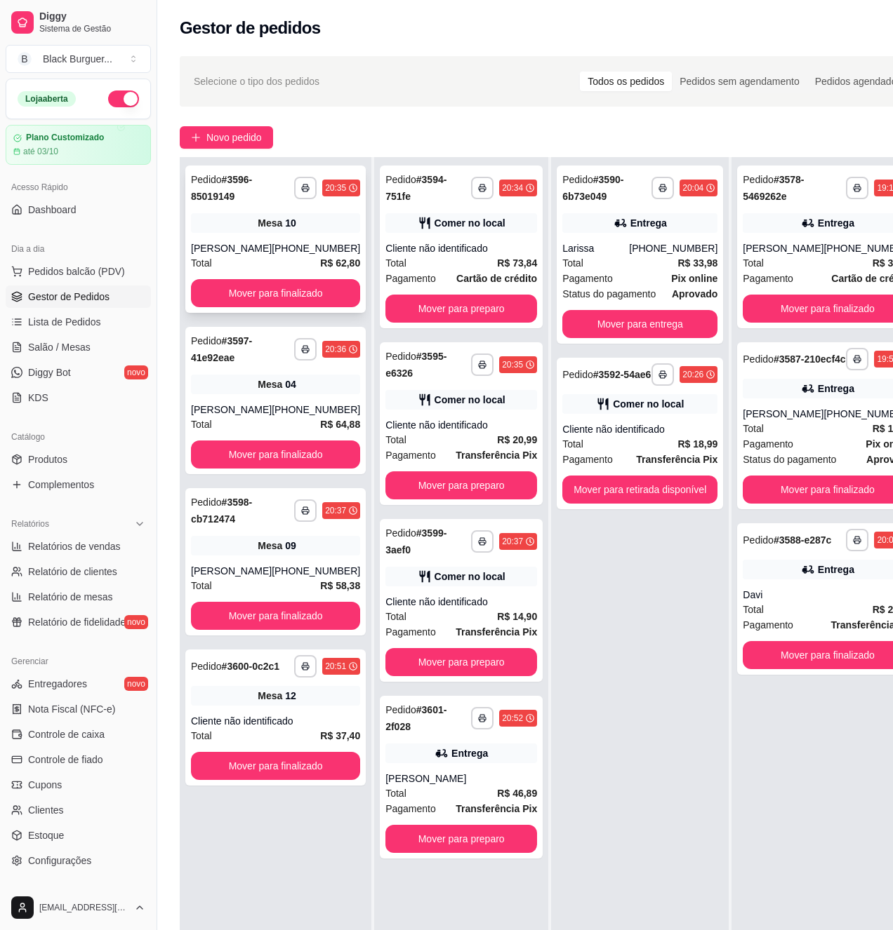
click at [293, 220] on div "Mesa 10" at bounding box center [275, 223] width 169 height 20
click at [579, 239] on div "**********" at bounding box center [639, 255] width 166 height 178
click at [636, 274] on div "Pagamento Pix online" at bounding box center [639, 278] width 155 height 15
click at [622, 329] on button "Mover para entrega" at bounding box center [639, 324] width 155 height 28
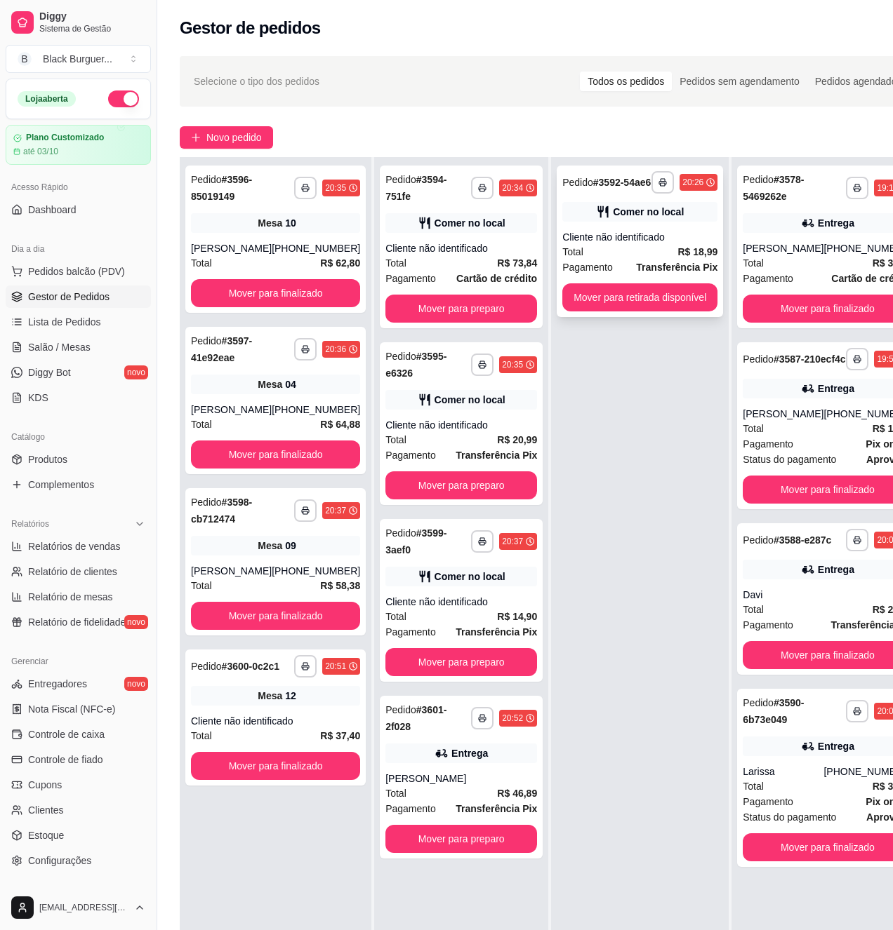
click at [644, 222] on div "Comer no local" at bounding box center [639, 212] width 155 height 20
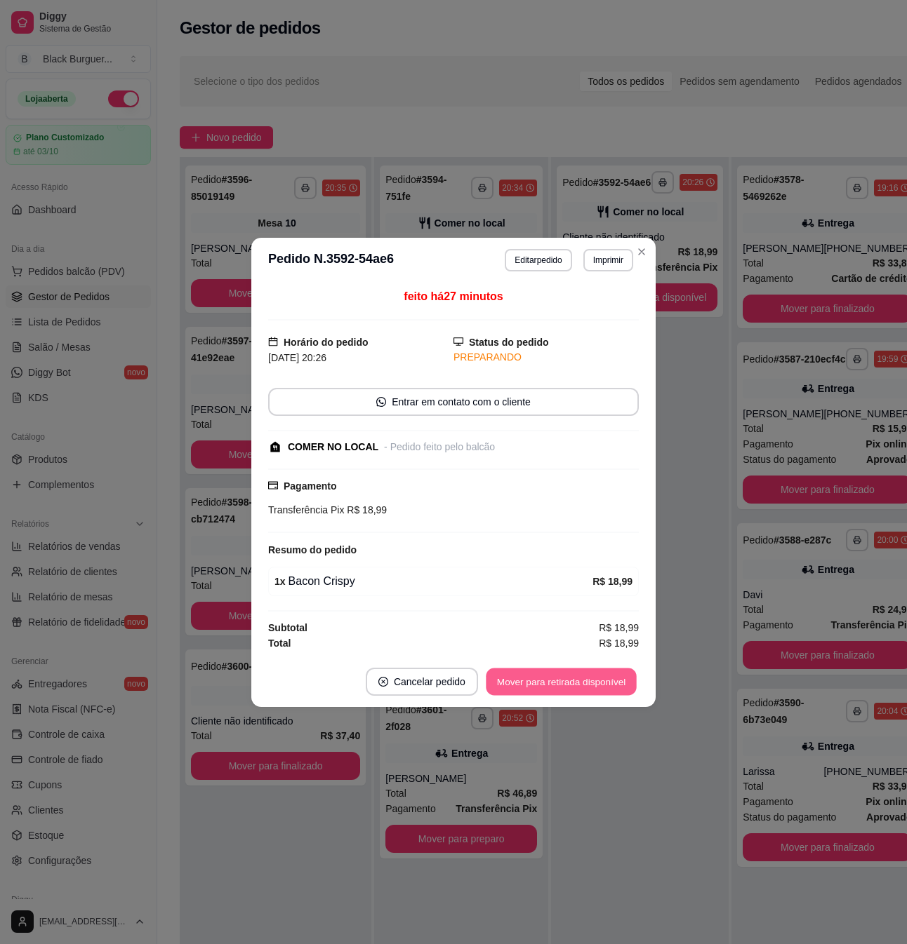
click at [556, 688] on button "Mover para retirada disponível" at bounding box center [561, 681] width 150 height 27
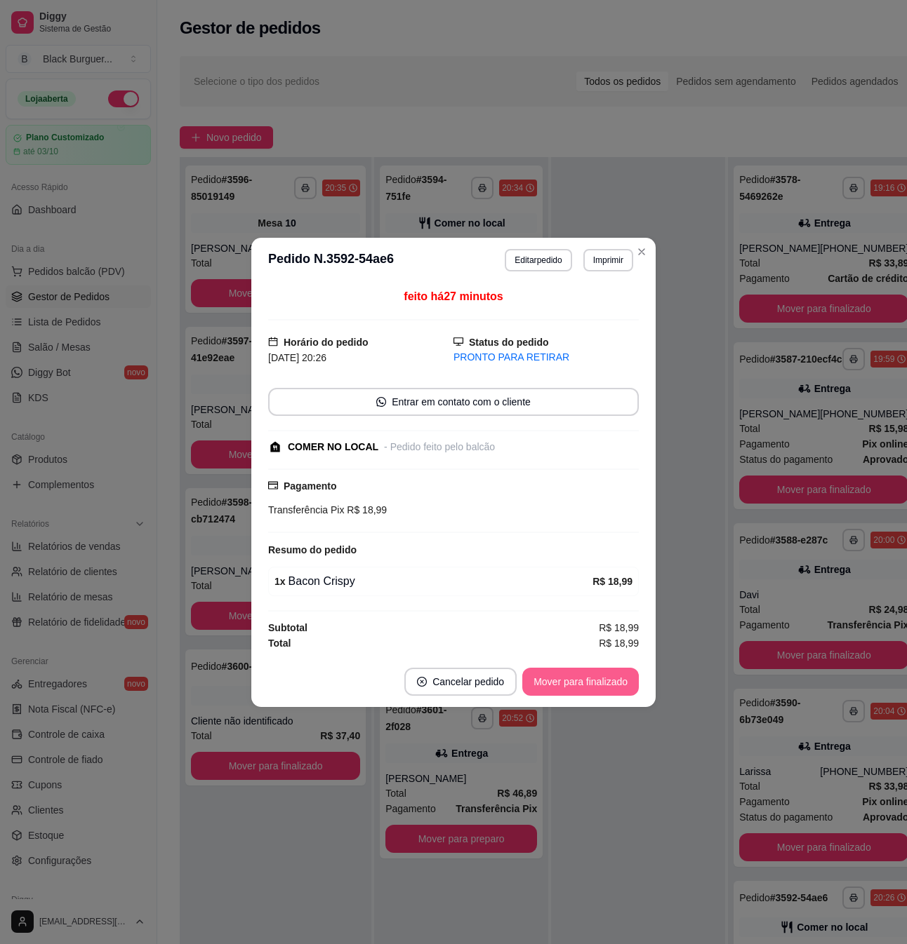
click at [598, 685] on button "Mover para finalizado" at bounding box center [580, 682] width 116 height 28
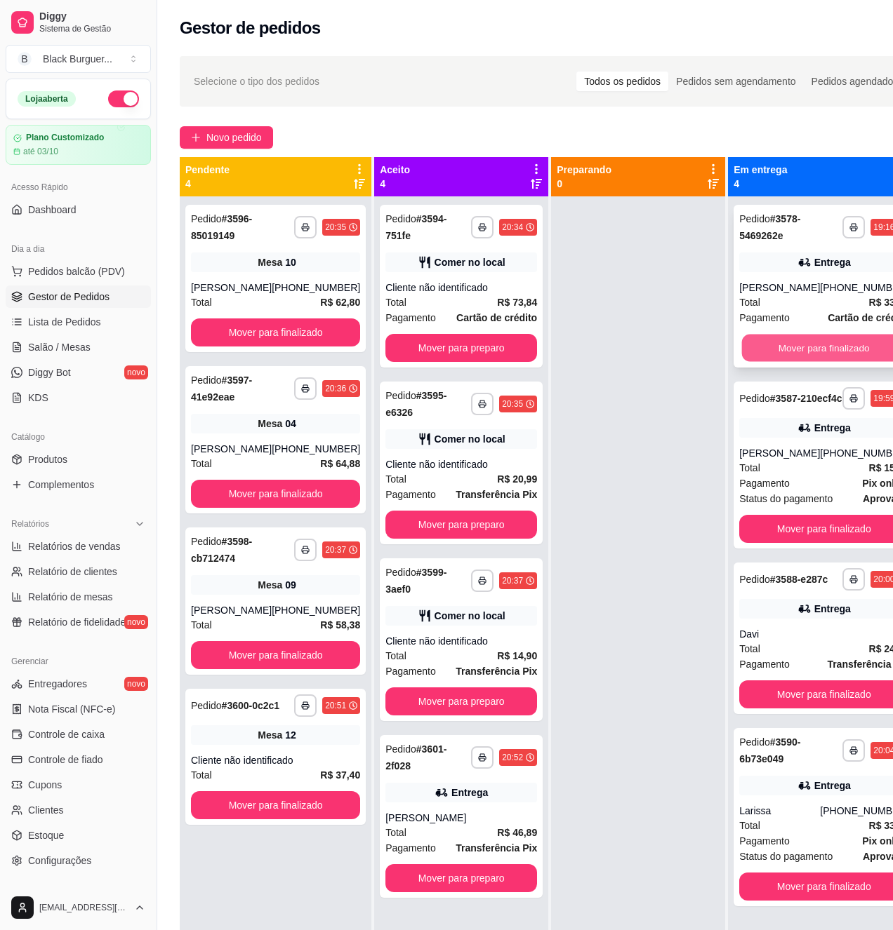
click at [840, 343] on button "Mover para finalizado" at bounding box center [824, 348] width 164 height 27
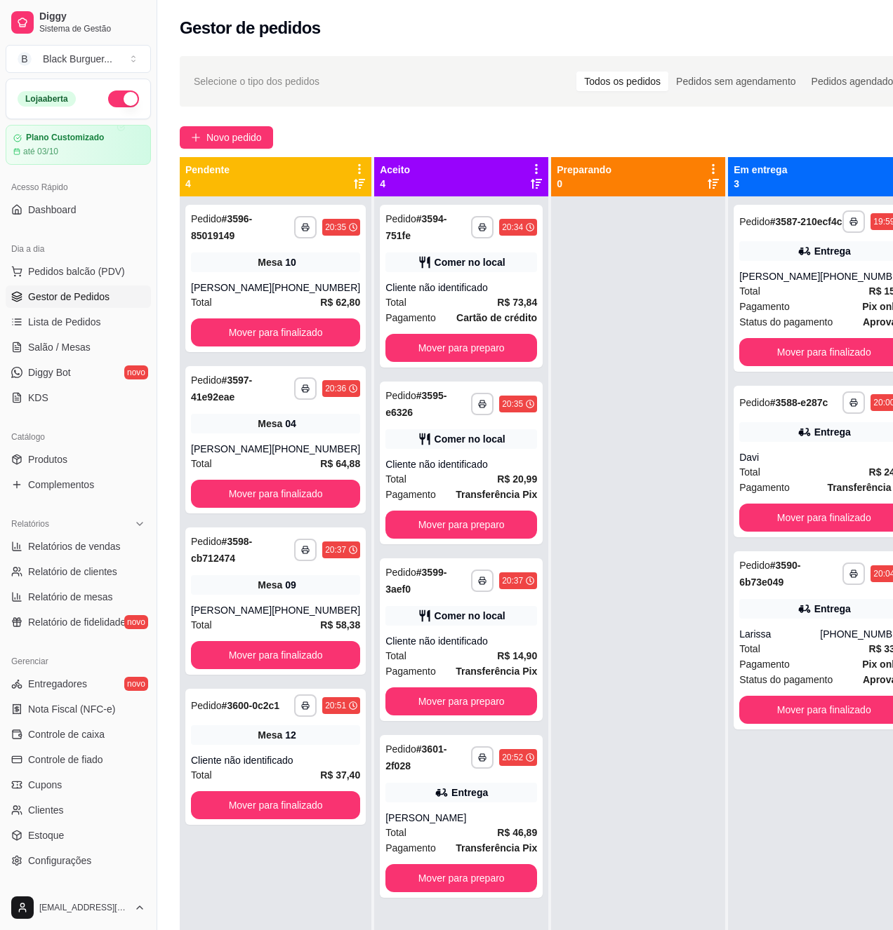
click at [840, 343] on div "**********" at bounding box center [823, 288] width 180 height 167
click at [837, 360] on button "Mover para finalizado" at bounding box center [823, 352] width 169 height 28
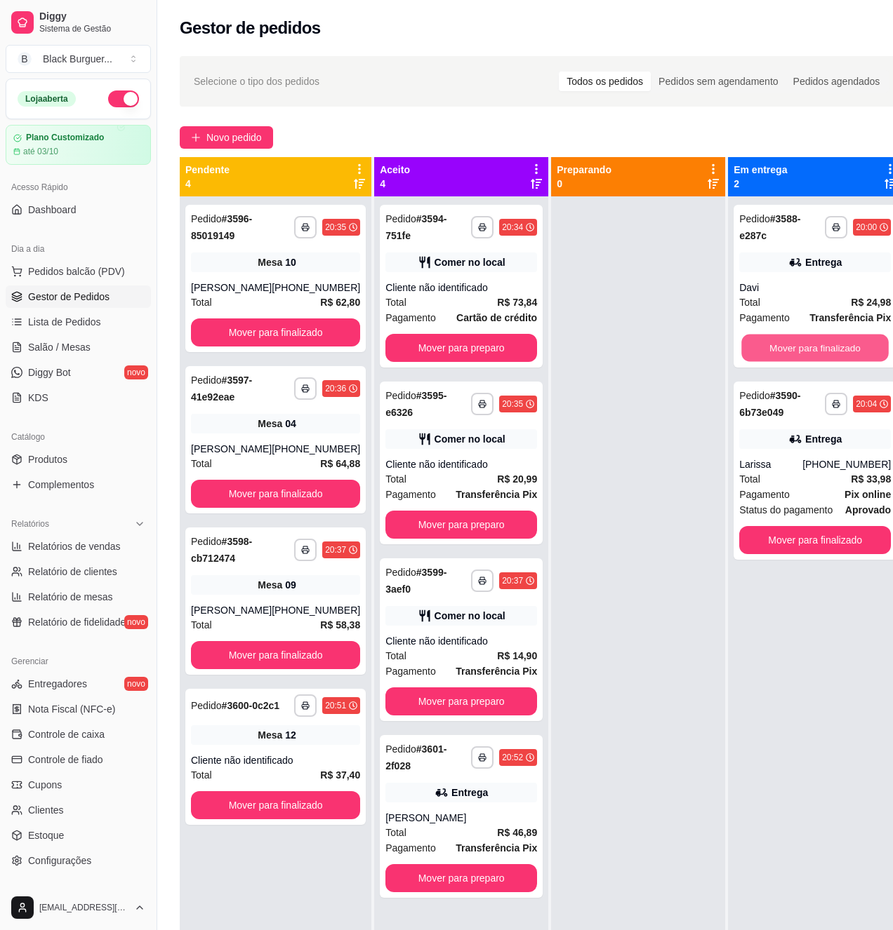
click at [837, 360] on button "Mover para finalizado" at bounding box center [814, 348] width 147 height 27
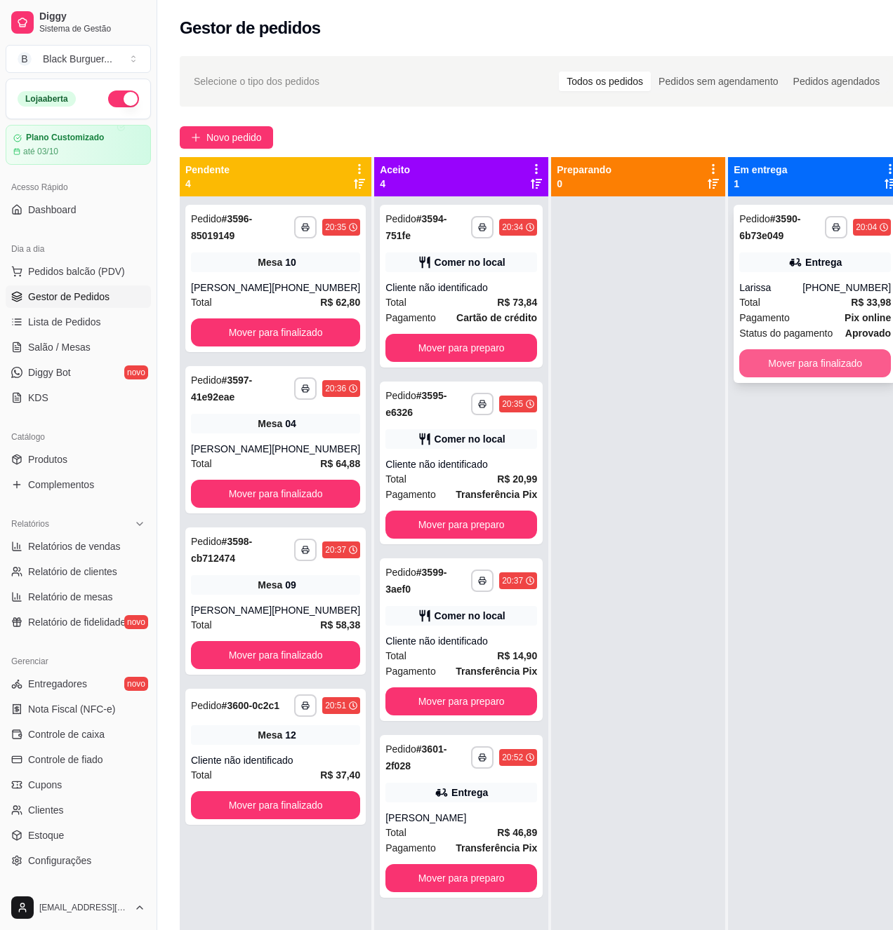
click at [840, 355] on button "Mover para finalizado" at bounding box center [815, 363] width 152 height 28
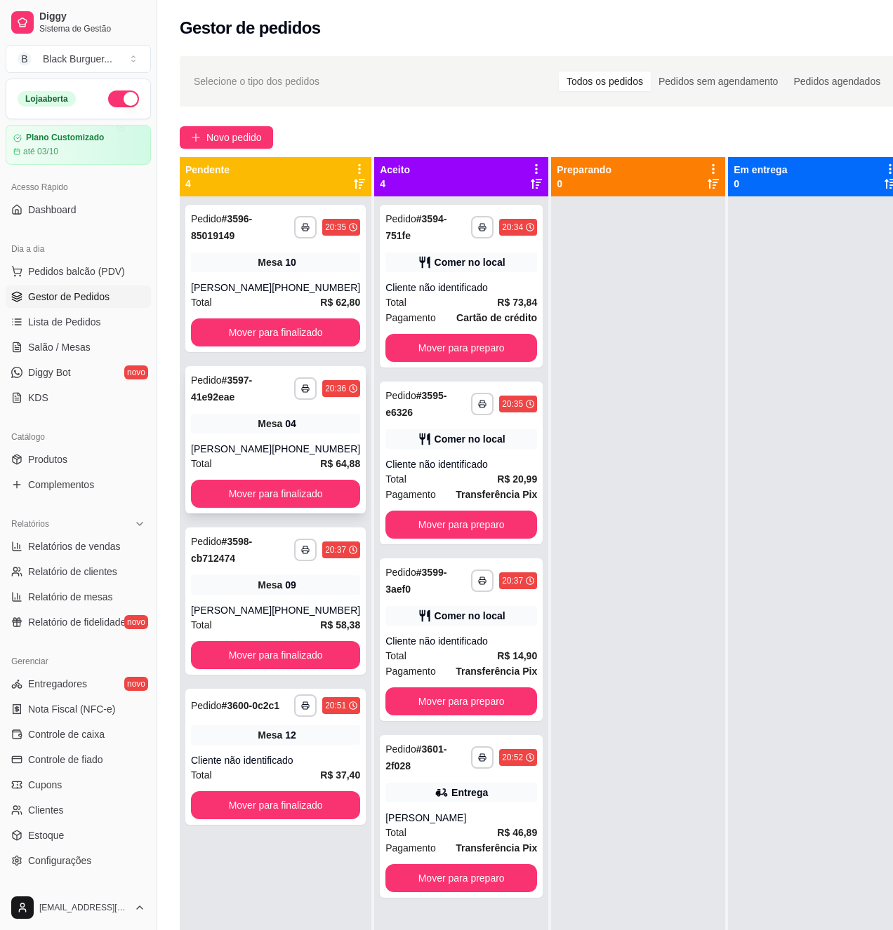
click at [279, 436] on div "**********" at bounding box center [275, 439] width 180 height 147
click at [234, 606] on div "[PERSON_NAME]" at bounding box center [231, 610] width 81 height 14
click at [279, 767] on div "**********" at bounding box center [275, 757] width 180 height 136
click at [289, 744] on div "Mesa 12" at bounding box center [275, 736] width 169 height 20
click at [436, 797] on icon at bounding box center [441, 793] width 10 height 8
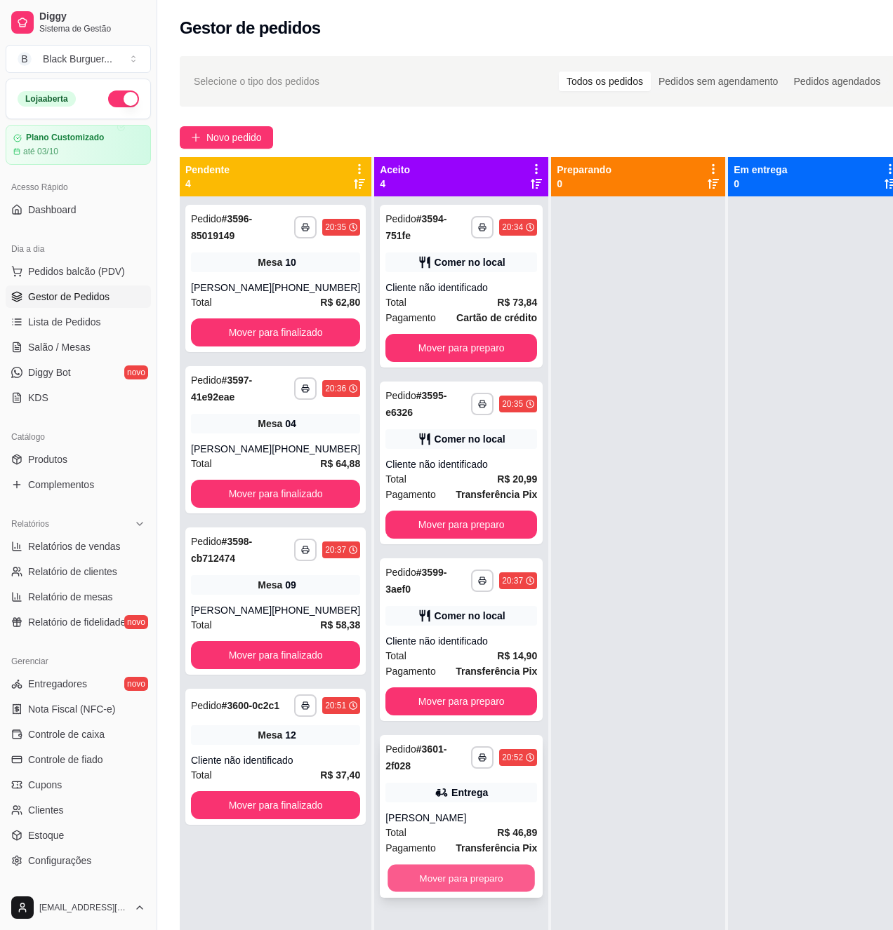
click at [475, 893] on button "Mover para preparo" at bounding box center [460, 878] width 147 height 27
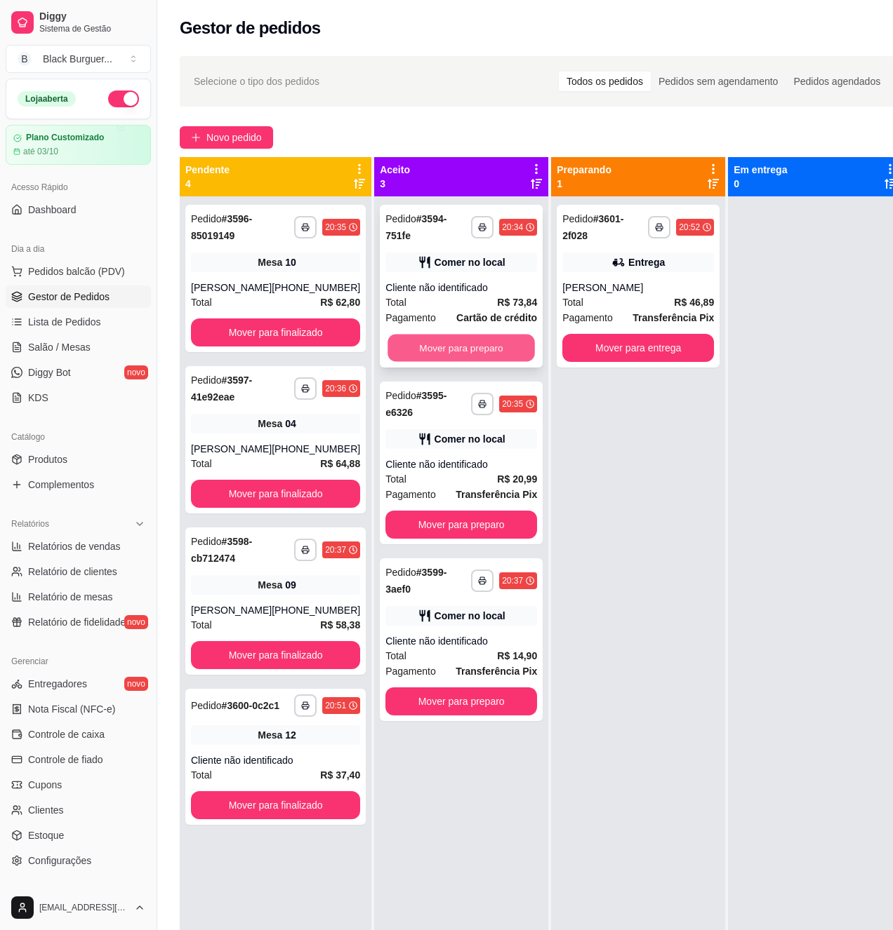
click at [498, 354] on button "Mover para preparo" at bounding box center [460, 348] width 147 height 27
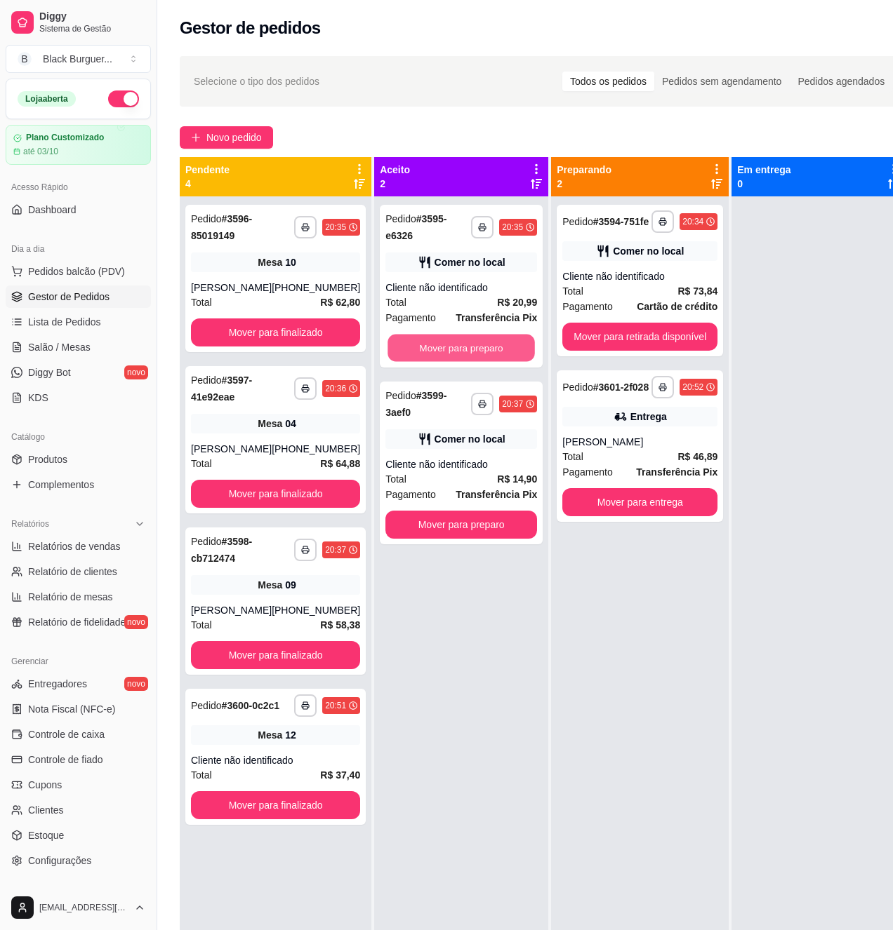
click at [498, 354] on button "Mover para preparo" at bounding box center [460, 348] width 147 height 27
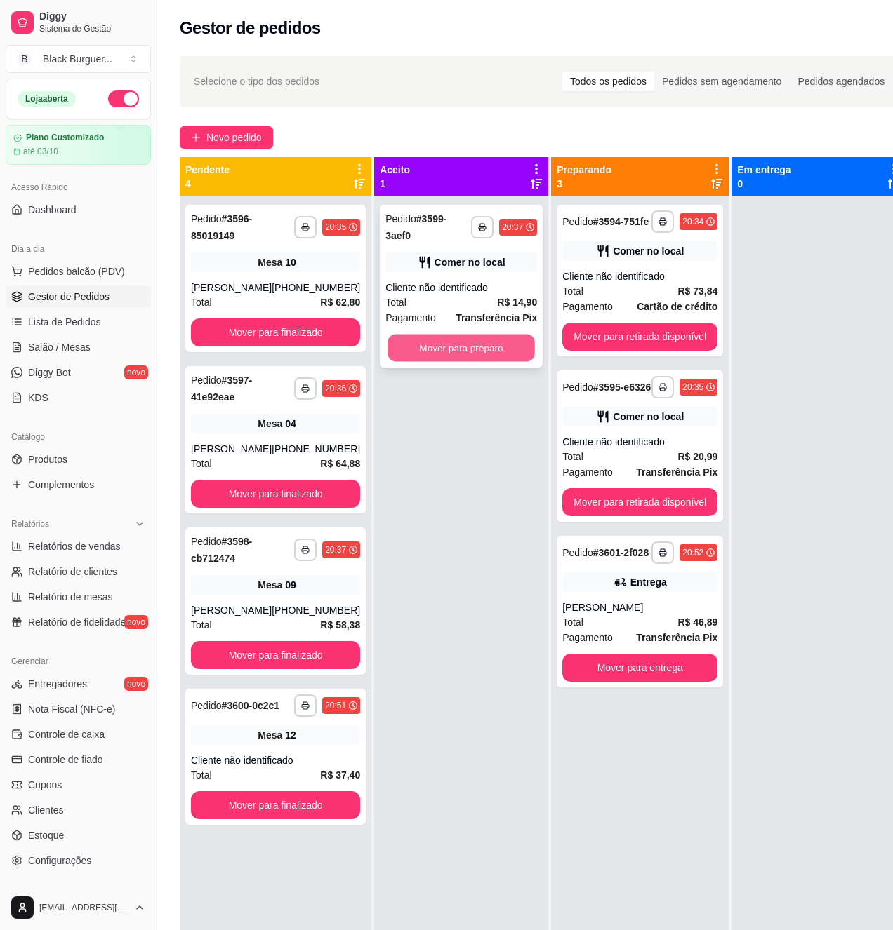
click at [500, 354] on button "Mover para preparo" at bounding box center [460, 348] width 147 height 27
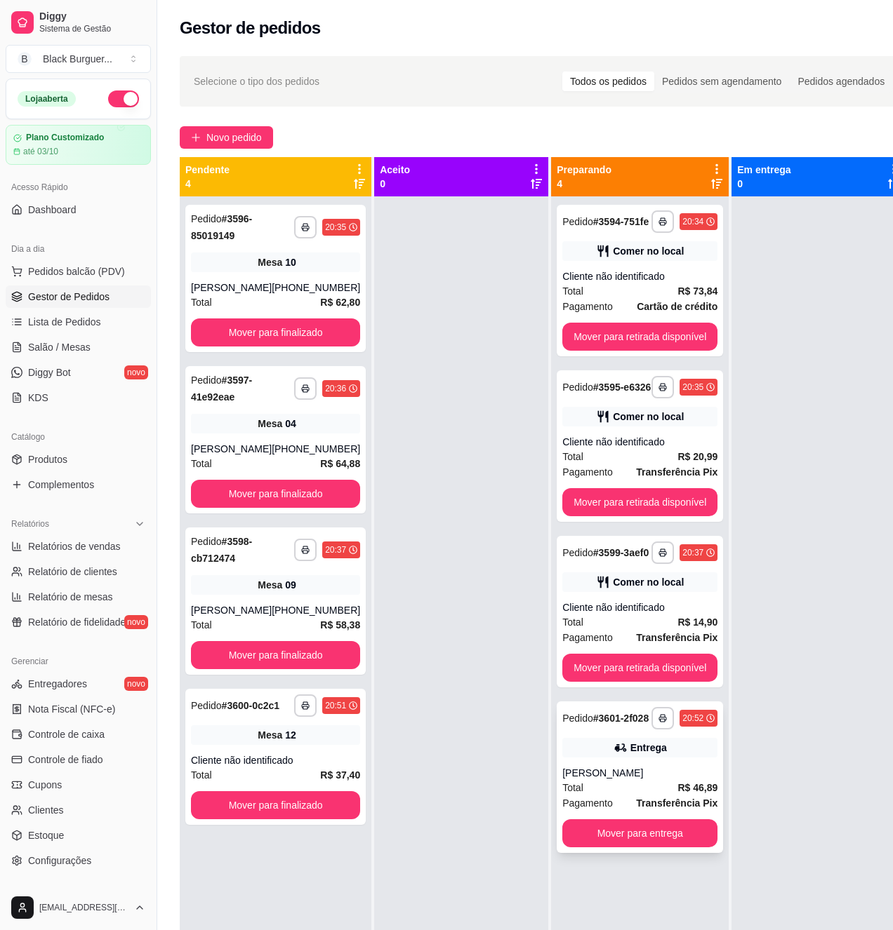
click at [626, 792] on div "Total R$ 46,89" at bounding box center [639, 787] width 155 height 15
click at [669, 606] on div "**********" at bounding box center [639, 612] width 166 height 152
click at [608, 463] on div "Total R$ 20,99" at bounding box center [639, 456] width 155 height 15
click at [644, 274] on div "Cliente não identificado" at bounding box center [639, 276] width 155 height 14
click at [217, 275] on div "**********" at bounding box center [275, 278] width 180 height 147
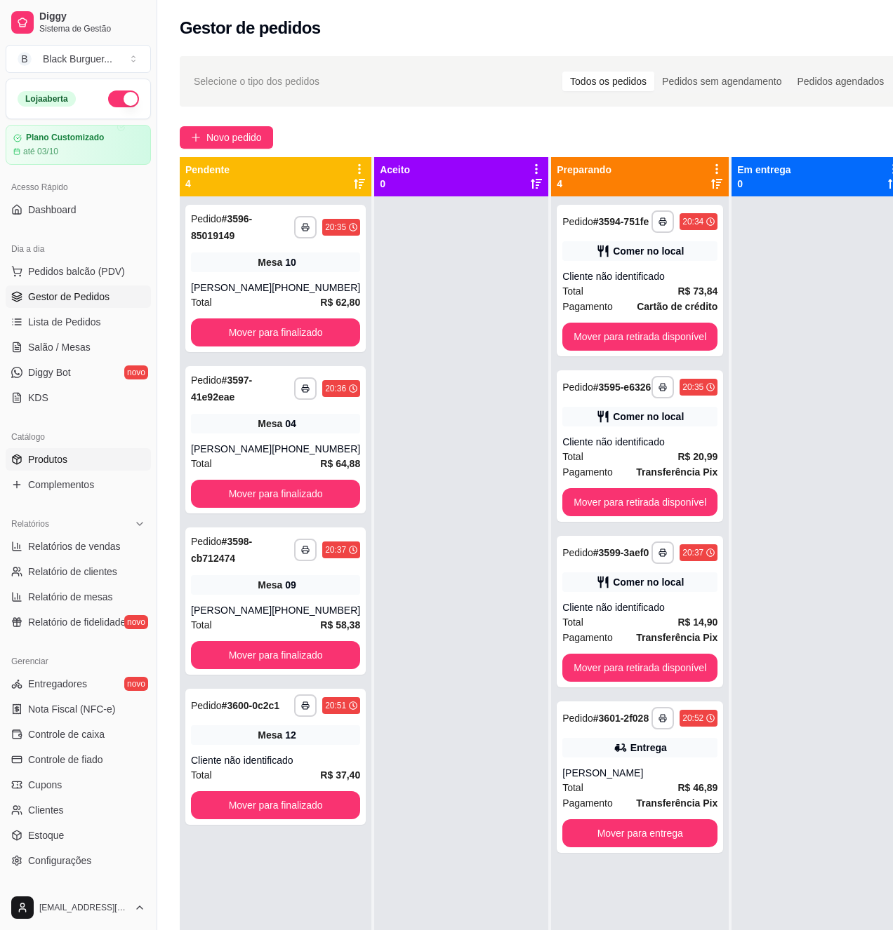
click at [46, 455] on span "Produtos" at bounding box center [47, 460] width 39 height 14
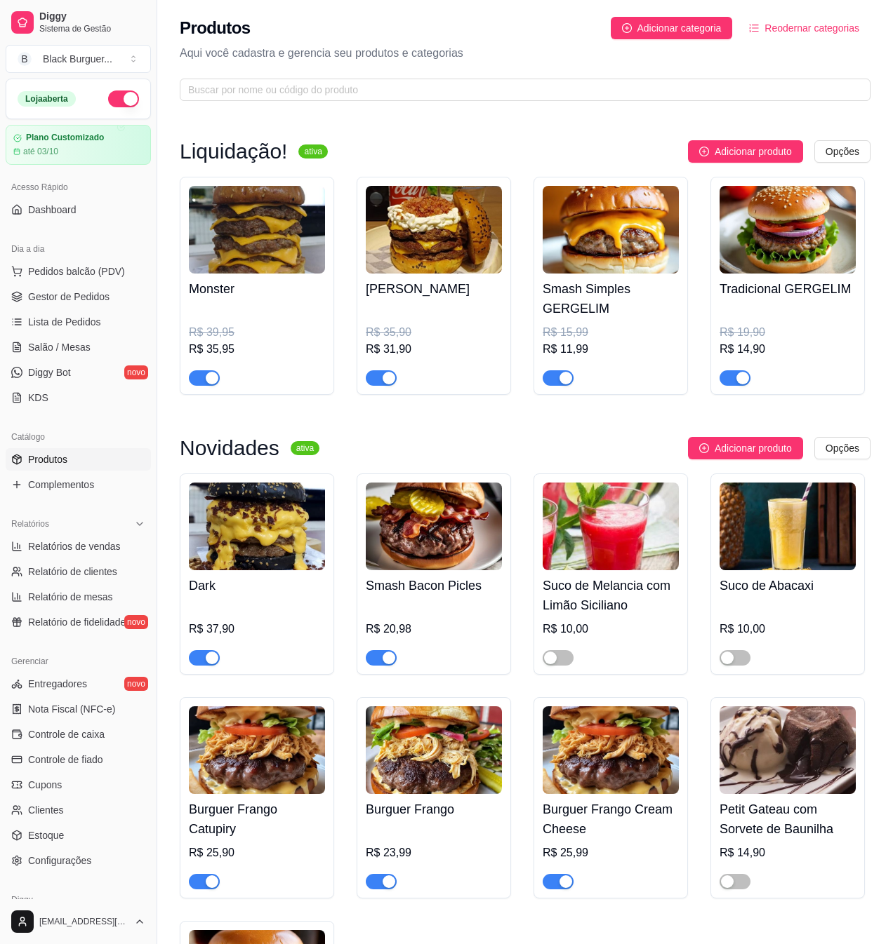
click at [378, 657] on span "button" at bounding box center [381, 657] width 31 height 15
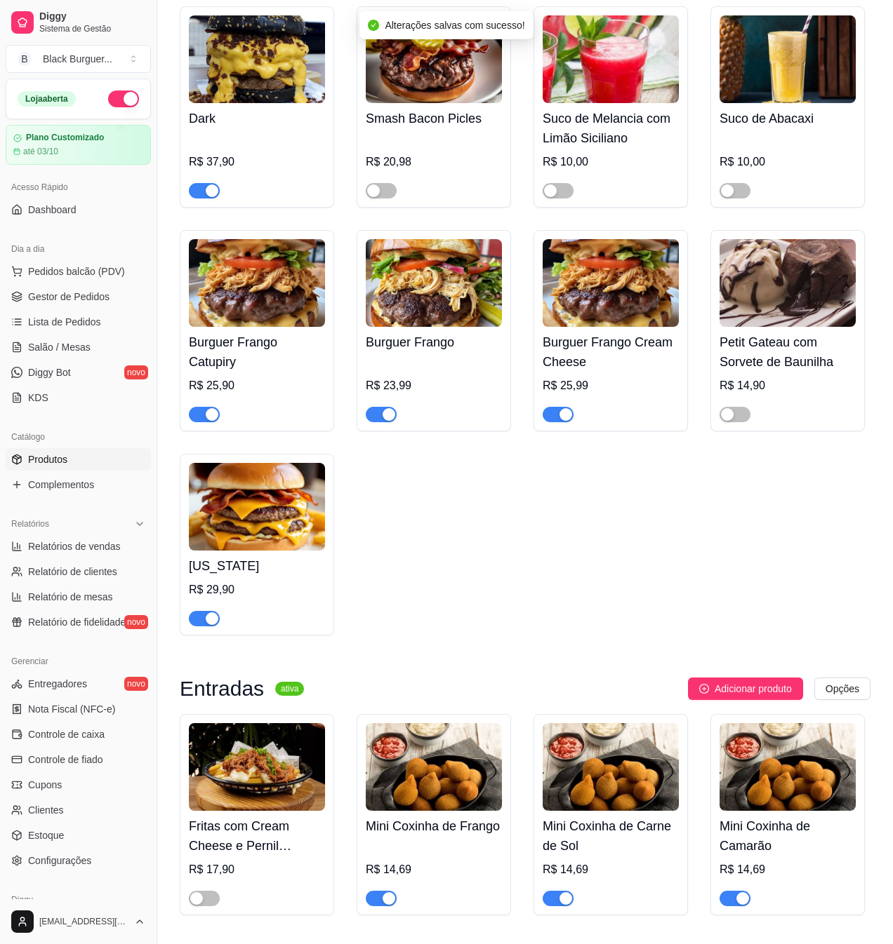
scroll to position [655, 0]
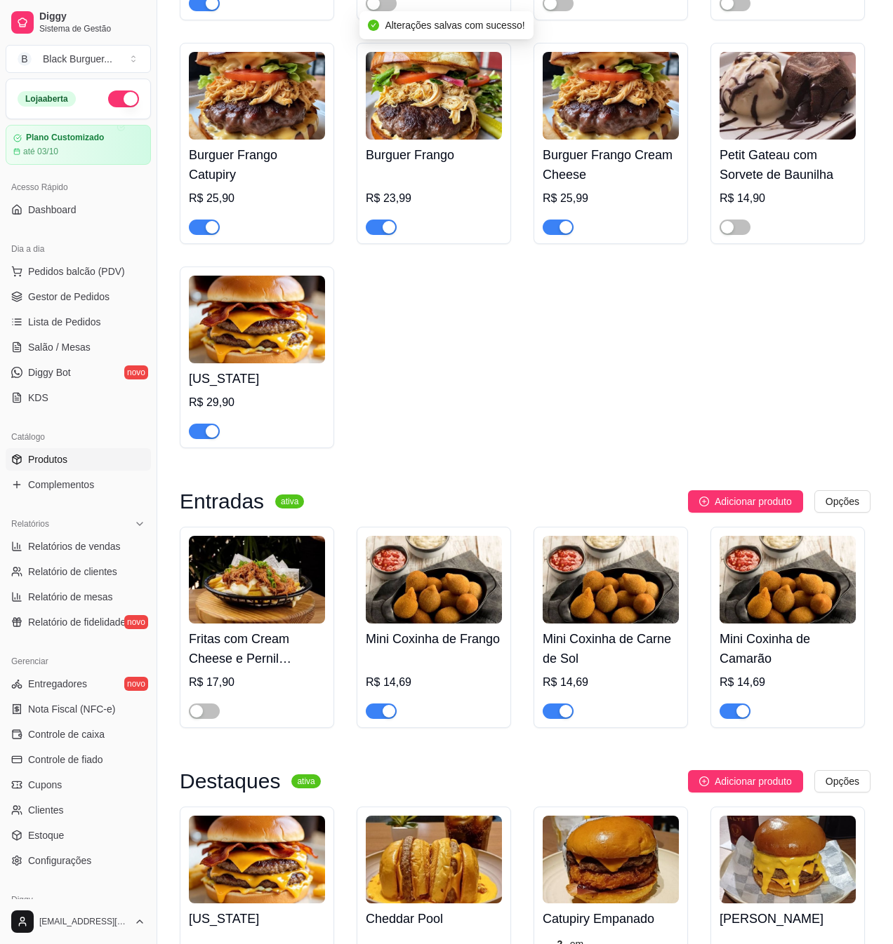
click at [203, 439] on span "button" at bounding box center [204, 431] width 31 height 15
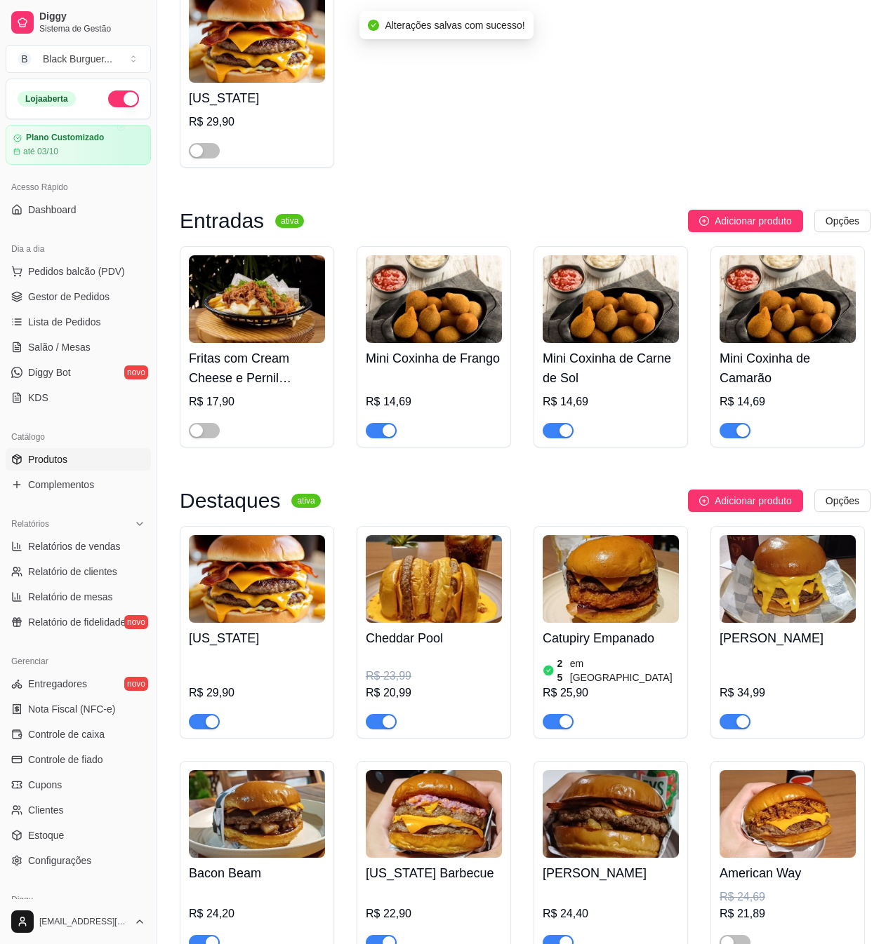
scroll to position [1123, 0]
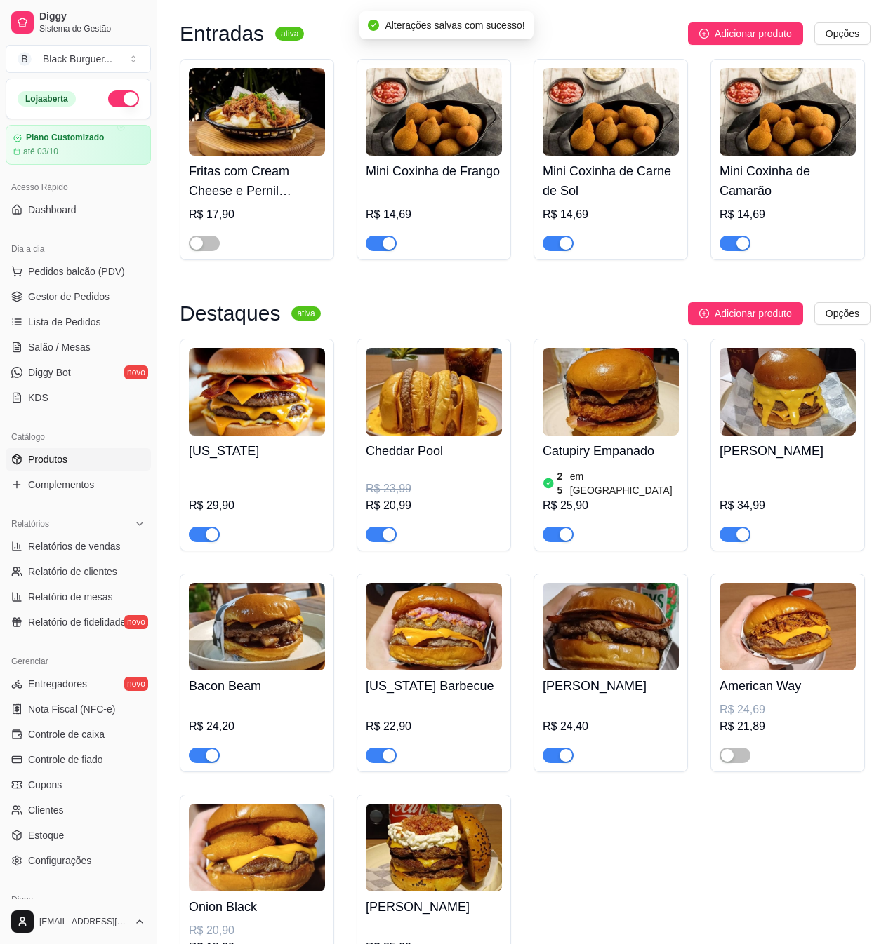
click at [206, 528] on div "button" at bounding box center [212, 534] width 13 height 13
click at [557, 758] on button "button" at bounding box center [557, 755] width 31 height 15
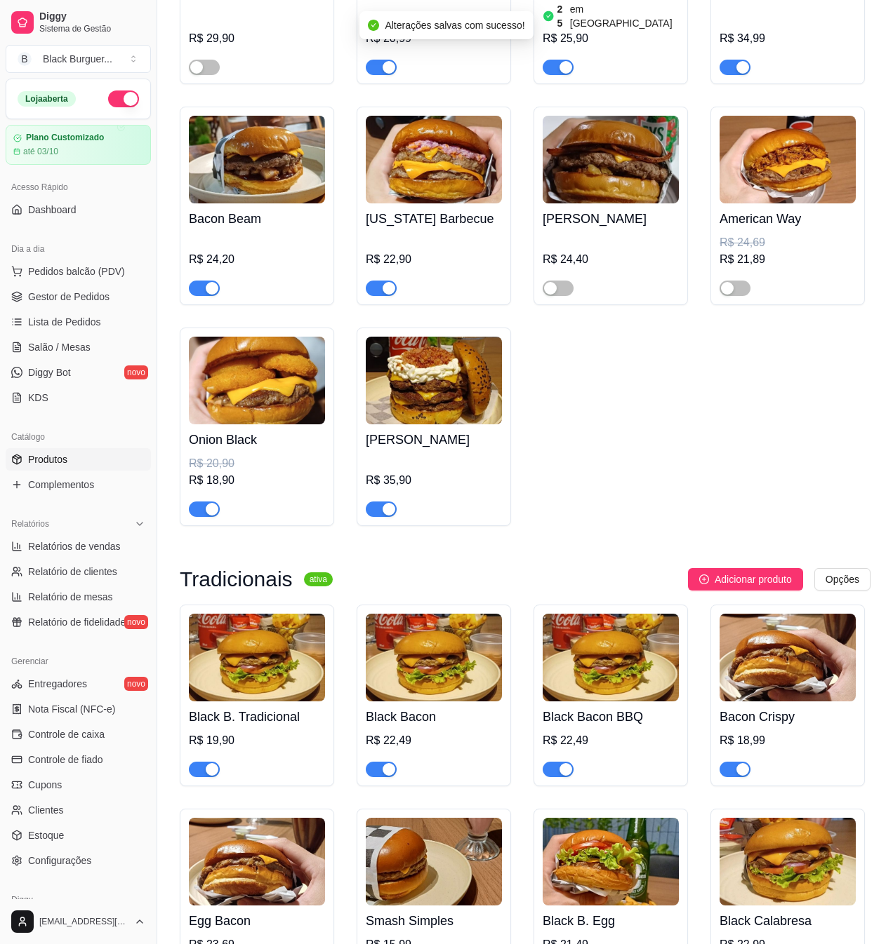
scroll to position [1777, 0]
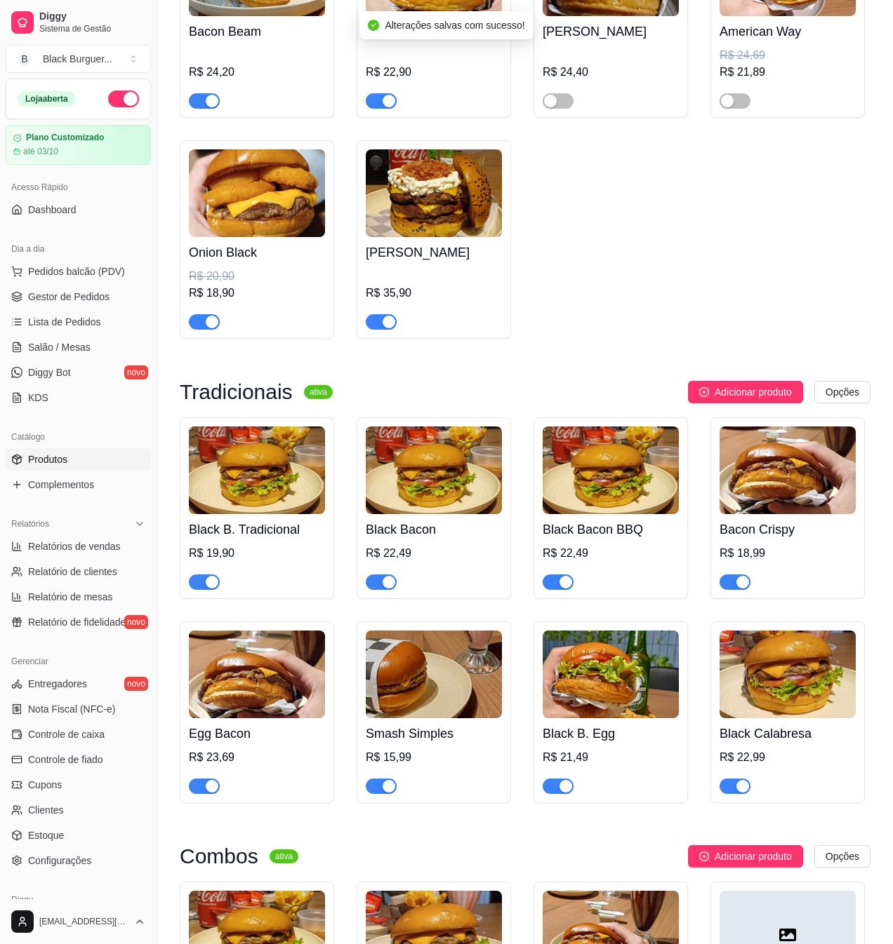
click at [380, 585] on span "button" at bounding box center [381, 582] width 31 height 15
click at [563, 584] on div "button" at bounding box center [565, 582] width 13 height 13
click at [192, 786] on span "button" at bounding box center [204, 786] width 31 height 15
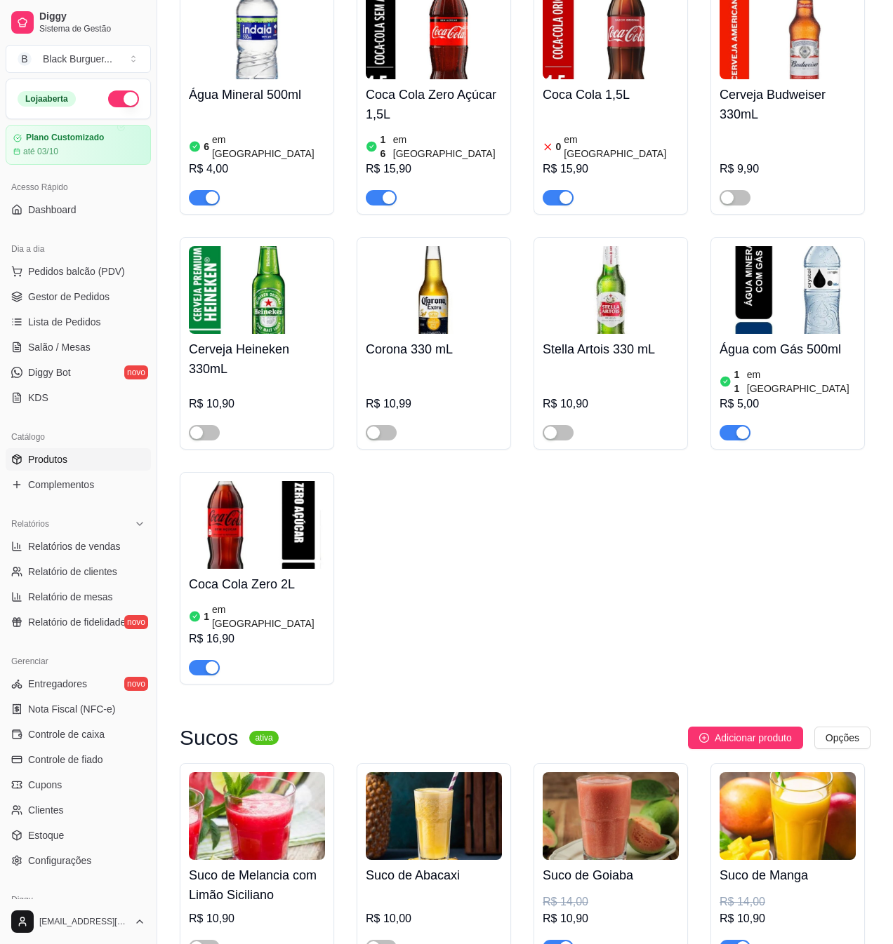
scroll to position [4978, 0]
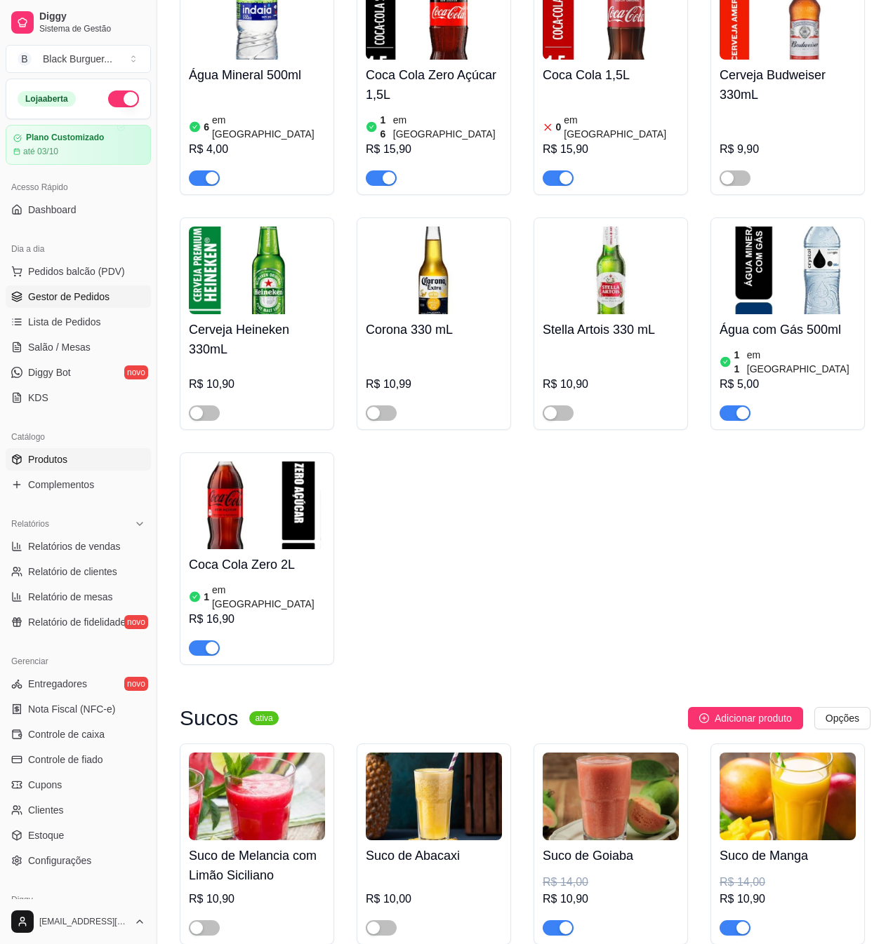
click at [81, 288] on link "Gestor de Pedidos" at bounding box center [78, 297] width 145 height 22
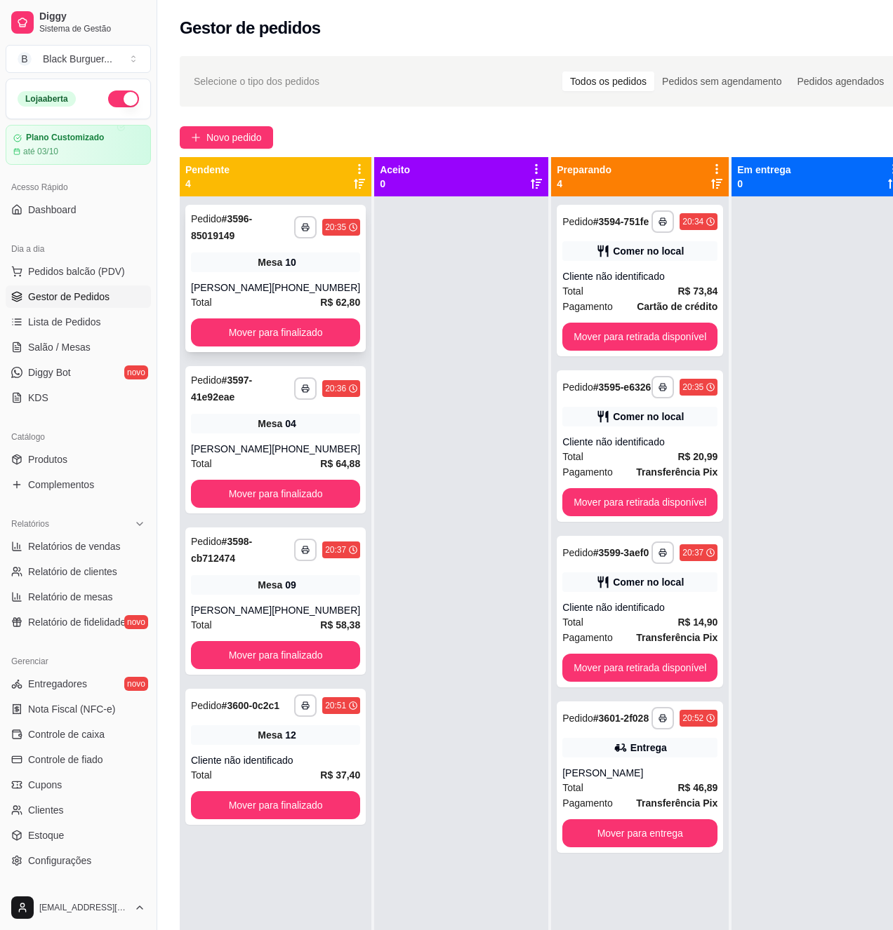
click at [260, 299] on div "Total R$ 62,80" at bounding box center [275, 302] width 169 height 15
click at [601, 270] on div "Cliente não identificado" at bounding box center [639, 276] width 155 height 14
click at [636, 270] on div "Cliente não identificado" at bounding box center [639, 276] width 155 height 14
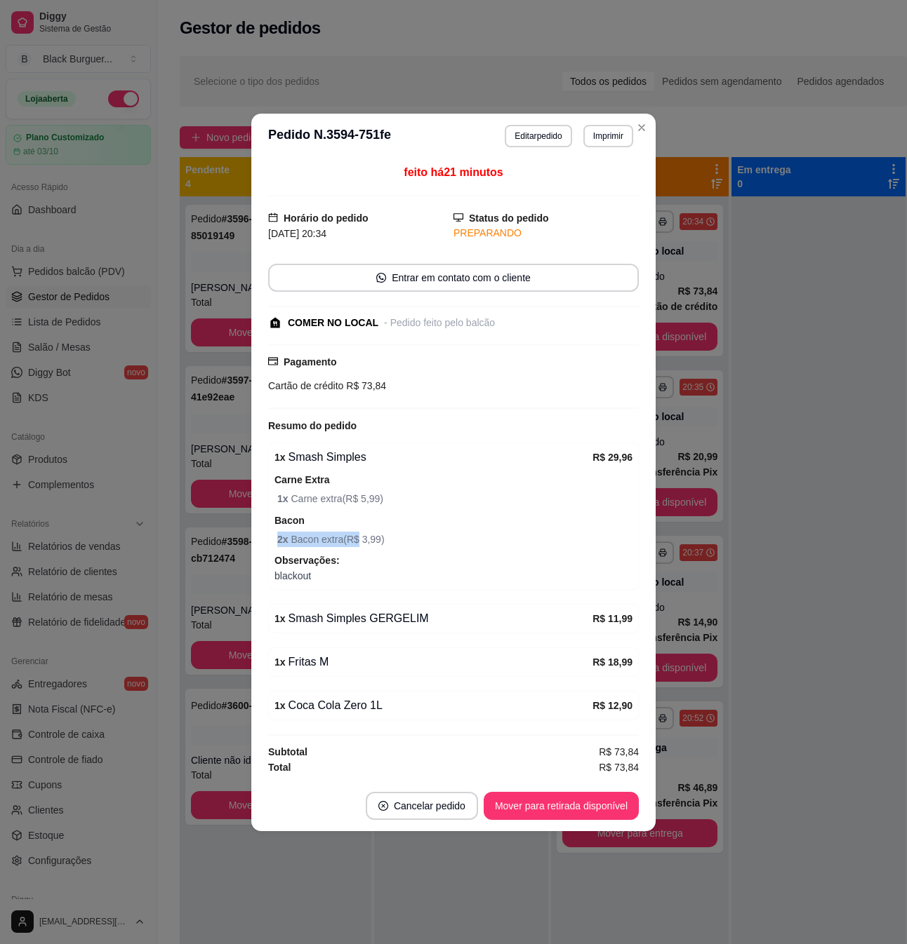
drag, startPoint x: 321, startPoint y: 520, endPoint x: 357, endPoint y: 533, distance: 38.8
click at [357, 533] on div "Bacon 2 x Bacon extra ( R$ 3,99 )" at bounding box center [453, 529] width 358 height 35
click at [360, 536] on span "2 x Bacon extra ( R$ 3,99 )" at bounding box center [454, 539] width 355 height 15
drag, startPoint x: 341, startPoint y: 536, endPoint x: 359, endPoint y: 536, distance: 18.2
click at [356, 536] on span "2 x Bacon extra ( R$ 3,99 )" at bounding box center [454, 539] width 355 height 15
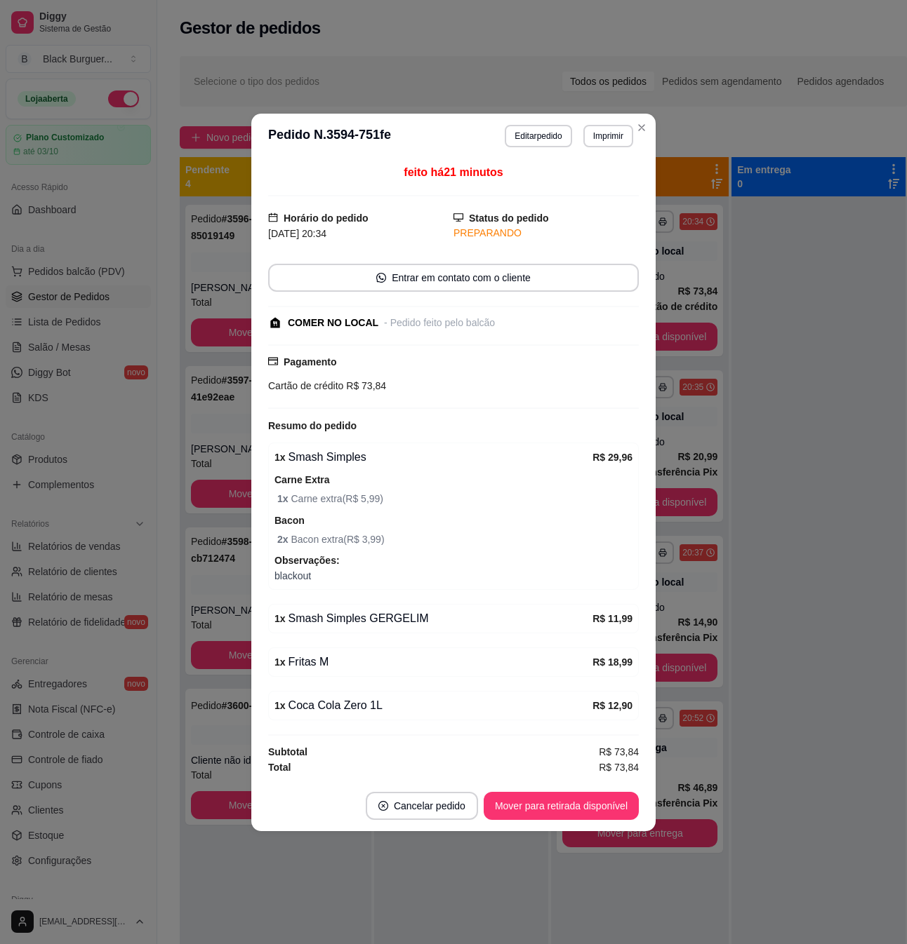
click at [359, 536] on span "2 x Bacon extra ( R$ 3,99 )" at bounding box center [454, 539] width 355 height 15
drag, startPoint x: 335, startPoint y: 529, endPoint x: 371, endPoint y: 526, distance: 35.9
click at [371, 526] on div "Bacon 2 x Bacon extra ( R$ 3,99 )" at bounding box center [453, 529] width 358 height 35
click at [376, 526] on div "Bacon 2 x Bacon extra ( R$ 3,99 )" at bounding box center [453, 529] width 358 height 35
drag, startPoint x: 356, startPoint y: 532, endPoint x: 366, endPoint y: 532, distance: 9.8
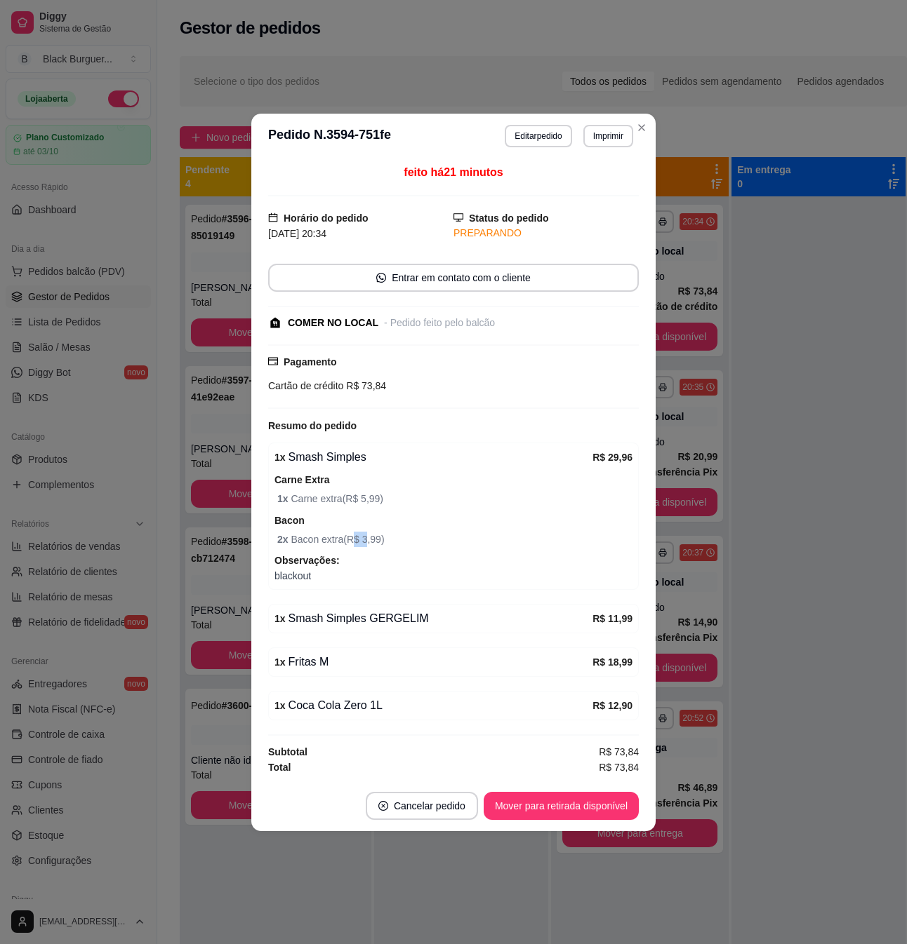
click at [366, 532] on span "2 x Bacon extra ( R$ 3,99 )" at bounding box center [454, 539] width 355 height 15
click at [621, 446] on div "1 x Smash Simples R$ 29,96 Carne Extra 1 x Carne extra ( R$ 5,99 ) Bacon 2 x Ba…" at bounding box center [453, 516] width 370 height 147
click at [621, 450] on div "R$ 29,96" at bounding box center [612, 457] width 40 height 17
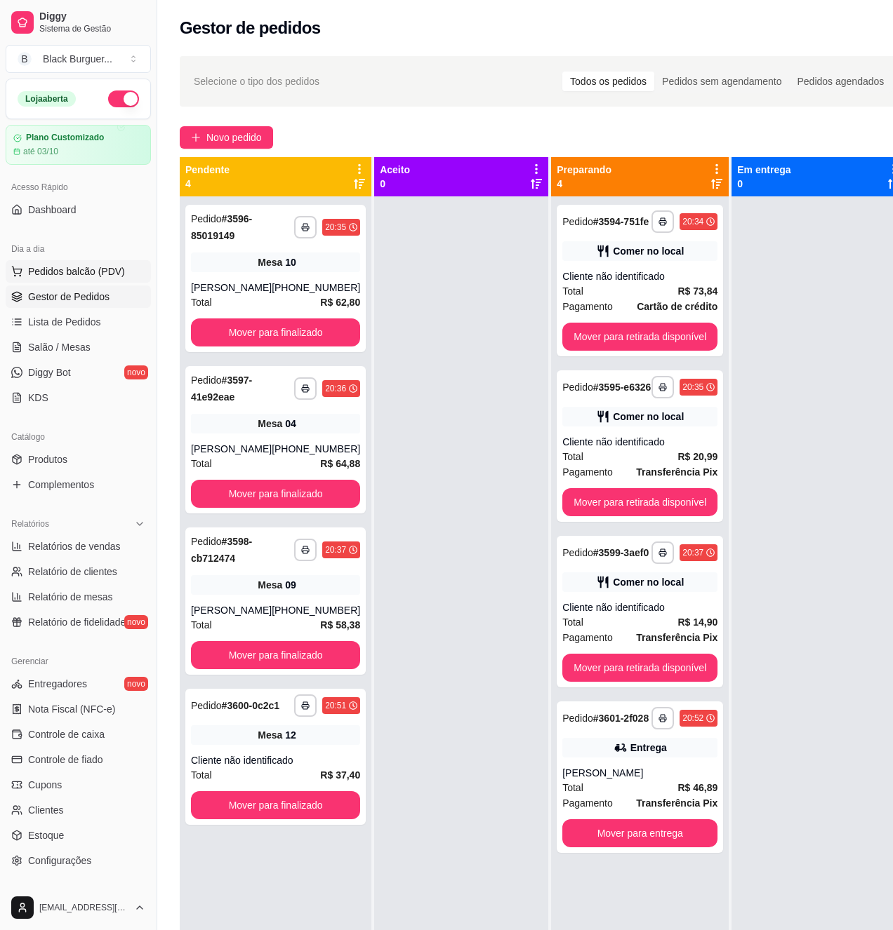
click at [88, 276] on span "Pedidos balcão (PDV)" at bounding box center [76, 272] width 97 height 14
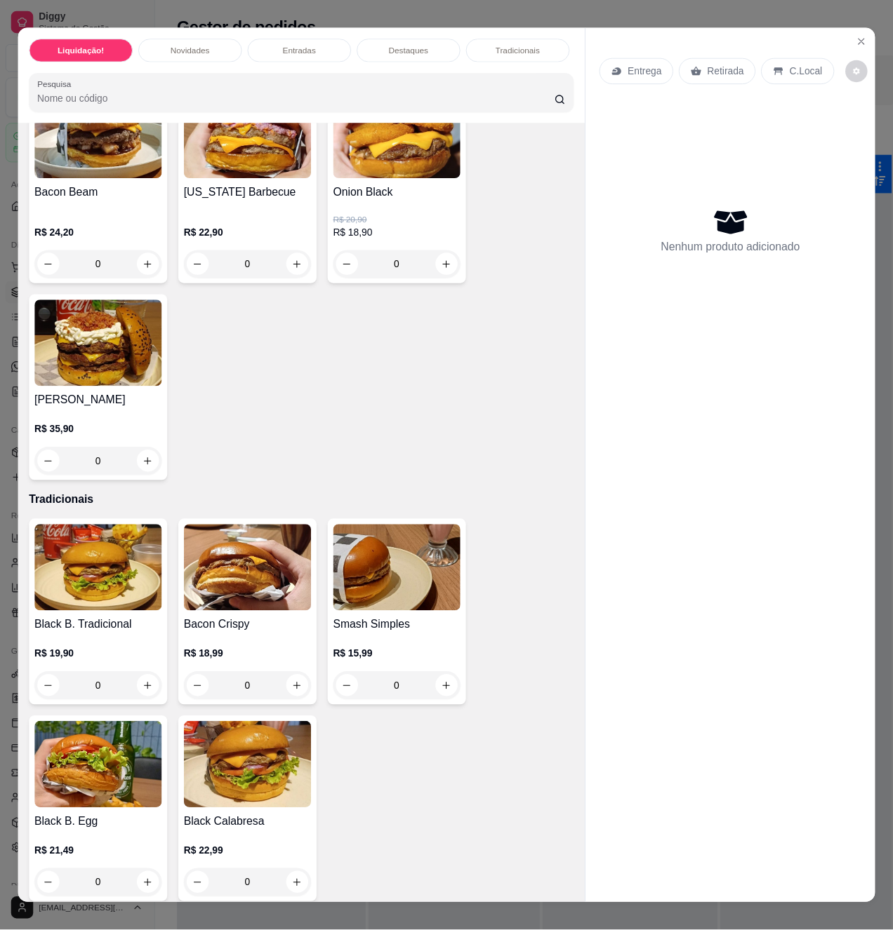
scroll to position [1684, 0]
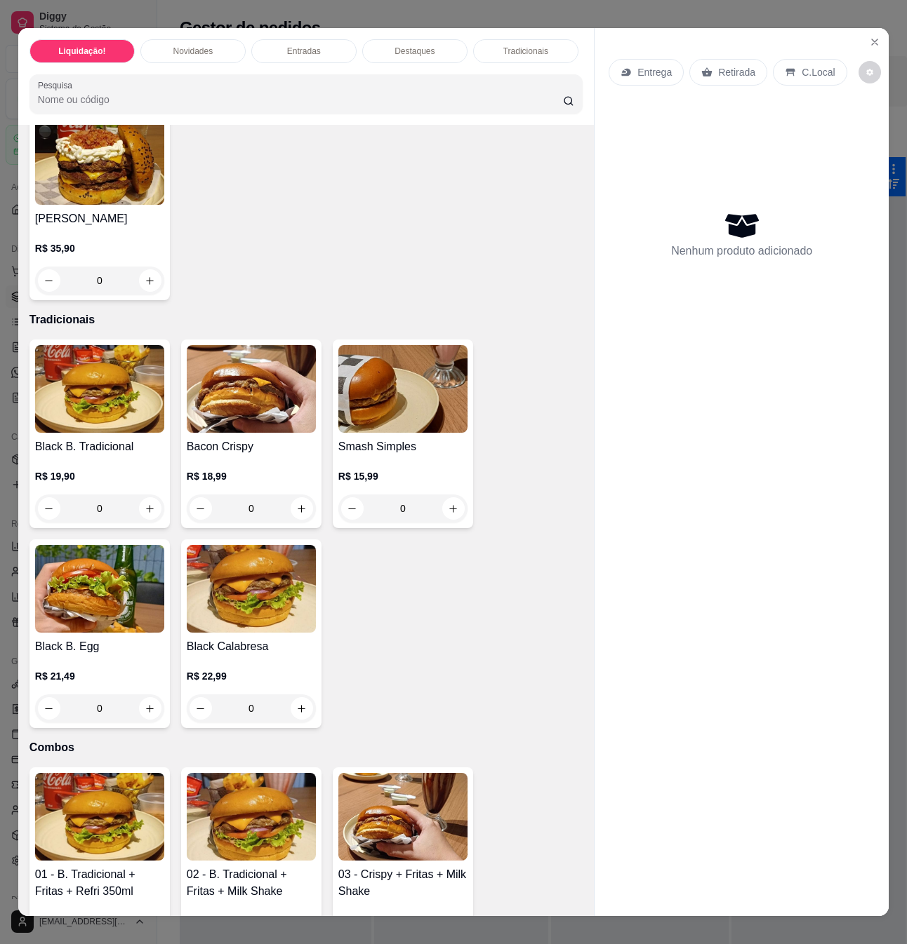
click at [385, 469] on p "R$ 15,99" at bounding box center [402, 476] width 129 height 14
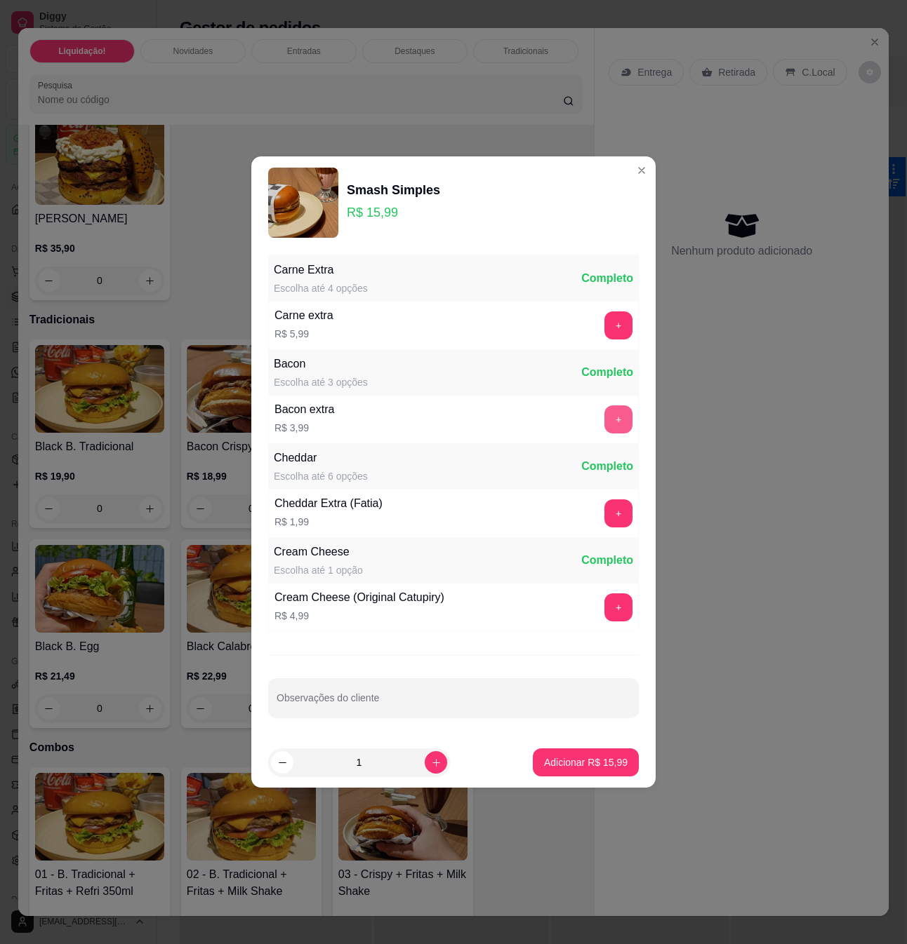
click at [609, 410] on button "+" at bounding box center [618, 420] width 28 height 28
click at [613, 410] on button "+" at bounding box center [618, 420] width 28 height 28
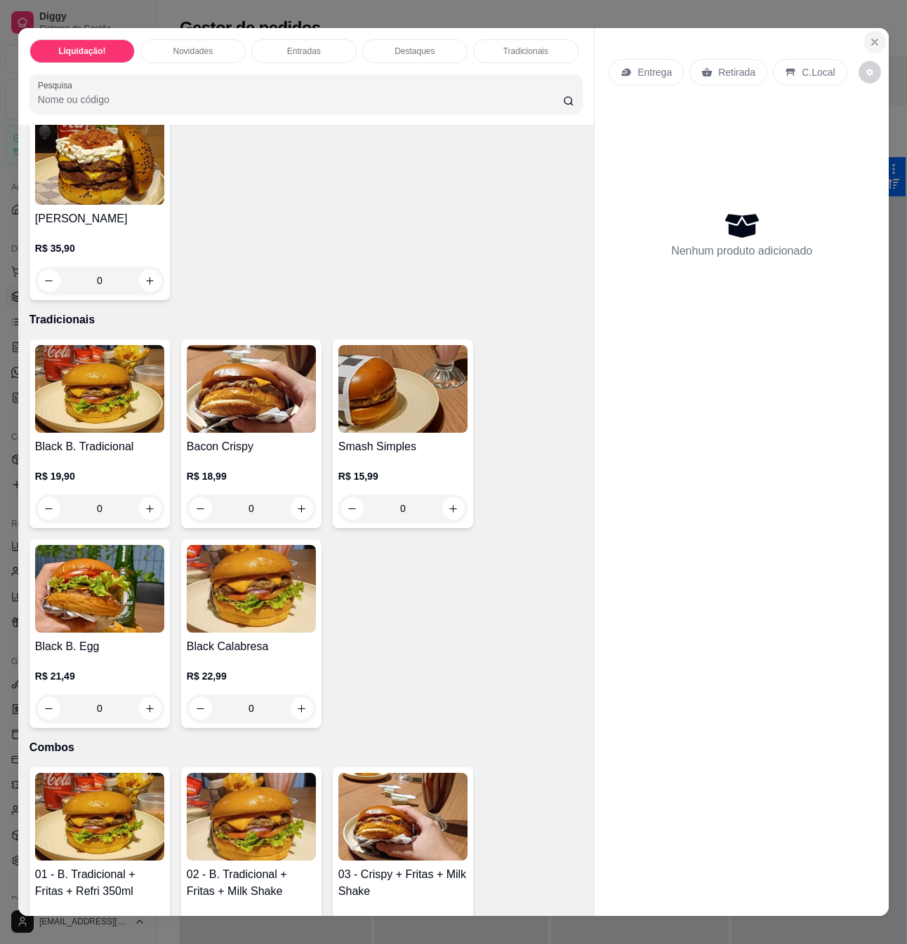
click at [869, 36] on icon "Close" at bounding box center [874, 41] width 11 height 11
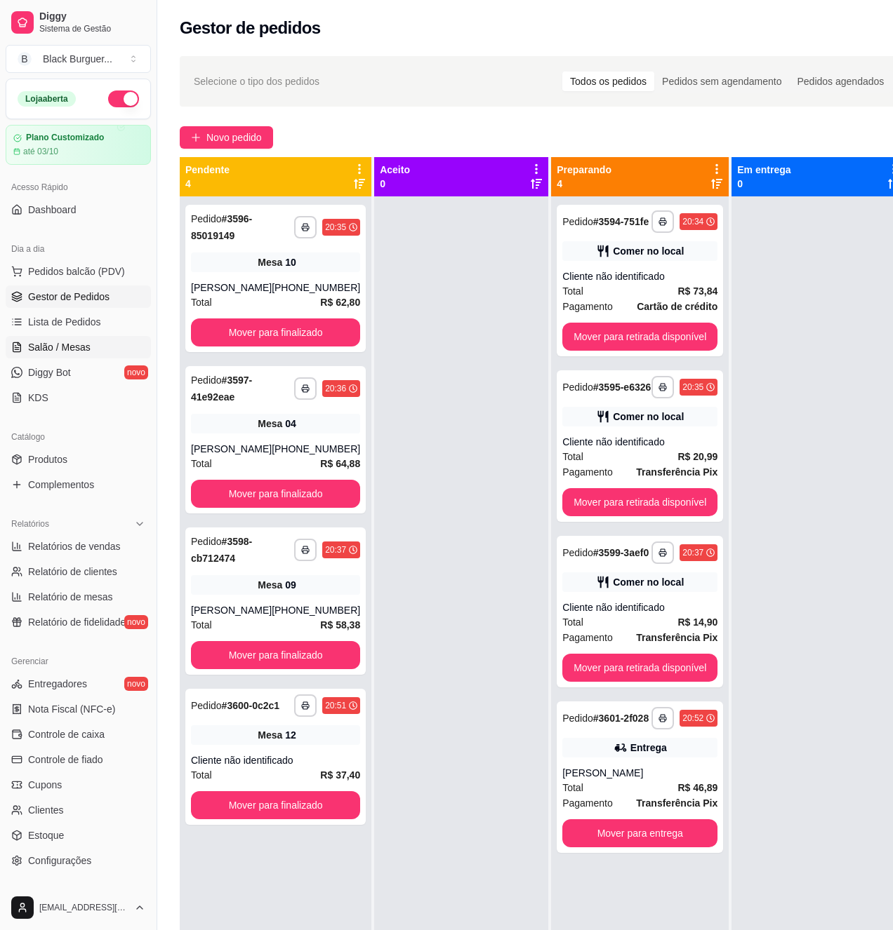
click at [79, 349] on span "Salão / Mesas" at bounding box center [59, 347] width 62 height 14
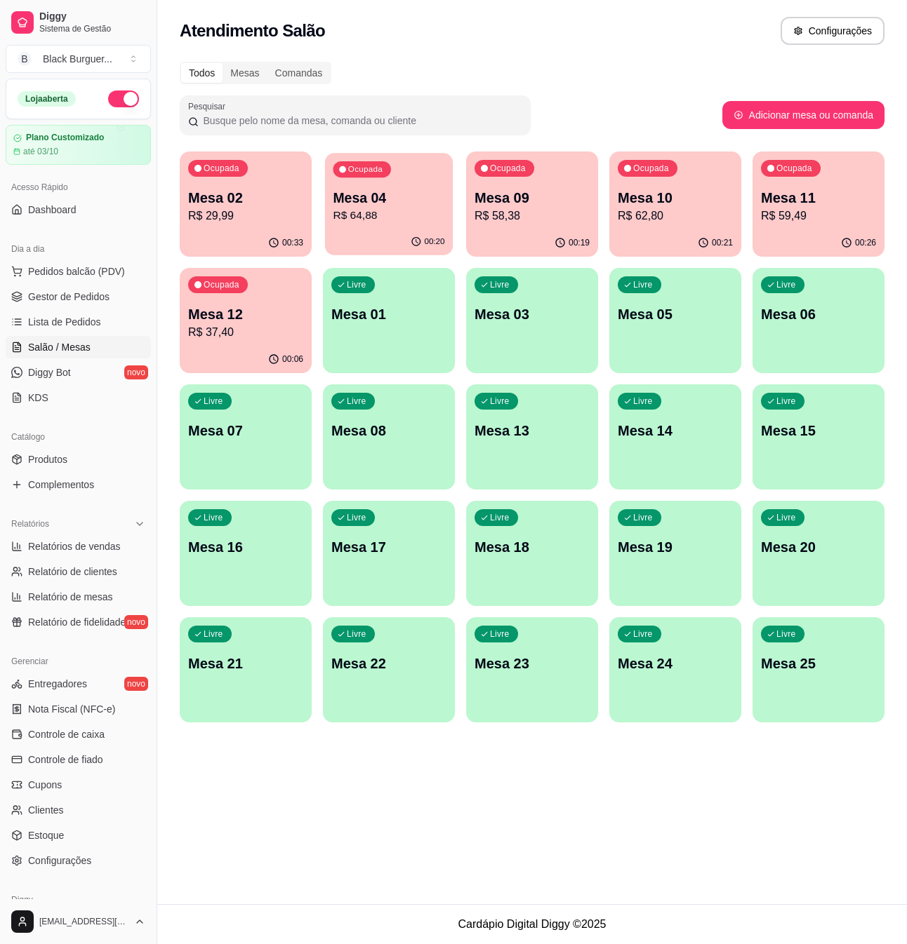
click at [411, 187] on div "Ocupada Mesa 04 R$ 64,88" at bounding box center [389, 191] width 128 height 76
click at [84, 293] on span "Gestor de Pedidos" at bounding box center [68, 297] width 81 height 14
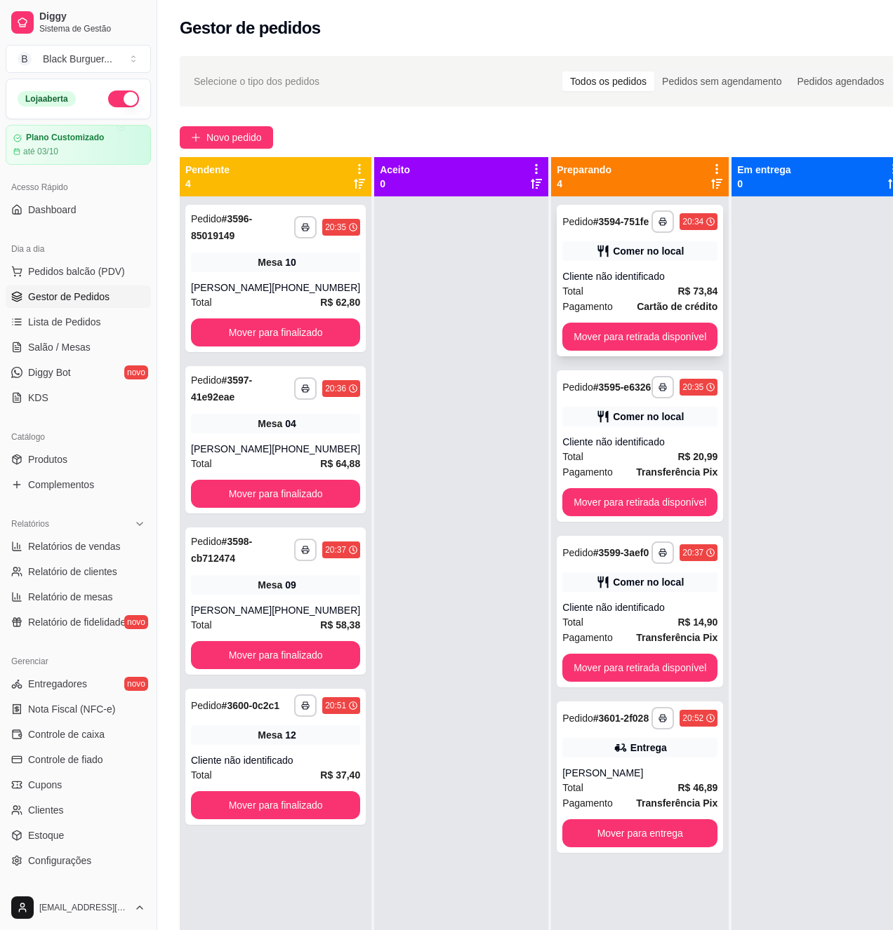
click at [604, 273] on div "Cliente não identificado" at bounding box center [639, 276] width 155 height 14
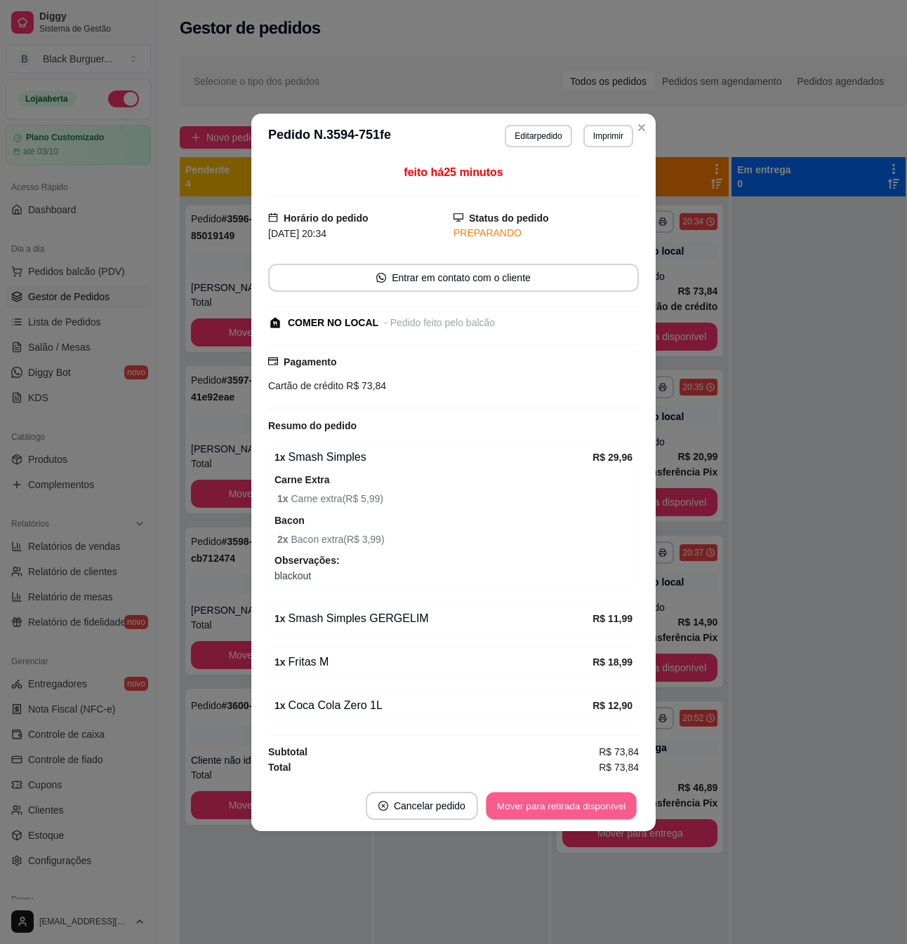
click at [607, 815] on button "Mover para retirada disponível" at bounding box center [561, 805] width 150 height 27
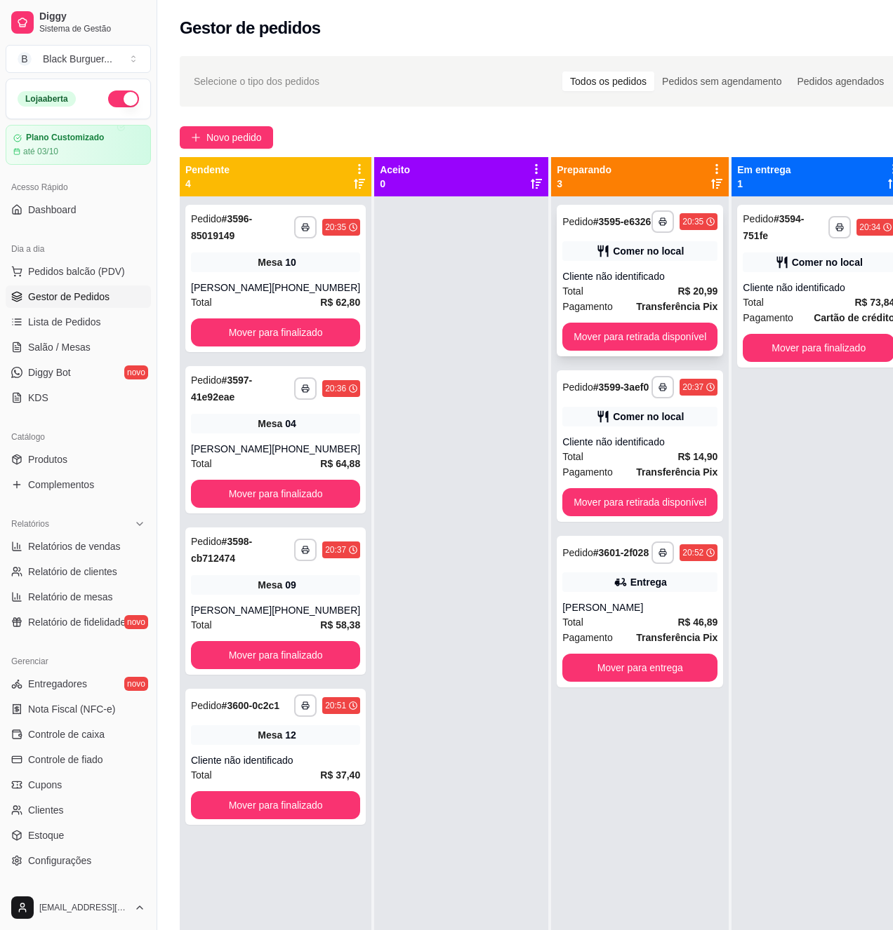
click at [647, 253] on div "**********" at bounding box center [639, 281] width 166 height 152
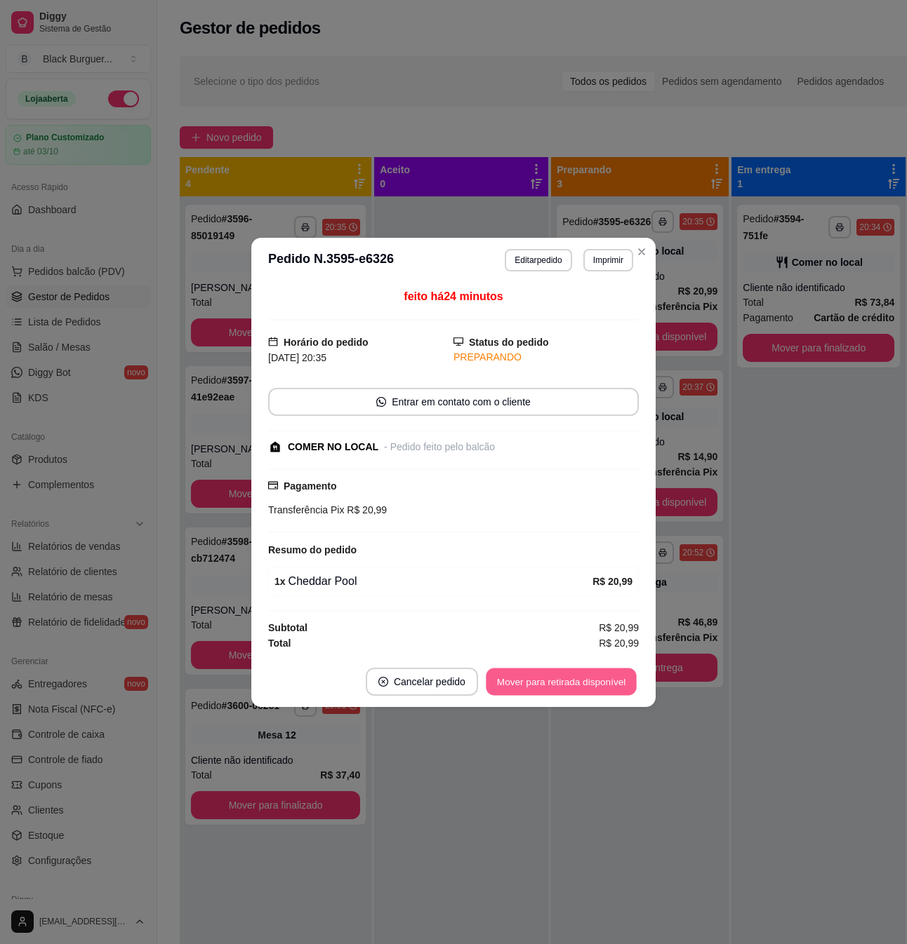
click at [590, 672] on button "Mover para retirada disponível" at bounding box center [561, 681] width 150 height 27
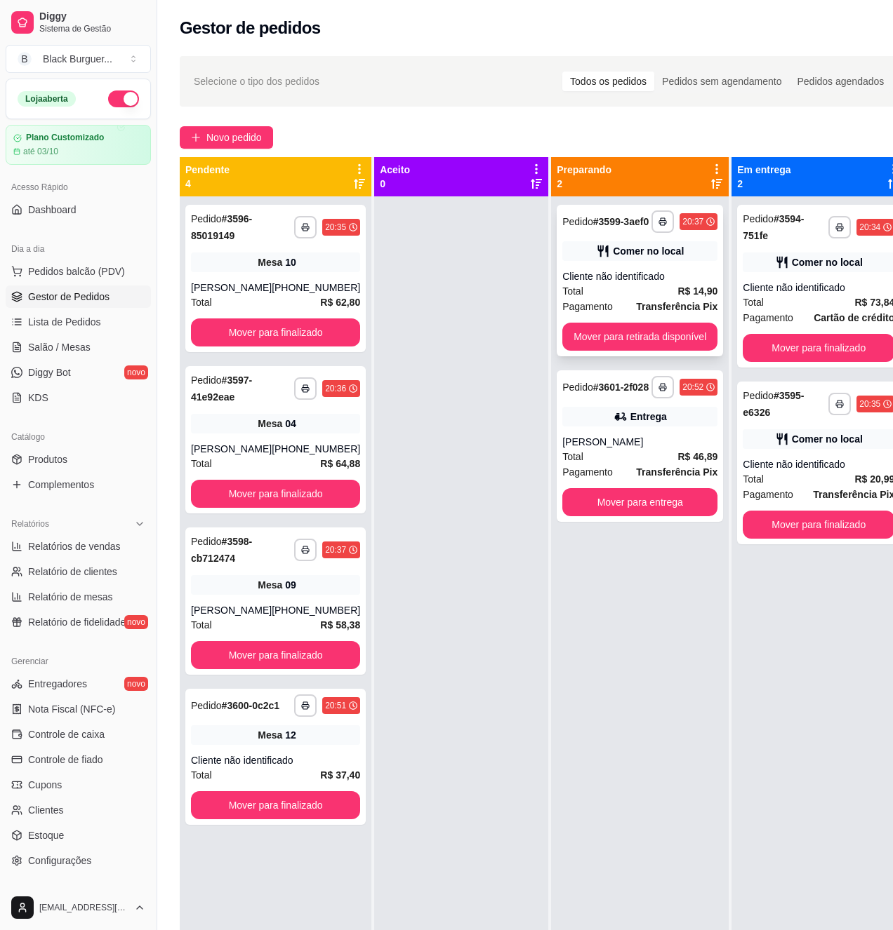
click at [683, 289] on strong "R$ 14,90" at bounding box center [697, 291] width 40 height 11
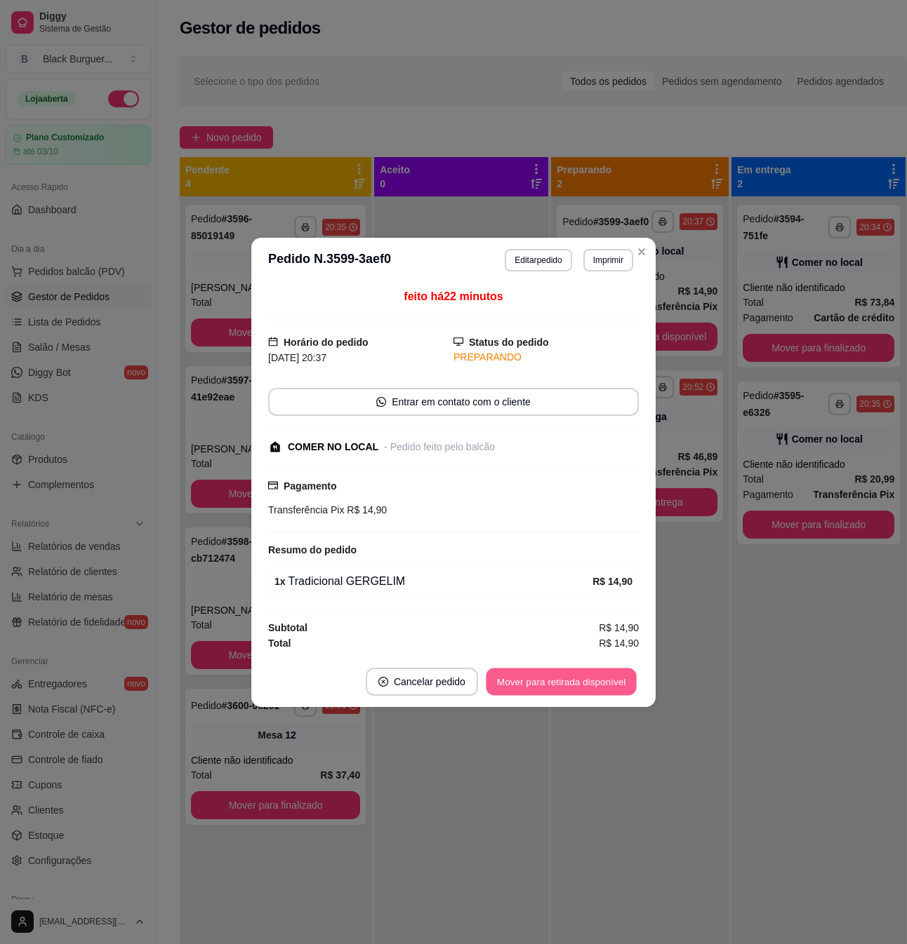
click at [610, 683] on button "Mover para retirada disponível" at bounding box center [561, 681] width 150 height 27
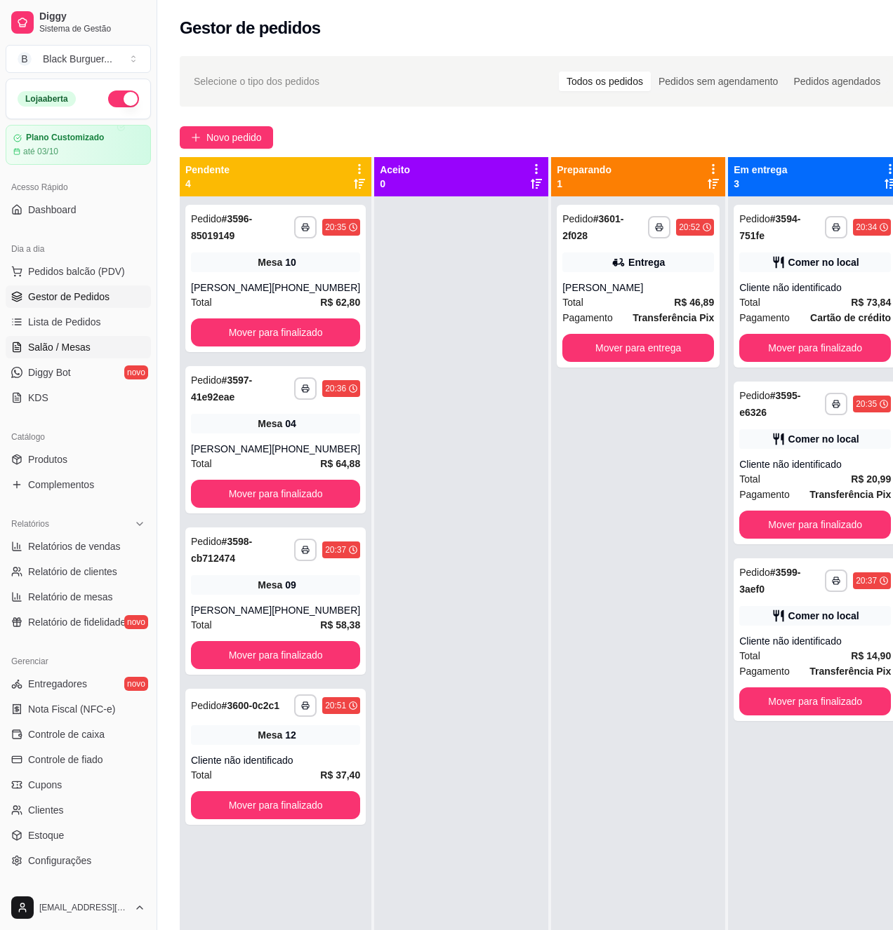
click at [108, 344] on link "Salão / Mesas" at bounding box center [78, 347] width 145 height 22
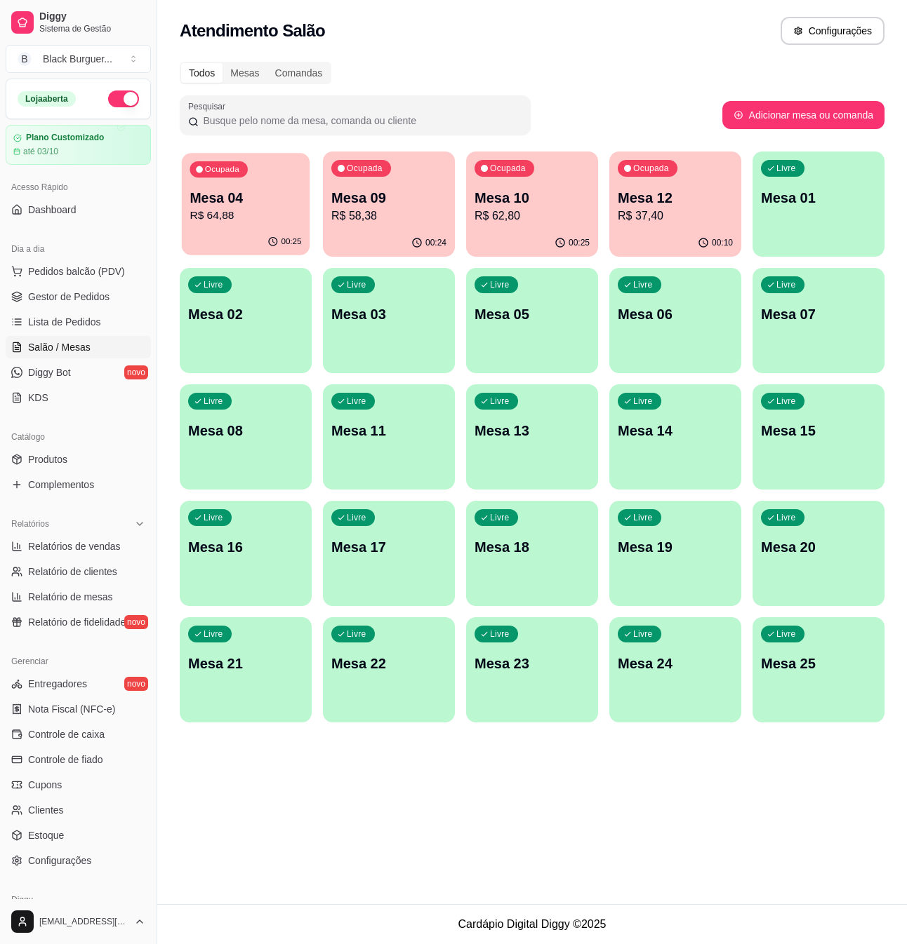
click at [270, 216] on p "R$ 64,88" at bounding box center [245, 216] width 112 height 16
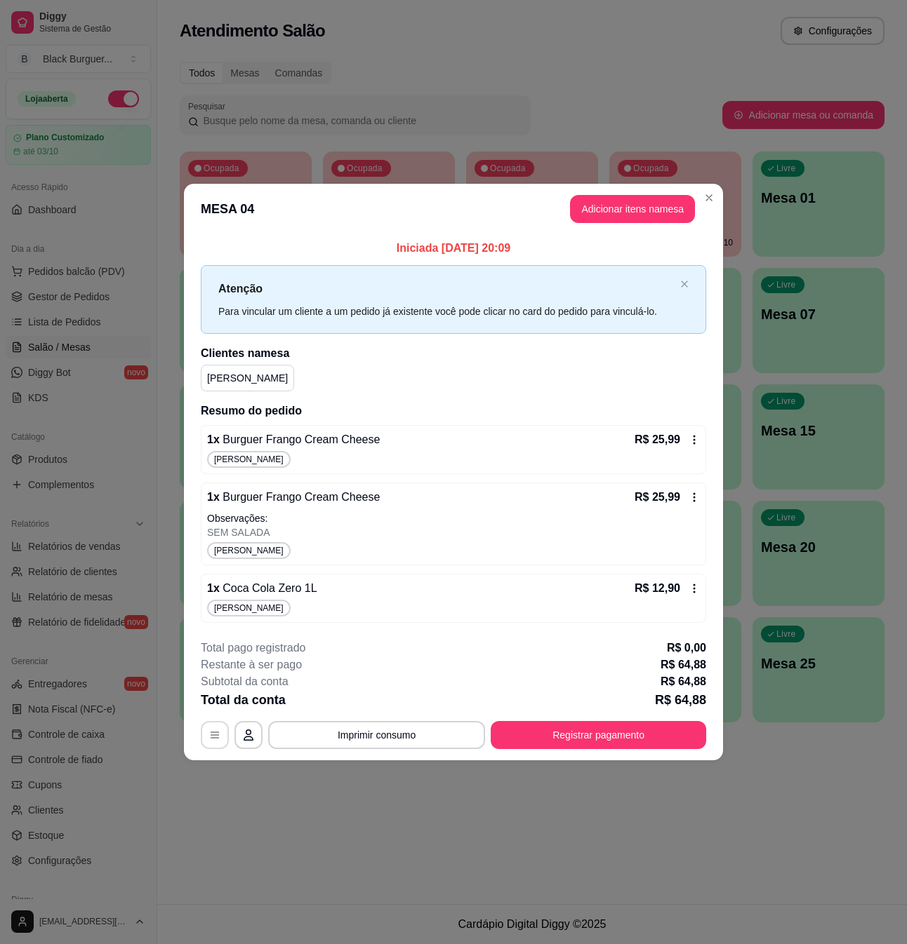
click at [216, 727] on button "button" at bounding box center [215, 735] width 28 height 28
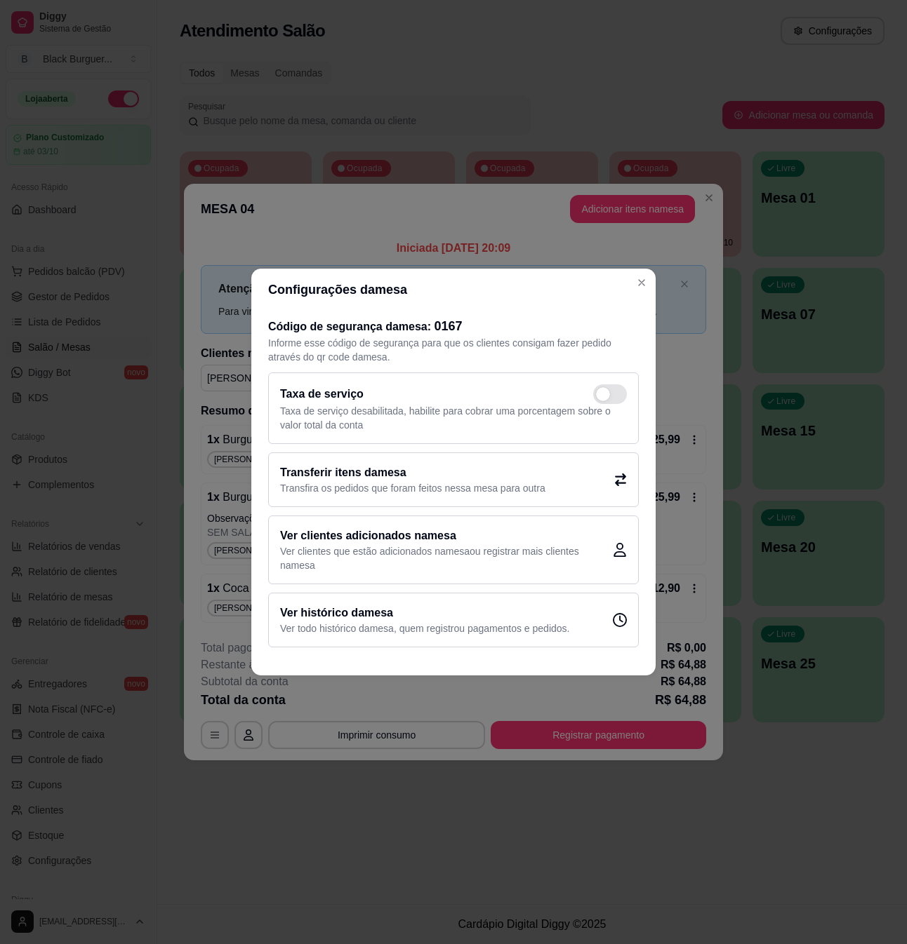
click at [405, 469] on h2 "Transferir itens da mesa" at bounding box center [412, 473] width 265 height 17
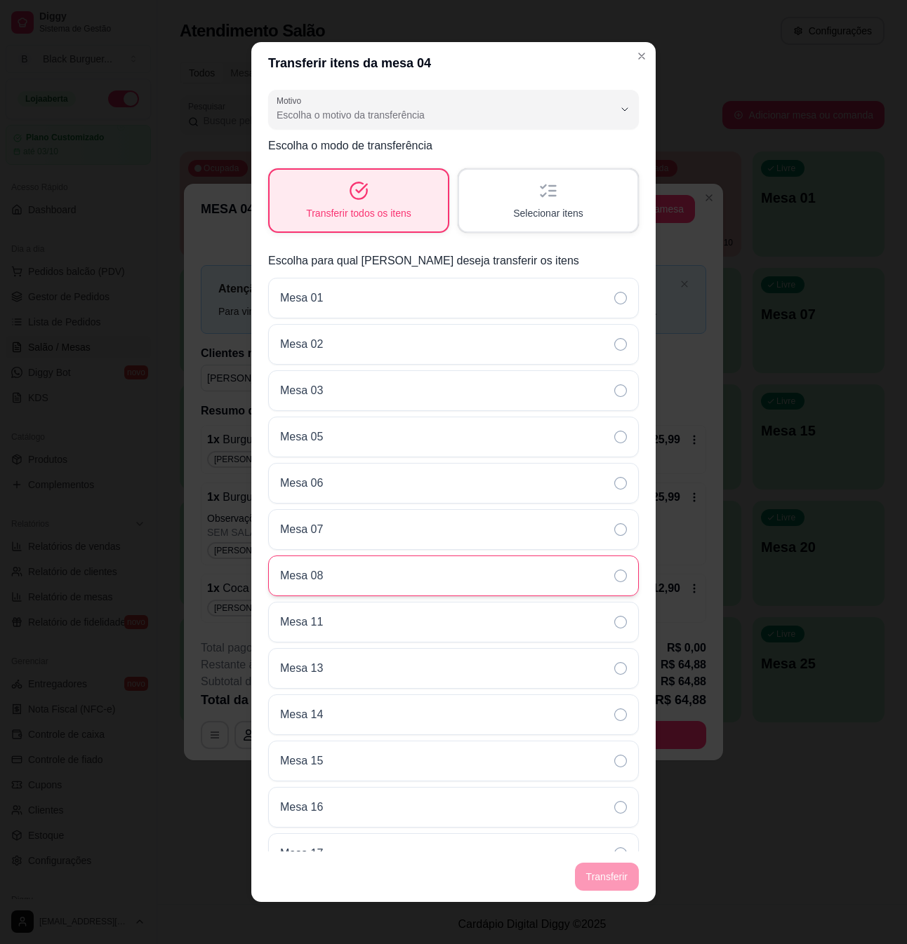
click at [387, 585] on div "Mesa 08" at bounding box center [453, 576] width 370 height 41
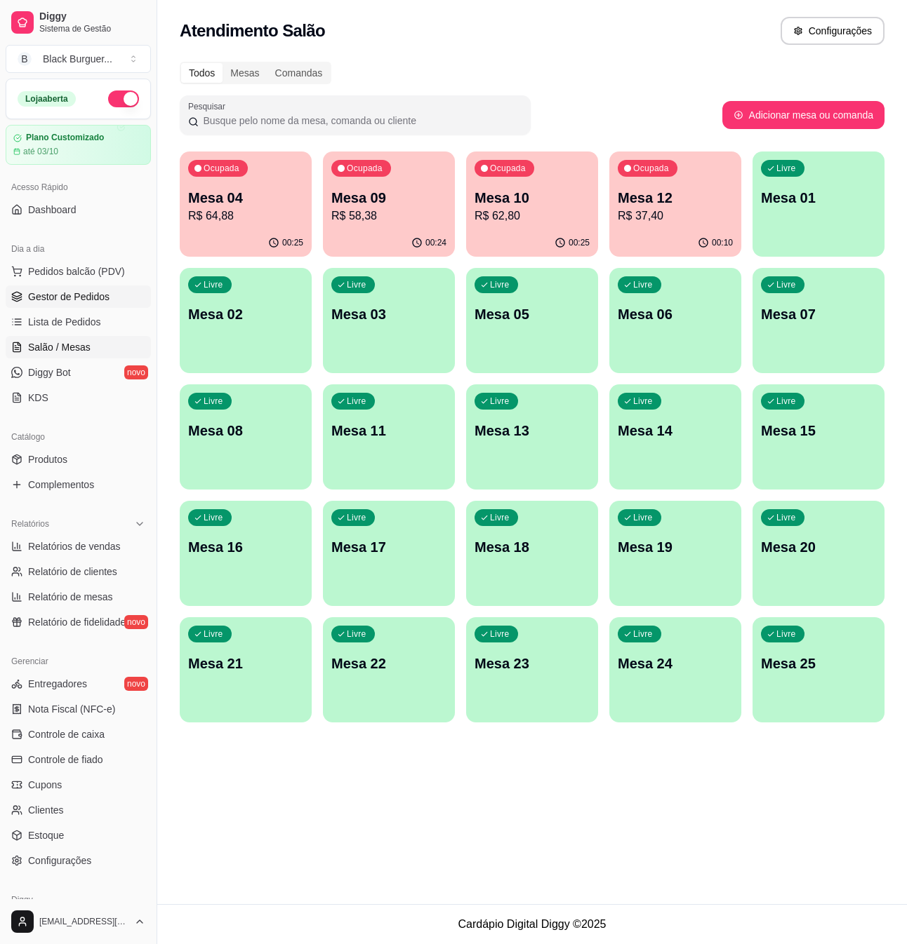
click at [72, 293] on span "Gestor de Pedidos" at bounding box center [68, 297] width 81 height 14
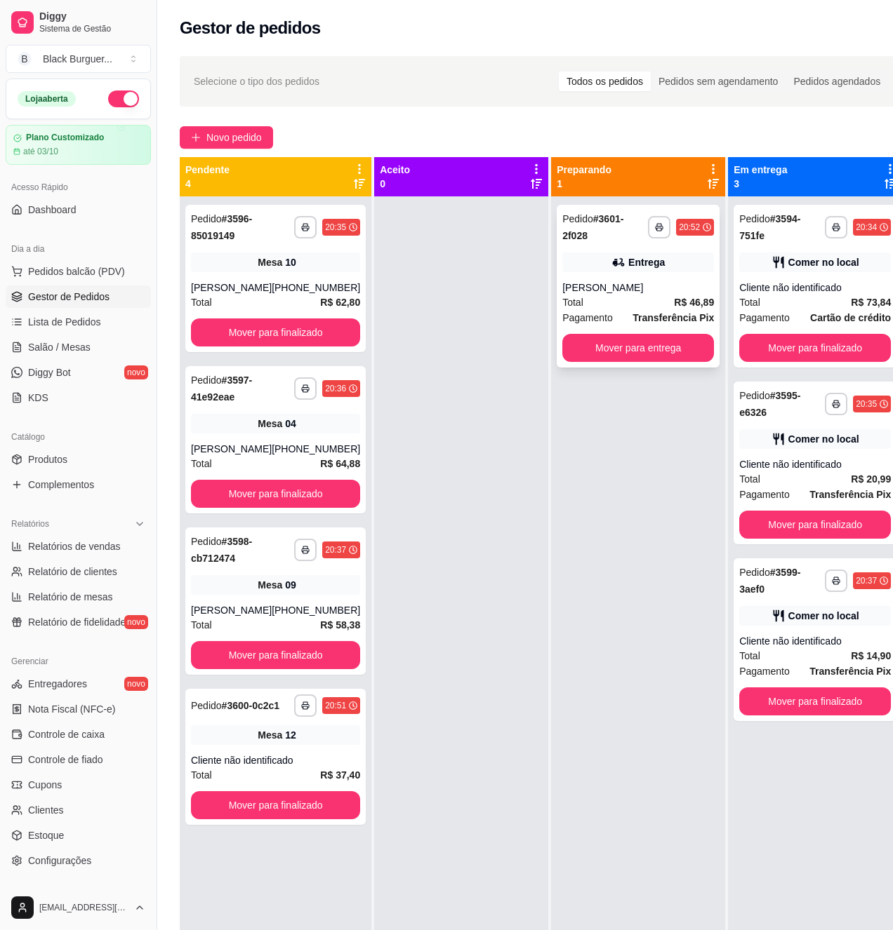
click at [690, 276] on div "**********" at bounding box center [637, 286] width 163 height 163
click at [782, 276] on div "**********" at bounding box center [814, 286] width 163 height 163
click at [776, 270] on div "Comer no local" at bounding box center [815, 263] width 152 height 20
click at [806, 272] on div "Comer no local" at bounding box center [815, 263] width 152 height 20
click at [808, 346] on button "Mover para finalizado" at bounding box center [814, 348] width 147 height 27
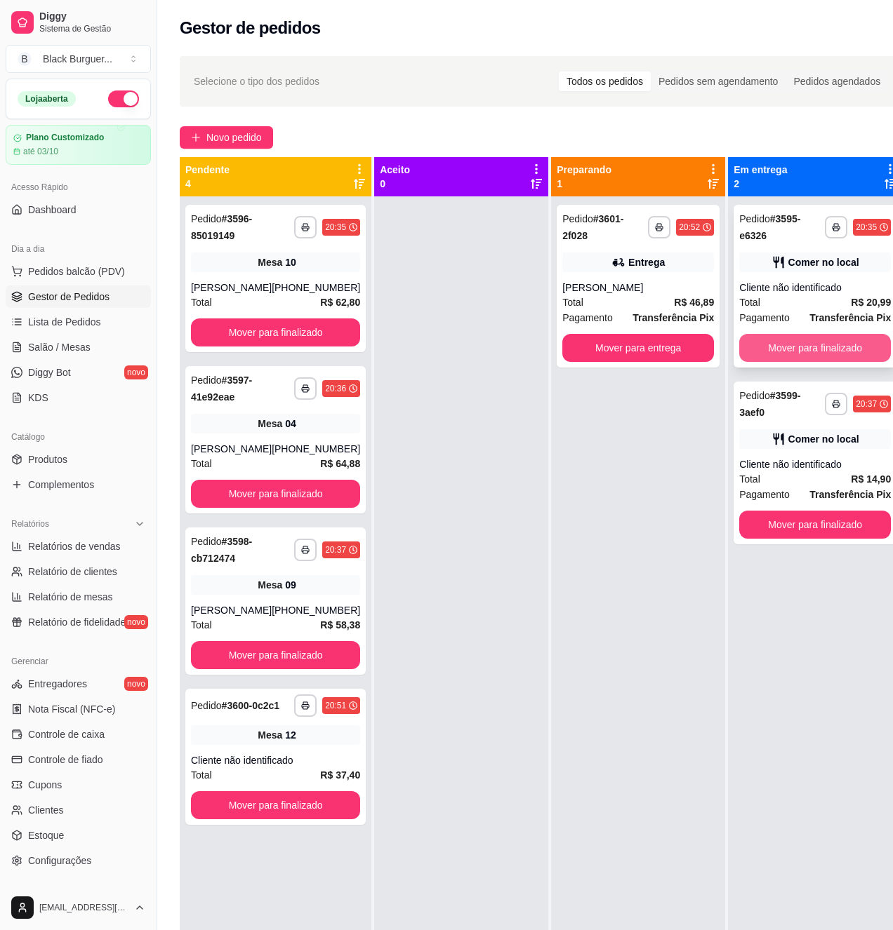
click at [817, 347] on button "Mover para finalizado" at bounding box center [815, 348] width 152 height 28
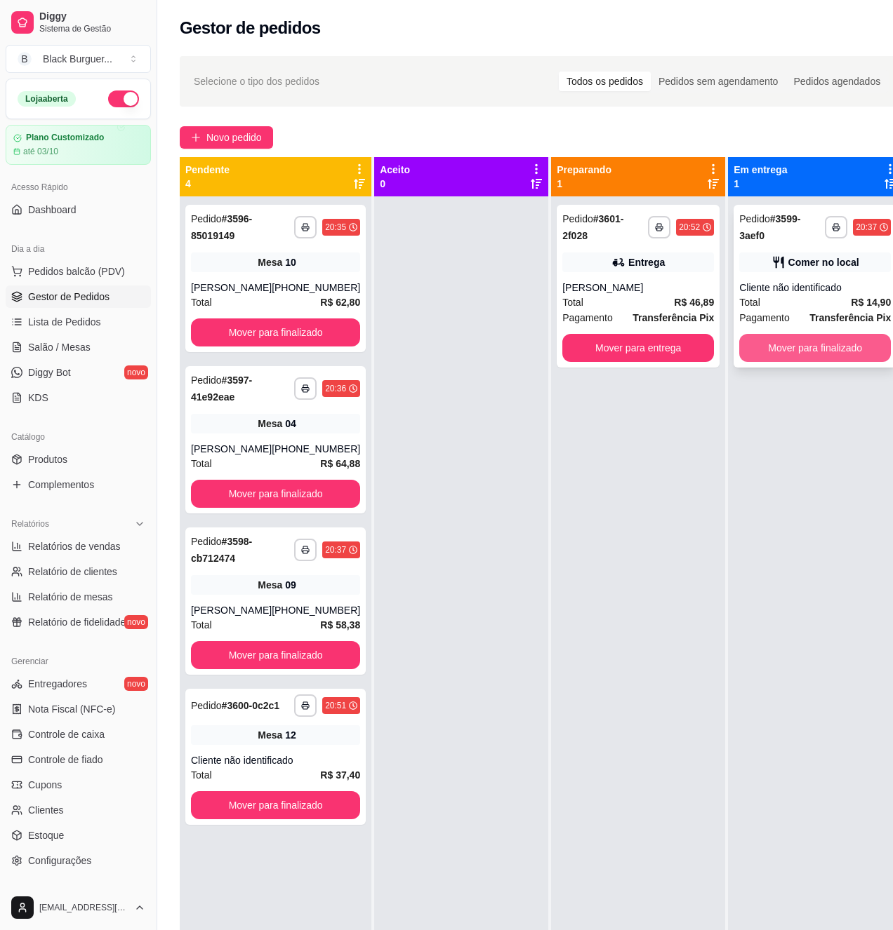
click at [822, 346] on button "Mover para finalizado" at bounding box center [815, 348] width 152 height 28
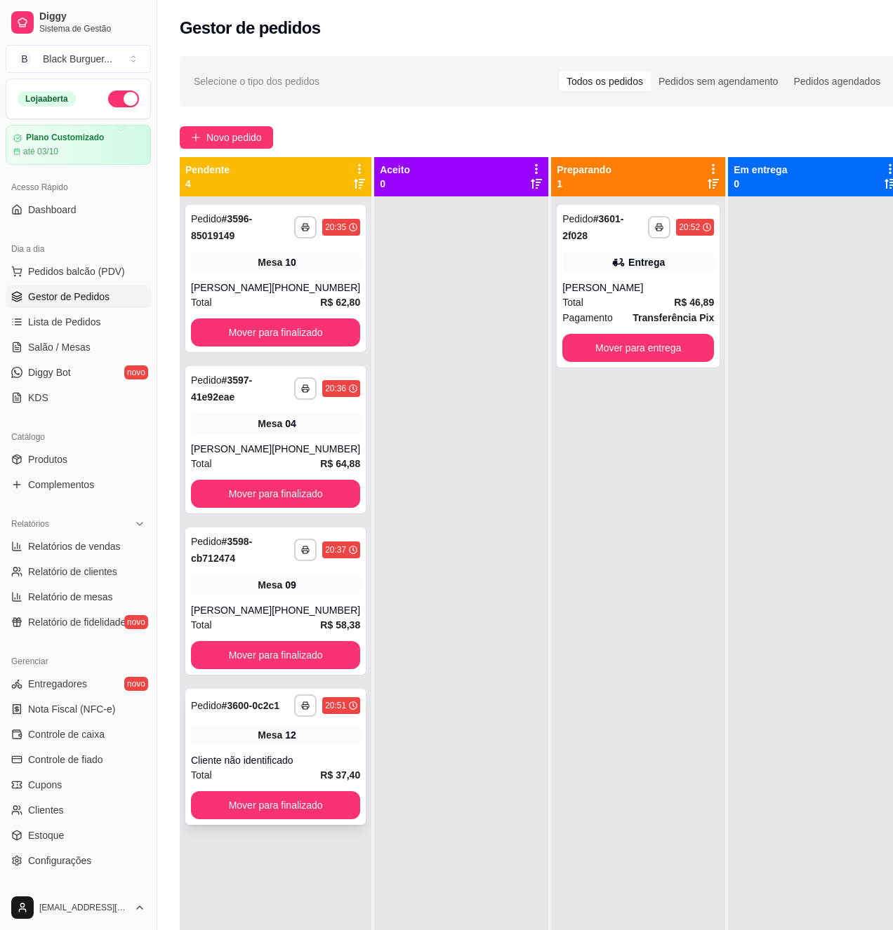
scroll to position [39, 0]
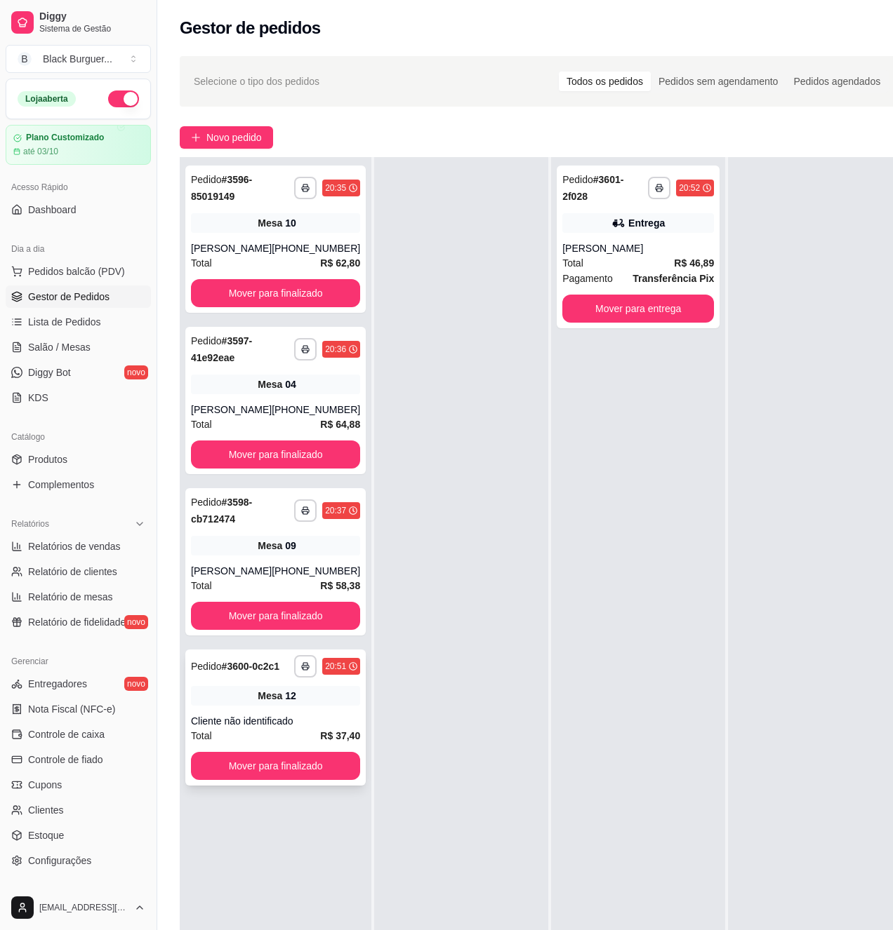
click at [293, 728] on div "Cliente não identificado" at bounding box center [275, 721] width 169 height 14
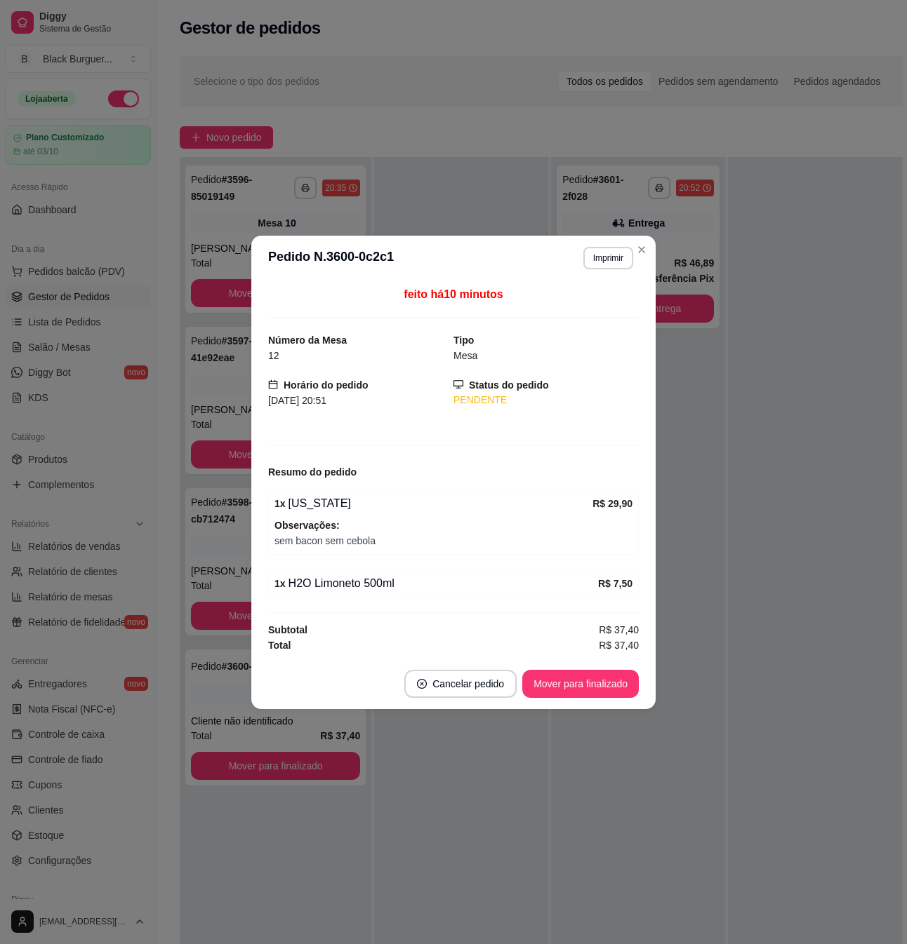
click at [253, 540] on div "feito há 10 minutos Número da Mesa 12 Tipo Mesa Horário do pedido [DATE] 20:51 …" at bounding box center [453, 470] width 404 height 378
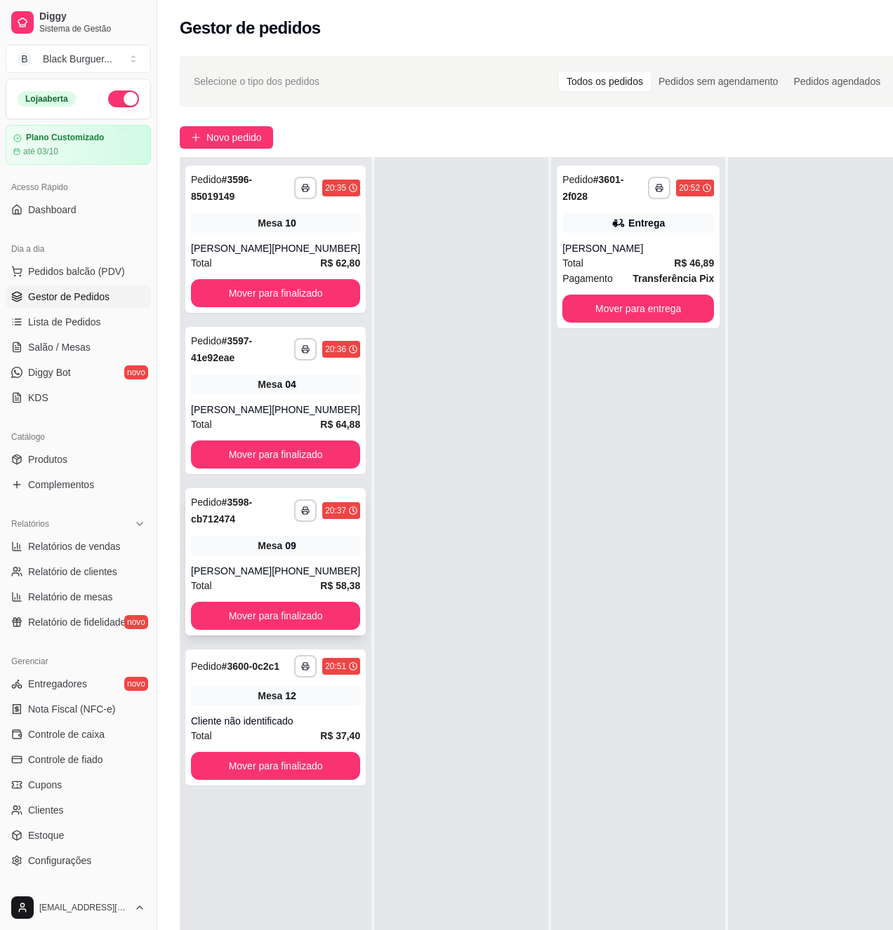
click at [219, 573] on div "[PERSON_NAME]" at bounding box center [231, 571] width 81 height 14
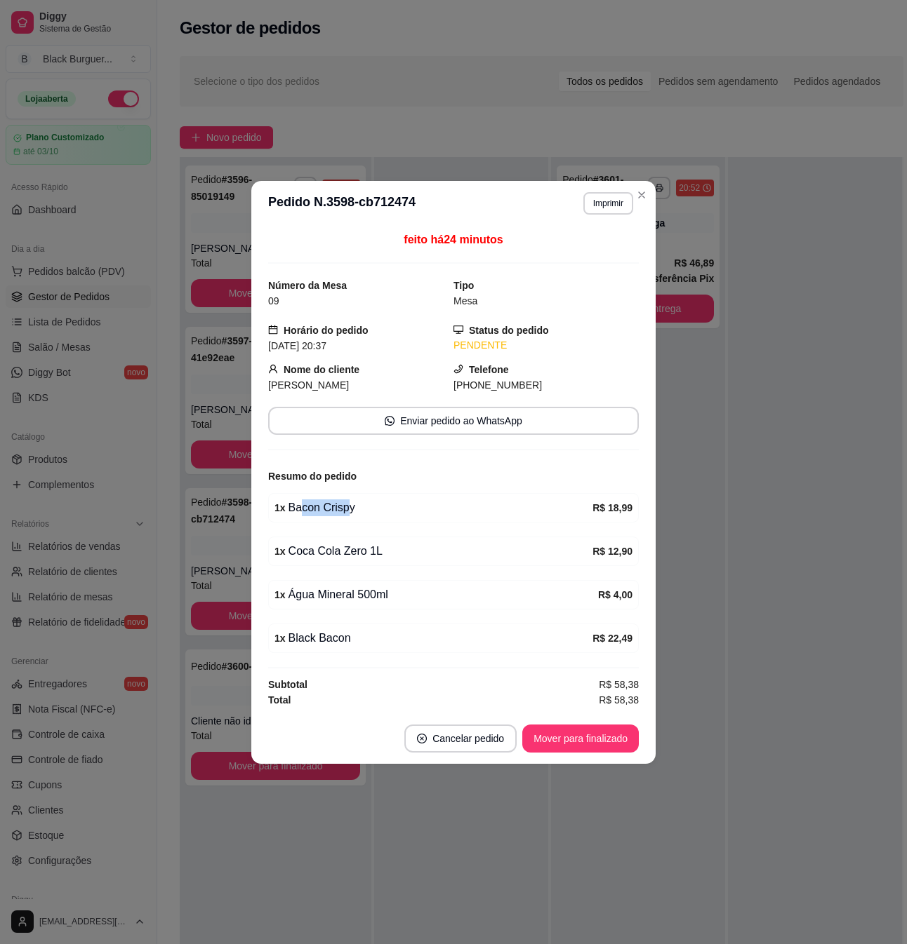
drag, startPoint x: 301, startPoint y: 515, endPoint x: 346, endPoint y: 512, distance: 45.0
click at [346, 512] on div "1 x Bacon Crispy" at bounding box center [433, 508] width 318 height 17
drag, startPoint x: 334, startPoint y: 550, endPoint x: 357, endPoint y: 551, distance: 23.2
click at [356, 551] on div "1 x Coca Cola Zero 1L" at bounding box center [433, 551] width 318 height 17
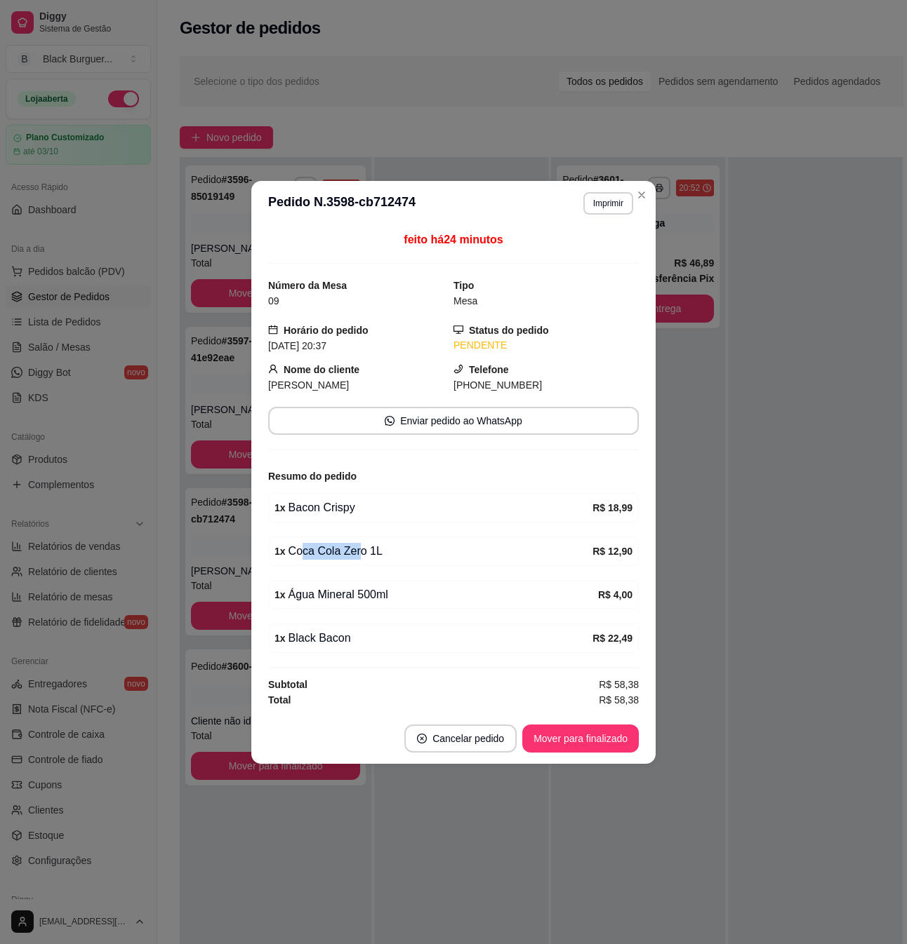
drag, startPoint x: 357, startPoint y: 551, endPoint x: 341, endPoint y: 554, distance: 16.4
click at [355, 552] on div "1 x Coca Cola Zero 1L" at bounding box center [433, 551] width 318 height 17
click at [257, 562] on div "feito há 24 minutos Número da Mesa 09 Tipo Mesa Horário do pedido [DATE] 20:37 …" at bounding box center [453, 470] width 404 height 488
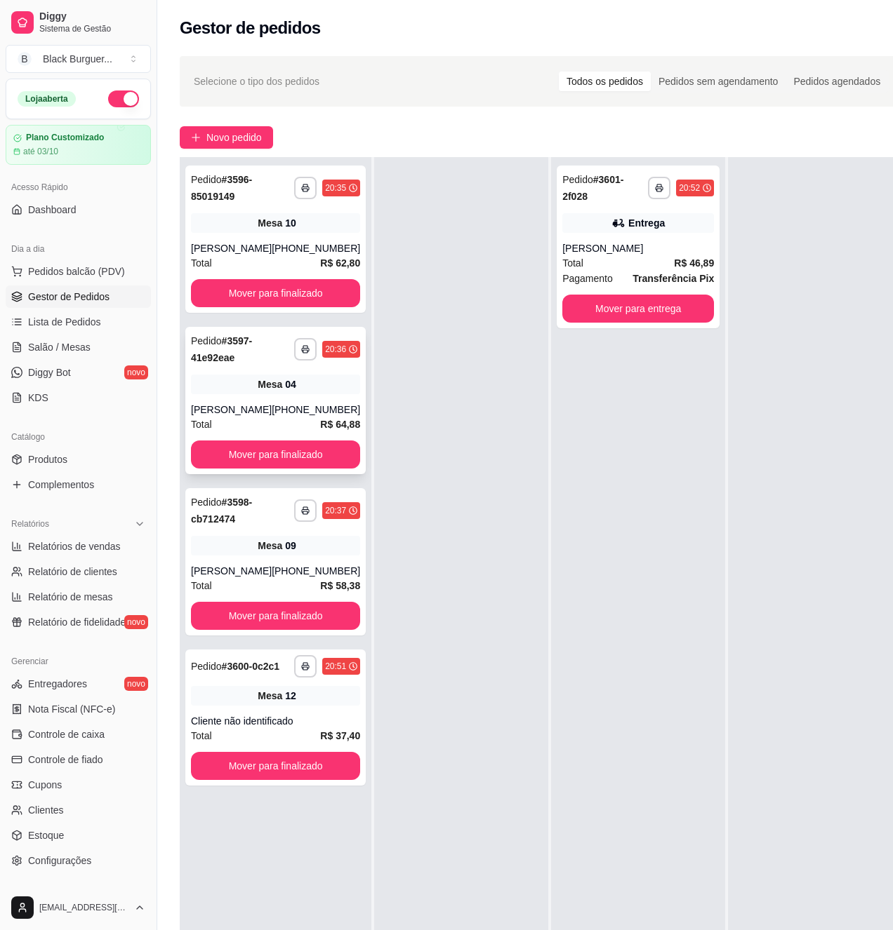
click at [251, 404] on div "[PERSON_NAME]" at bounding box center [231, 410] width 81 height 14
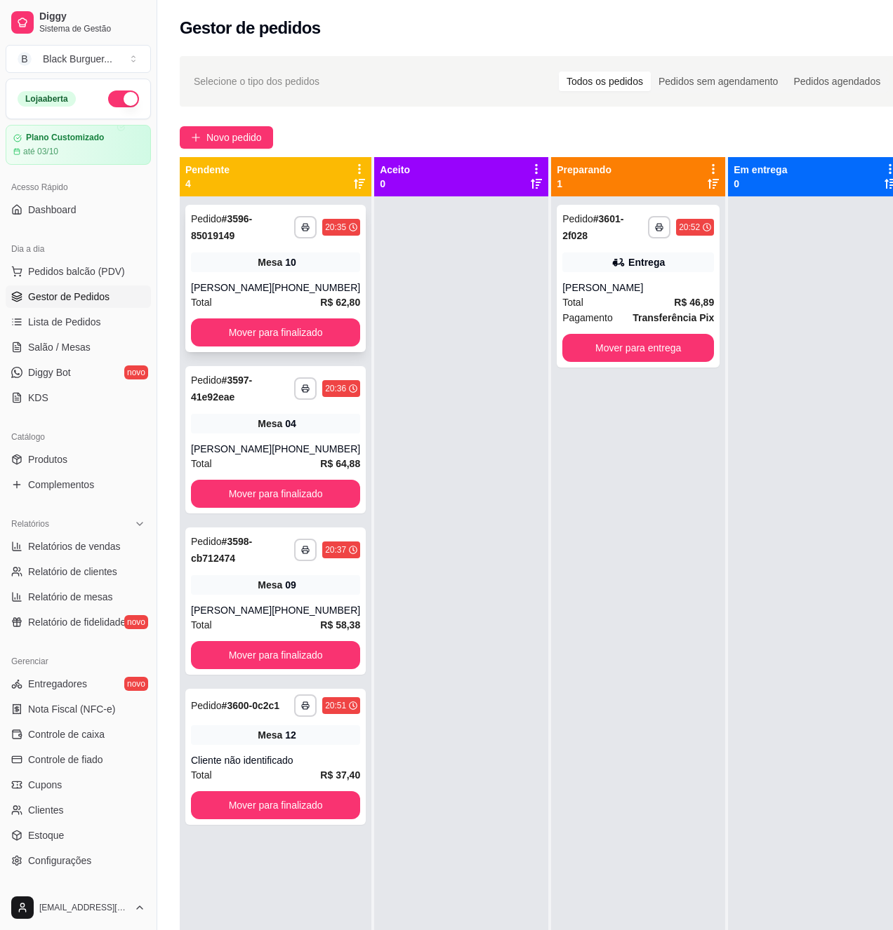
click at [244, 295] on div "Total R$ 62,80" at bounding box center [275, 302] width 169 height 15
click at [276, 288] on div "[PHONE_NUMBER]" at bounding box center [316, 288] width 88 height 14
click at [244, 276] on div "**********" at bounding box center [275, 278] width 180 height 147
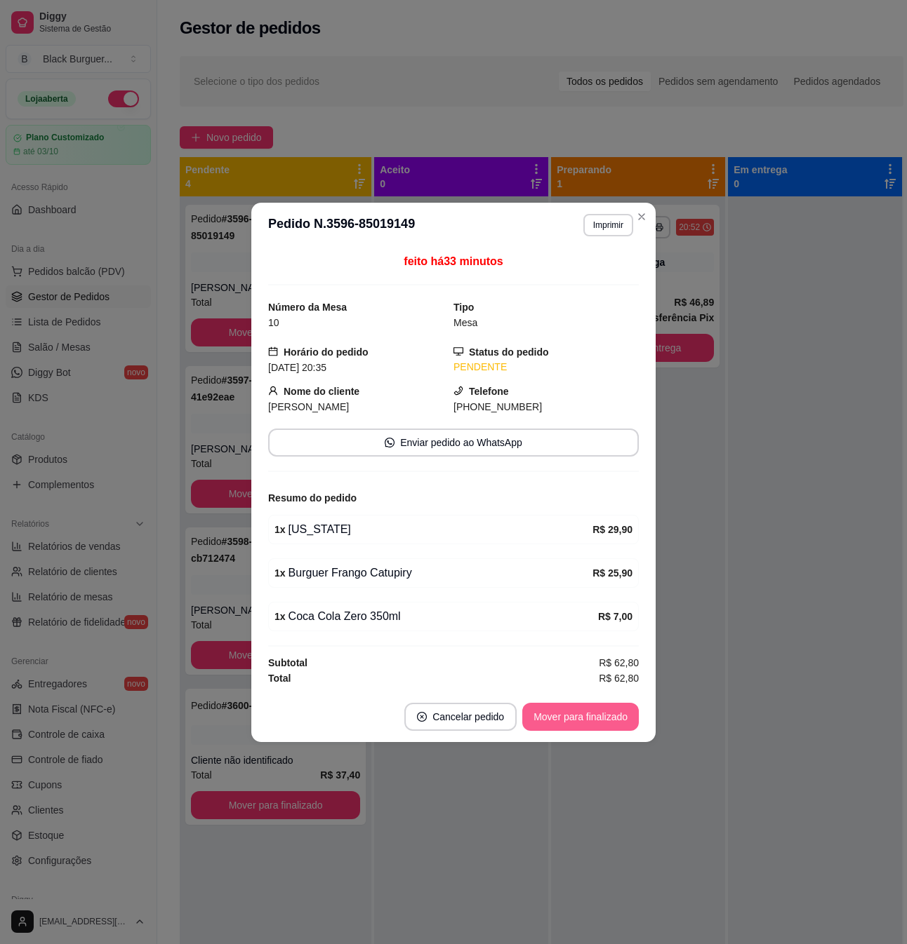
click at [568, 712] on button "Mover para finalizado" at bounding box center [580, 717] width 116 height 28
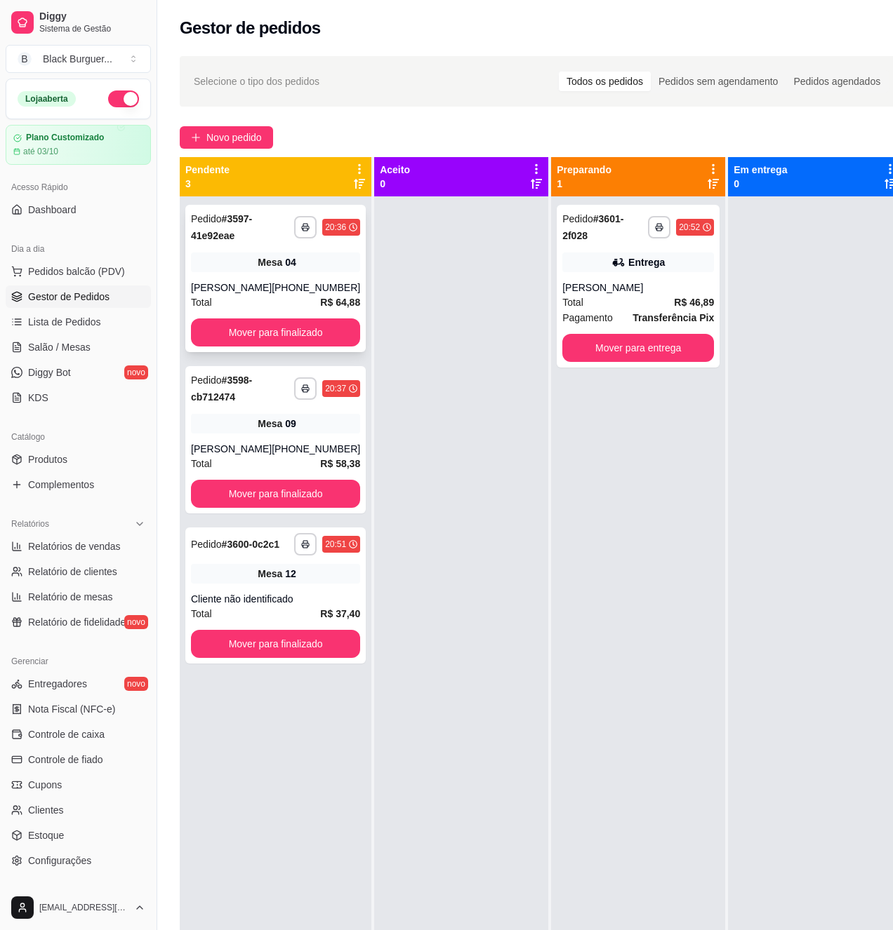
click at [323, 276] on div "**********" at bounding box center [275, 278] width 180 height 147
click at [219, 421] on div "Mesa 09" at bounding box center [275, 424] width 169 height 20
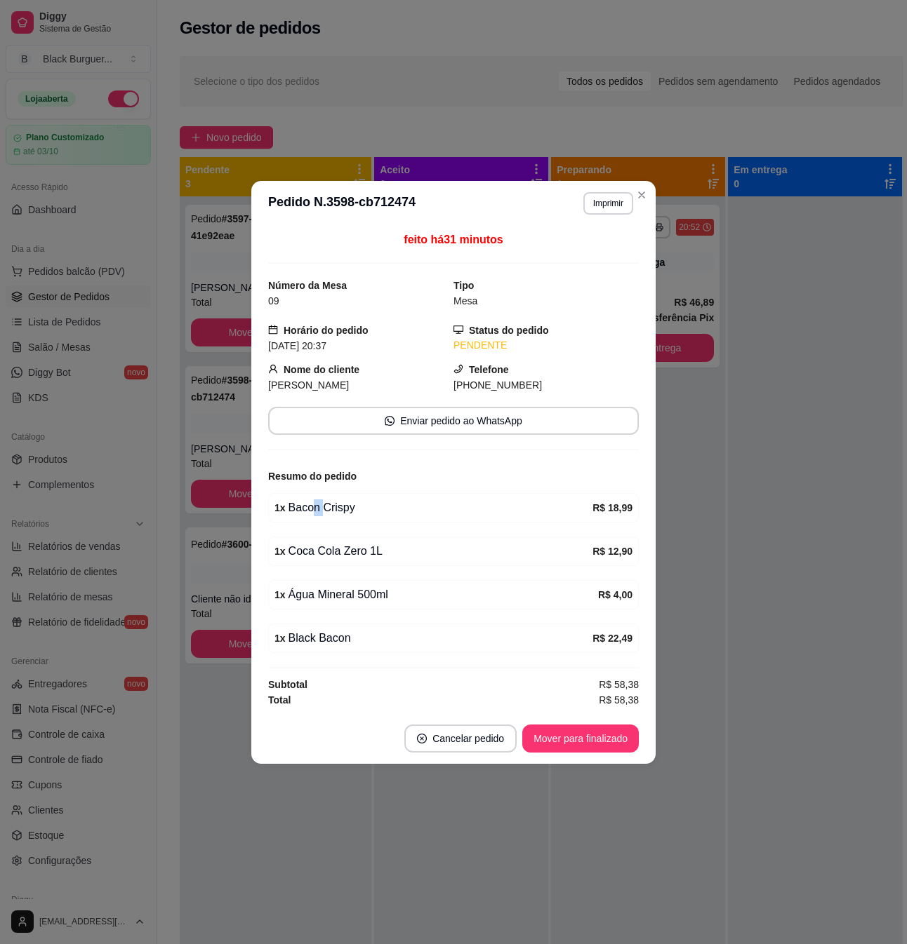
drag, startPoint x: 312, startPoint y: 501, endPoint x: 323, endPoint y: 502, distance: 11.3
click at [321, 502] on div "1 x Bacon Crispy" at bounding box center [433, 508] width 318 height 17
click at [323, 502] on div "1 x Bacon Crispy" at bounding box center [433, 508] width 318 height 17
drag, startPoint x: 251, startPoint y: 444, endPoint x: 227, endPoint y: 410, distance: 40.9
click at [250, 443] on div "**********" at bounding box center [453, 472] width 907 height 944
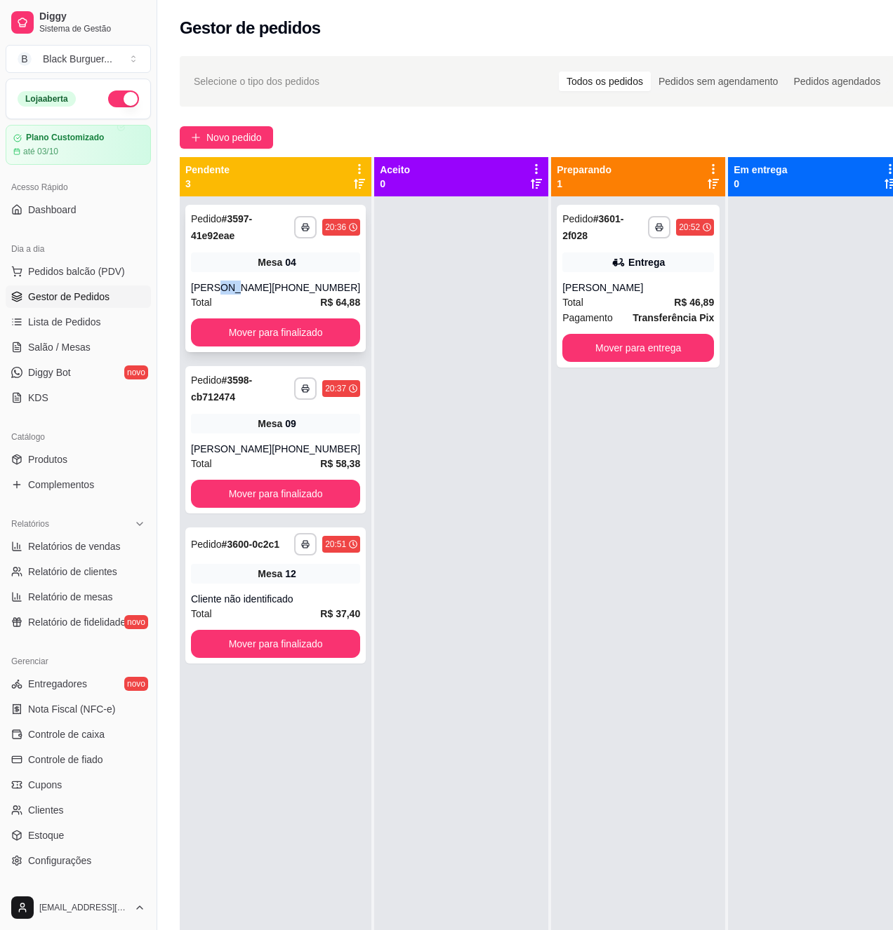
click at [222, 282] on div "[PERSON_NAME]" at bounding box center [231, 288] width 81 height 14
click at [231, 434] on div "Mesa 09" at bounding box center [275, 424] width 169 height 20
click at [230, 274] on div "**********" at bounding box center [275, 278] width 180 height 147
click at [269, 456] on div "[PERSON_NAME]" at bounding box center [231, 449] width 81 height 14
click at [87, 332] on link "Lista de Pedidos" at bounding box center [78, 322] width 145 height 22
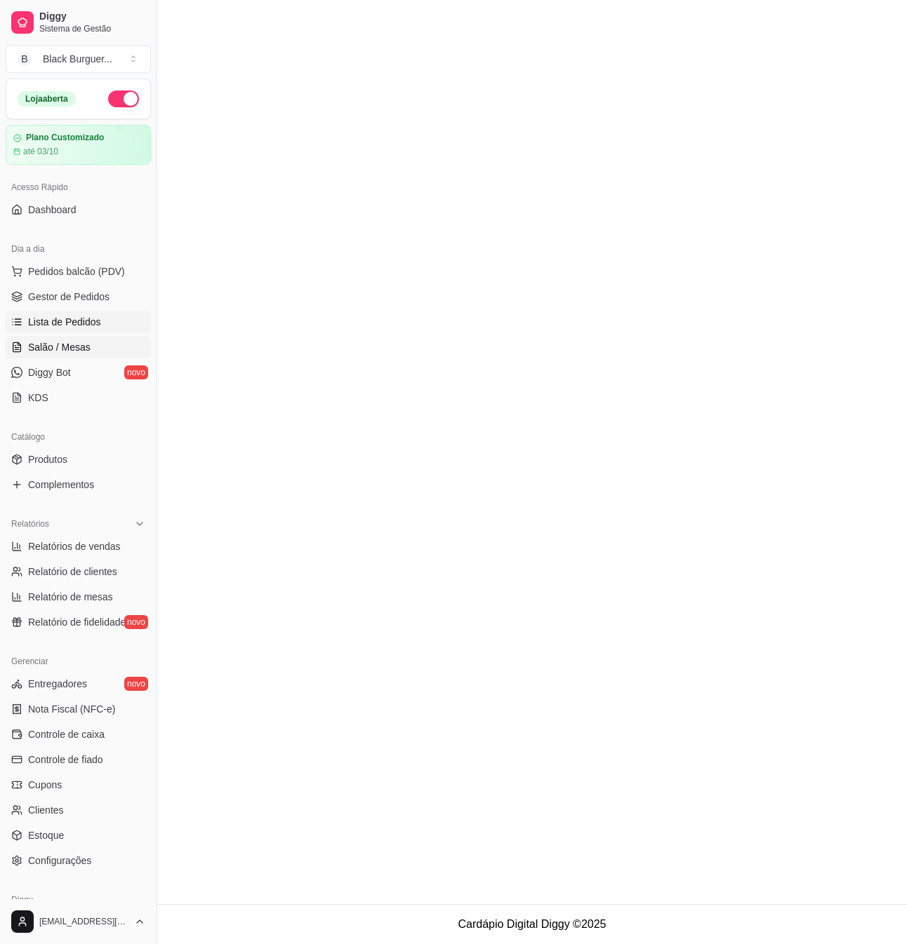
click at [90, 348] on link "Salão / Mesas" at bounding box center [78, 347] width 145 height 22
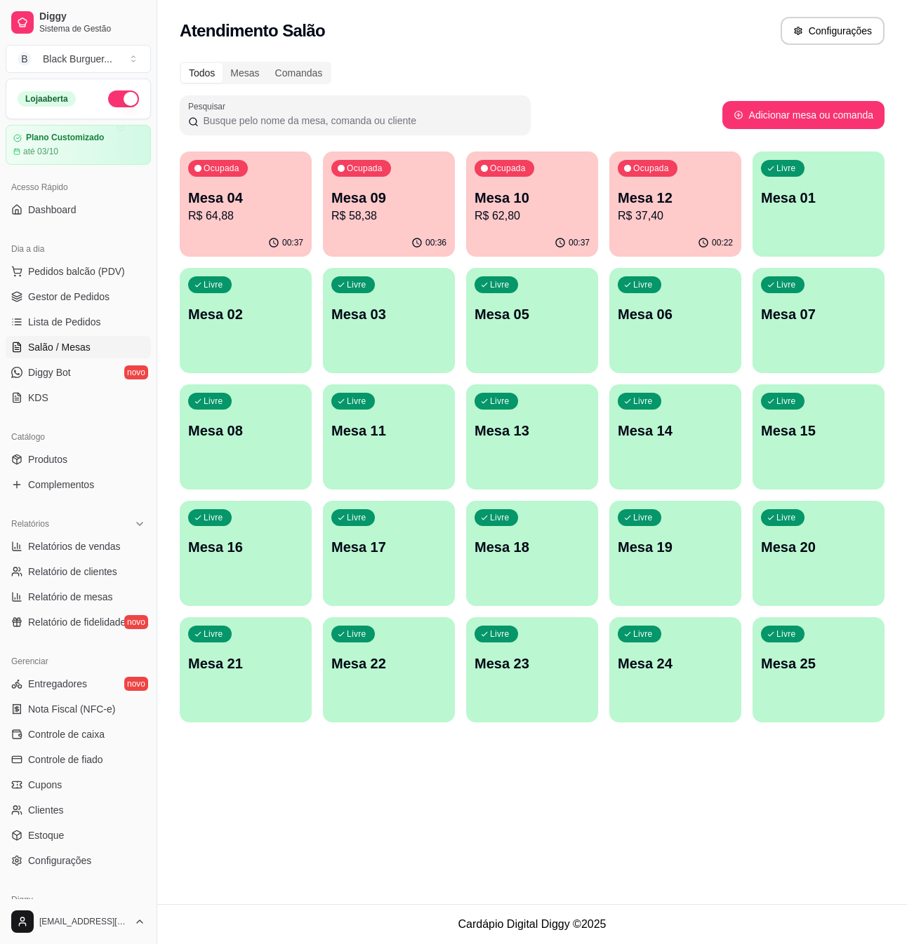
click at [536, 195] on p "Mesa 10" at bounding box center [531, 198] width 115 height 20
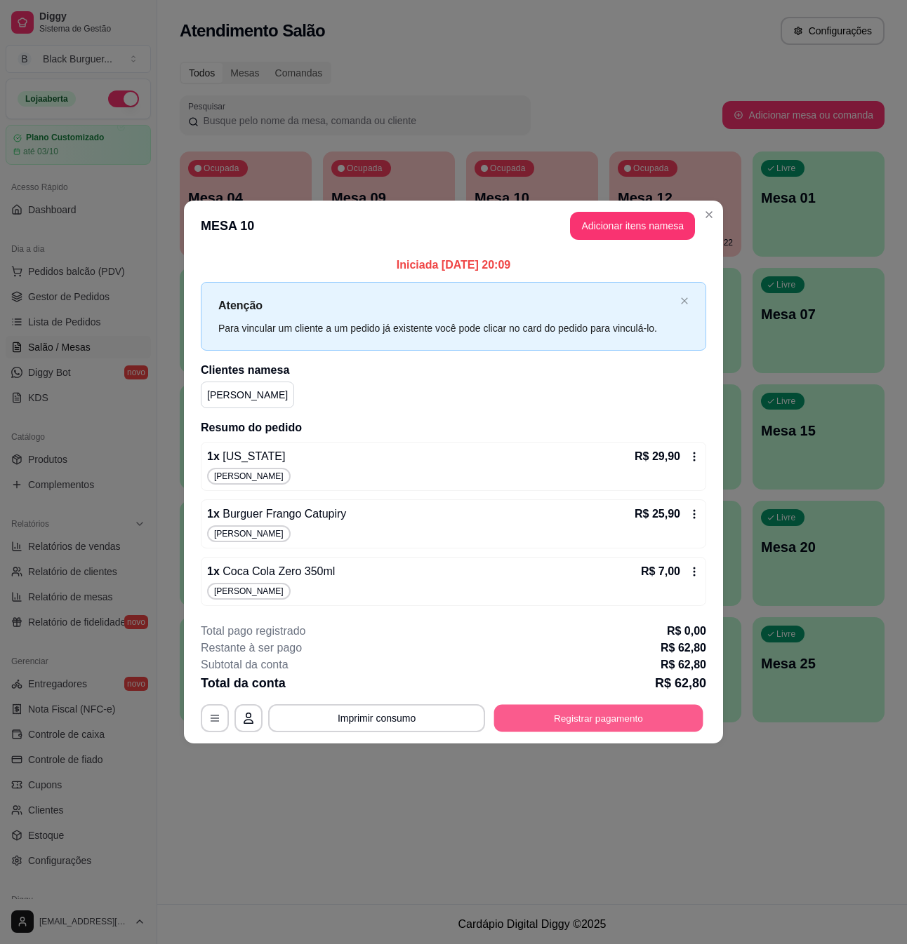
click at [567, 709] on button "Registrar pagamento" at bounding box center [598, 718] width 209 height 27
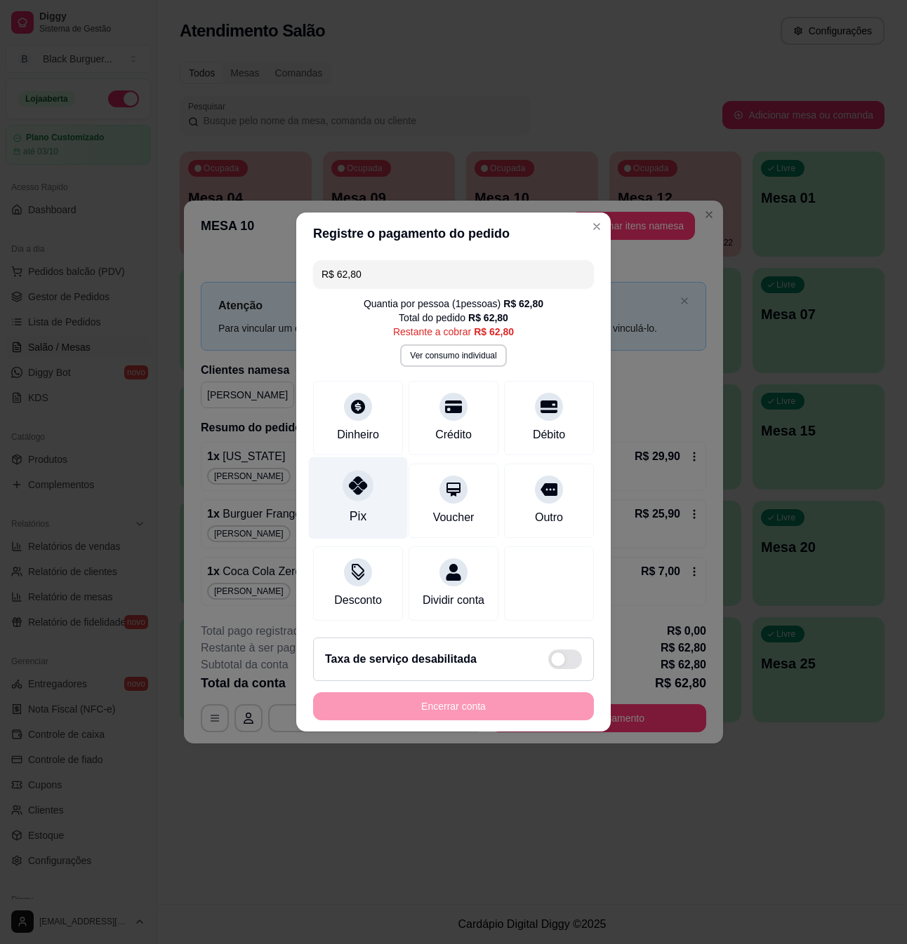
drag, startPoint x: 340, startPoint y: 495, endPoint x: 368, endPoint y: 491, distance: 29.0
click at [340, 494] on div "Pix" at bounding box center [358, 499] width 99 height 82
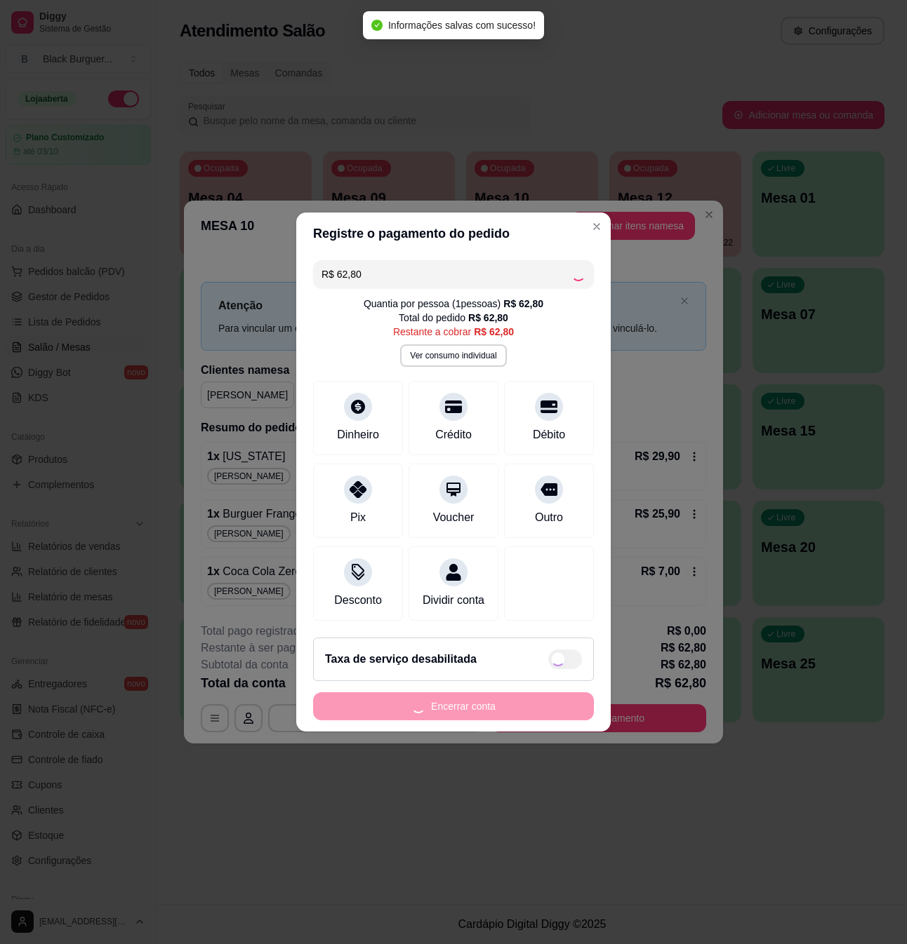
type input "R$ 0,00"
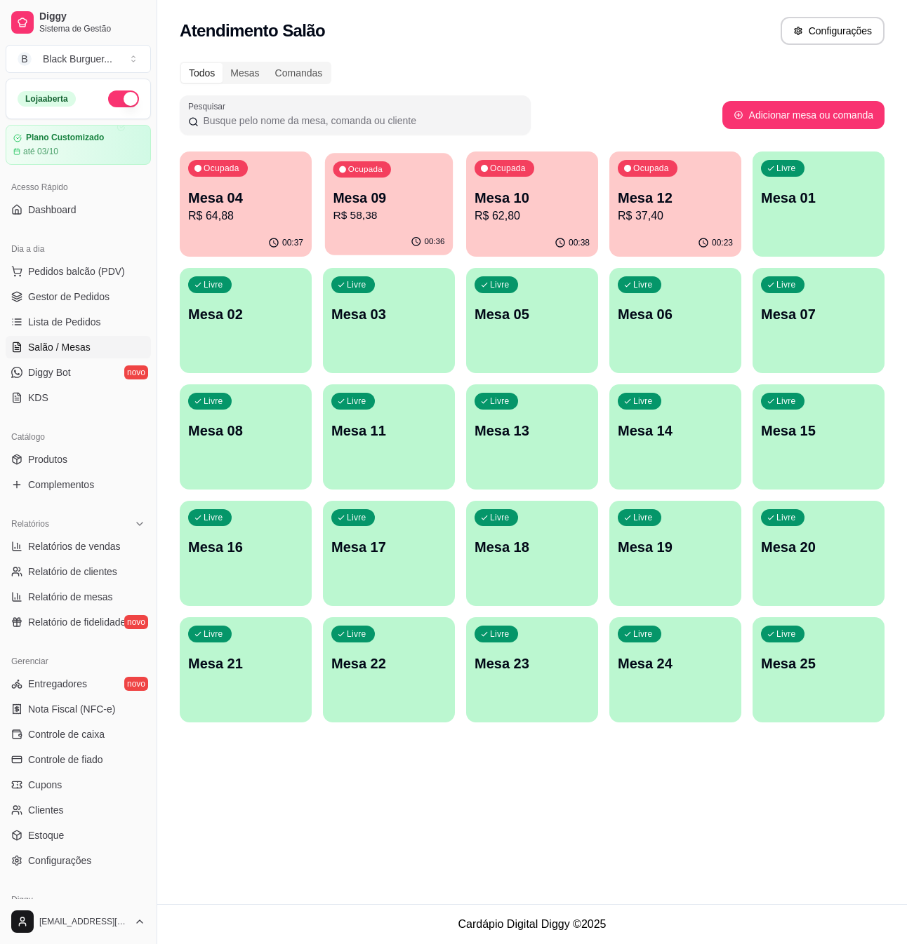
click at [343, 206] on div "Mesa 09 R$ 58,38" at bounding box center [389, 206] width 112 height 35
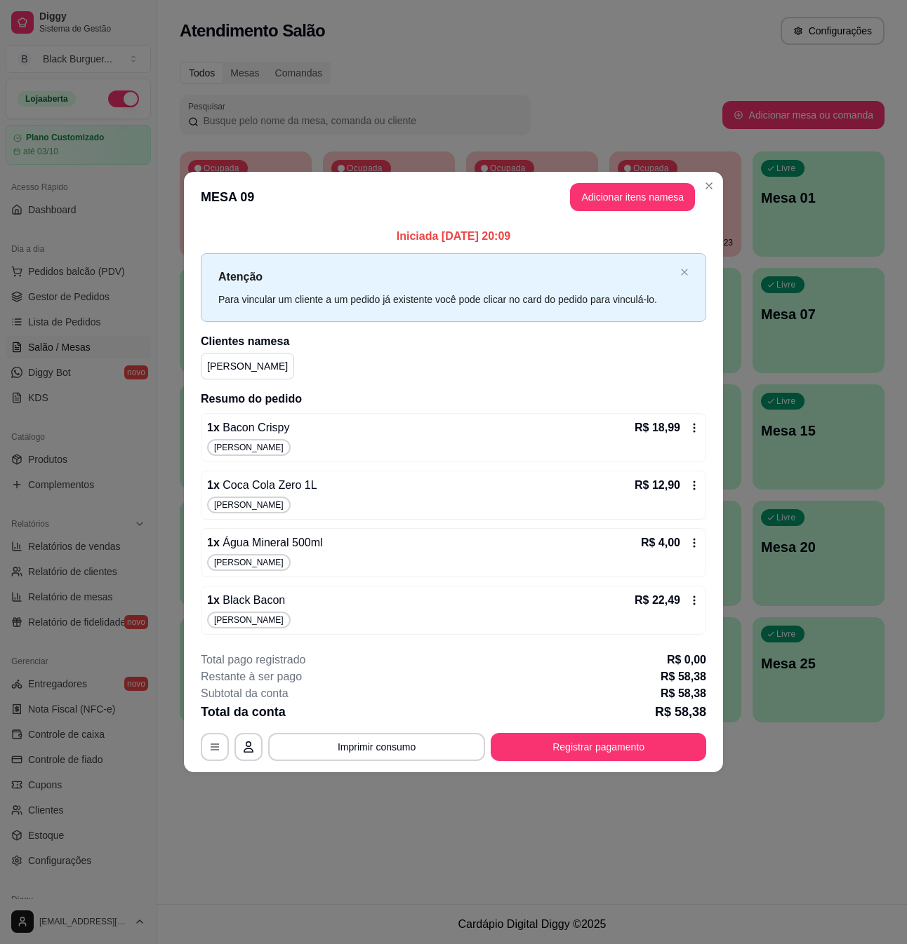
click at [307, 500] on div "[PERSON_NAME]" at bounding box center [453, 505] width 493 height 17
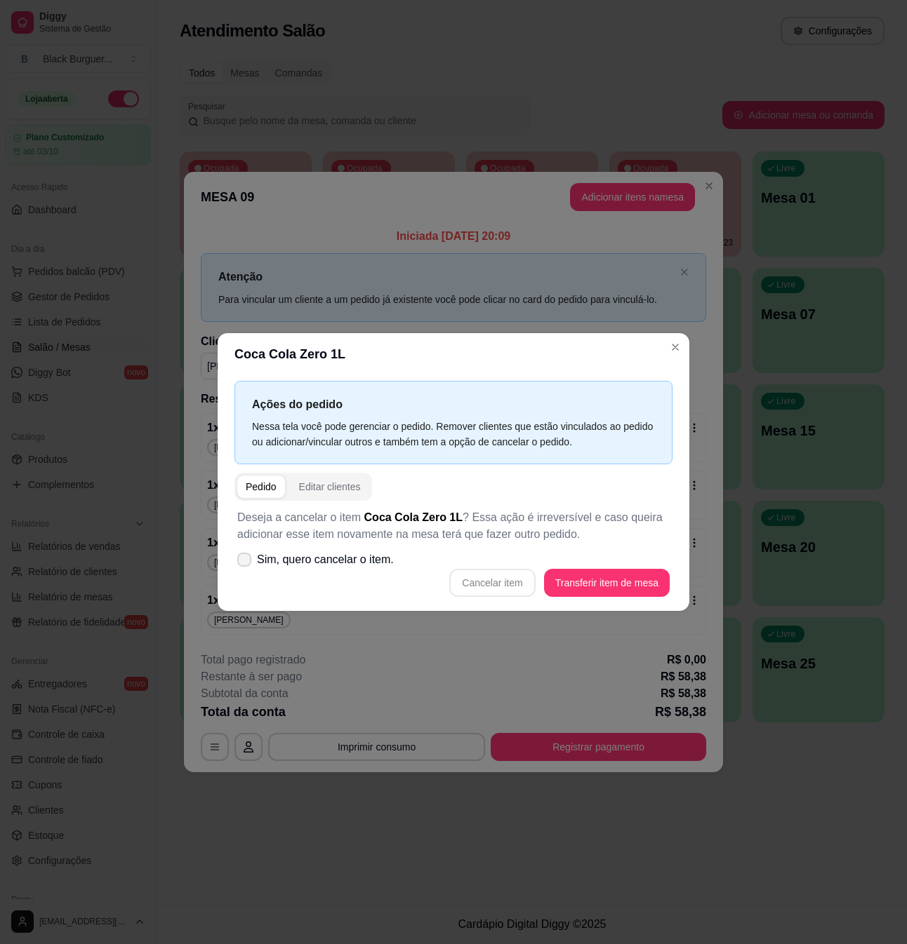
click at [329, 559] on span "Sim, quero cancelar o item." at bounding box center [325, 560] width 137 height 17
click at [246, 563] on input "Sim, quero cancelar o item." at bounding box center [240, 567] width 9 height 9
checkbox input "true"
click at [495, 584] on button "Cancelar item" at bounding box center [492, 583] width 86 height 28
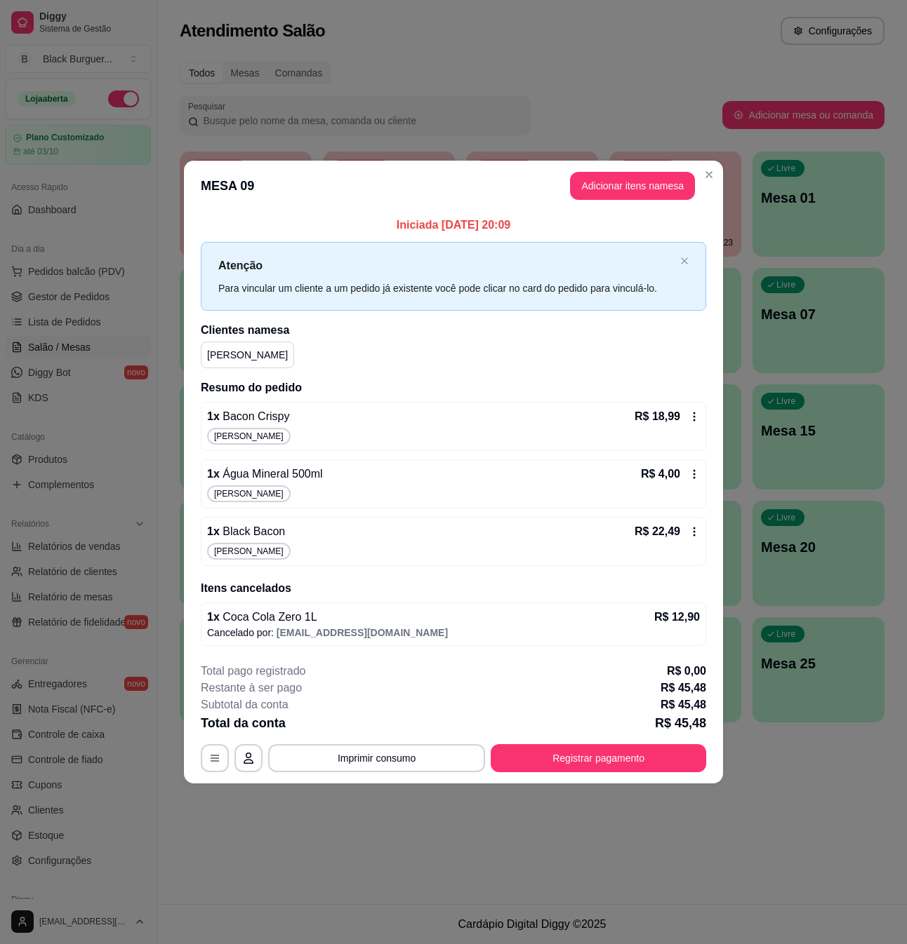
click at [635, 197] on button "Adicionar itens na mesa" at bounding box center [632, 186] width 125 height 28
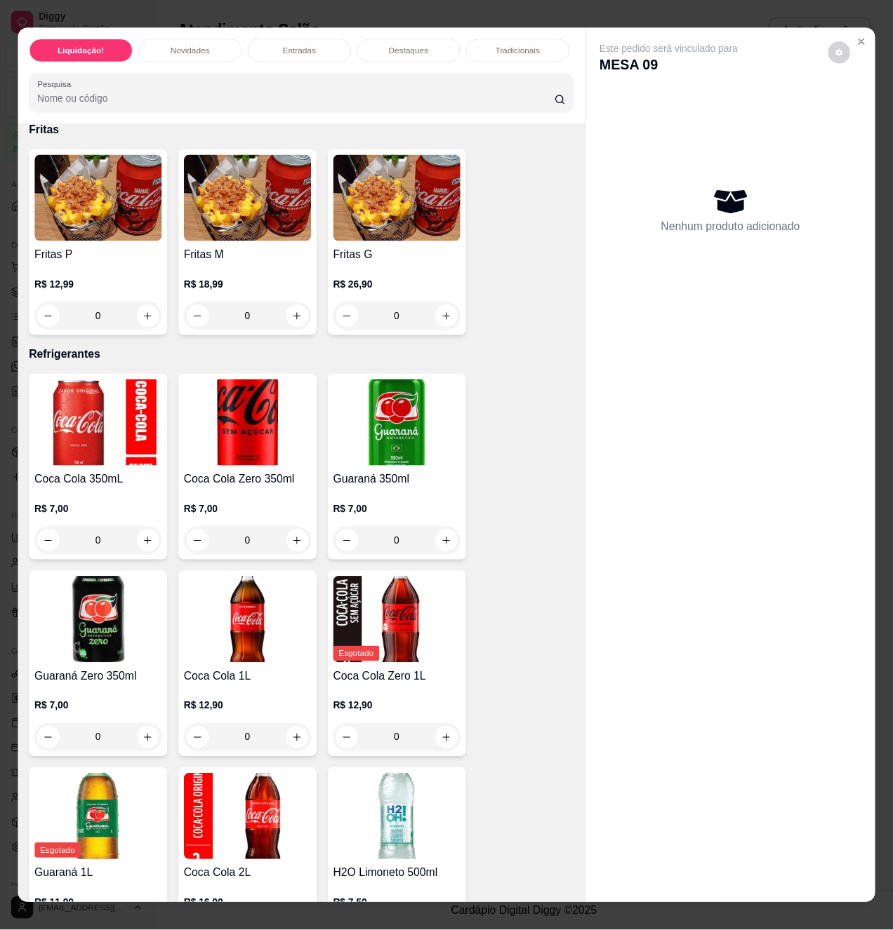
scroll to position [3368, 0]
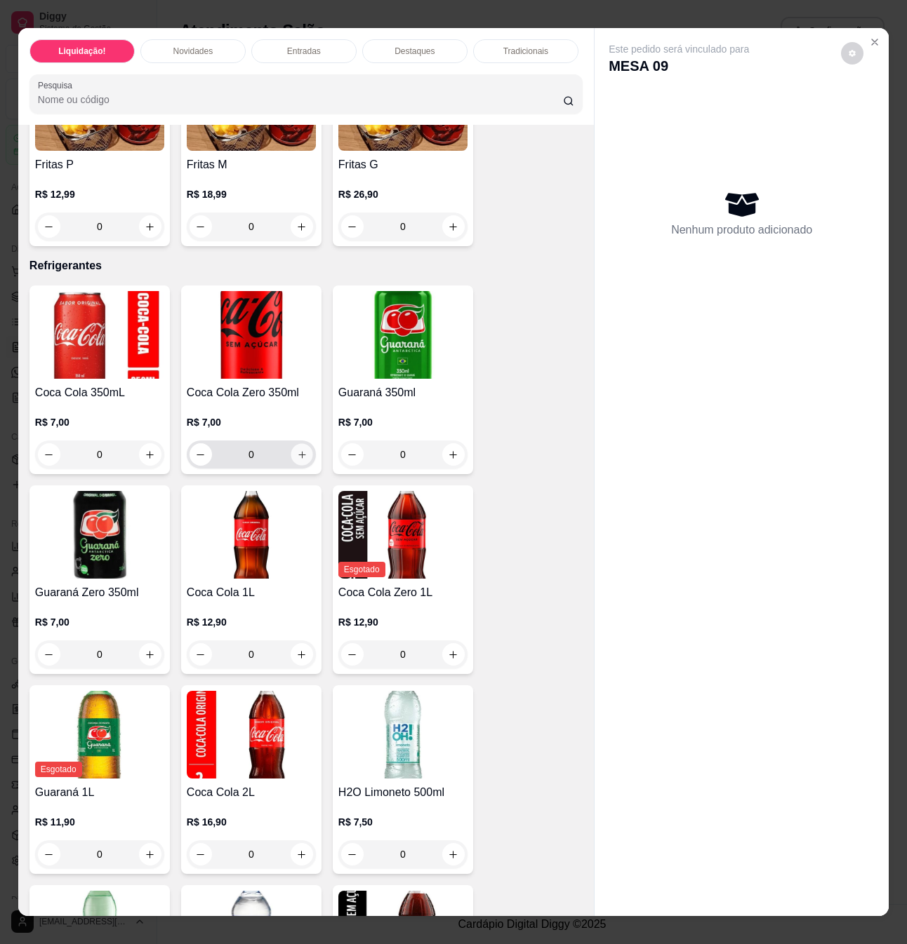
click at [298, 450] on icon "increase-product-quantity" at bounding box center [302, 455] width 11 height 11
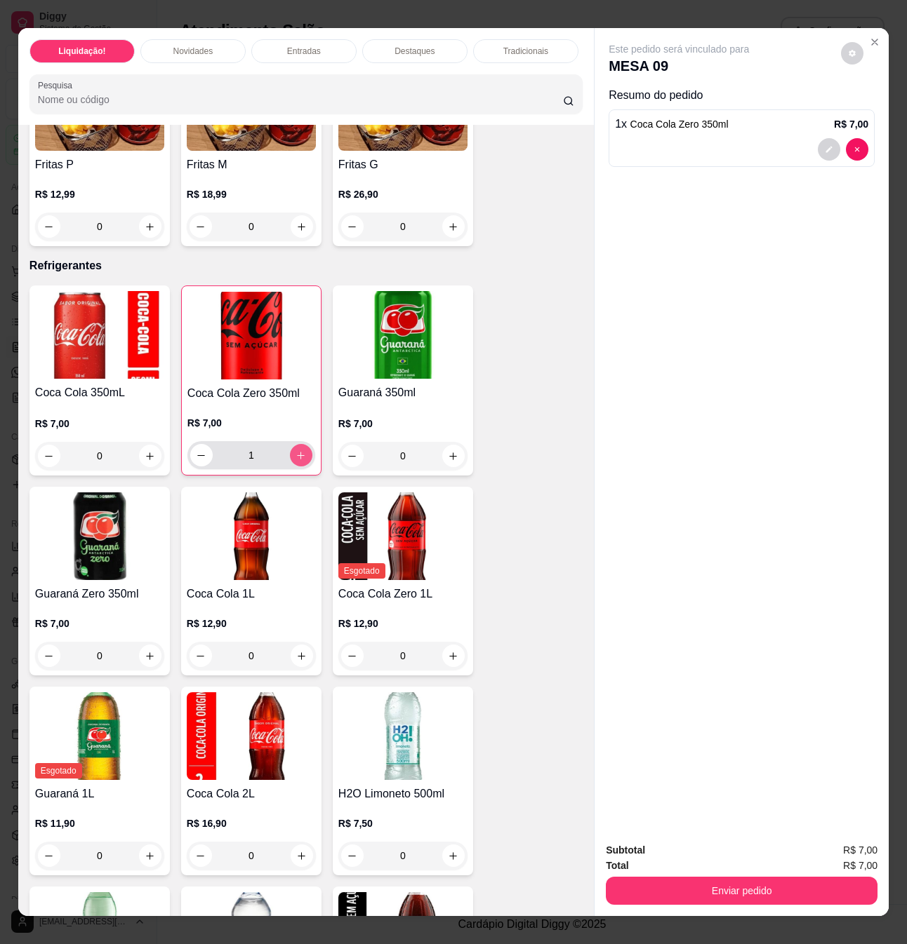
click at [298, 450] on icon "increase-product-quantity" at bounding box center [300, 455] width 11 height 11
type input "2"
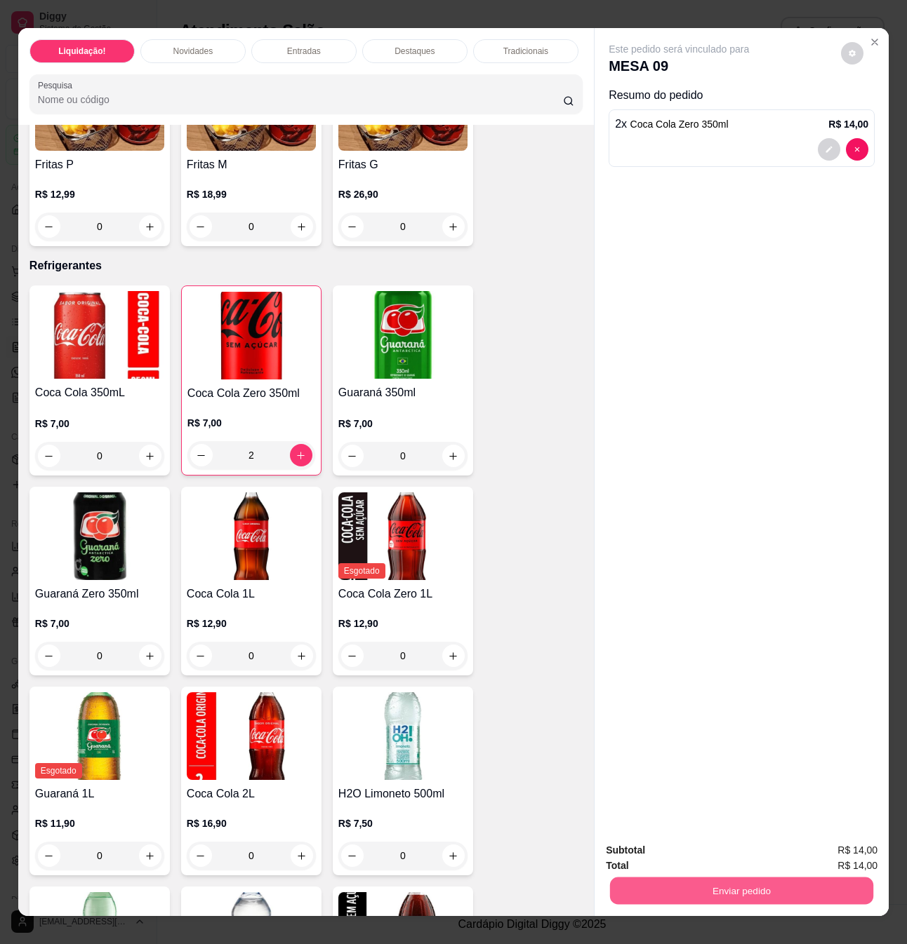
click at [742, 881] on button "Enviar pedido" at bounding box center [741, 890] width 263 height 27
click at [817, 845] on button "Sim, quero registrar" at bounding box center [827, 849] width 105 height 27
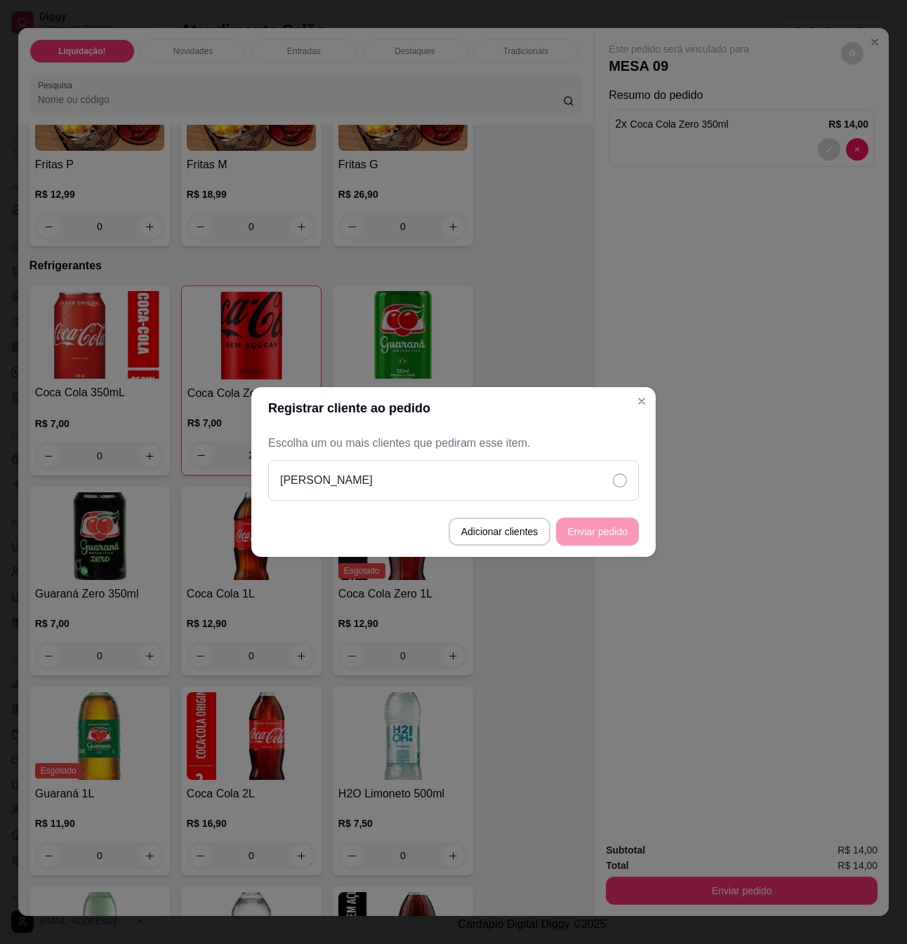
click at [545, 462] on div "[PERSON_NAME]" at bounding box center [453, 480] width 370 height 41
click at [599, 539] on button "Enviar pedido" at bounding box center [597, 532] width 83 height 28
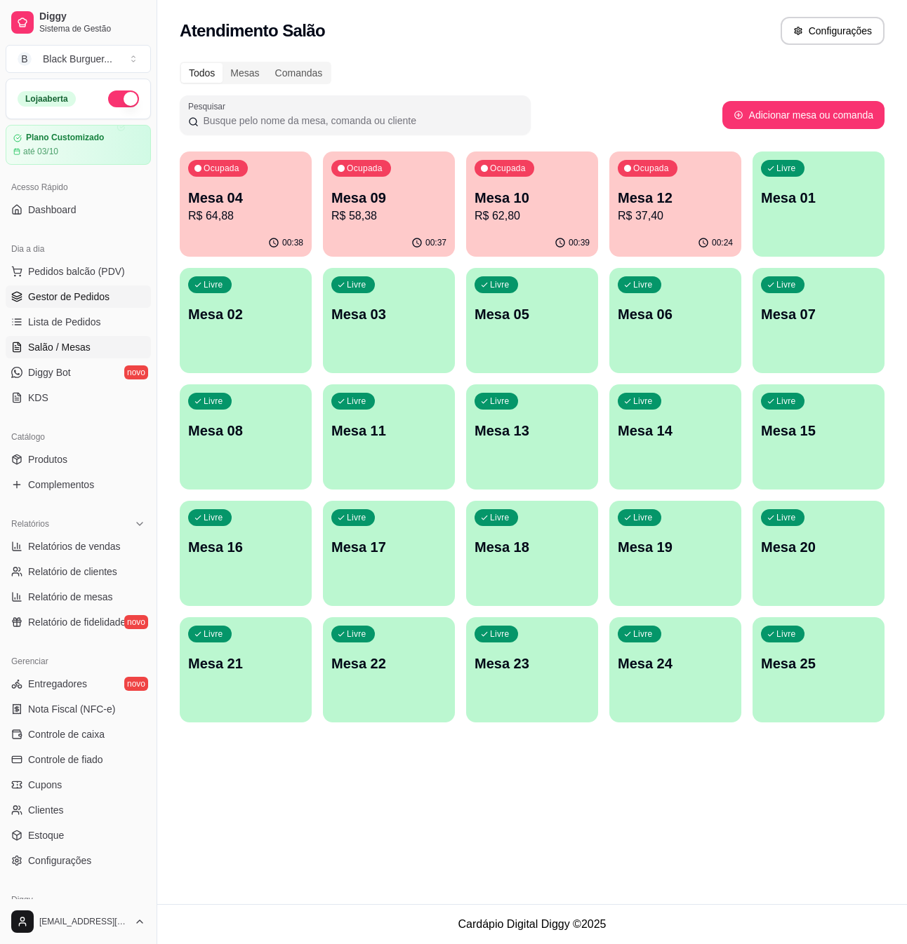
click at [80, 304] on span "Gestor de Pedidos" at bounding box center [68, 297] width 81 height 14
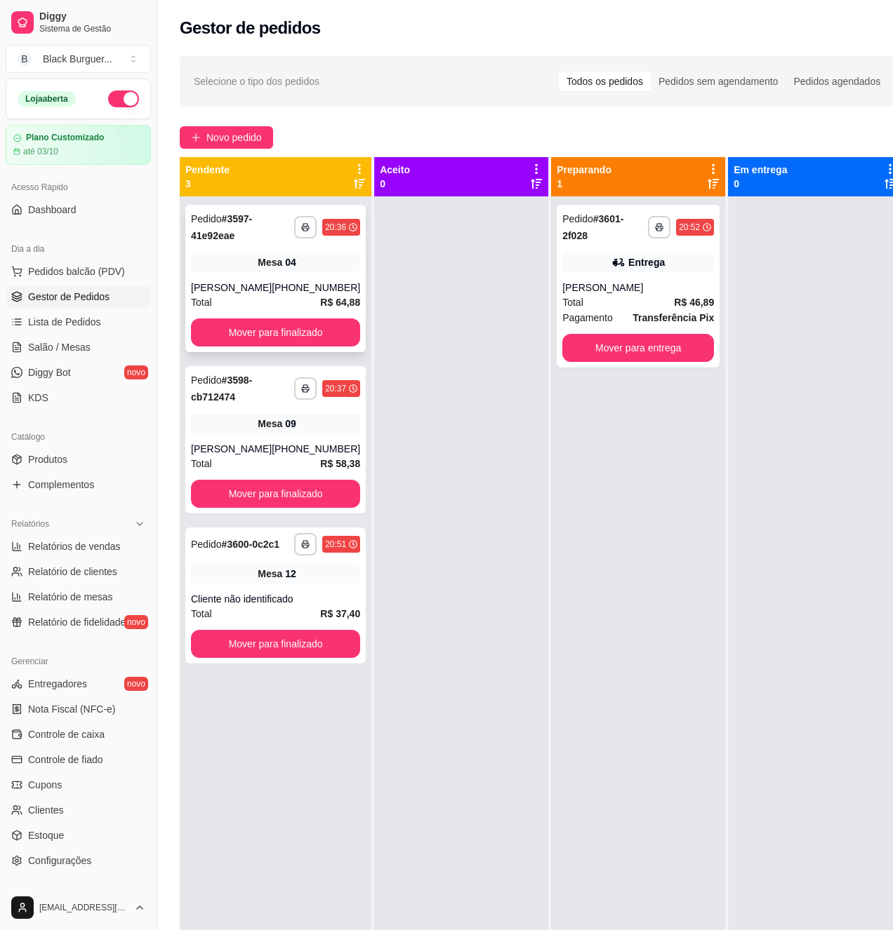
click at [237, 257] on div "Mesa 04" at bounding box center [275, 263] width 169 height 20
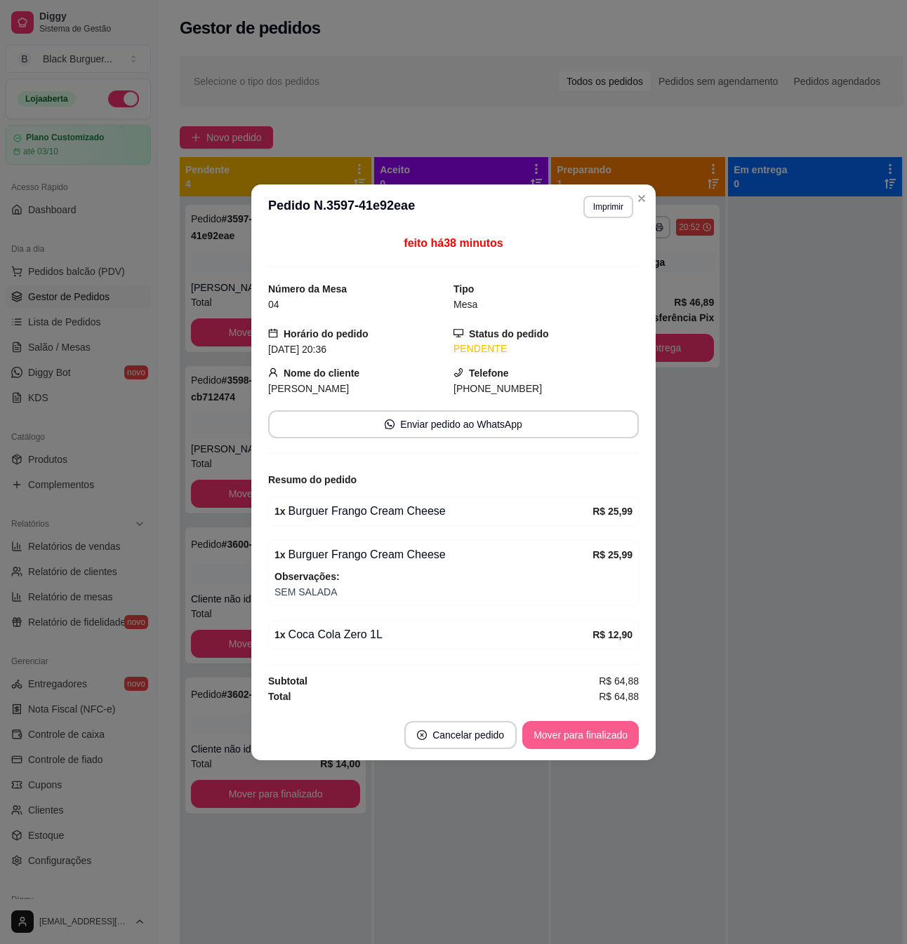
click at [561, 736] on button "Mover para finalizado" at bounding box center [580, 735] width 116 height 28
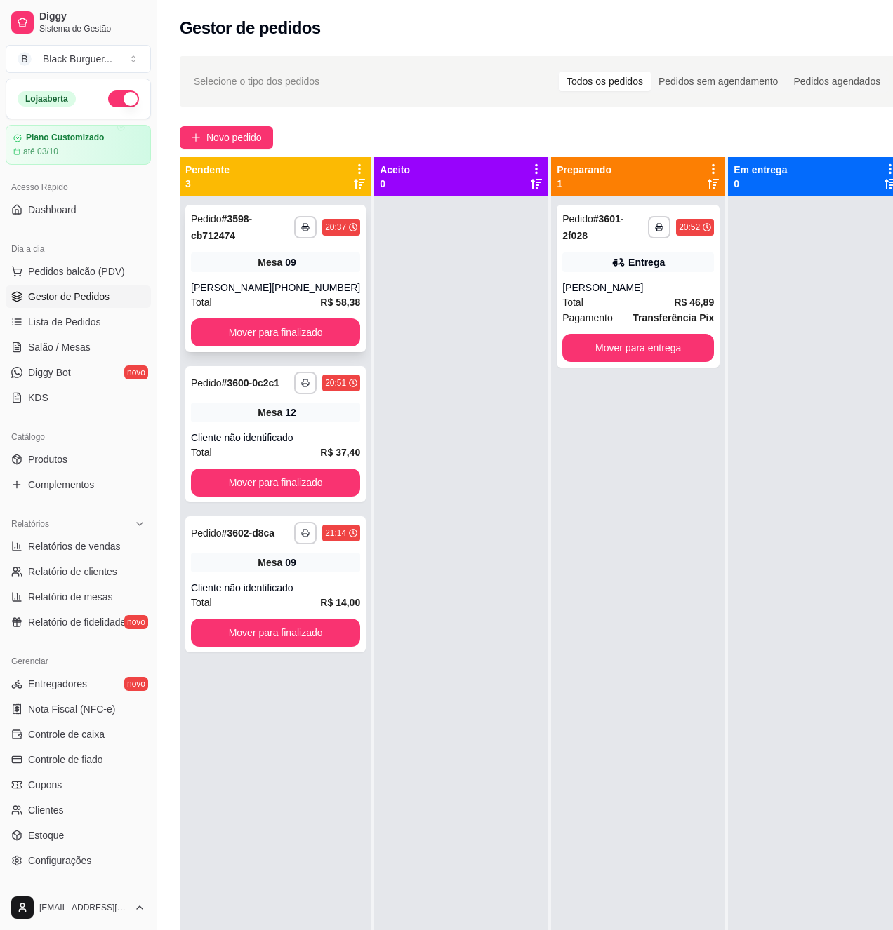
click at [239, 296] on div "Total R$ 58,38" at bounding box center [275, 302] width 169 height 15
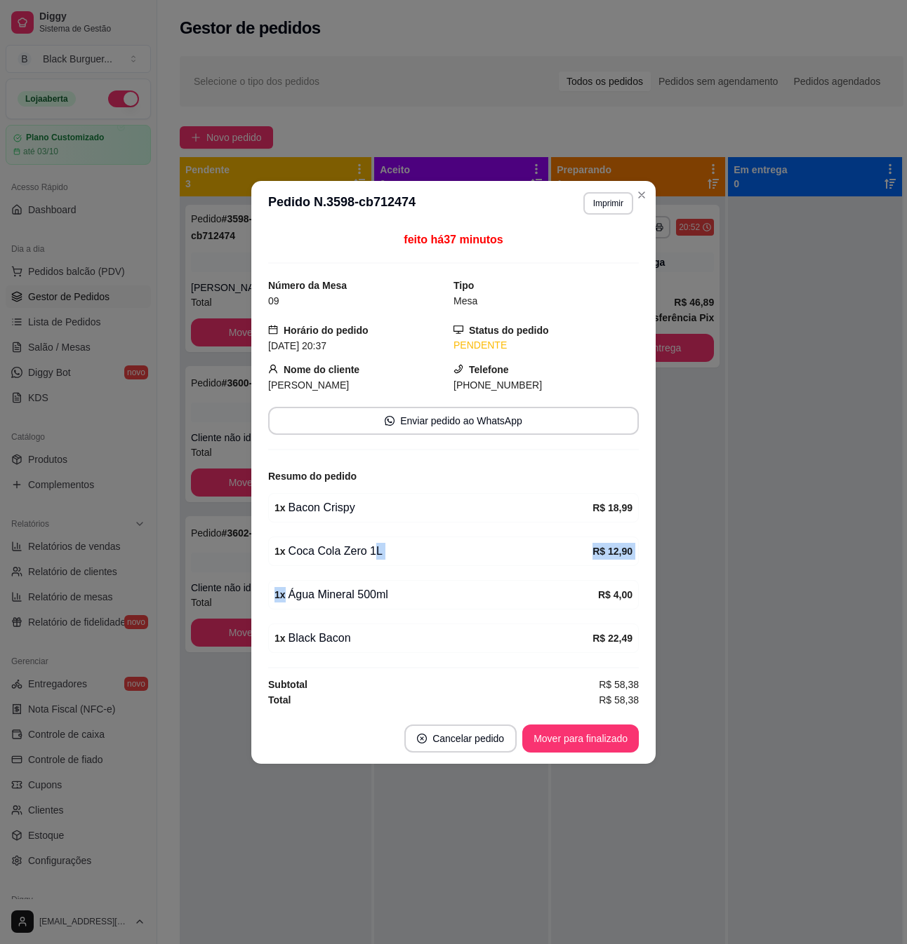
drag, startPoint x: 351, startPoint y: 570, endPoint x: 396, endPoint y: 553, distance: 48.0
click at [380, 561] on div "feito há 37 minutos Número da Mesa 09 Tipo Mesa Horário do pedido [DATE] 20:37 …" at bounding box center [453, 470] width 370 height 476
click at [397, 552] on div "1 x Coca Cola Zero 1L" at bounding box center [433, 551] width 318 height 17
click at [577, 742] on button "Mover para finalizado" at bounding box center [580, 738] width 113 height 27
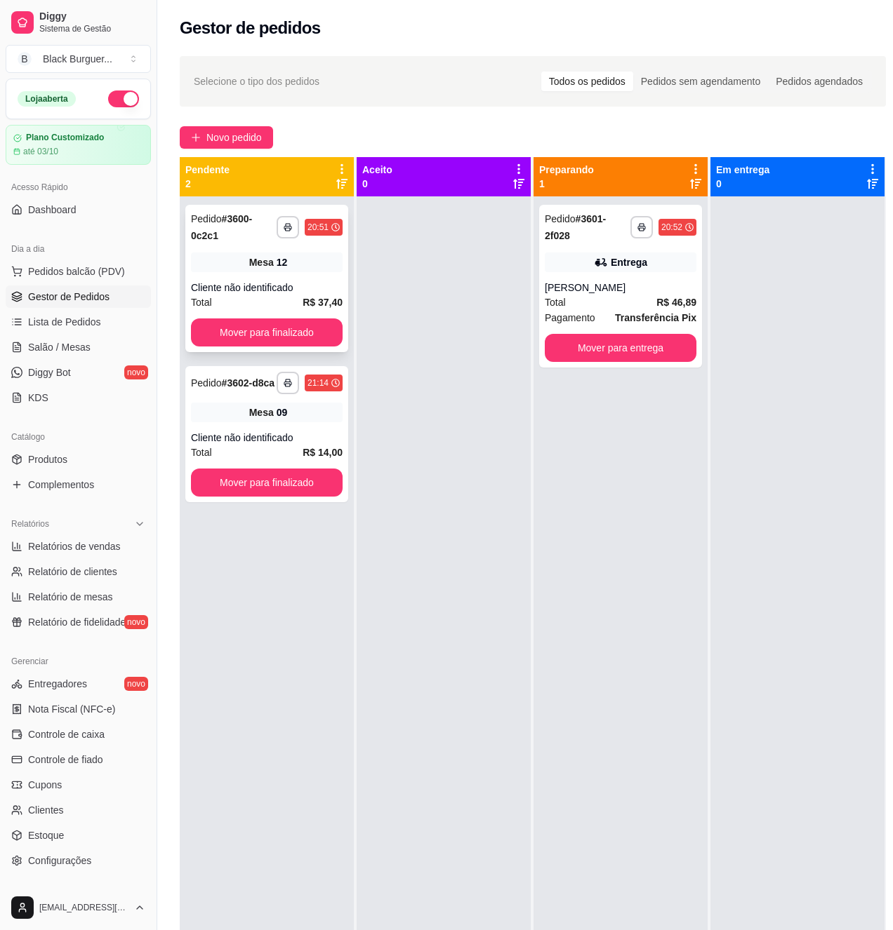
click at [315, 298] on strong "R$ 37,40" at bounding box center [322, 302] width 40 height 11
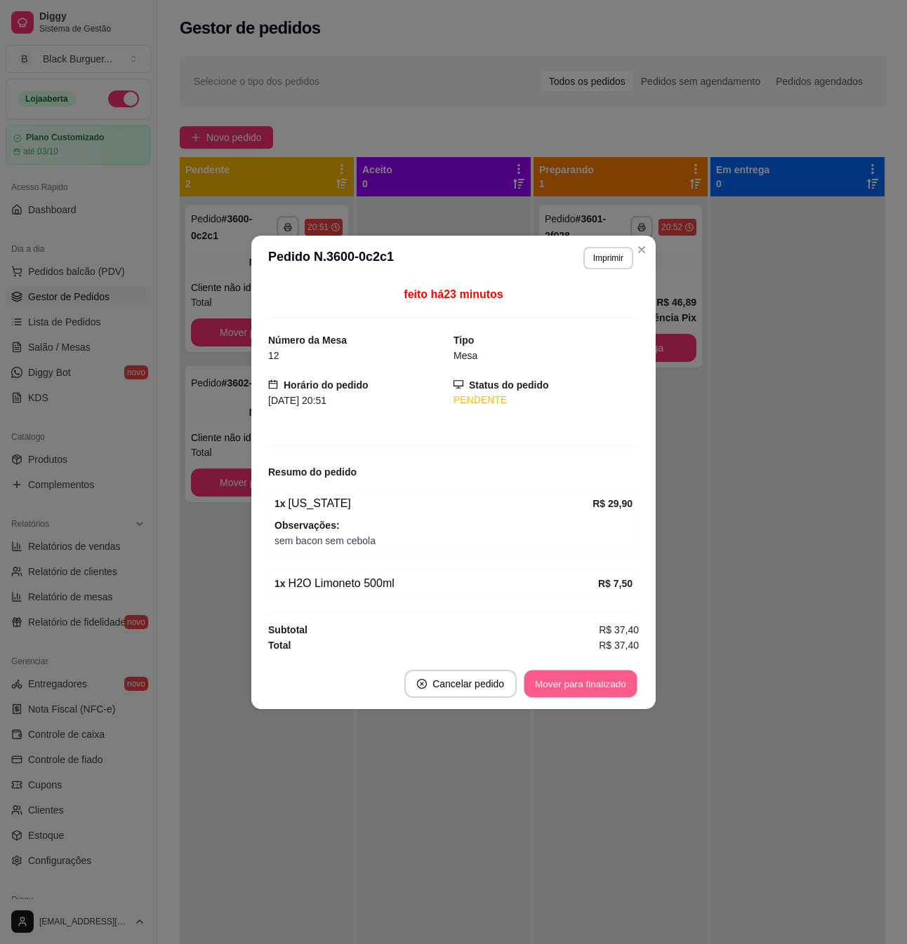
click at [577, 683] on button "Mover para finalizado" at bounding box center [580, 683] width 113 height 27
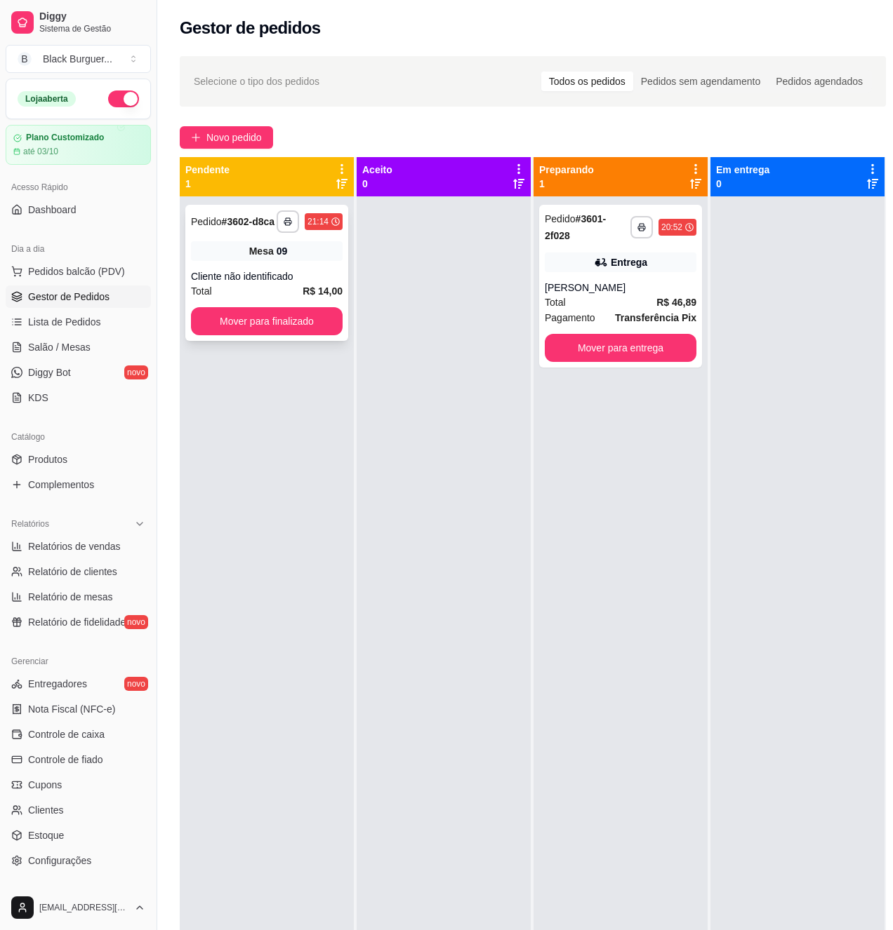
click at [306, 258] on div "Mesa 09" at bounding box center [267, 251] width 152 height 20
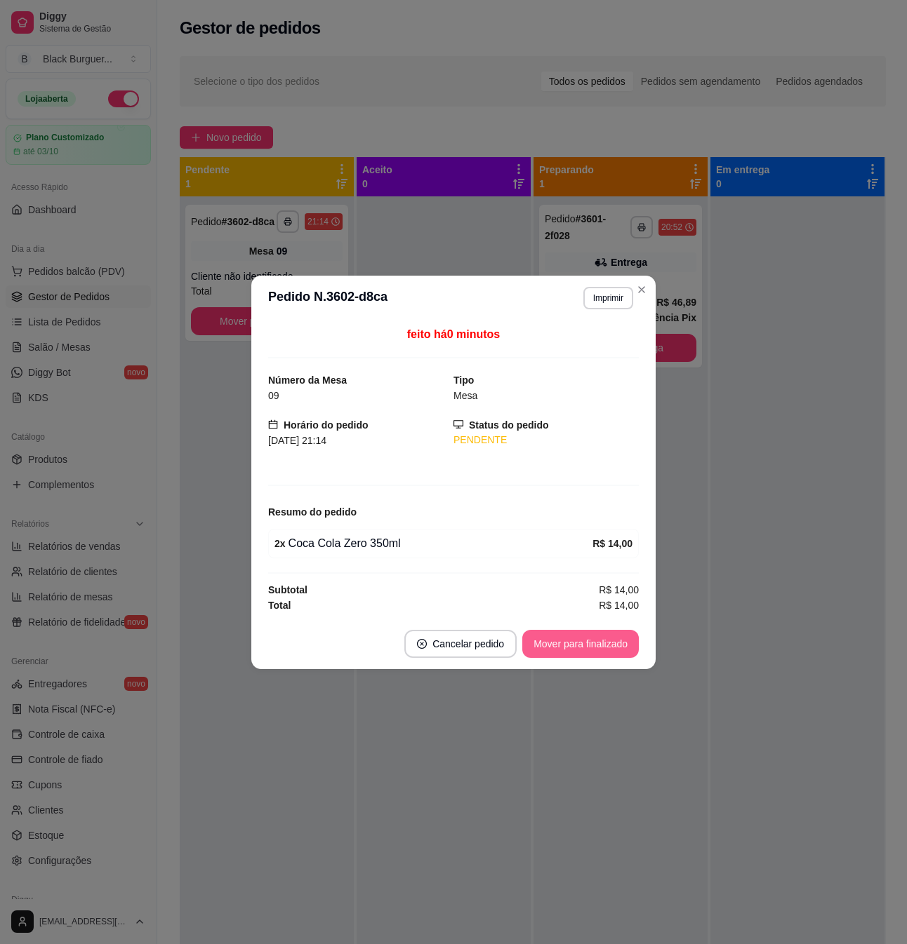
click at [557, 658] on button "Mover para finalizado" at bounding box center [580, 644] width 116 height 28
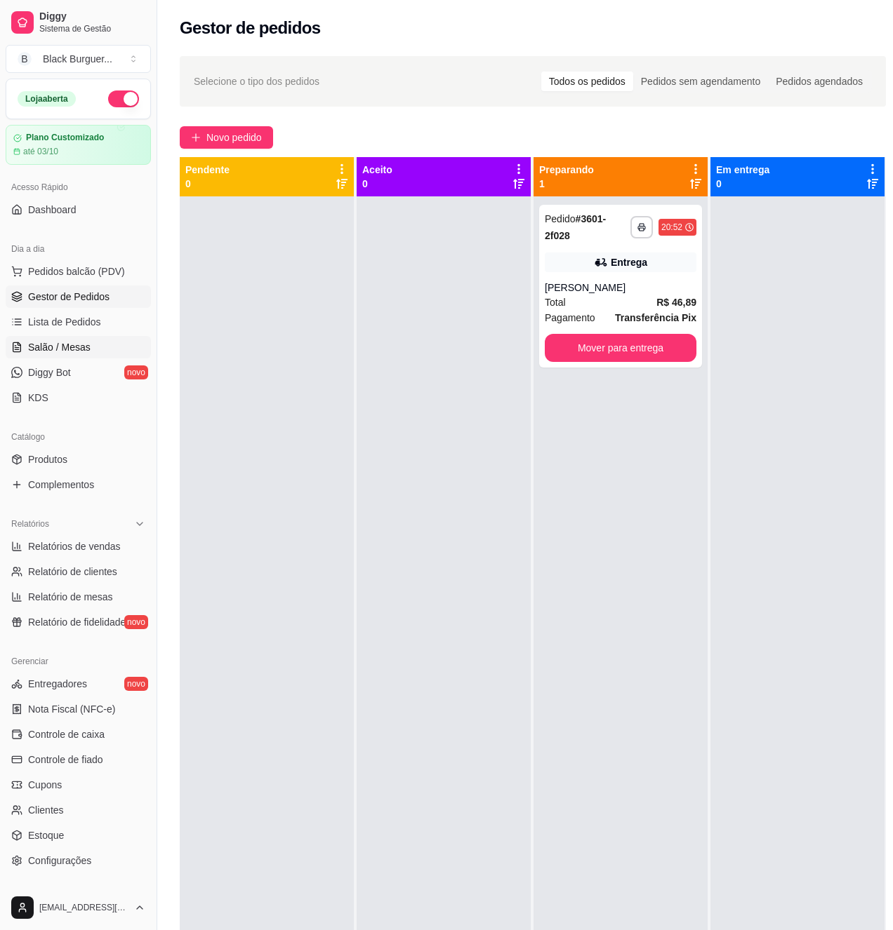
click at [74, 345] on span "Salão / Mesas" at bounding box center [59, 347] width 62 height 14
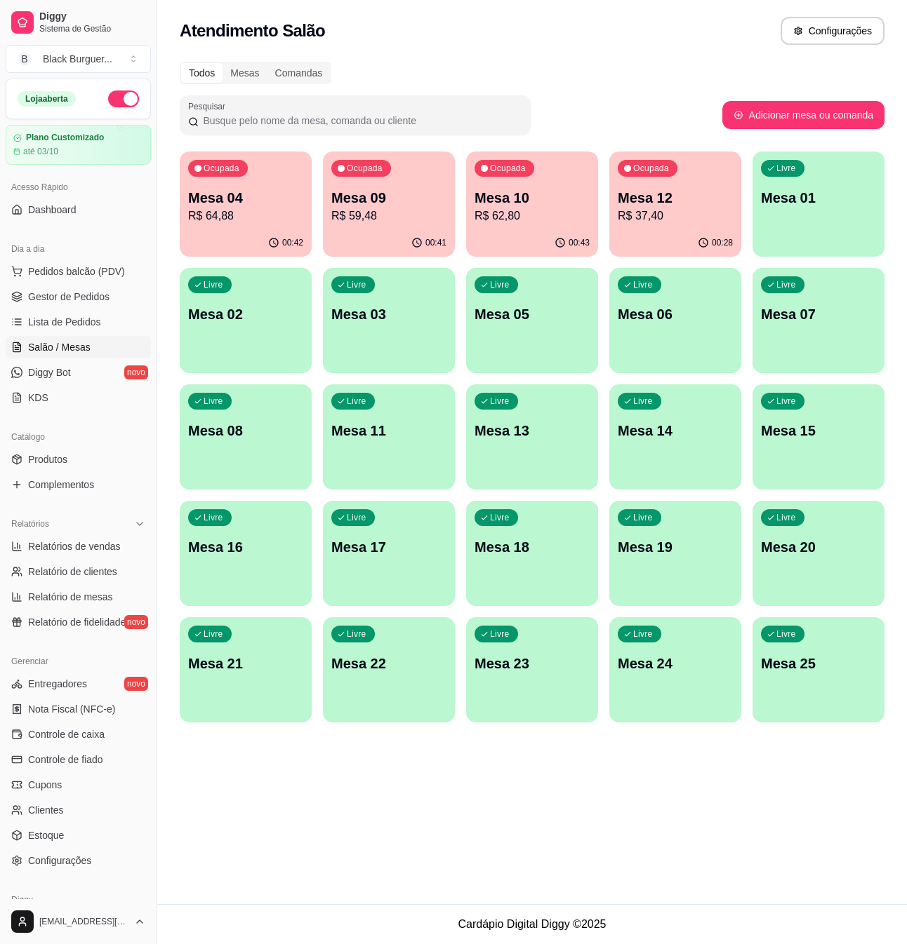
click at [495, 212] on p "R$ 62,80" at bounding box center [531, 216] width 115 height 17
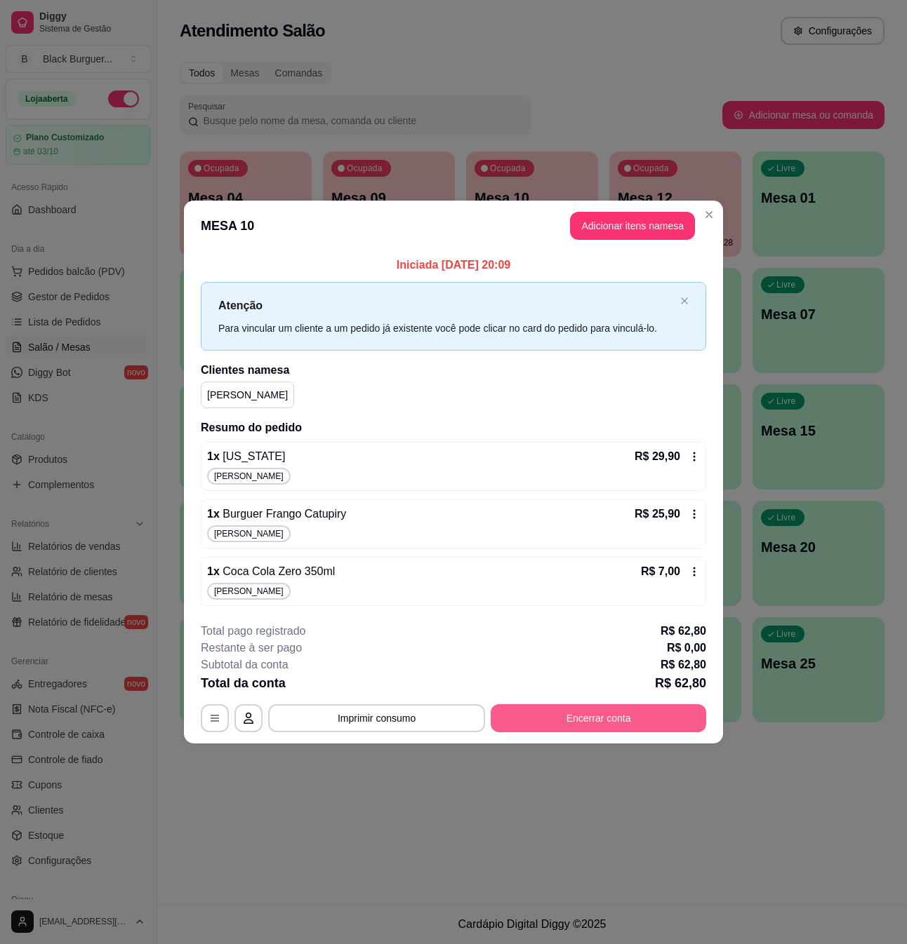
click at [594, 716] on button "Encerrar conta" at bounding box center [597, 719] width 215 height 28
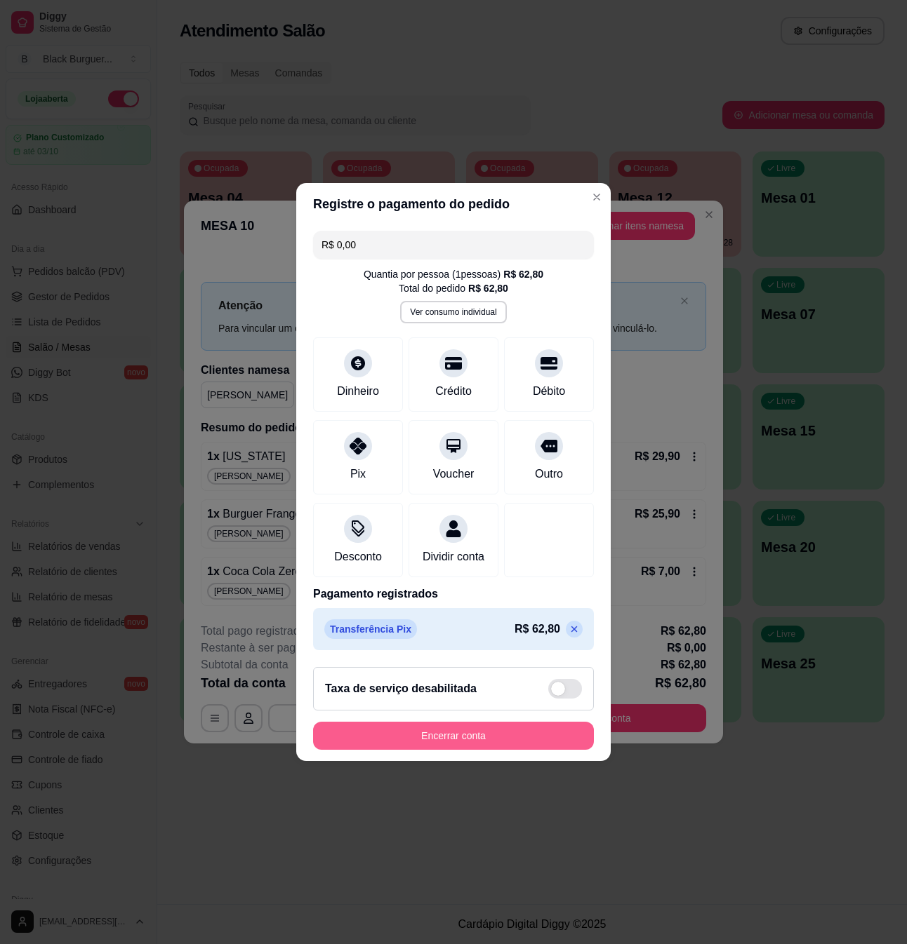
click at [497, 750] on button "Encerrar conta" at bounding box center [453, 736] width 281 height 28
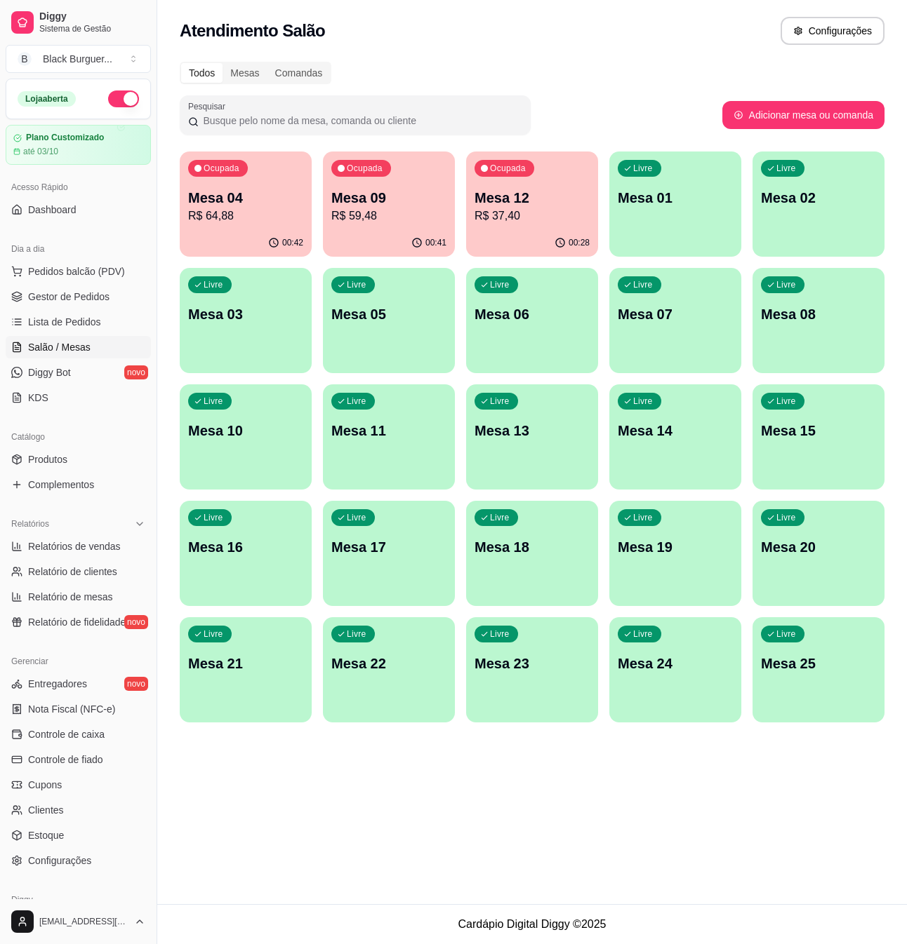
click at [473, 197] on div "Ocupada Mesa 12 R$ 37,40" at bounding box center [532, 191] width 132 height 78
click at [223, 186] on div "Ocupada Mesa 04 R$ 64,88" at bounding box center [246, 191] width 128 height 76
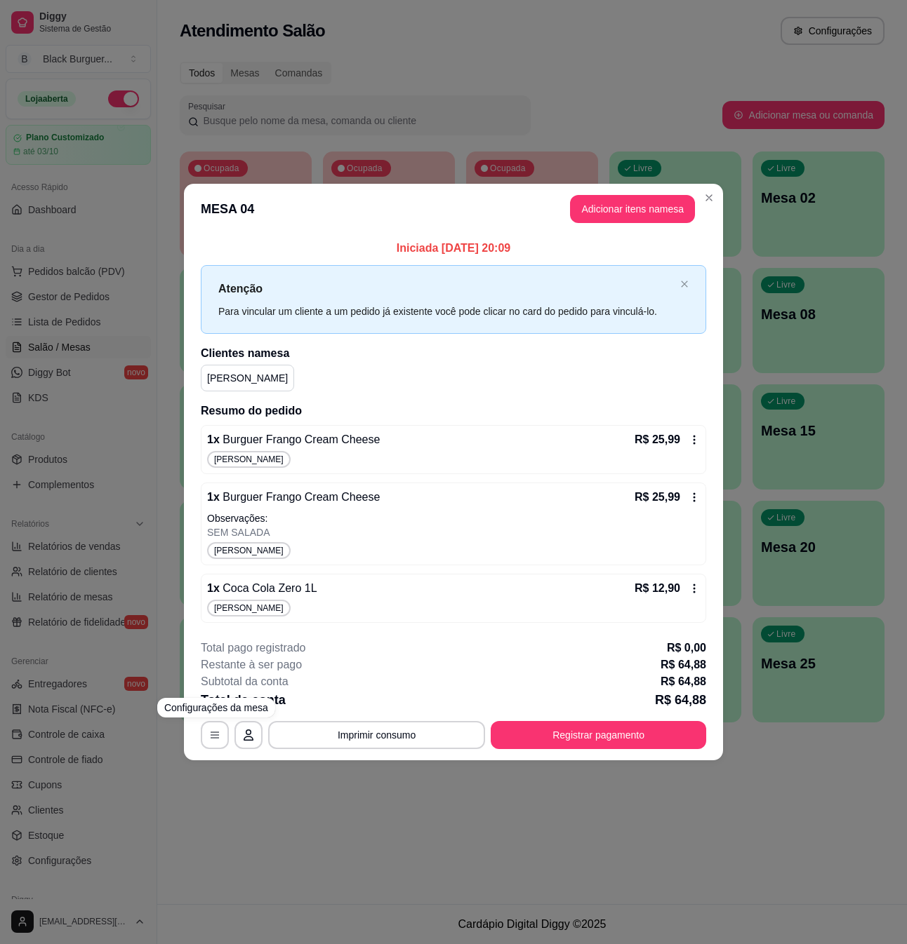
click at [218, 820] on div "**********" at bounding box center [453, 472] width 907 height 944
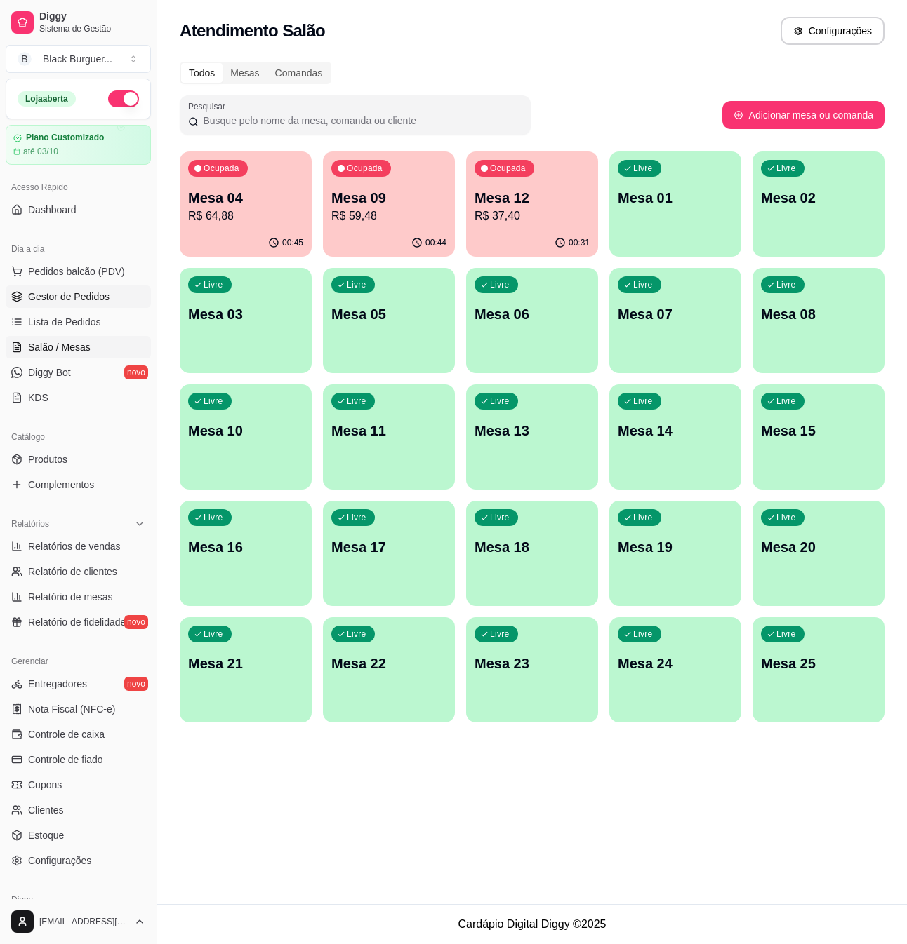
click at [65, 307] on link "Gestor de Pedidos" at bounding box center [78, 297] width 145 height 22
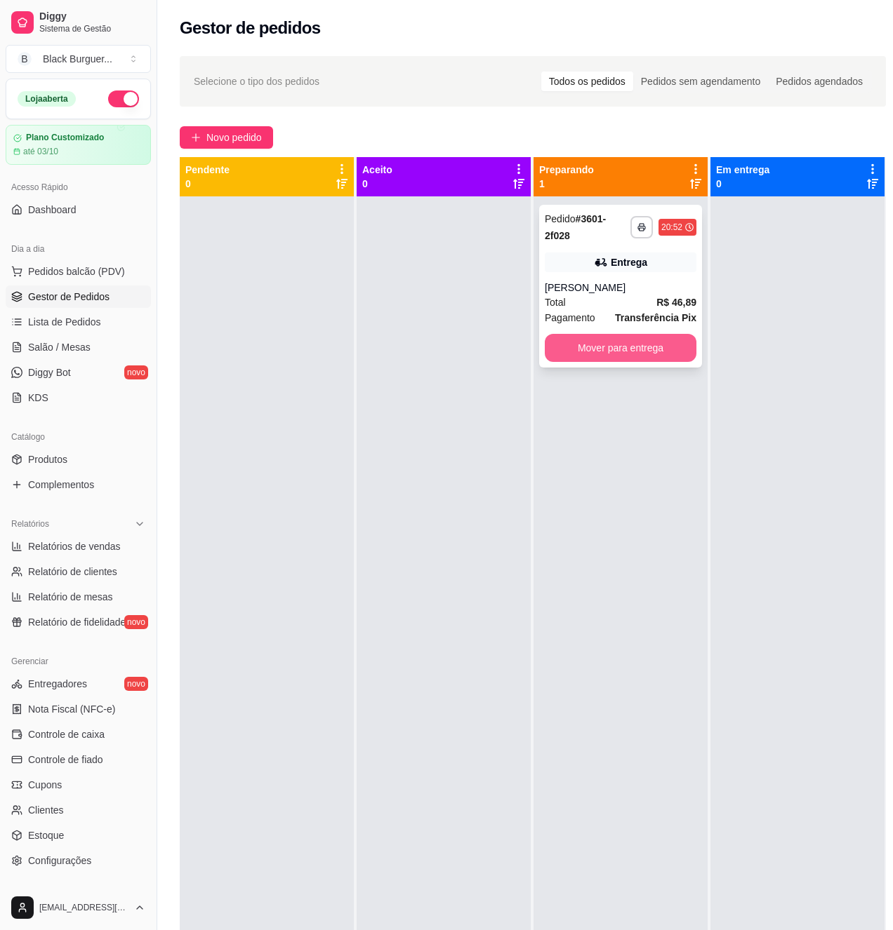
click at [582, 352] on button "Mover para entrega" at bounding box center [621, 348] width 152 height 28
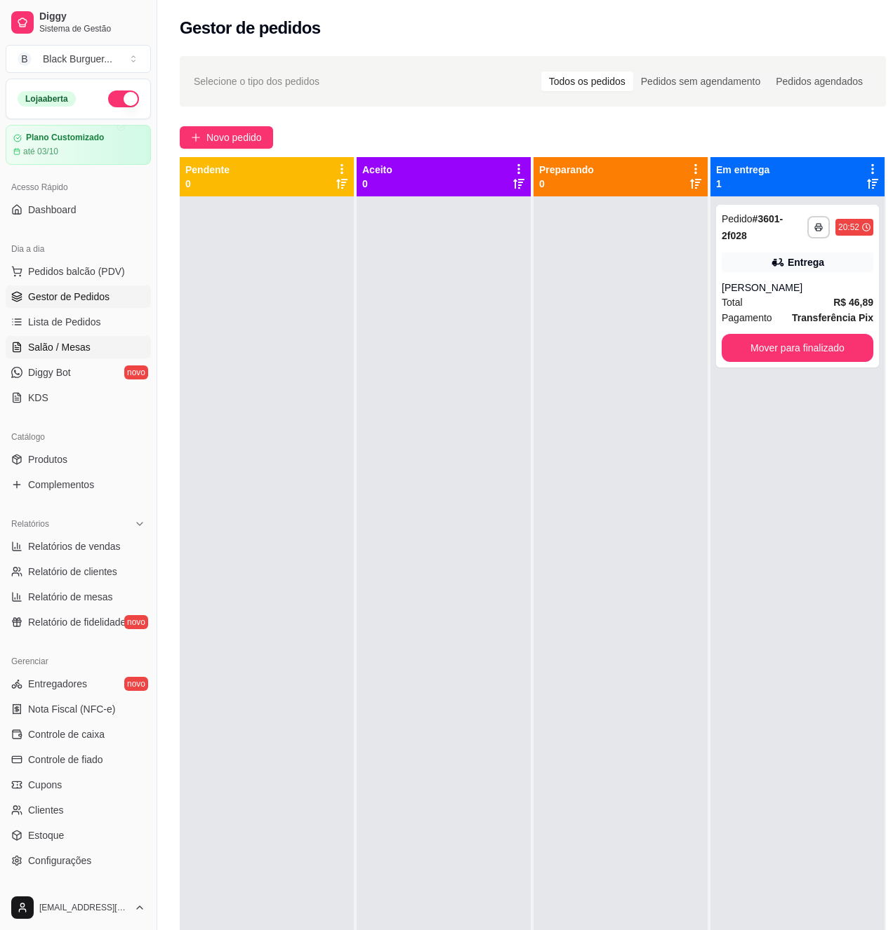
click at [79, 344] on span "Salão / Mesas" at bounding box center [59, 347] width 62 height 14
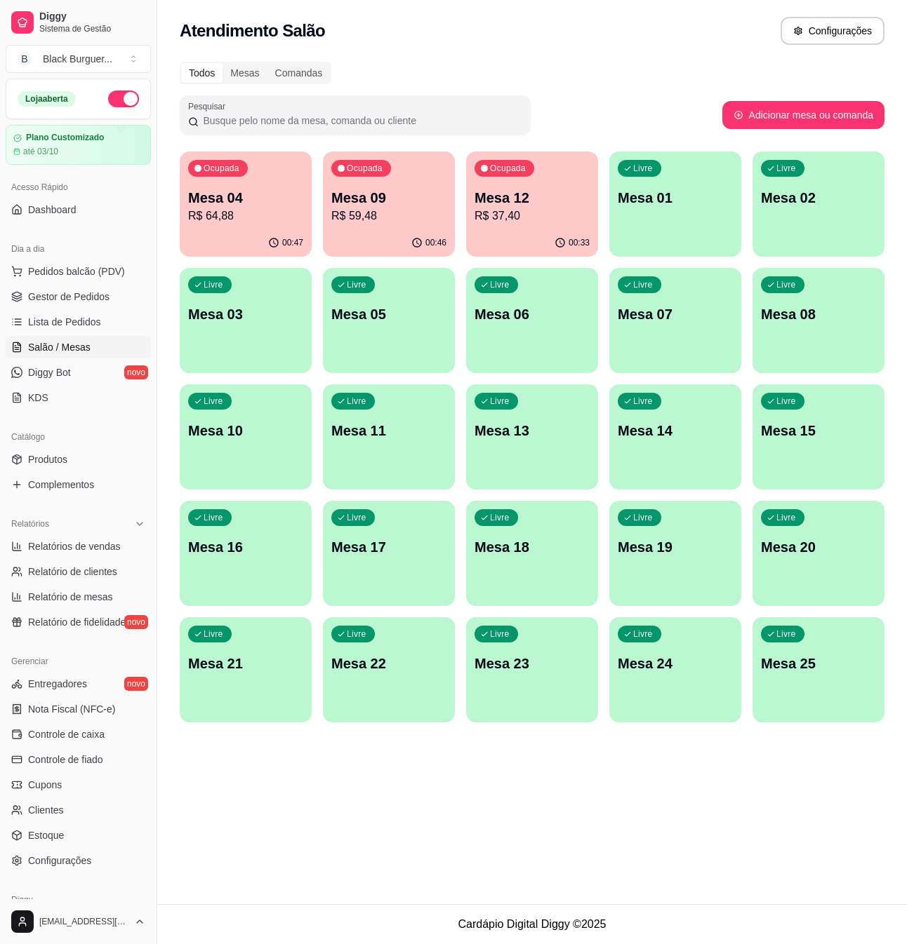
click at [431, 203] on p "Mesa 09" at bounding box center [388, 198] width 115 height 20
click at [557, 212] on p "R$ 37,40" at bounding box center [531, 216] width 115 height 17
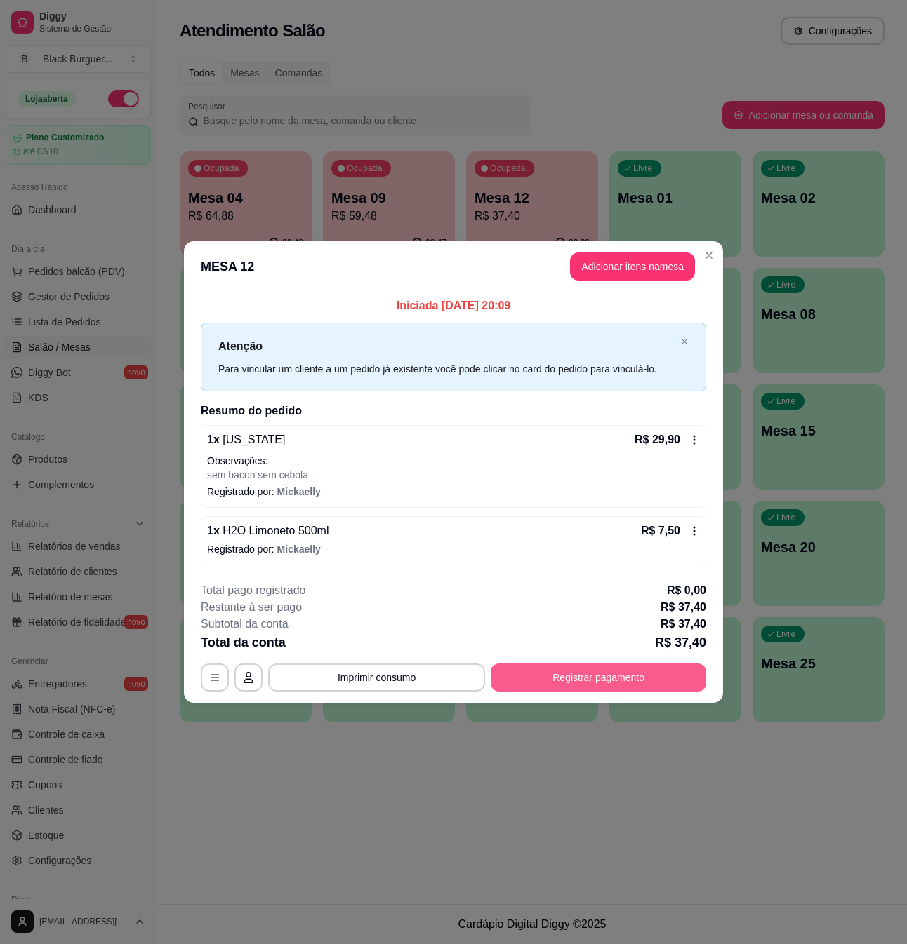
click at [589, 681] on button "Registrar pagamento" at bounding box center [597, 678] width 215 height 28
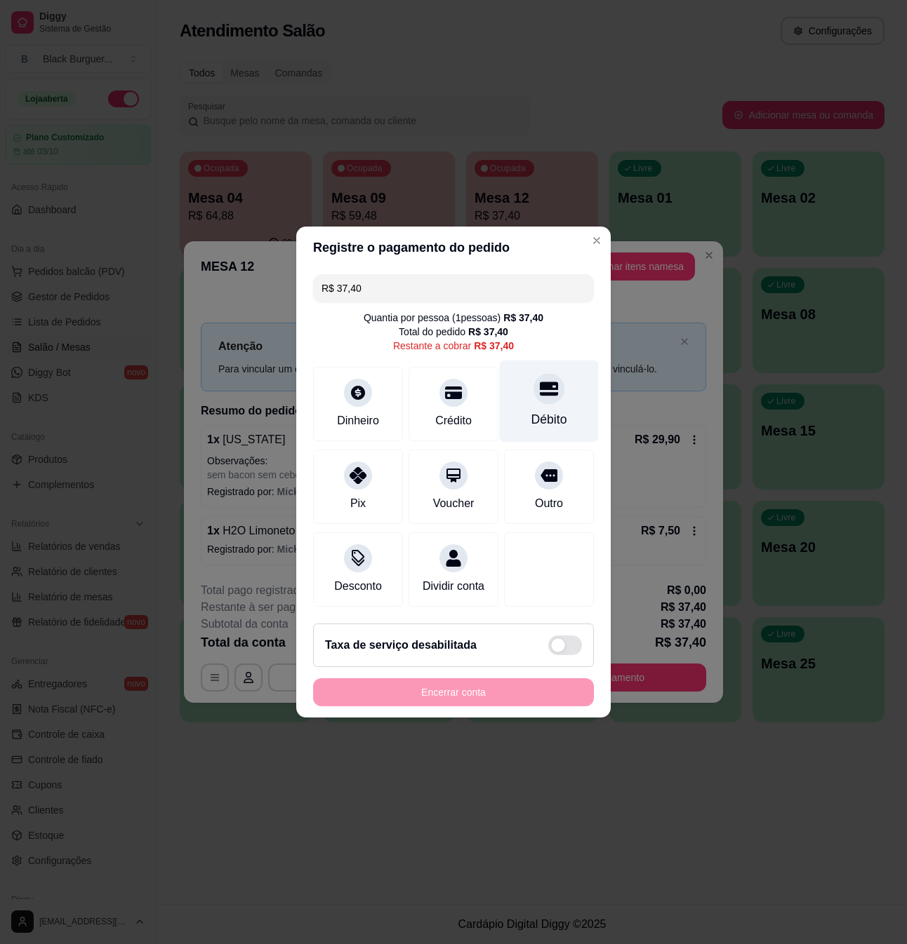
click at [550, 410] on div "Débito" at bounding box center [549, 419] width 36 height 18
type input "R$ 0,00"
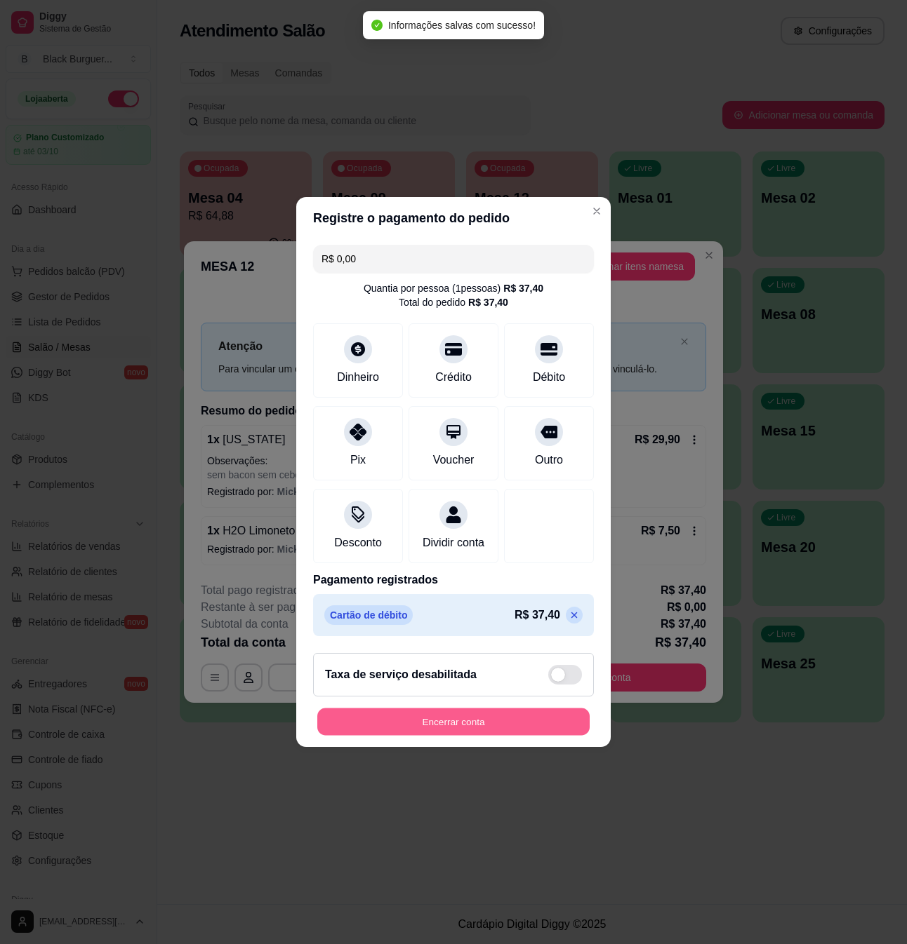
click at [539, 730] on button "Encerrar conta" at bounding box center [453, 722] width 272 height 27
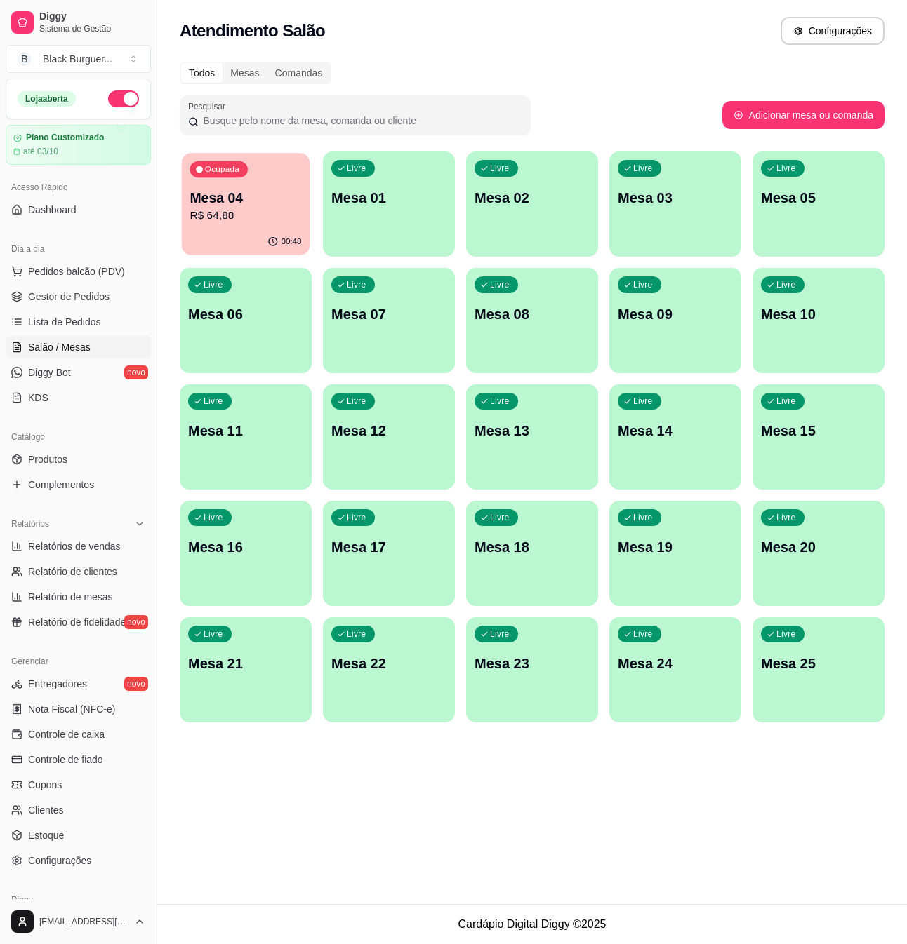
click at [257, 218] on p "R$ 64,88" at bounding box center [245, 216] width 112 height 16
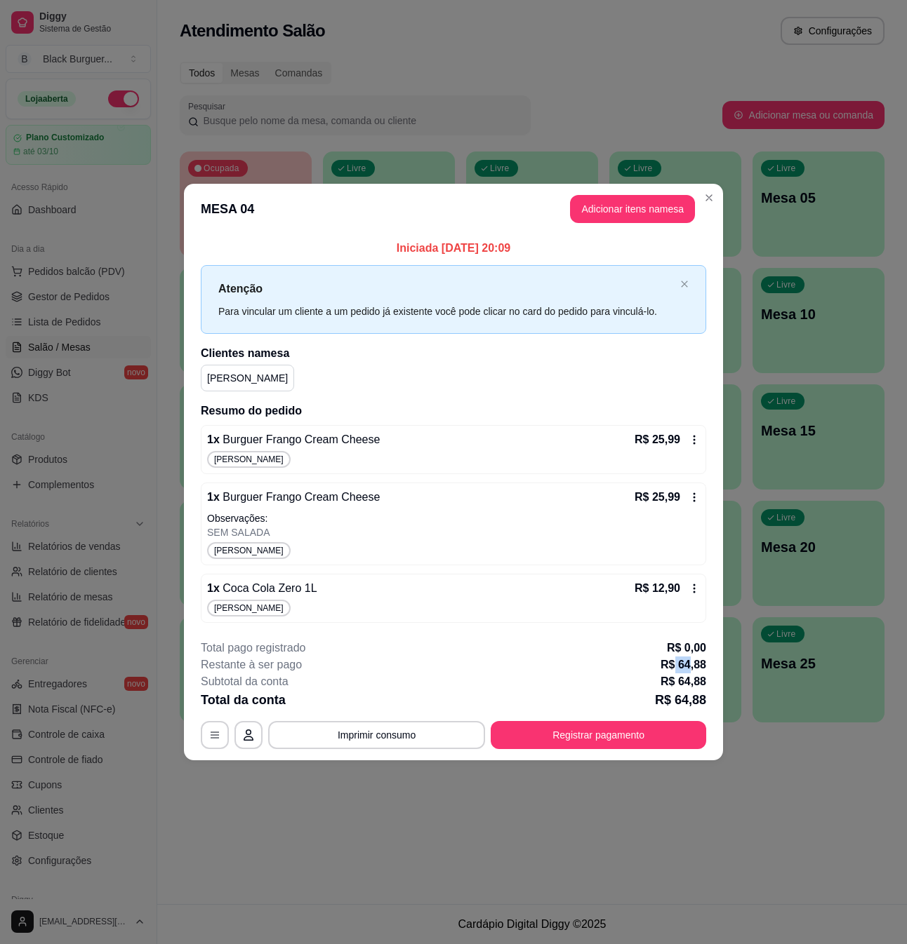
drag, startPoint x: 674, startPoint y: 667, endPoint x: 688, endPoint y: 669, distance: 14.3
click at [688, 669] on p "R$ 64,88" at bounding box center [683, 665] width 46 height 17
click at [697, 678] on p "R$ 64,88" at bounding box center [683, 682] width 46 height 17
drag, startPoint x: 675, startPoint y: 691, endPoint x: 697, endPoint y: 689, distance: 22.6
click at [697, 689] on div "**********" at bounding box center [453, 694] width 505 height 109
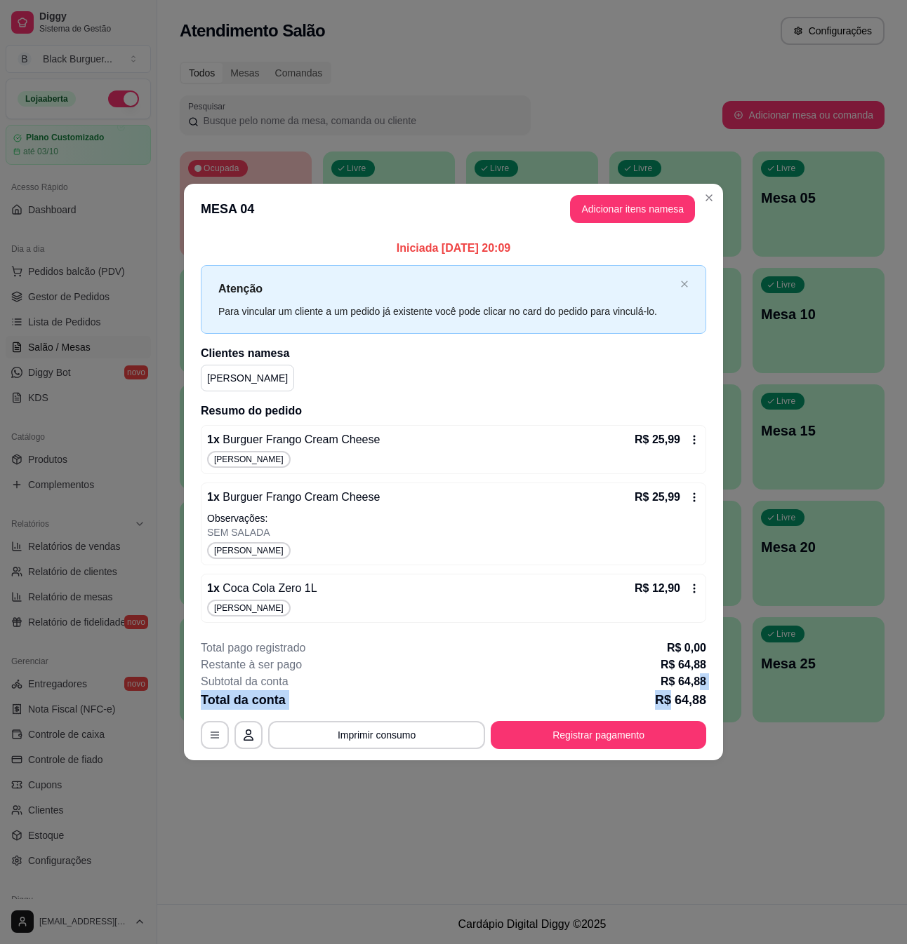
click at [699, 683] on p "R$ 64,88" at bounding box center [683, 682] width 46 height 17
click at [621, 741] on button "Registrar pagamento" at bounding box center [597, 735] width 215 height 28
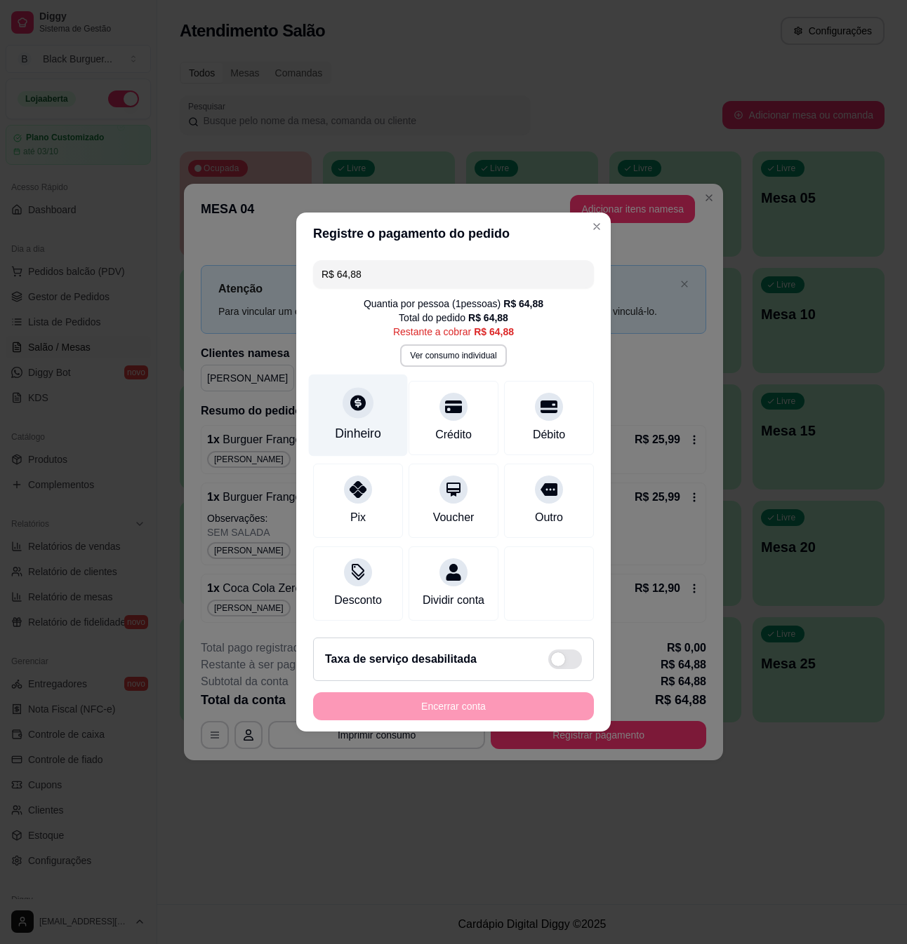
click at [360, 397] on icon at bounding box center [357, 402] width 15 height 15
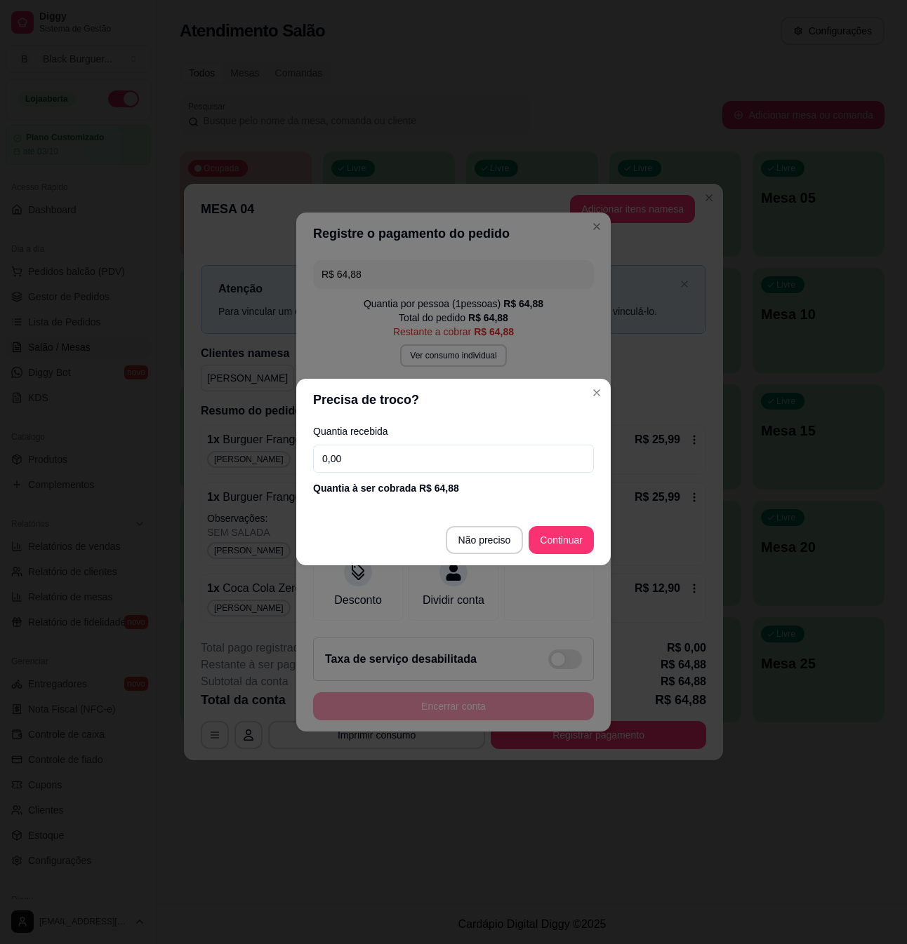
click at [435, 453] on input "0,00" at bounding box center [453, 459] width 281 height 28
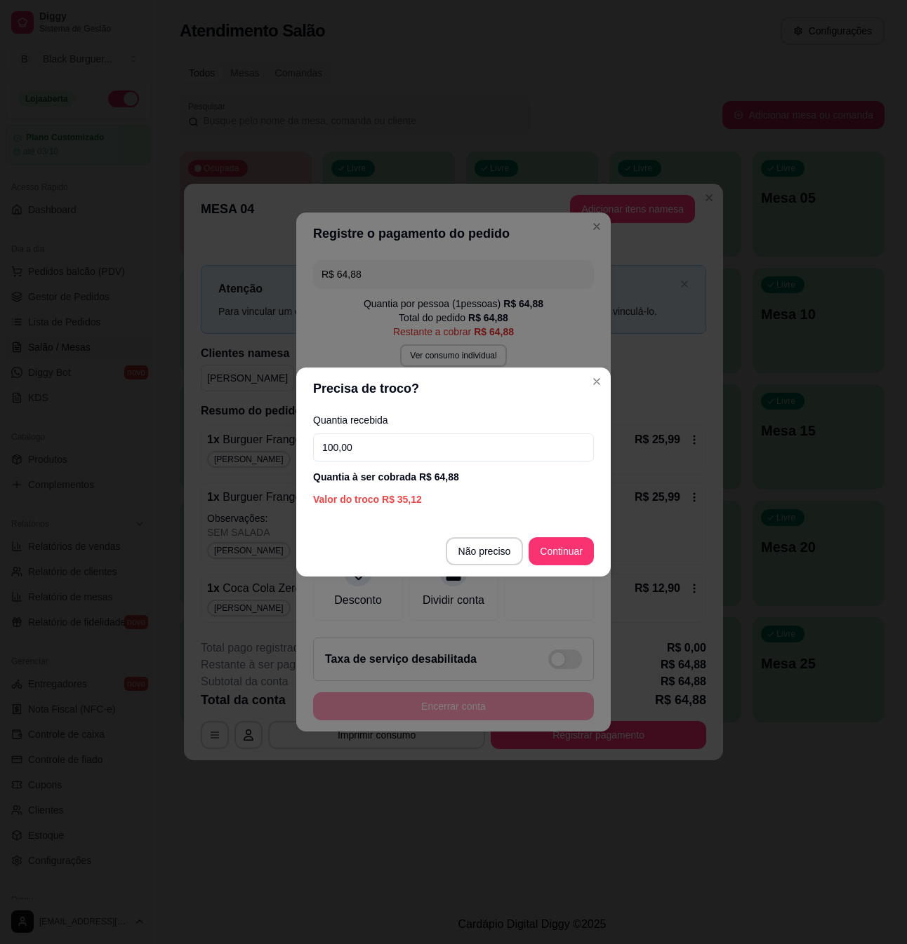
type input "100,00"
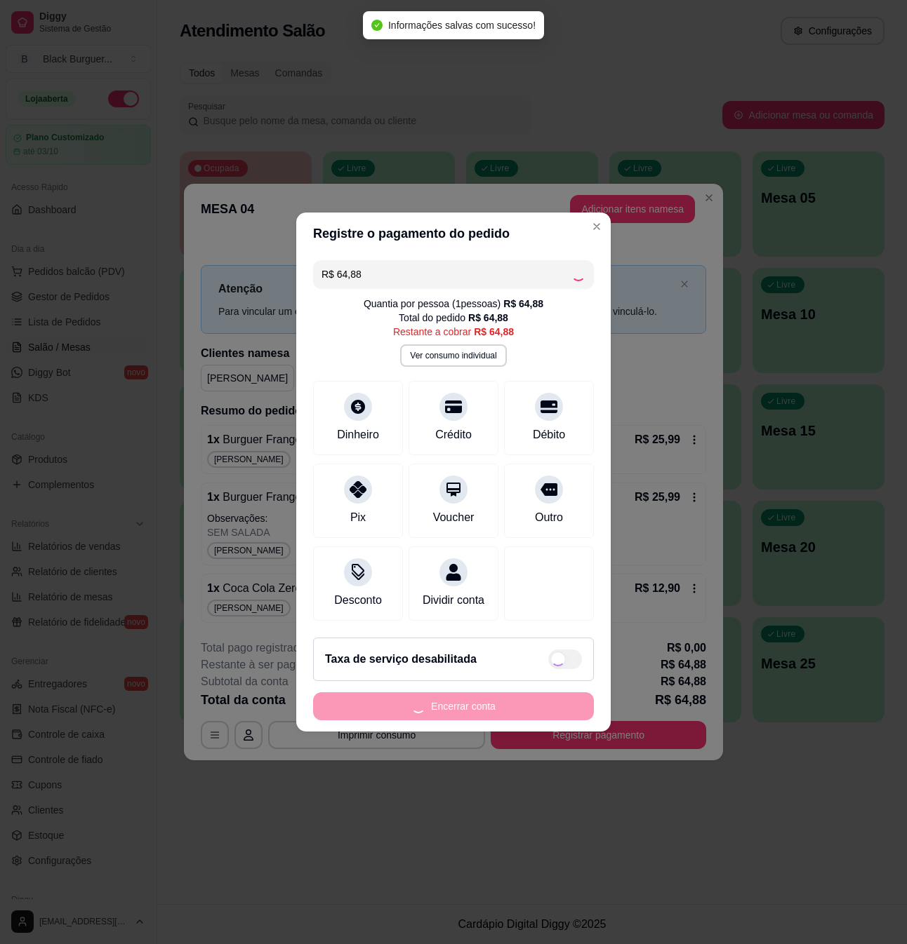
type input "R$ 0,00"
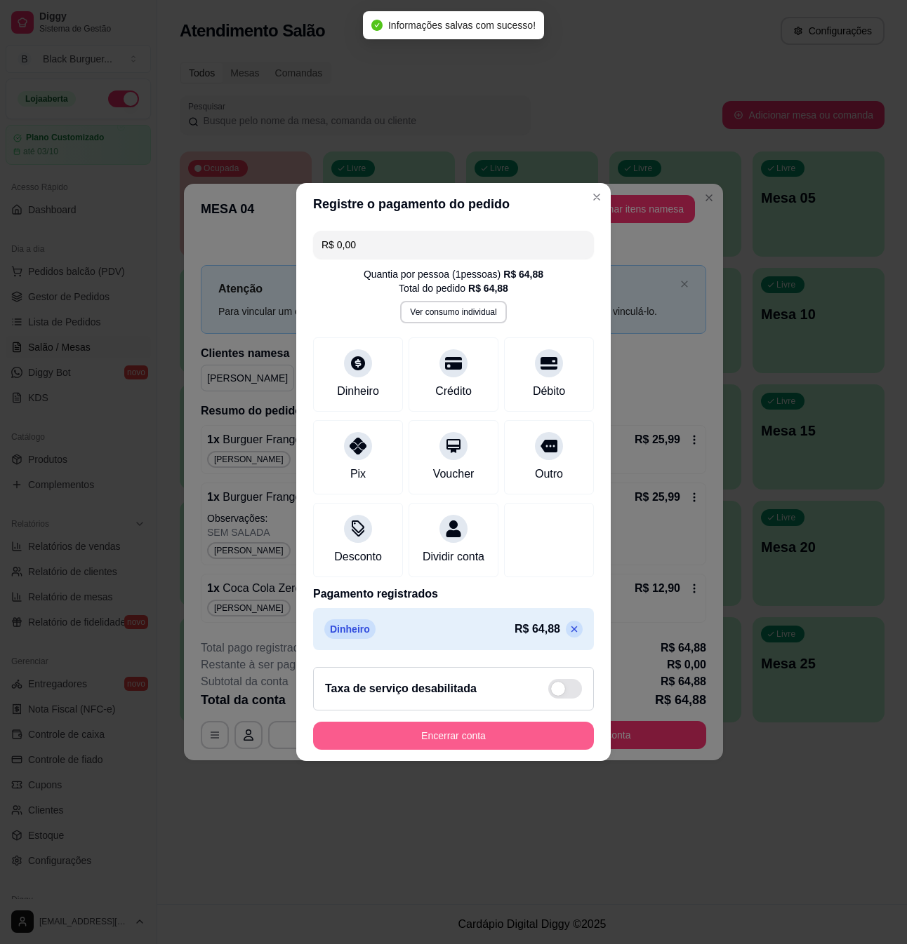
click at [537, 738] on button "Encerrar conta" at bounding box center [453, 736] width 281 height 28
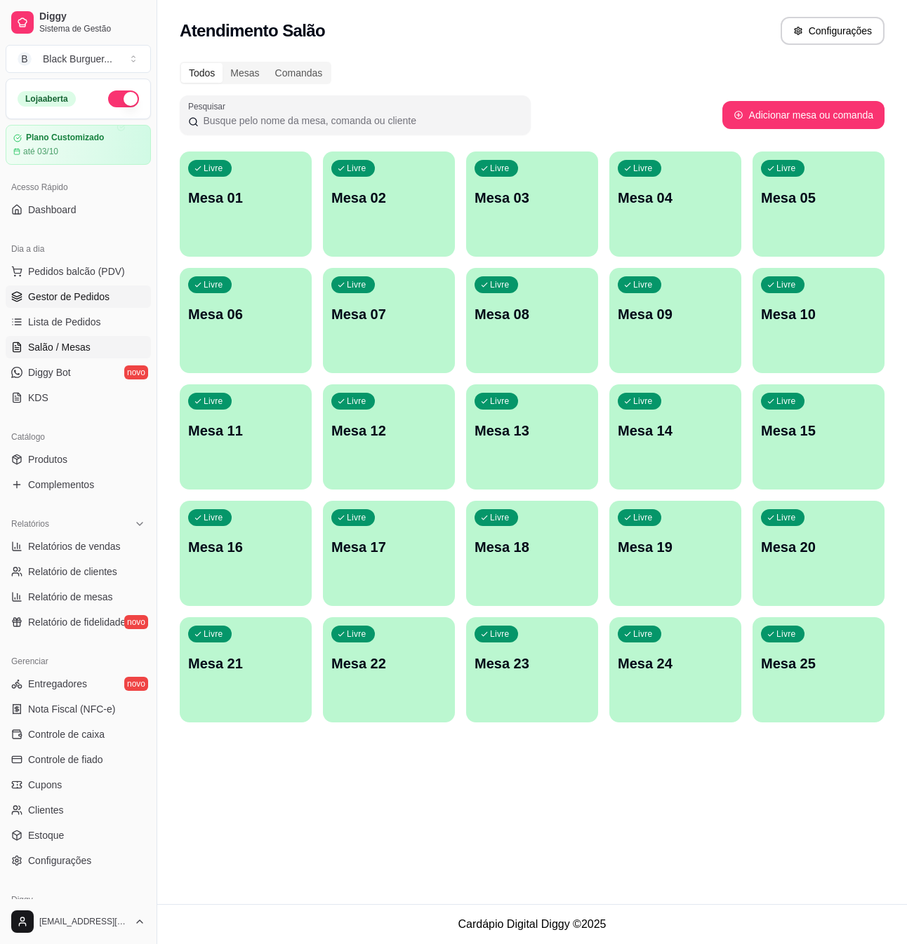
click at [105, 288] on link "Gestor de Pedidos" at bounding box center [78, 297] width 145 height 22
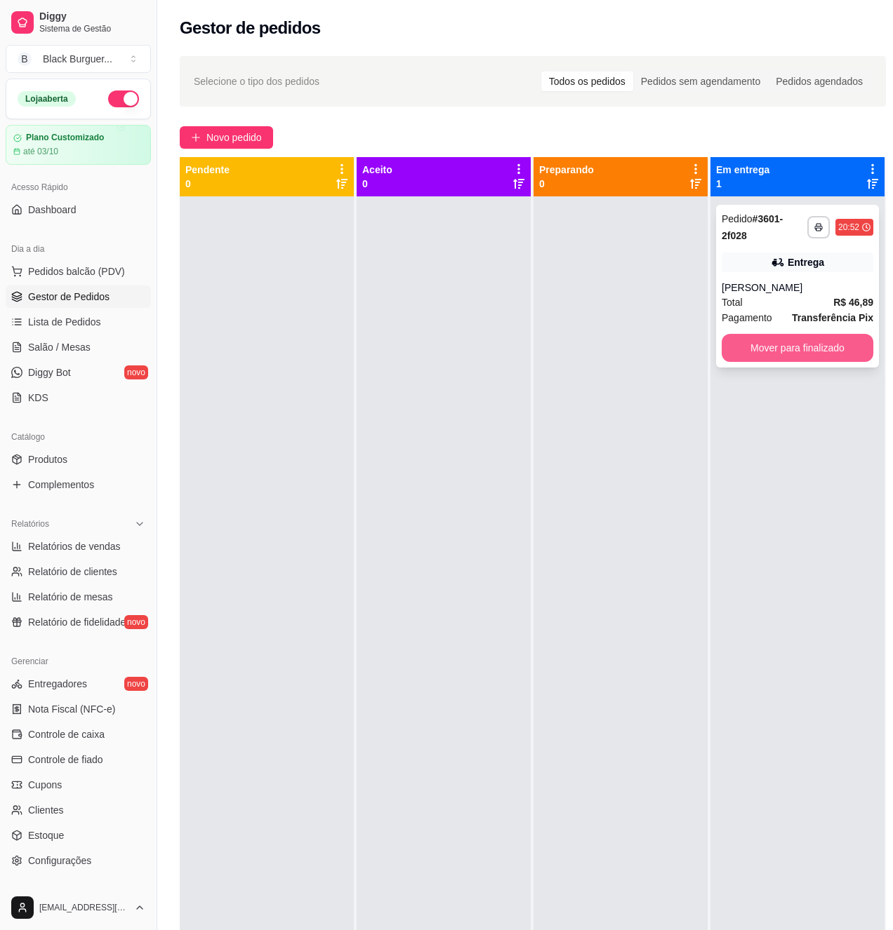
click at [815, 344] on button "Mover para finalizado" at bounding box center [797, 348] width 152 height 28
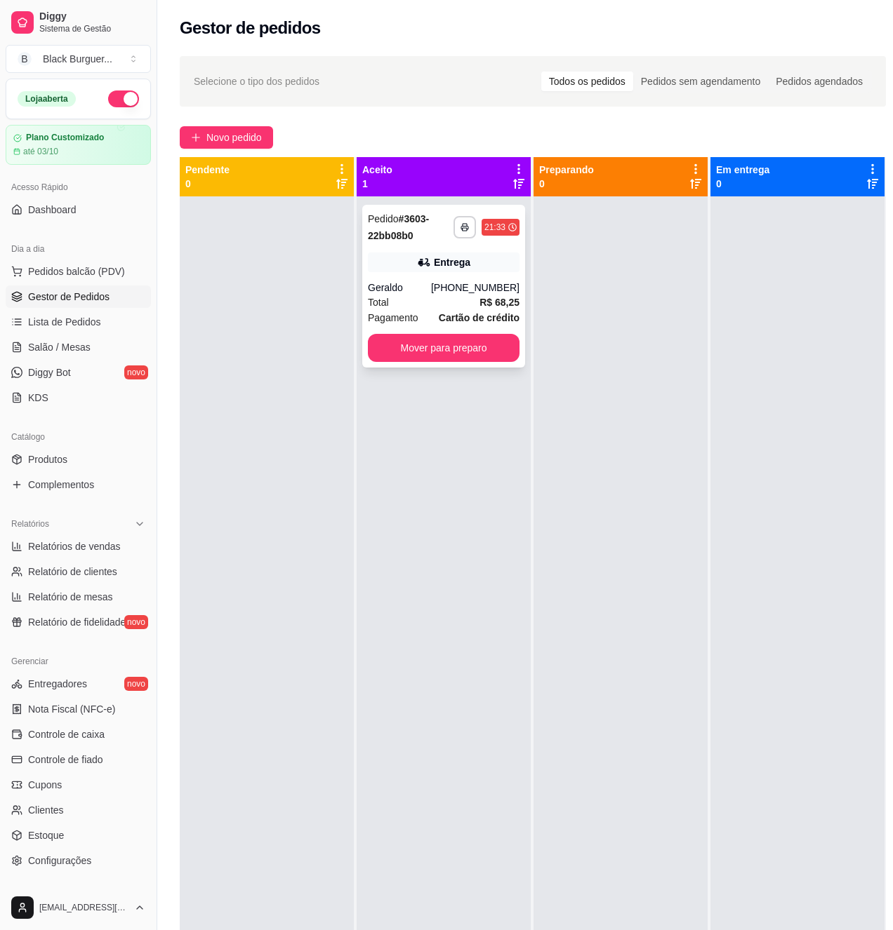
click at [512, 251] on div "**********" at bounding box center [443, 286] width 163 height 163
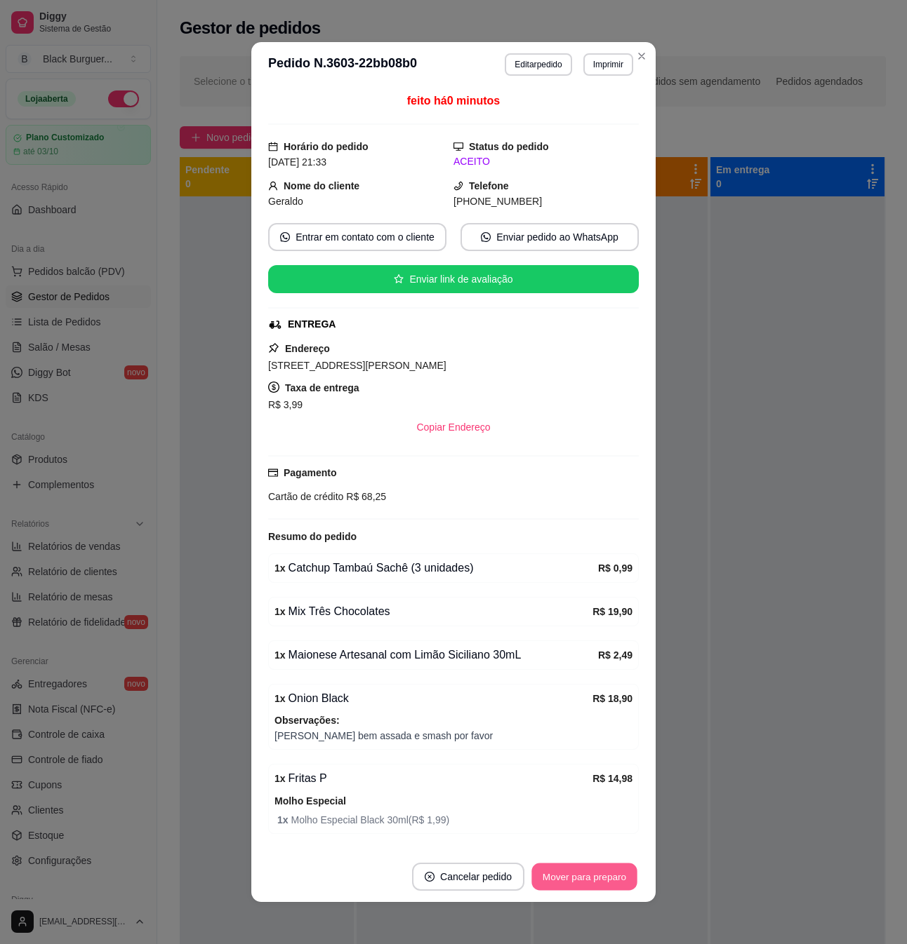
click at [587, 883] on button "Mover para preparo" at bounding box center [583, 877] width 105 height 27
